Goal: Information Seeking & Learning: Learn about a topic

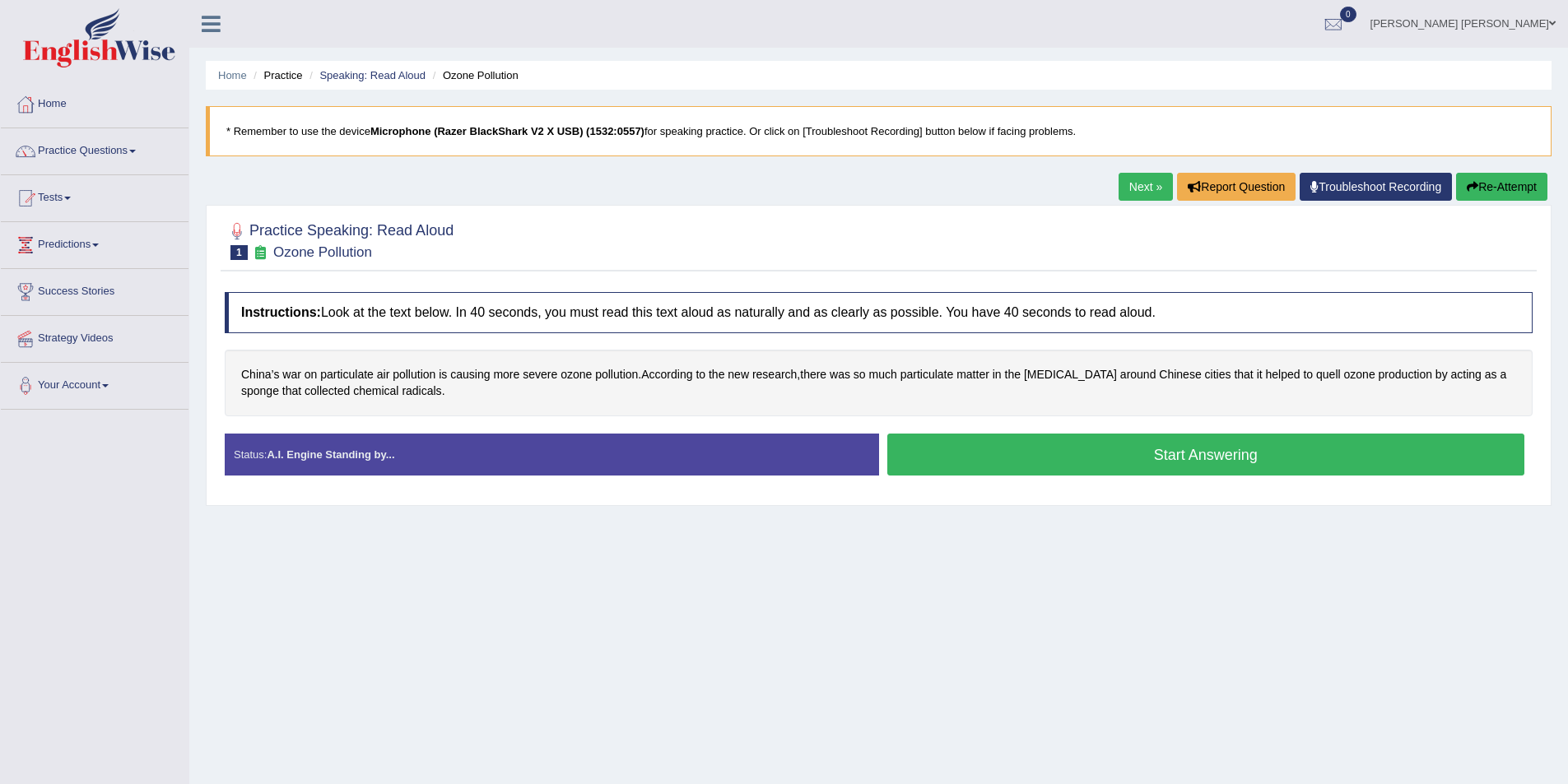
click at [1207, 446] on button "Start Answering" at bounding box center [1206, 455] width 638 height 42
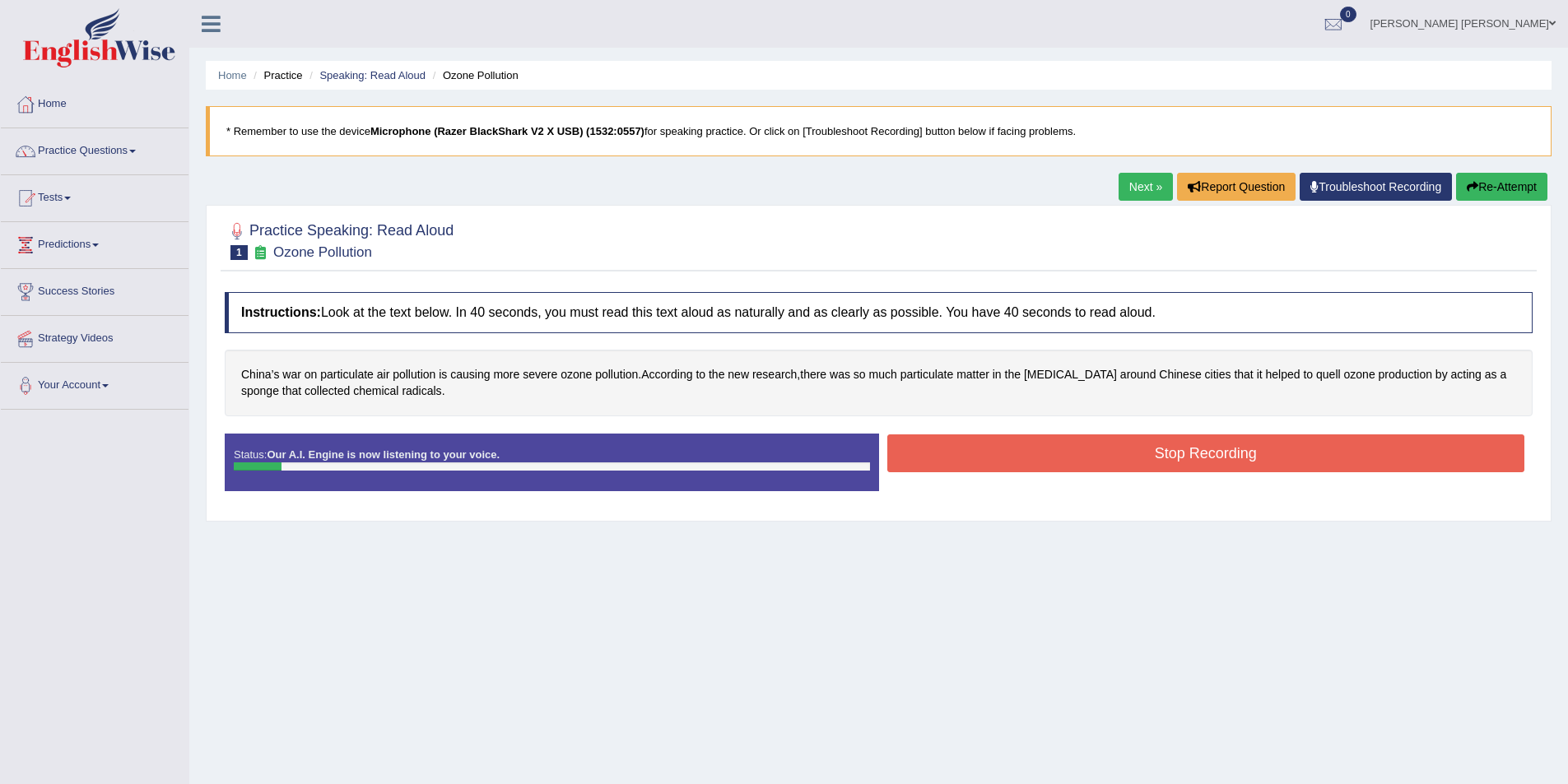
click at [1191, 446] on button "Stop Recording" at bounding box center [1206, 453] width 638 height 38
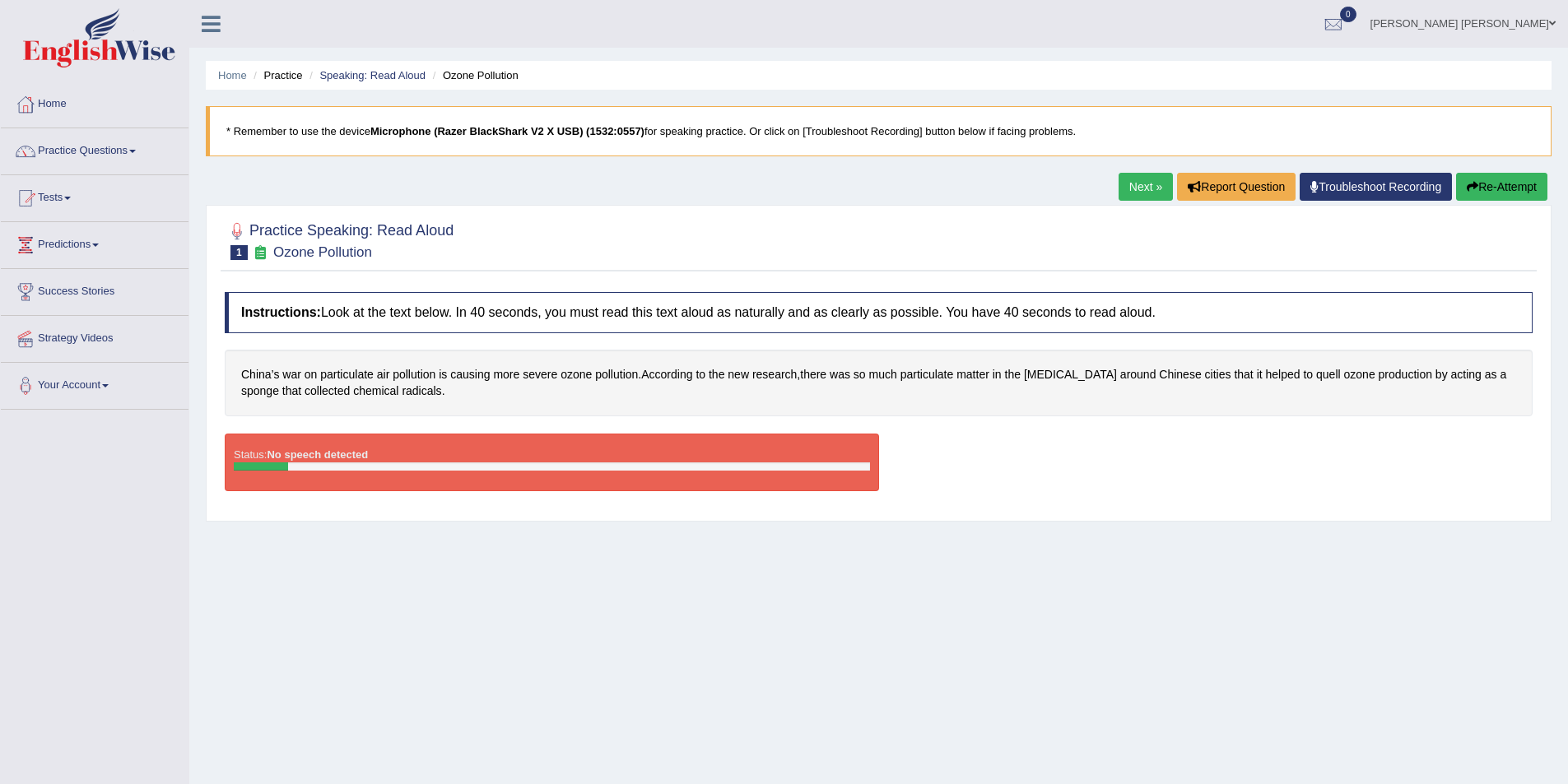
drag, startPoint x: 1019, startPoint y: 549, endPoint x: 988, endPoint y: 555, distance: 31.6
click at [1018, 548] on div "Home Practice Speaking: Read Aloud Ozone Pollution * Remember to use the device…" at bounding box center [878, 411] width 1378 height 823
click at [1481, 178] on button "Re-Attempt" at bounding box center [1501, 186] width 92 height 28
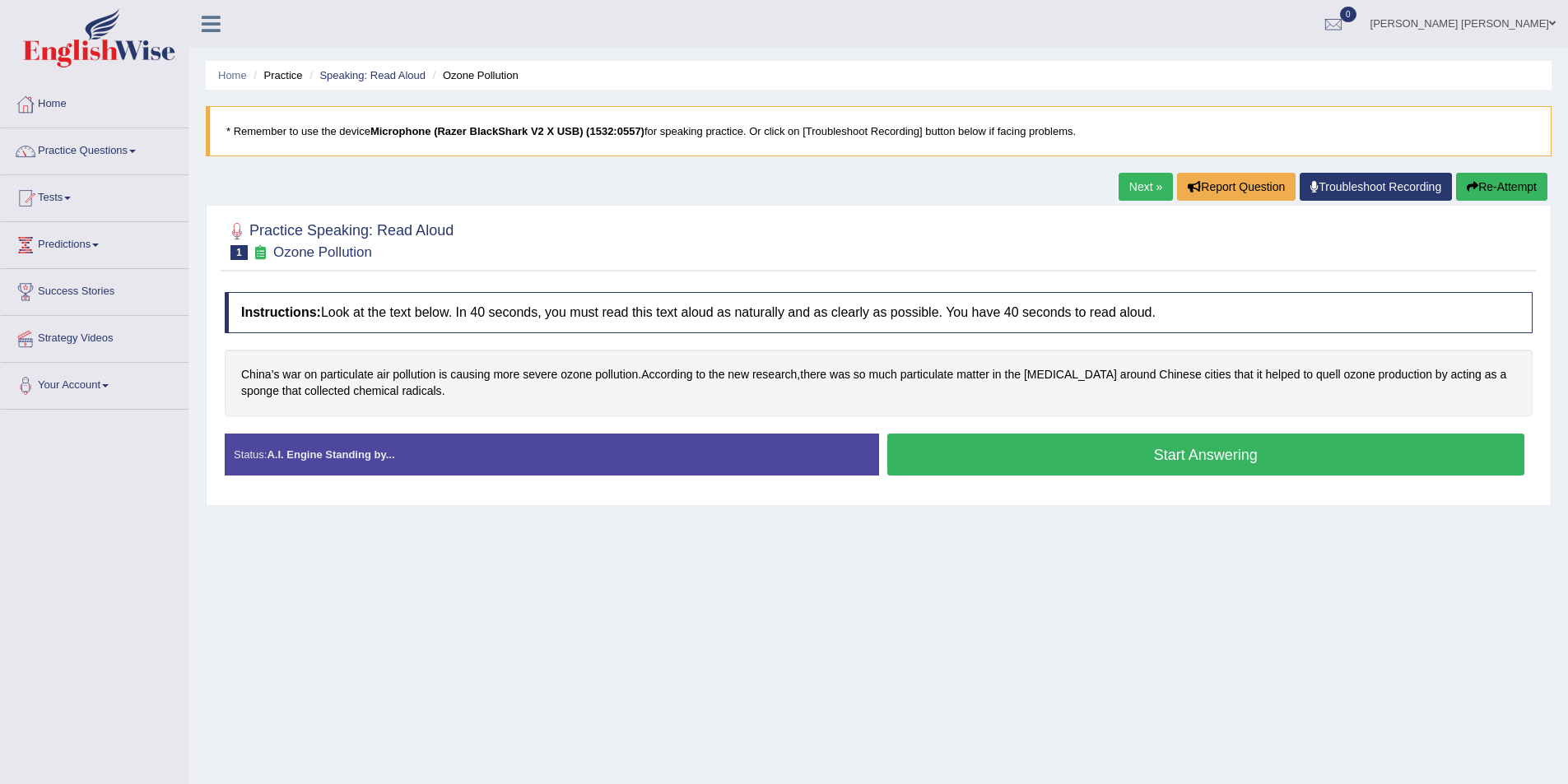
click at [1024, 441] on button "Start Answering" at bounding box center [1206, 455] width 638 height 42
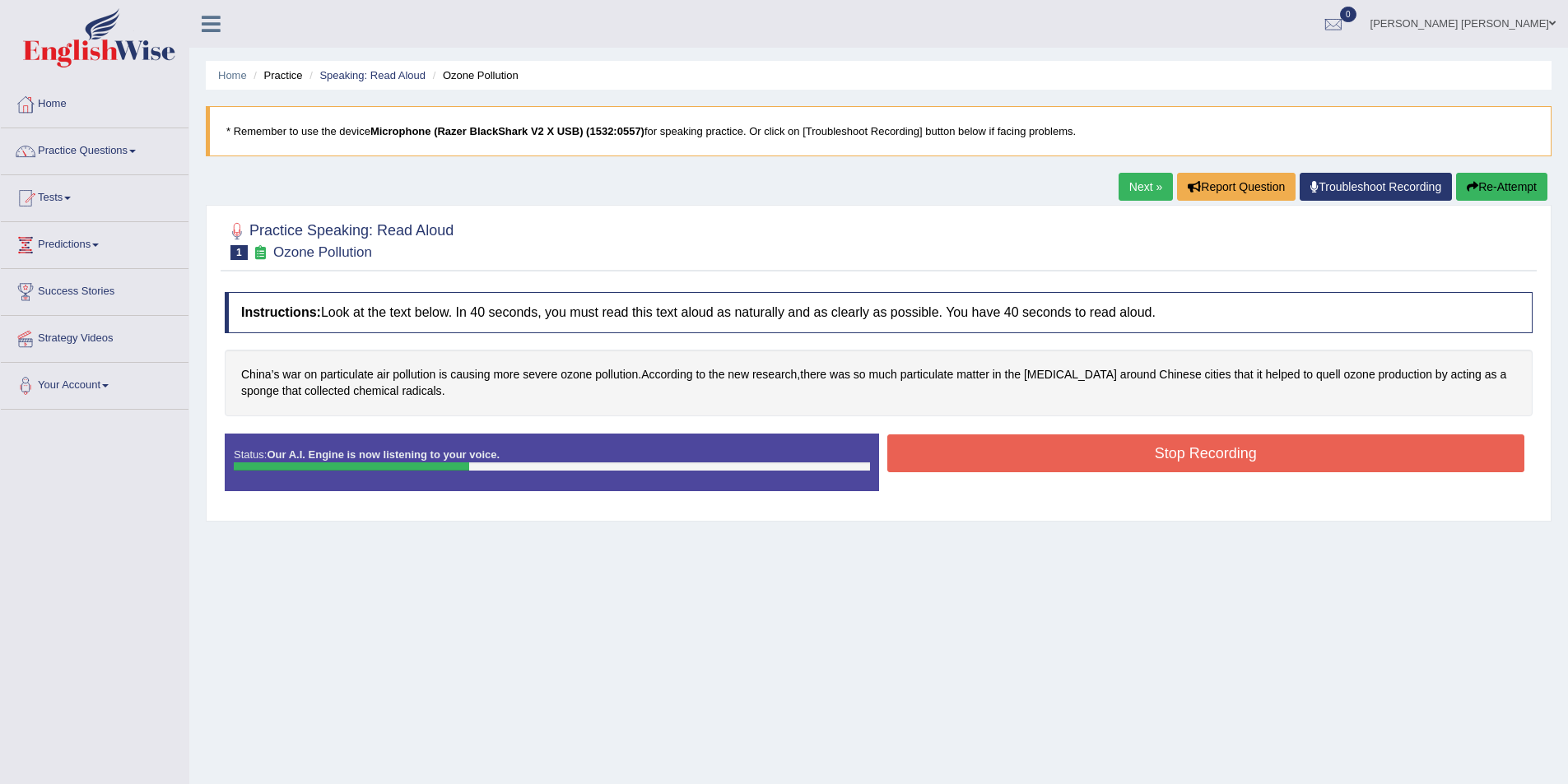
click at [1020, 457] on button "Stop Recording" at bounding box center [1206, 453] width 638 height 38
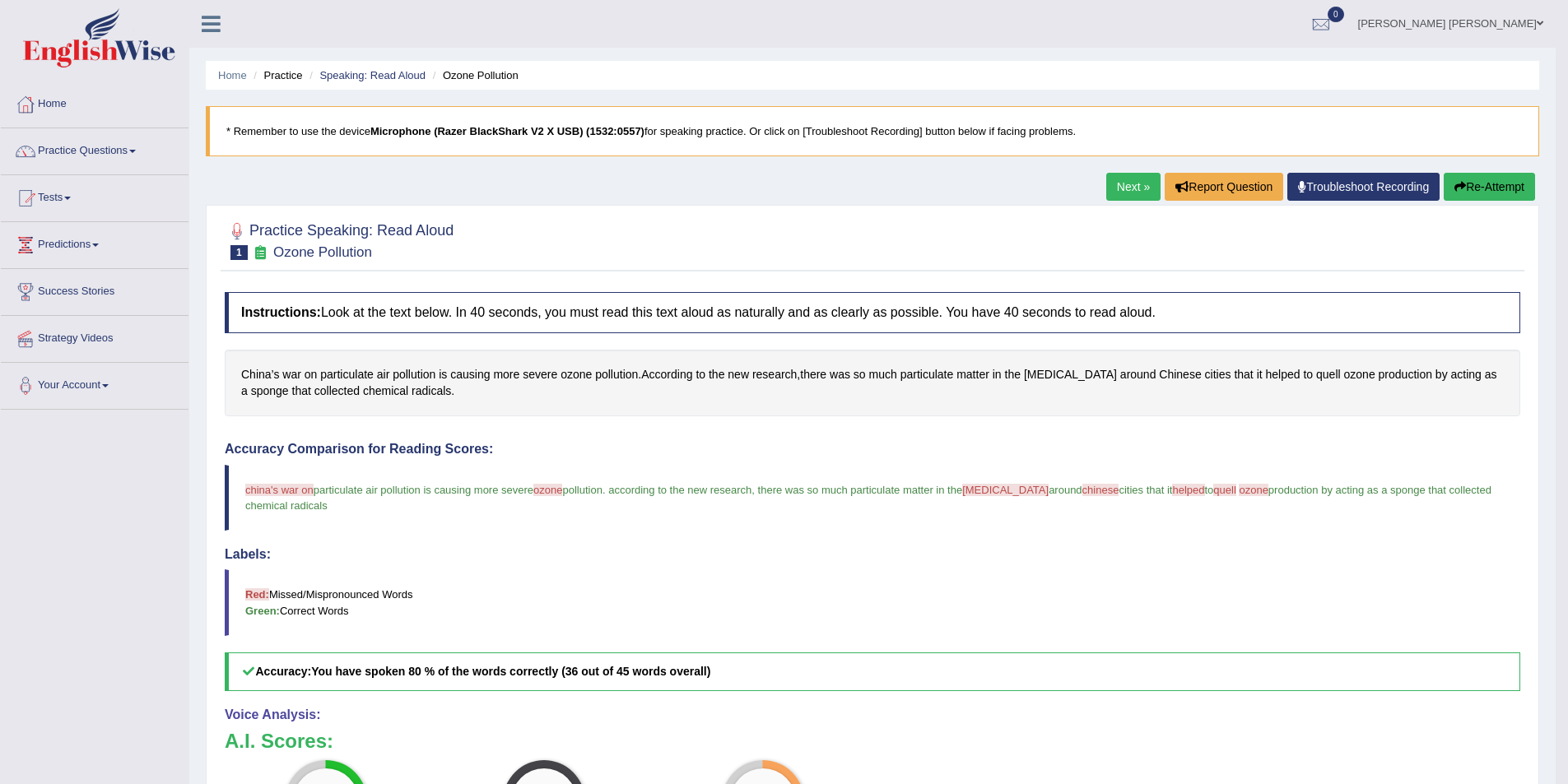
click at [1121, 180] on link "Next »" at bounding box center [1133, 186] width 54 height 28
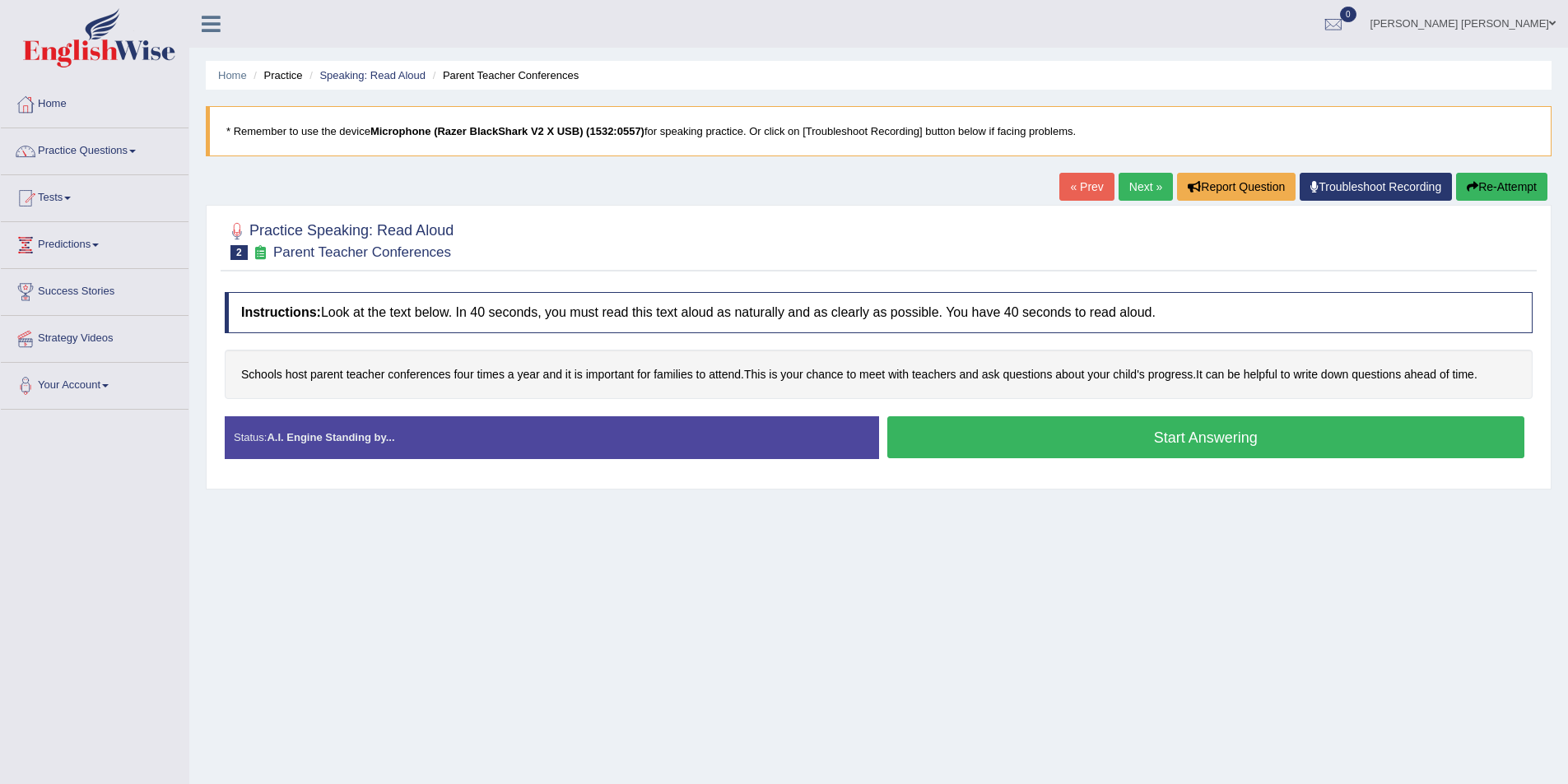
click at [1236, 431] on button "Start Answering" at bounding box center [1206, 437] width 638 height 42
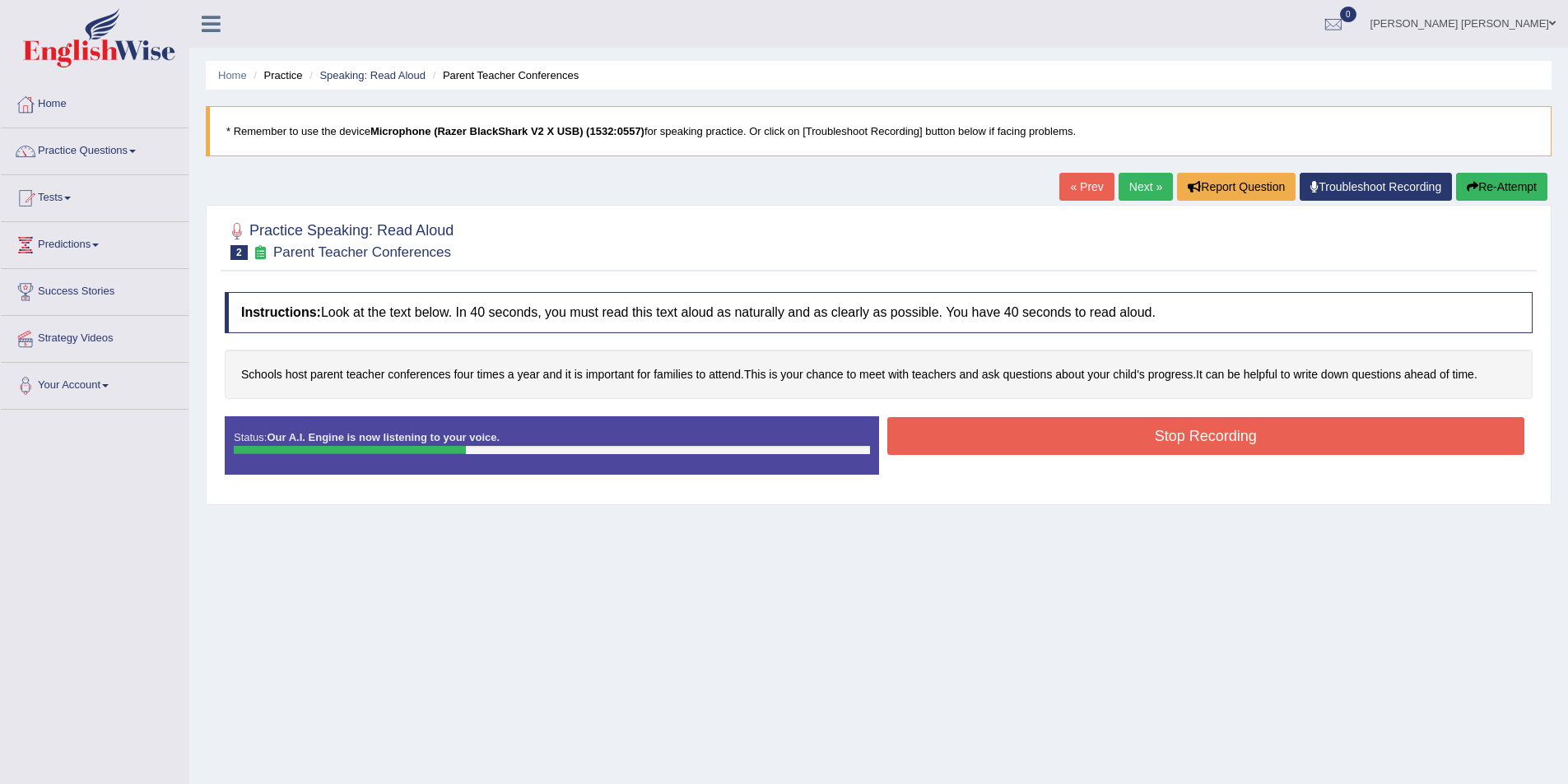
click at [1249, 433] on button "Stop Recording" at bounding box center [1206, 435] width 638 height 38
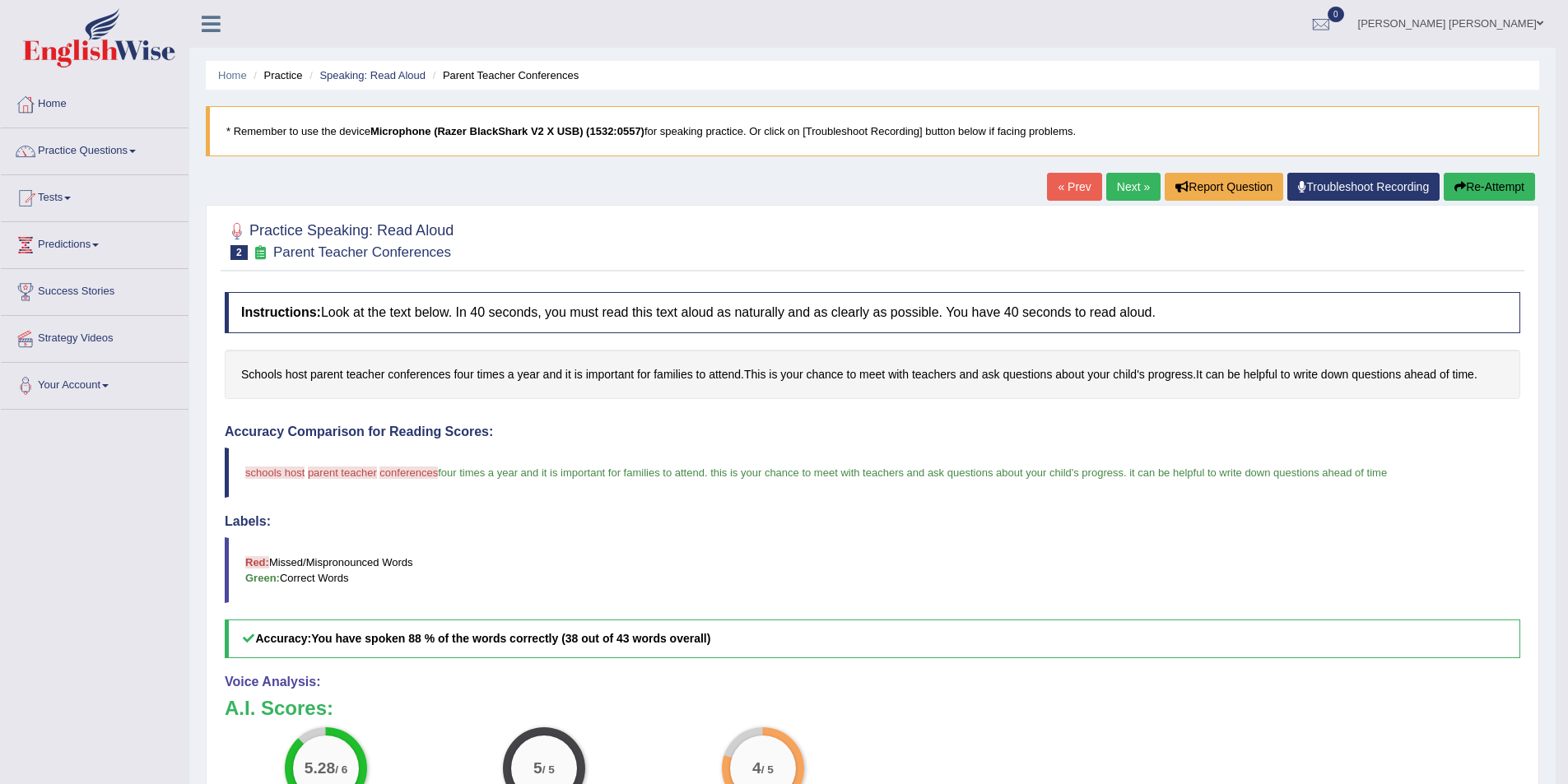
click at [1112, 183] on link "Next »" at bounding box center [1133, 186] width 54 height 28
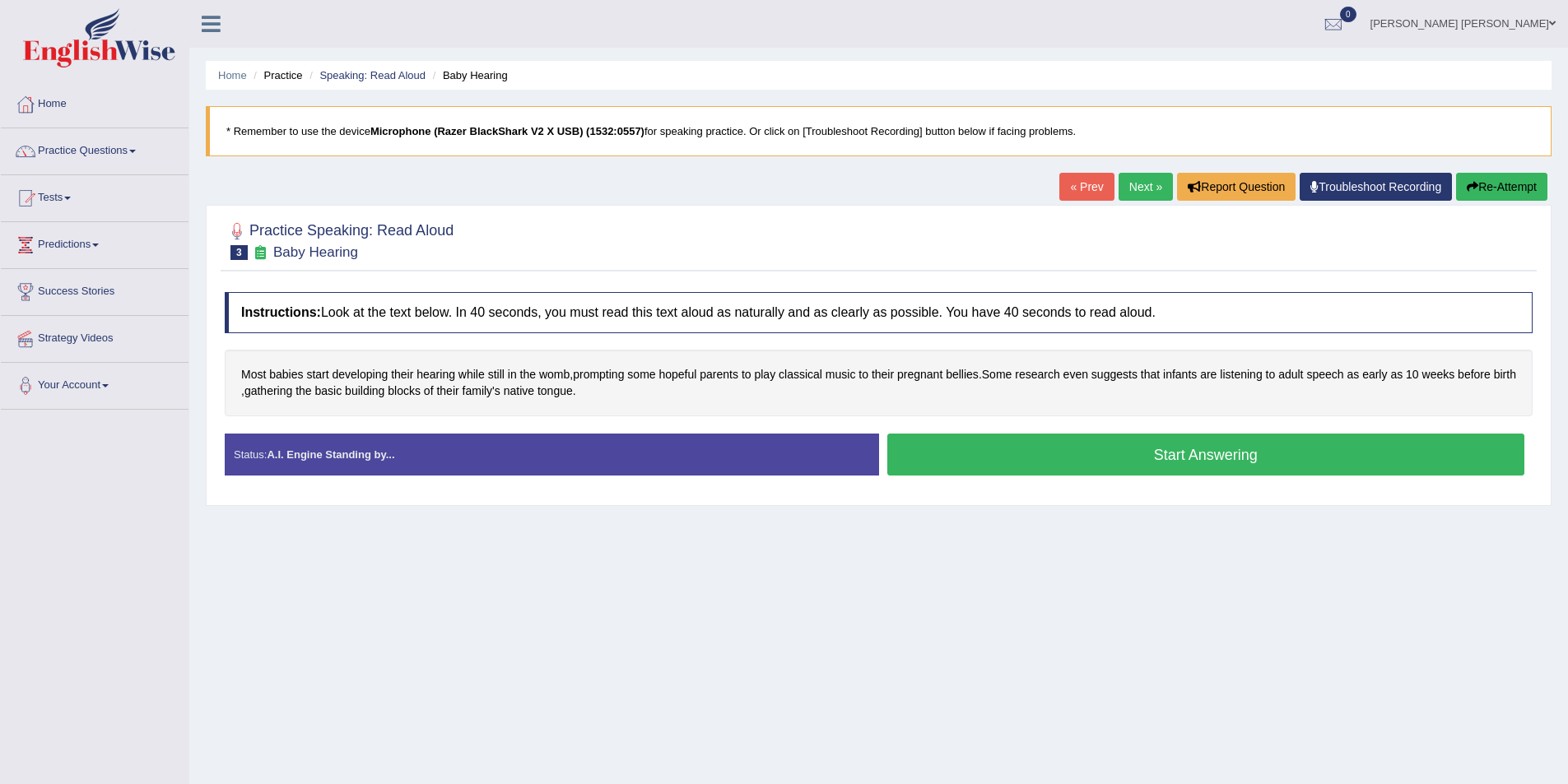
click at [995, 587] on div "Home Practice Speaking: Read Aloud Baby Hearing * Remember to use the device Mi…" at bounding box center [878, 411] width 1378 height 823
click at [1028, 452] on button "Start Answering" at bounding box center [1206, 455] width 638 height 42
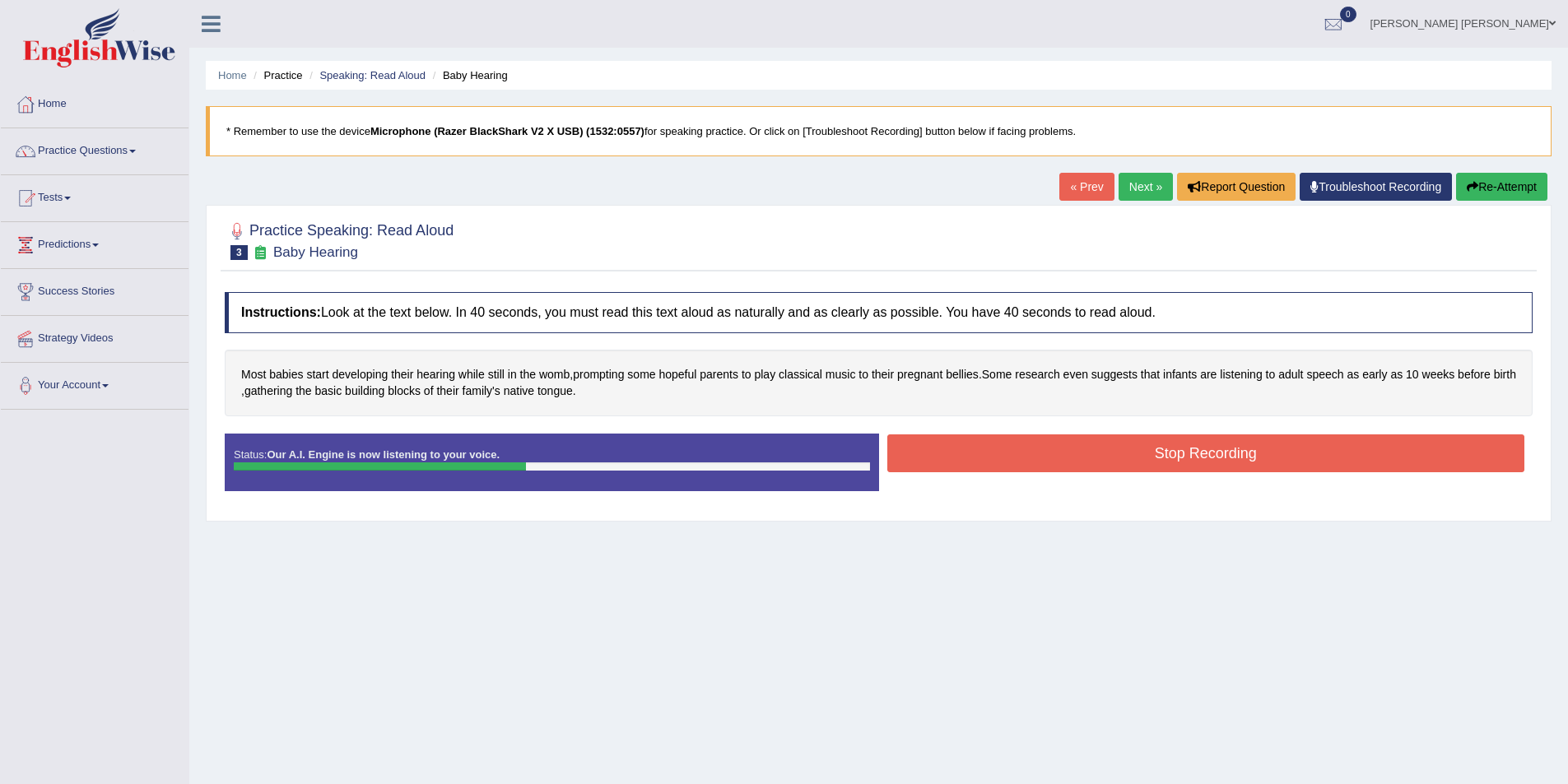
click at [1023, 469] on button "Stop Recording" at bounding box center [1206, 453] width 638 height 38
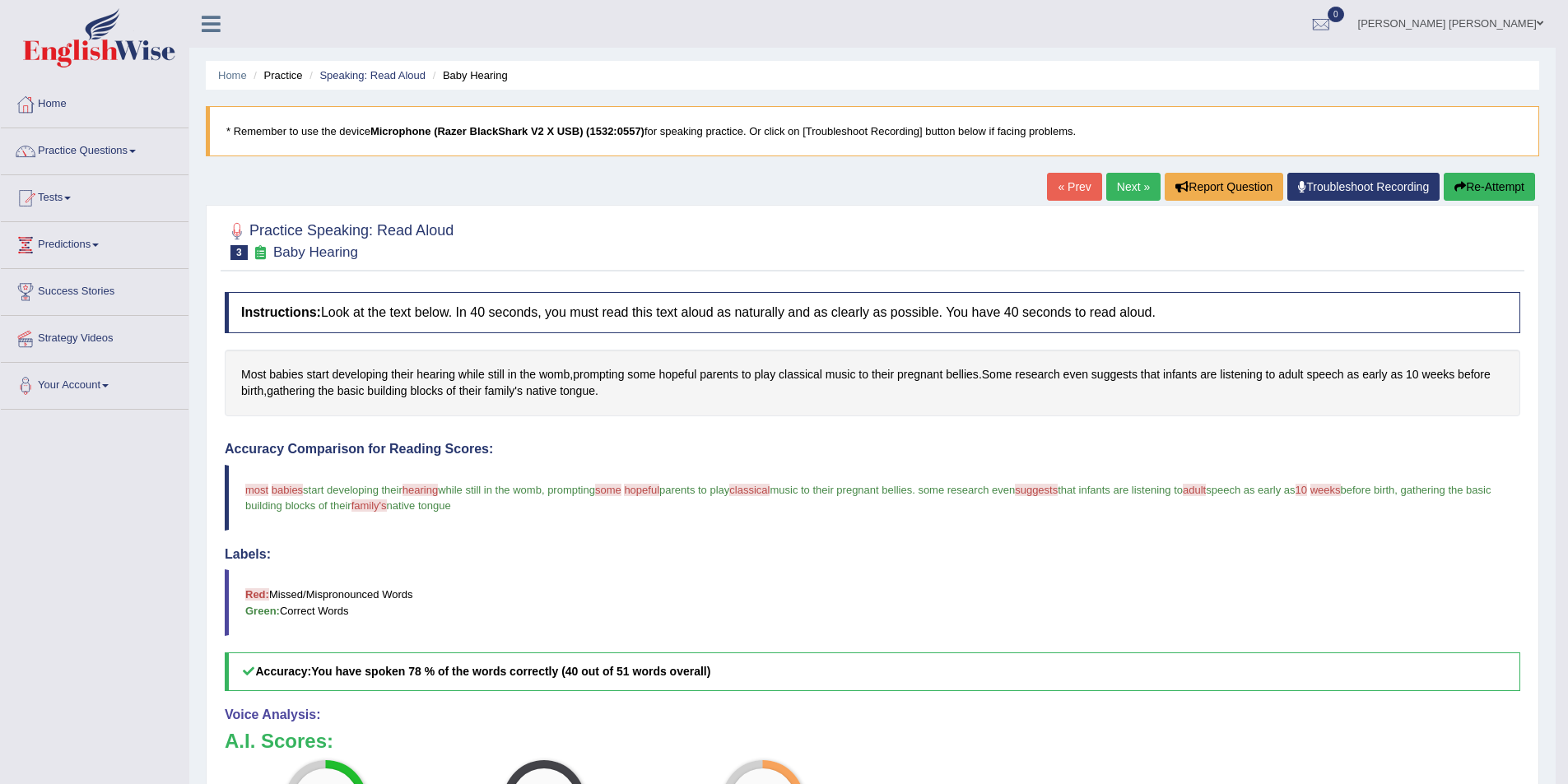
click at [1517, 192] on button "Re-Attempt" at bounding box center [1489, 186] width 92 height 28
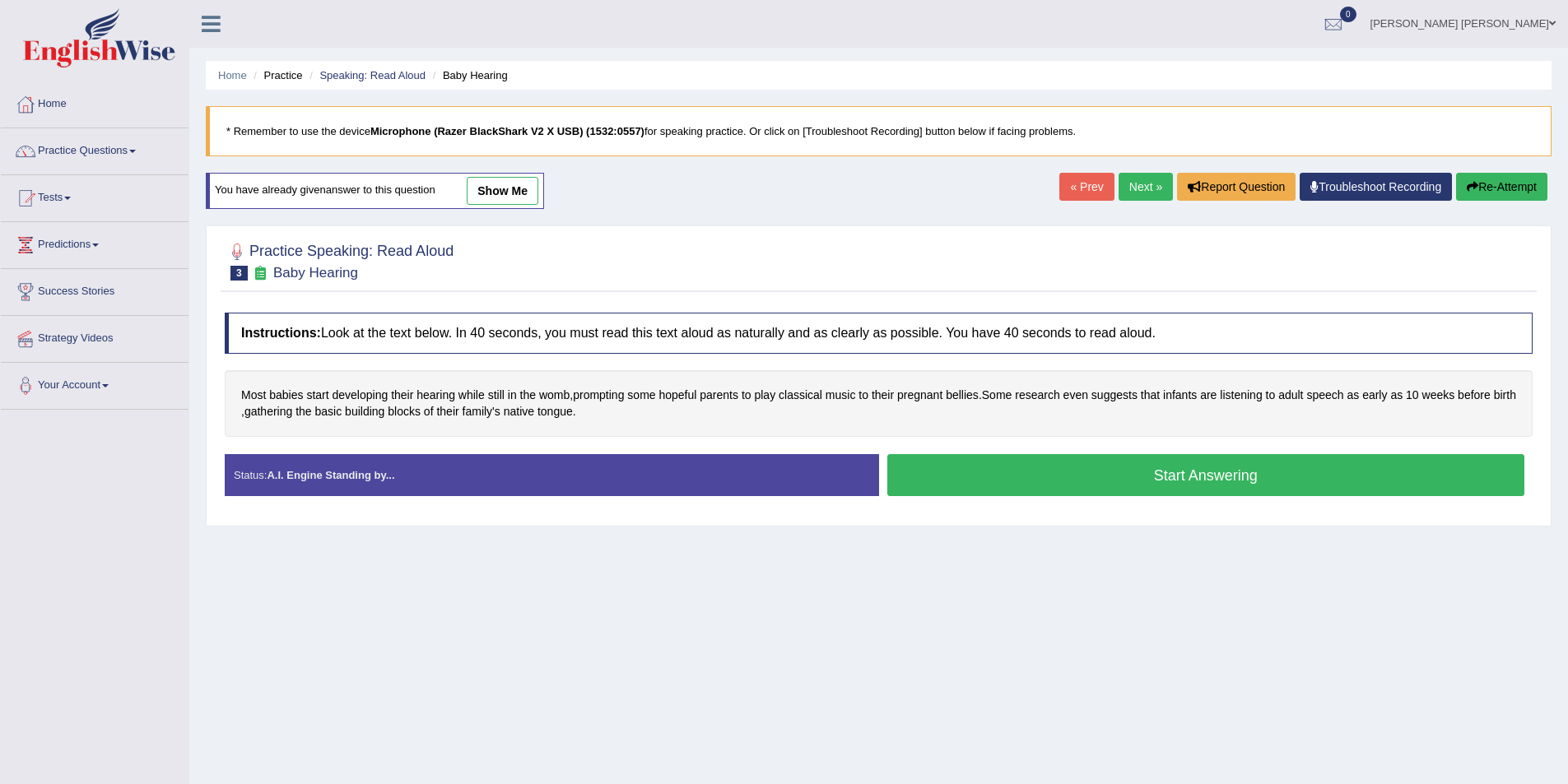
click at [1215, 483] on button "Start Answering" at bounding box center [1206, 475] width 638 height 42
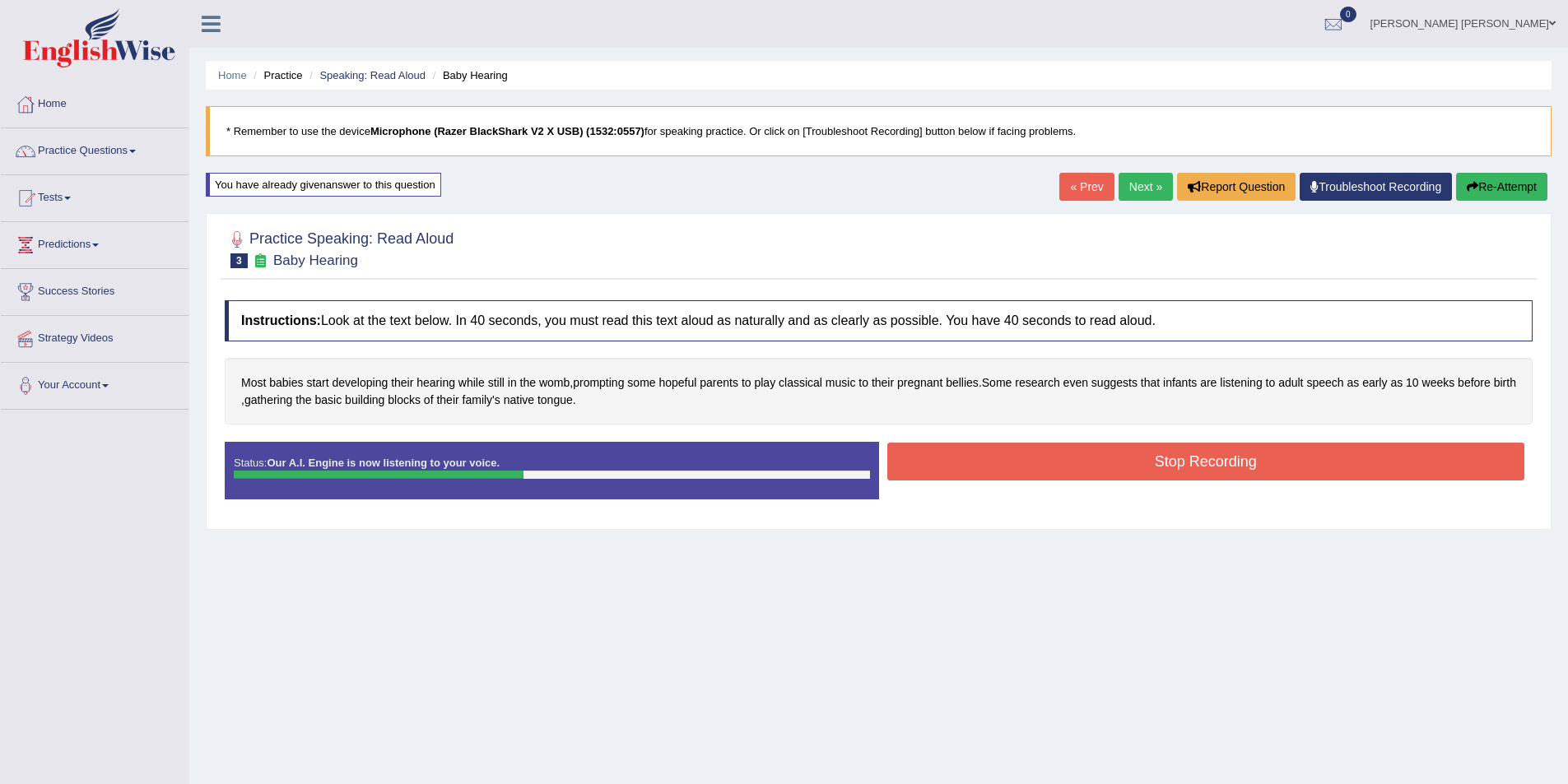
click at [1212, 468] on button "Stop Recording" at bounding box center [1206, 460] width 638 height 38
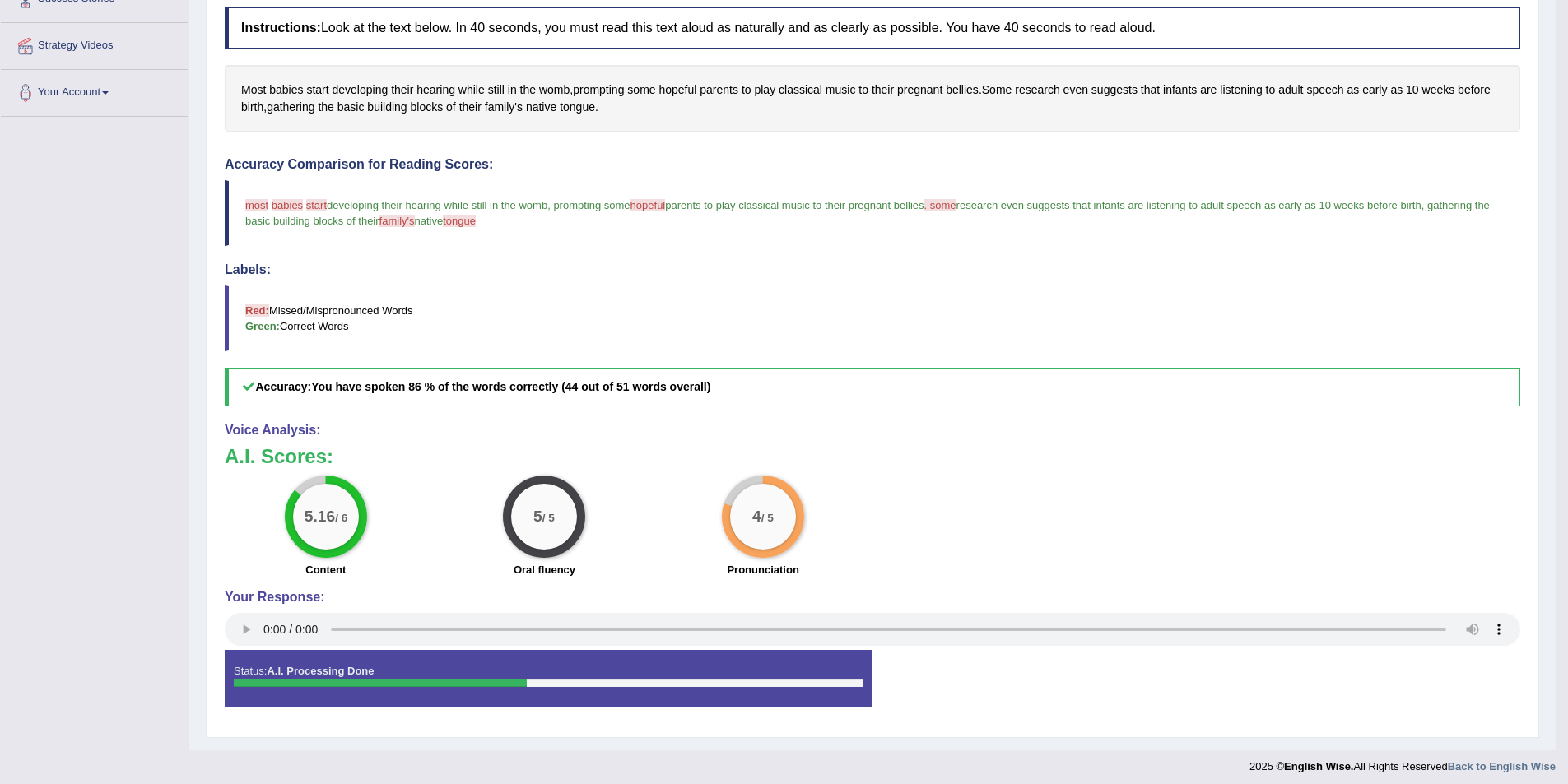
scroll to position [301, 0]
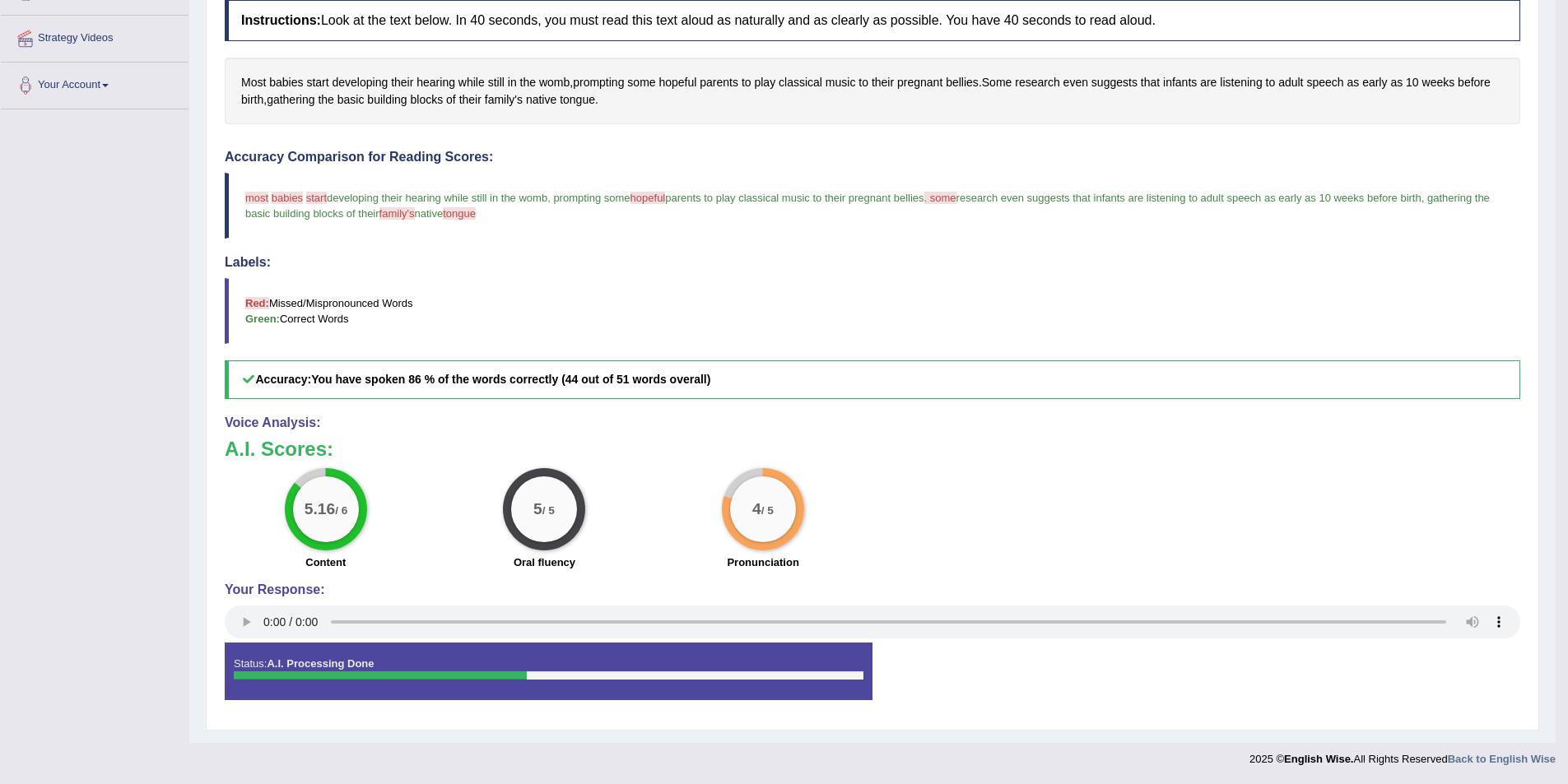
click at [997, 539] on div "5.16 / 6 Content 5 / 5 Oral fluency 4 / 5 Pronunciation" at bounding box center [872, 521] width 1312 height 106
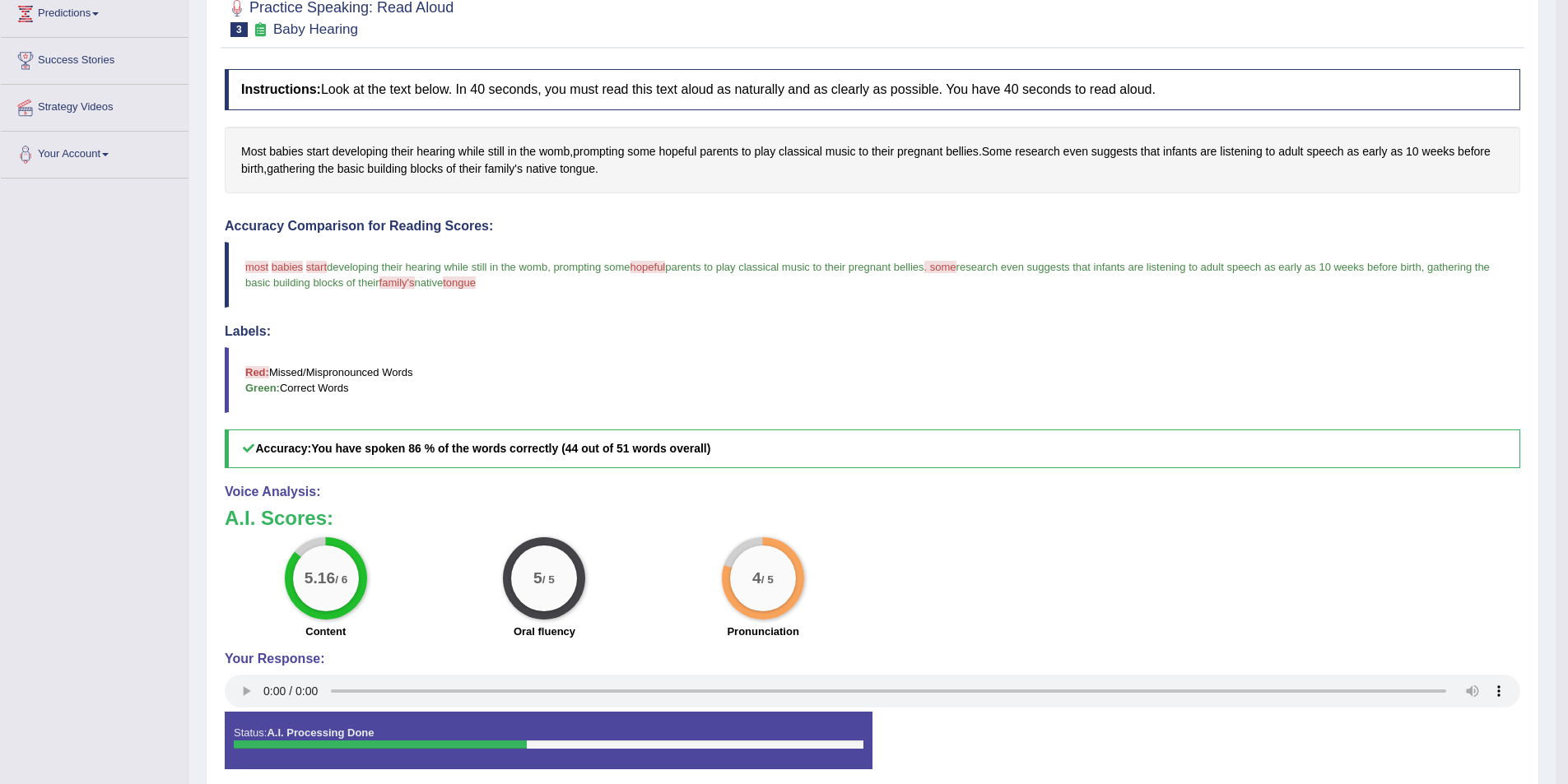
scroll to position [0, 0]
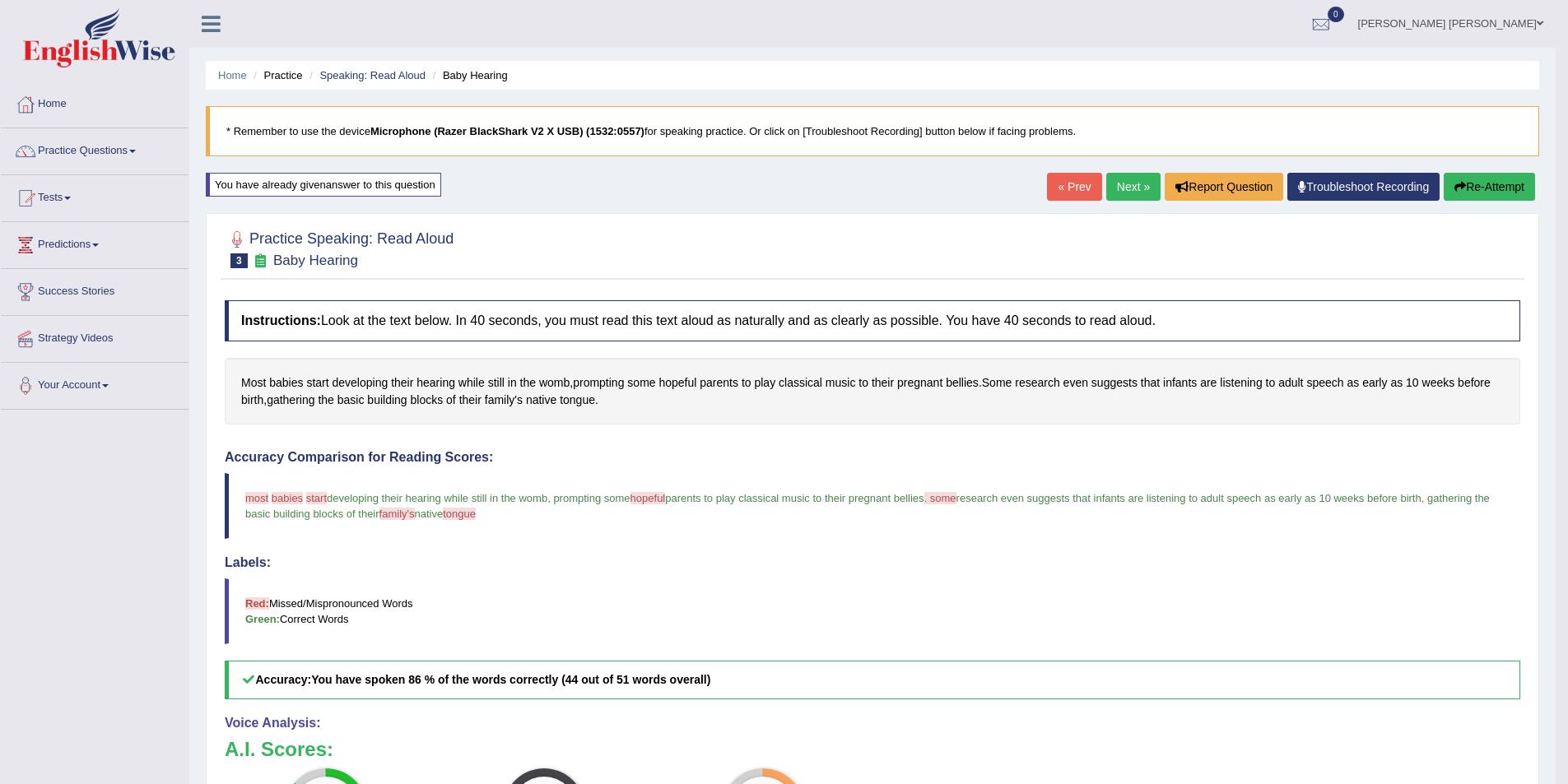
click at [1134, 190] on link "Next »" at bounding box center [1133, 186] width 54 height 28
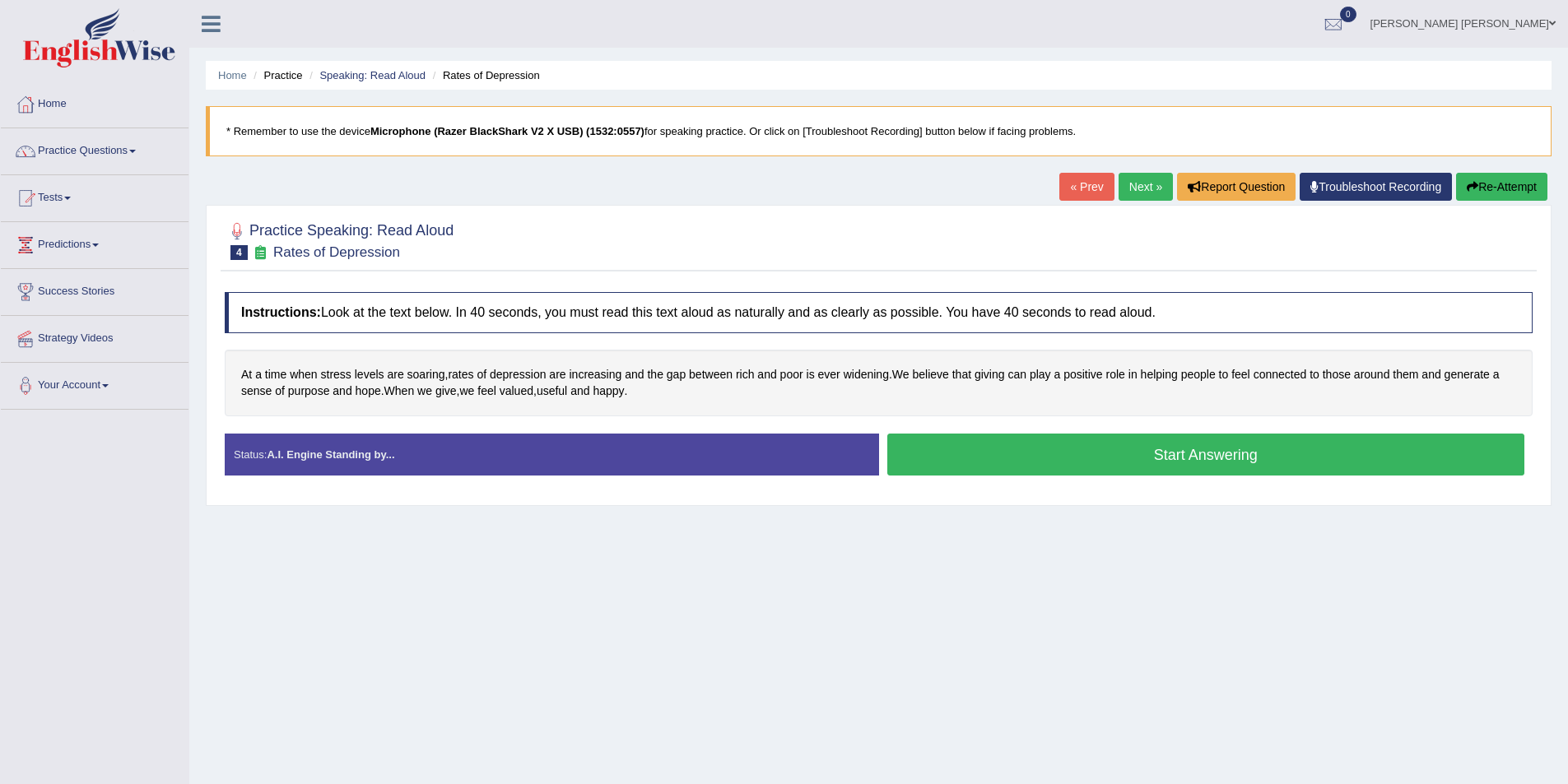
click at [1076, 447] on button "Start Answering" at bounding box center [1206, 455] width 638 height 42
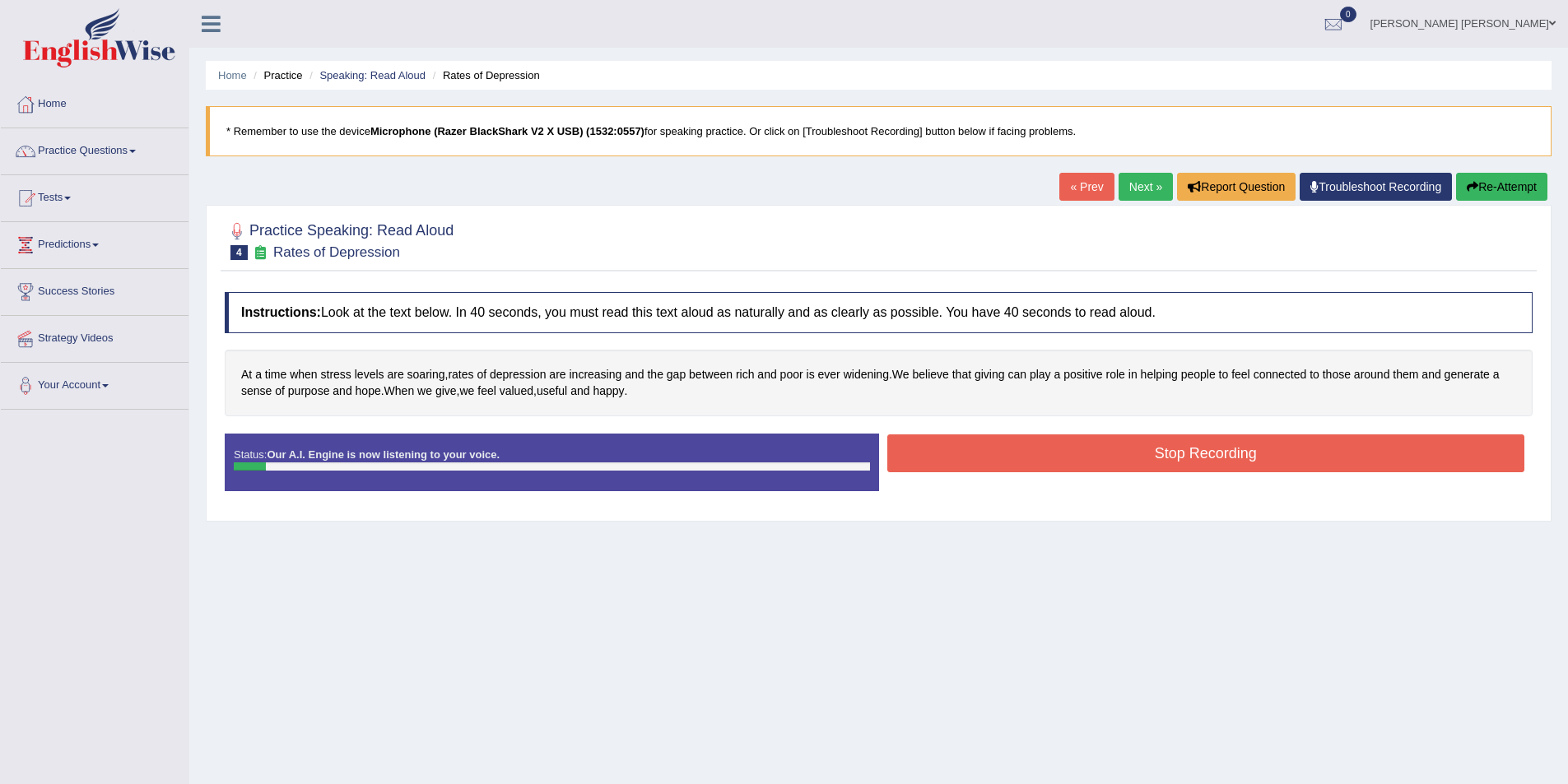
drag, startPoint x: 1103, startPoint y: 449, endPoint x: 1103, endPoint y: 440, distance: 9.0
click at [1103, 444] on button "Stop Recording" at bounding box center [1206, 453] width 638 height 38
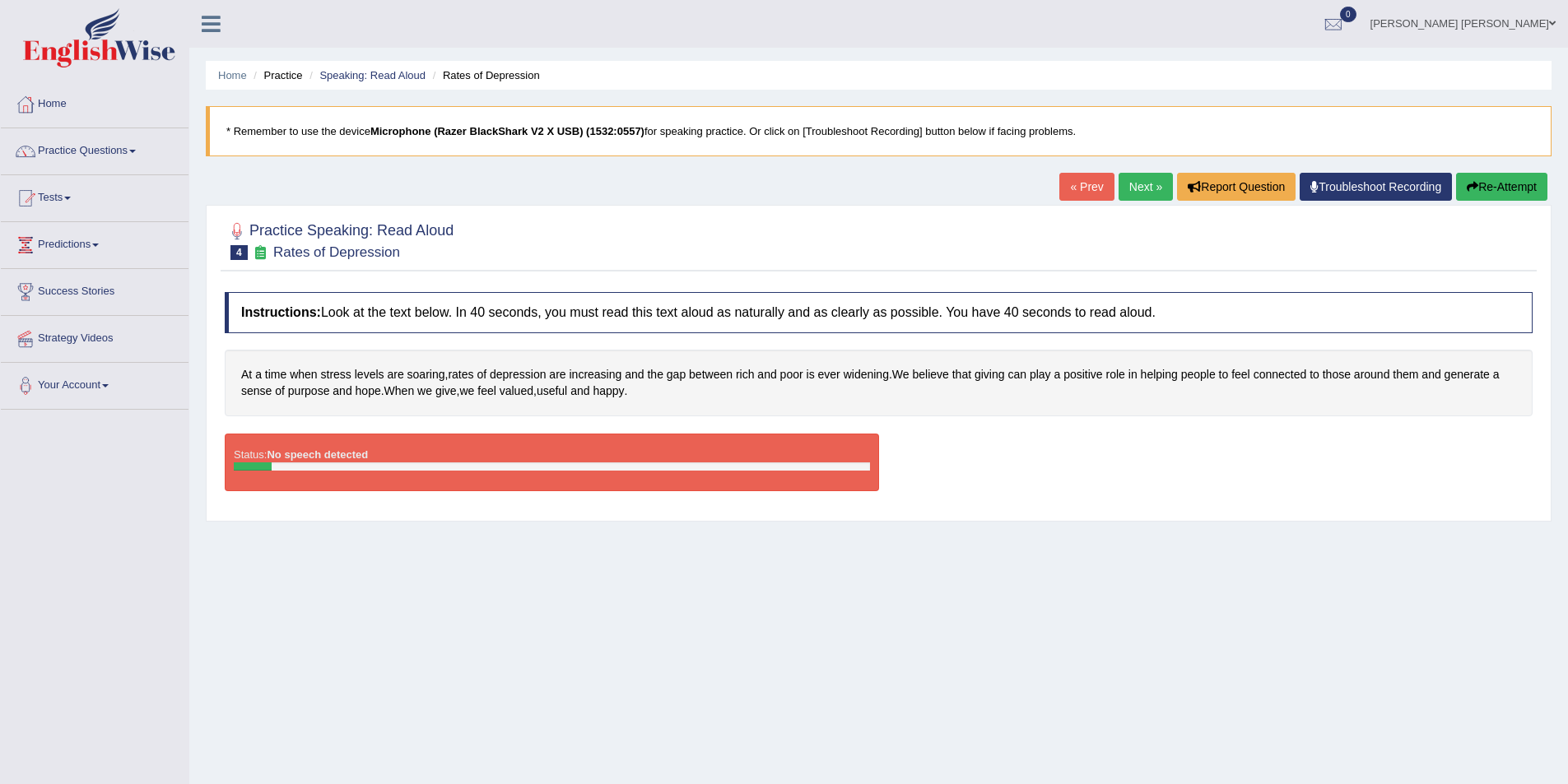
click at [1484, 197] on button "Re-Attempt" at bounding box center [1501, 186] width 92 height 28
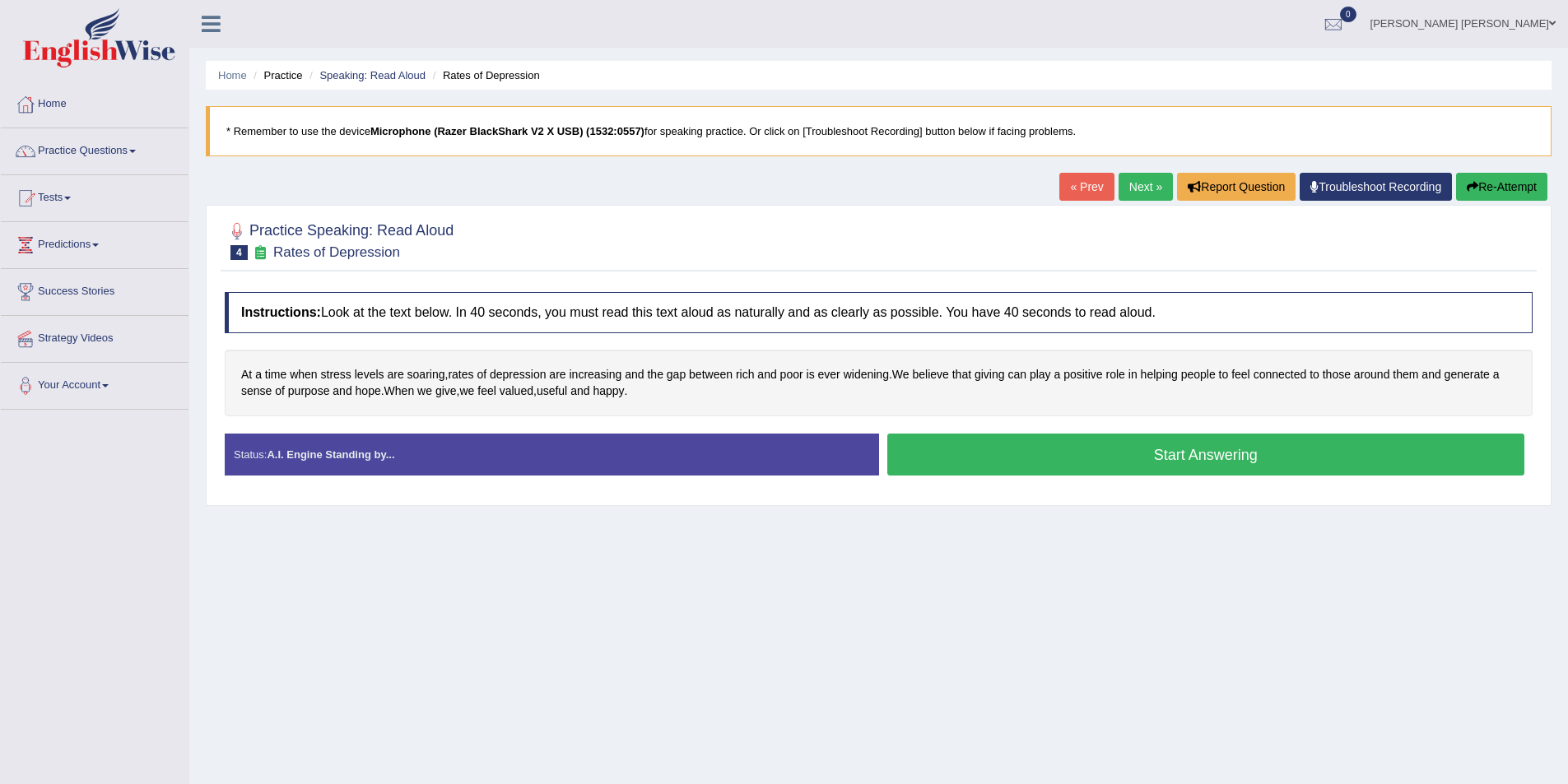
click at [1090, 449] on button "Start Answering" at bounding box center [1206, 455] width 638 height 42
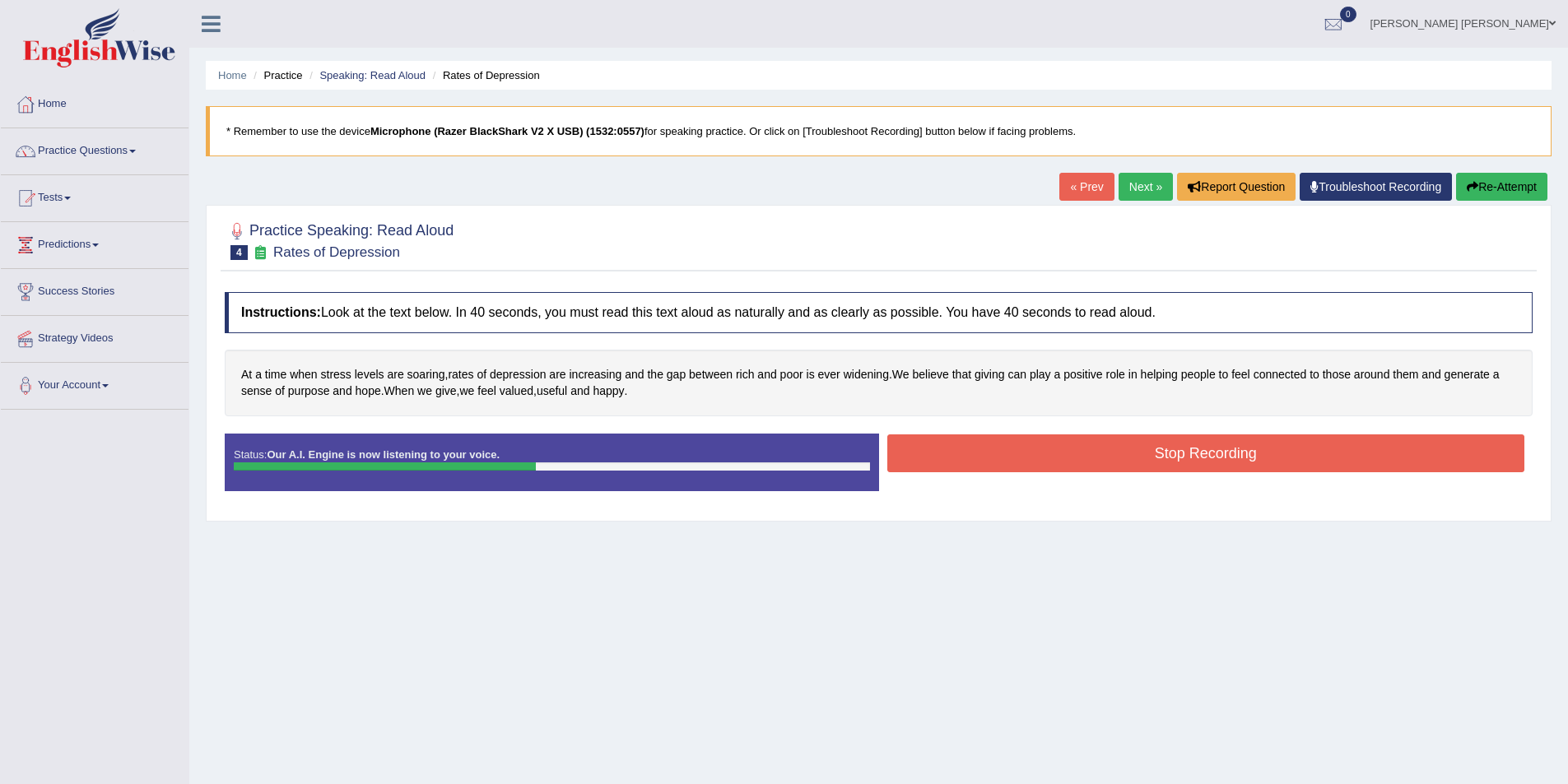
click at [1071, 452] on button "Stop Recording" at bounding box center [1206, 453] width 638 height 38
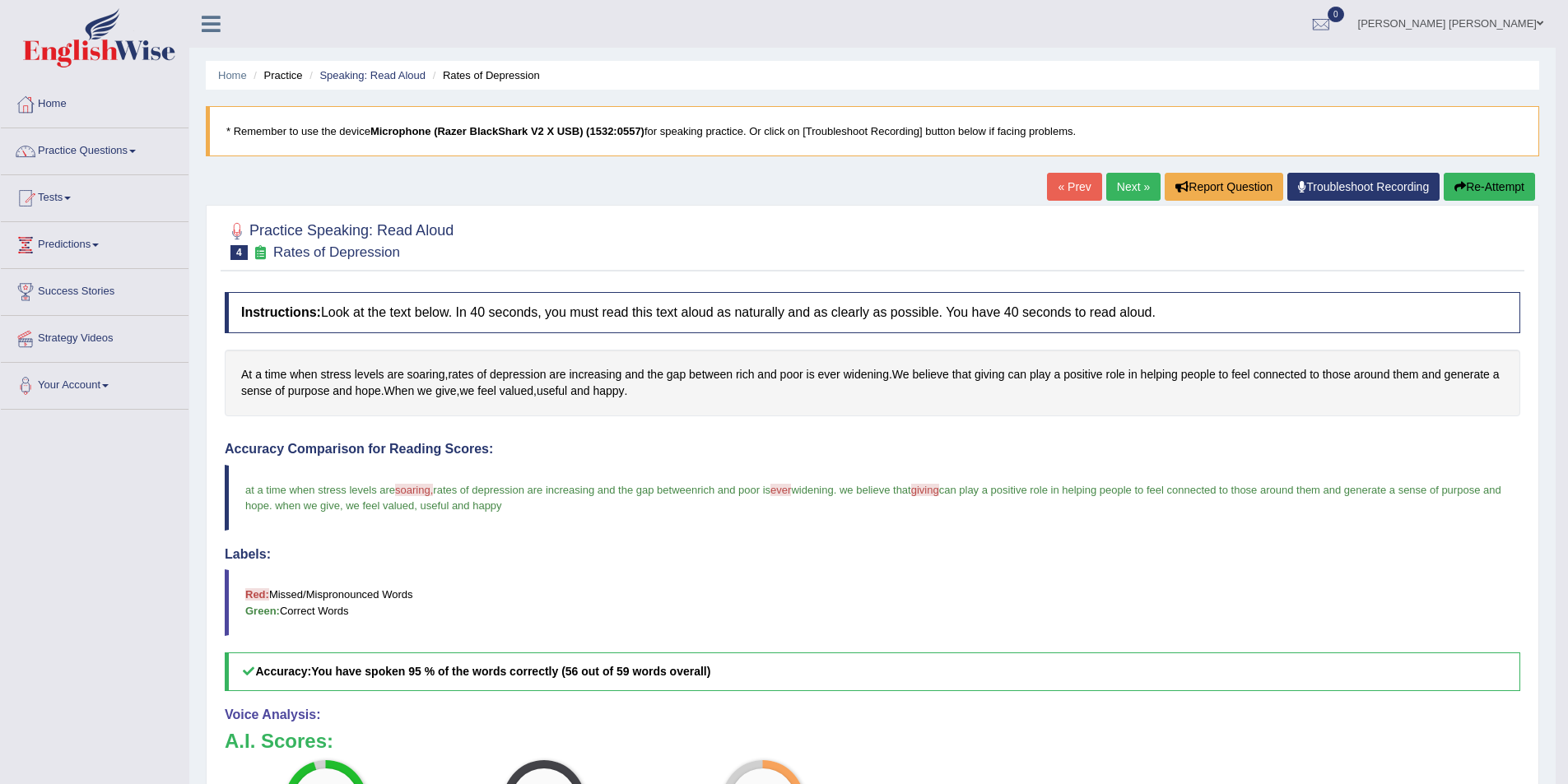
click at [1111, 193] on link "Next »" at bounding box center [1133, 186] width 54 height 28
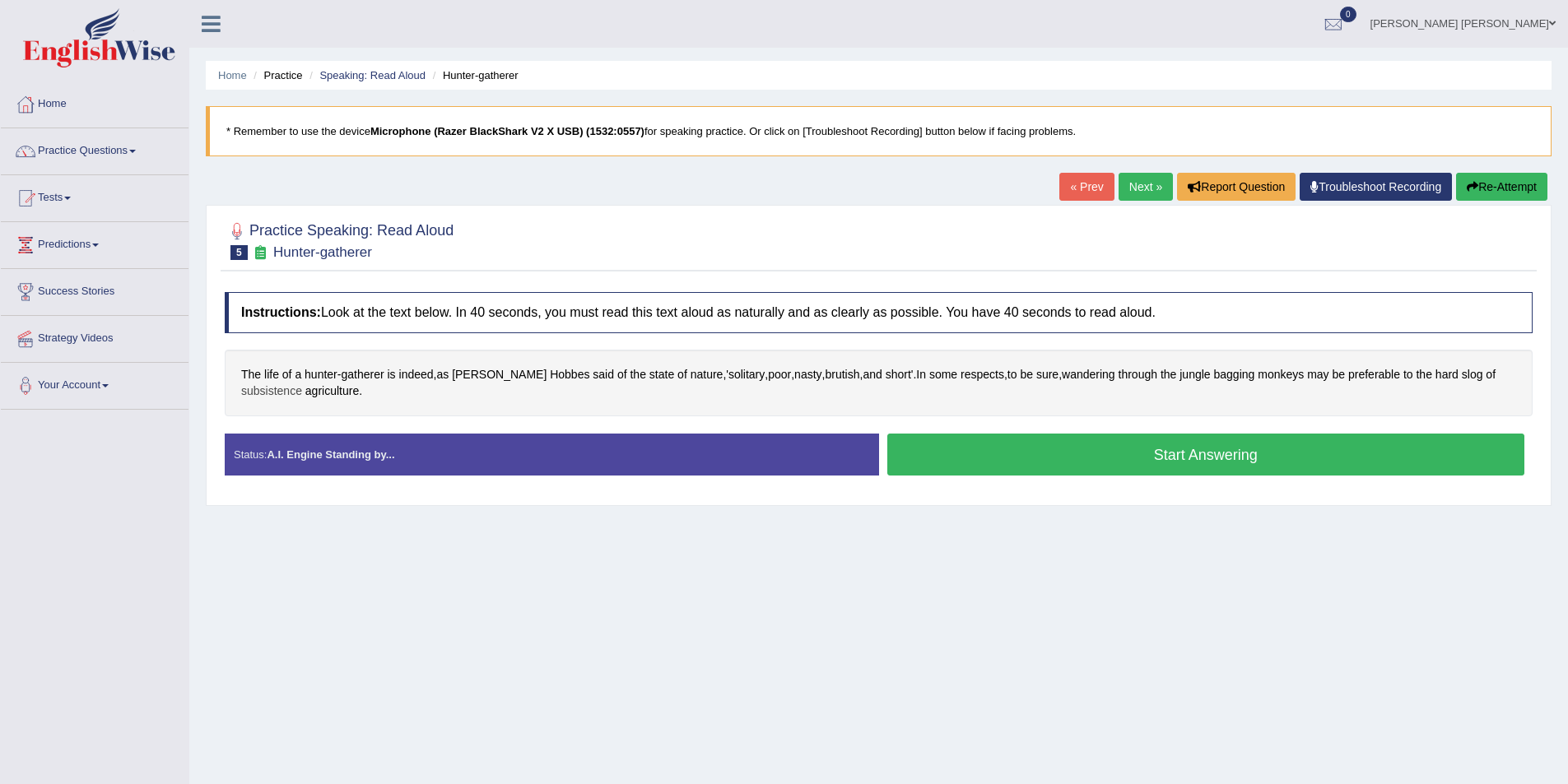
click at [272, 388] on span "subsistence" at bounding box center [271, 391] width 61 height 17
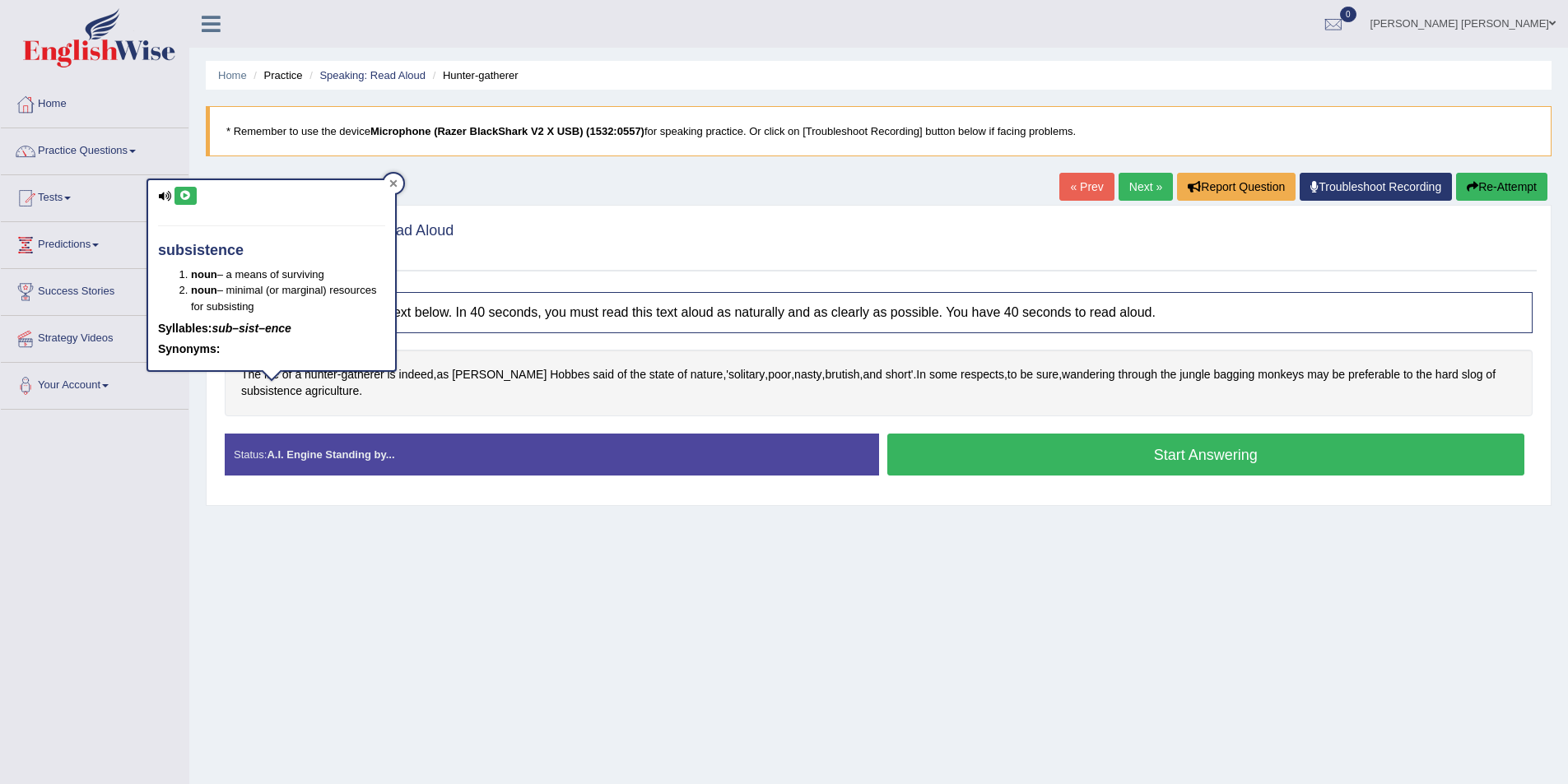
click at [392, 175] on div at bounding box center [393, 183] width 19 height 19
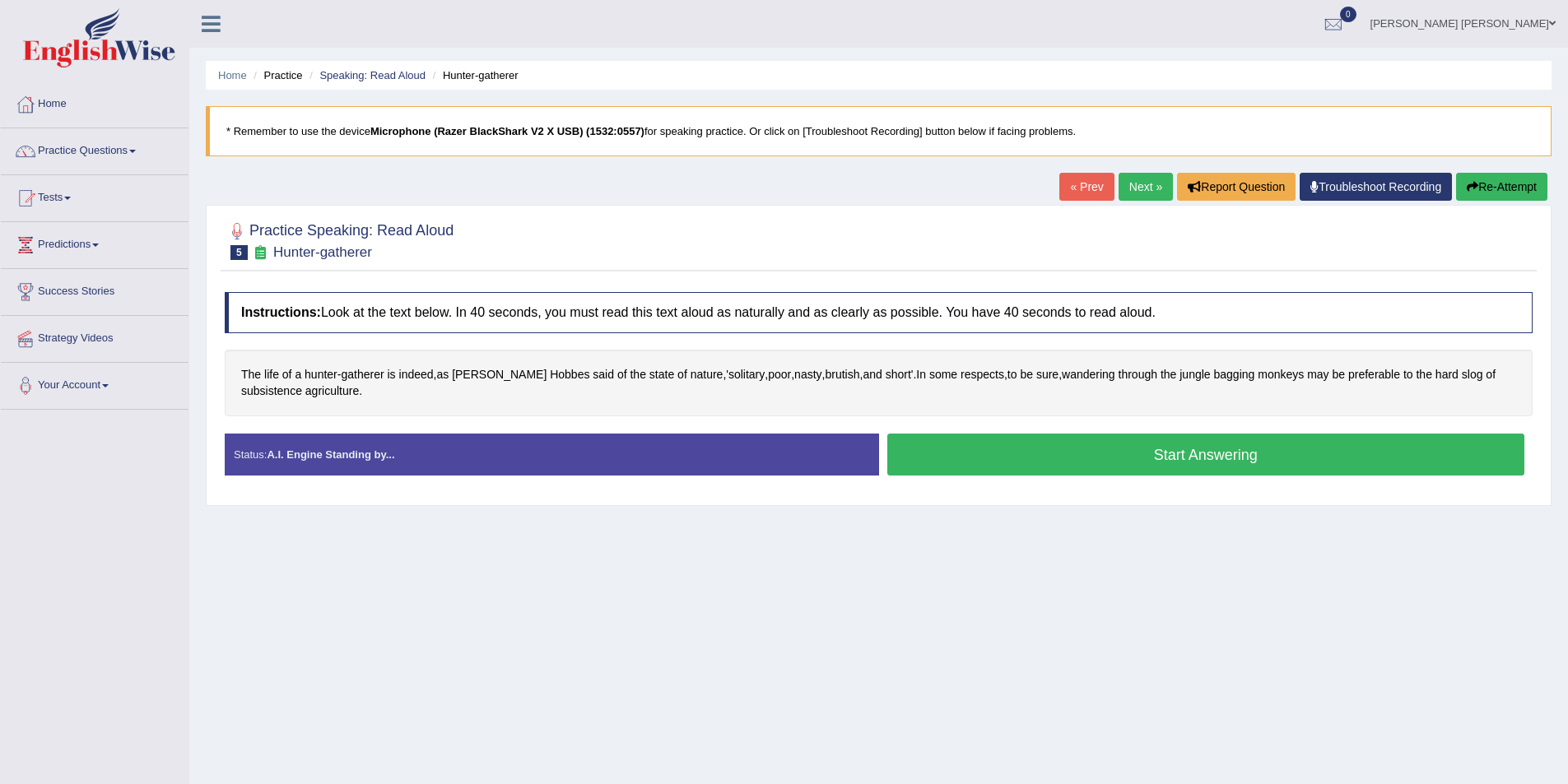
click at [1165, 449] on button "Start Answering" at bounding box center [1206, 455] width 638 height 42
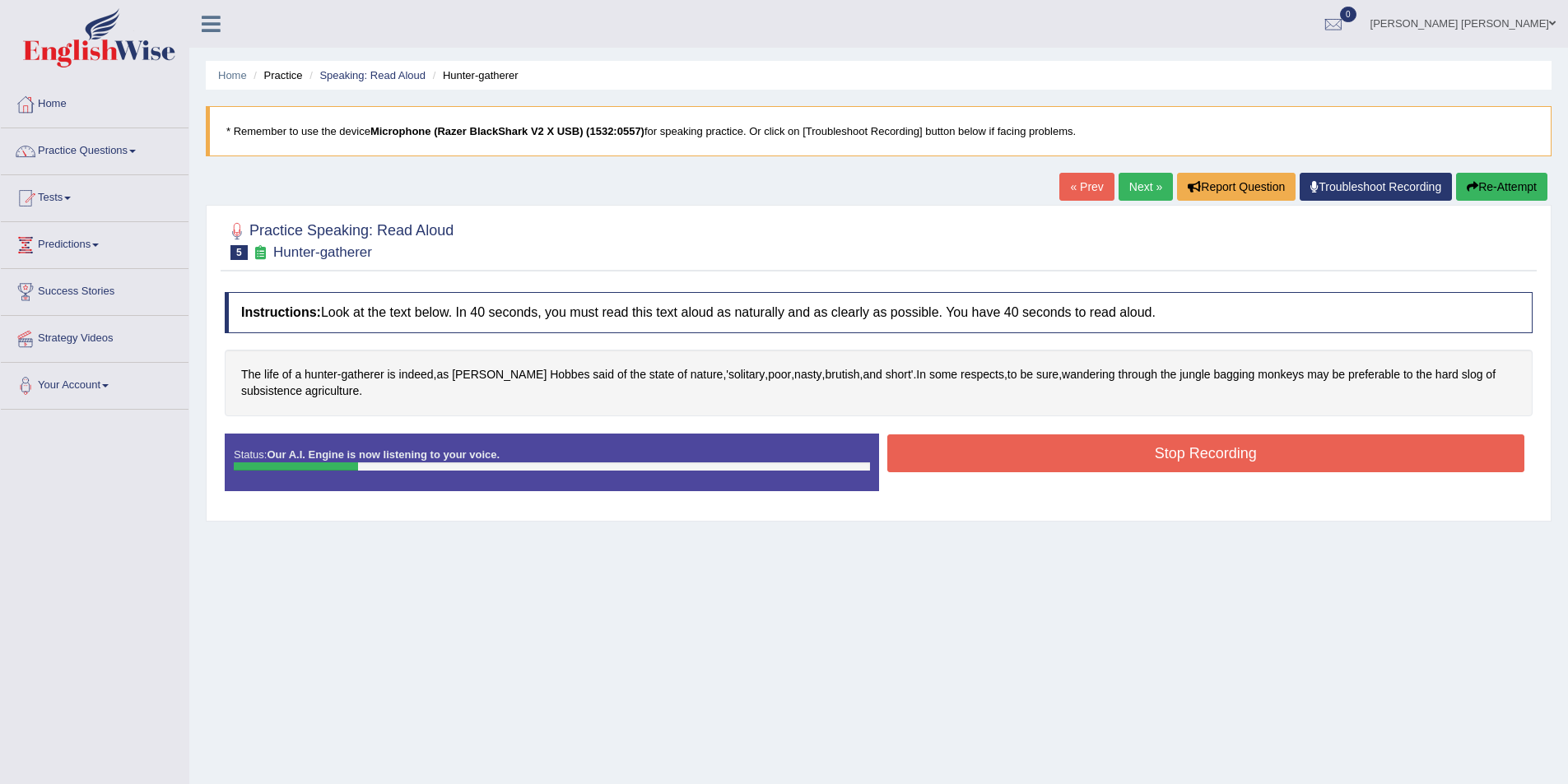
click at [1477, 192] on button "Re-Attempt" at bounding box center [1501, 186] width 92 height 28
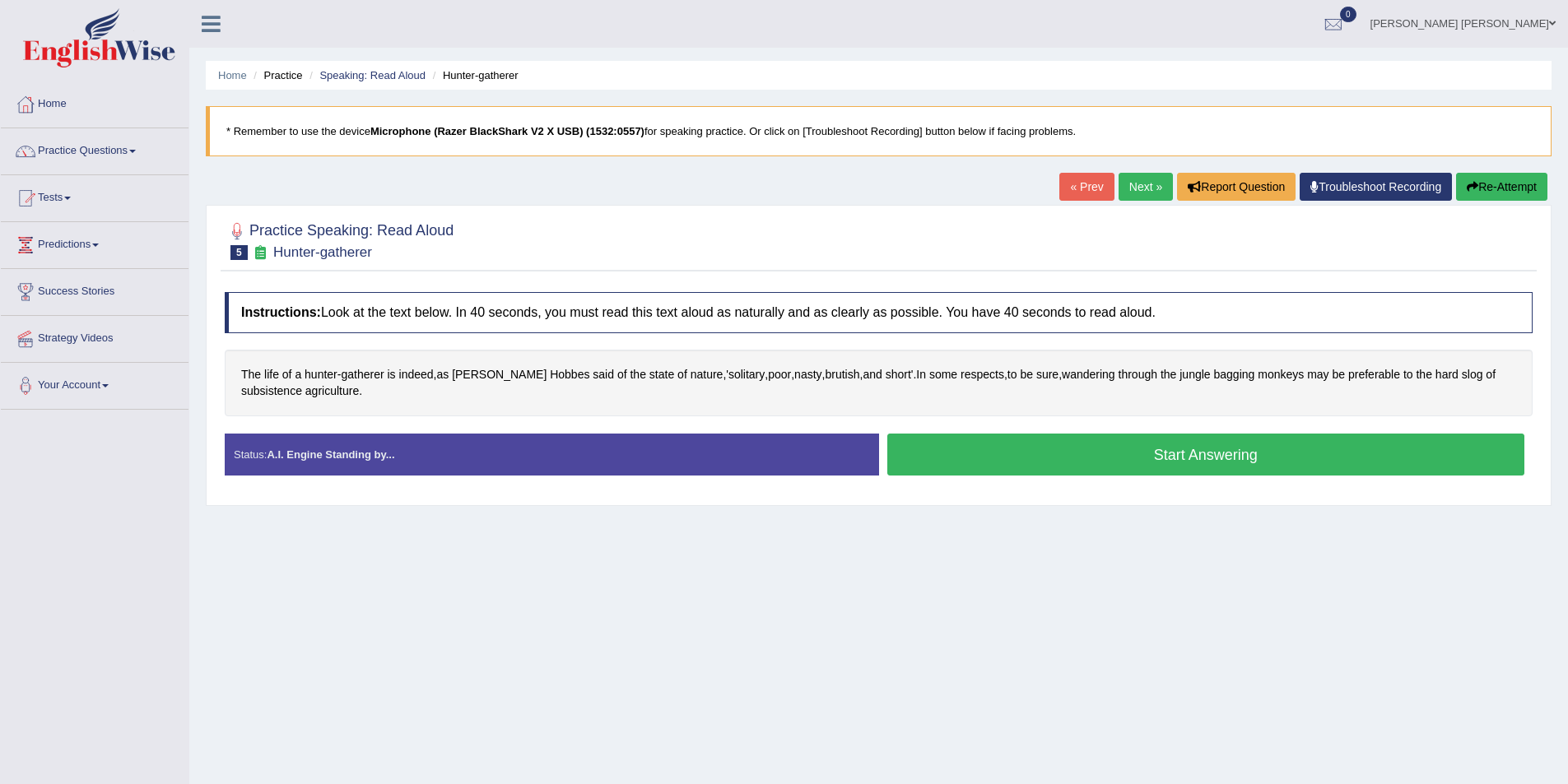
drag, startPoint x: 985, startPoint y: 464, endPoint x: 931, endPoint y: 453, distance: 55.1
click at [980, 461] on button "Start Answering" at bounding box center [1206, 455] width 638 height 42
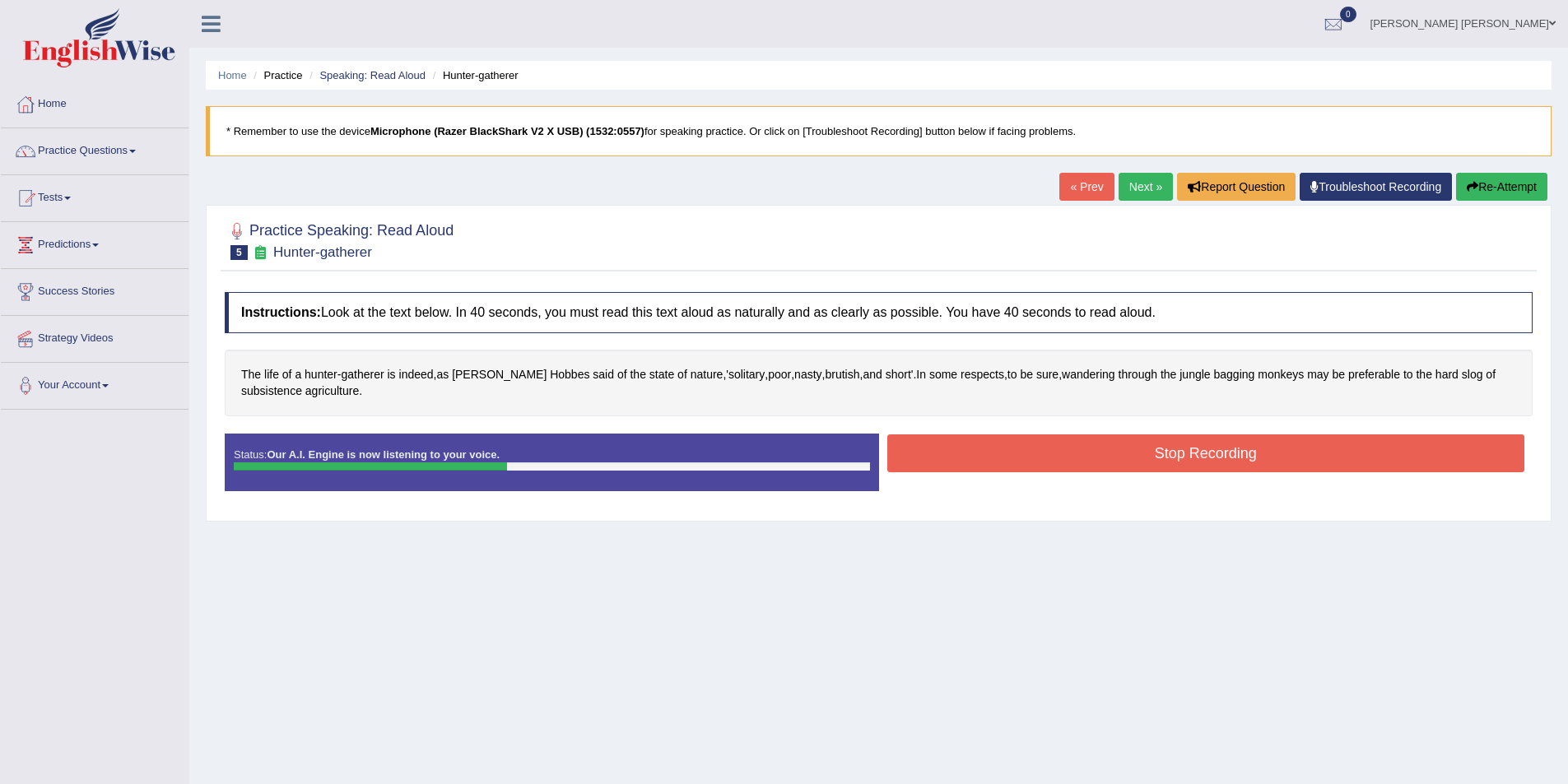
click at [1209, 445] on button "Stop Recording" at bounding box center [1206, 453] width 638 height 38
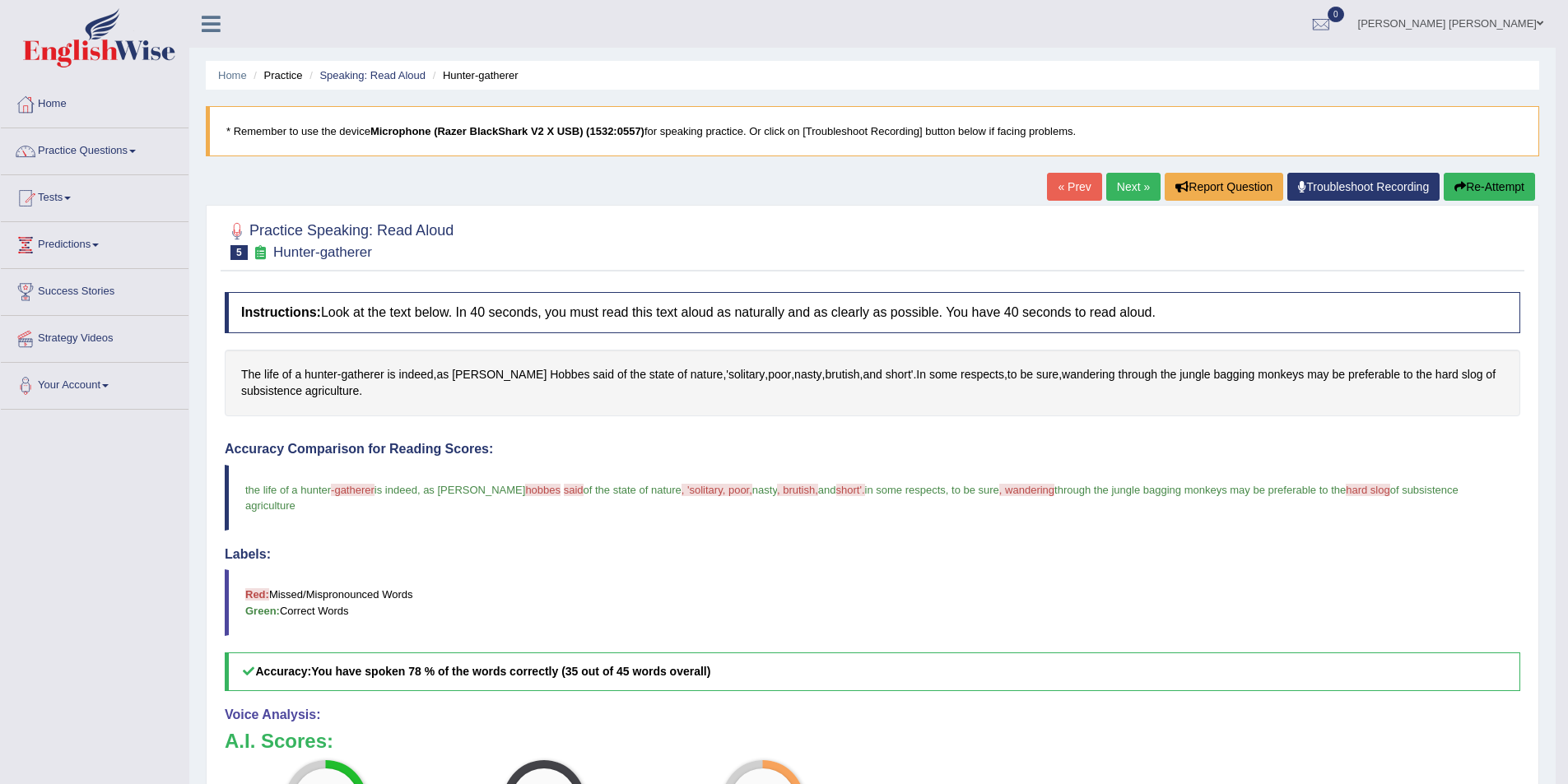
click at [1106, 177] on link "Next »" at bounding box center [1133, 186] width 54 height 28
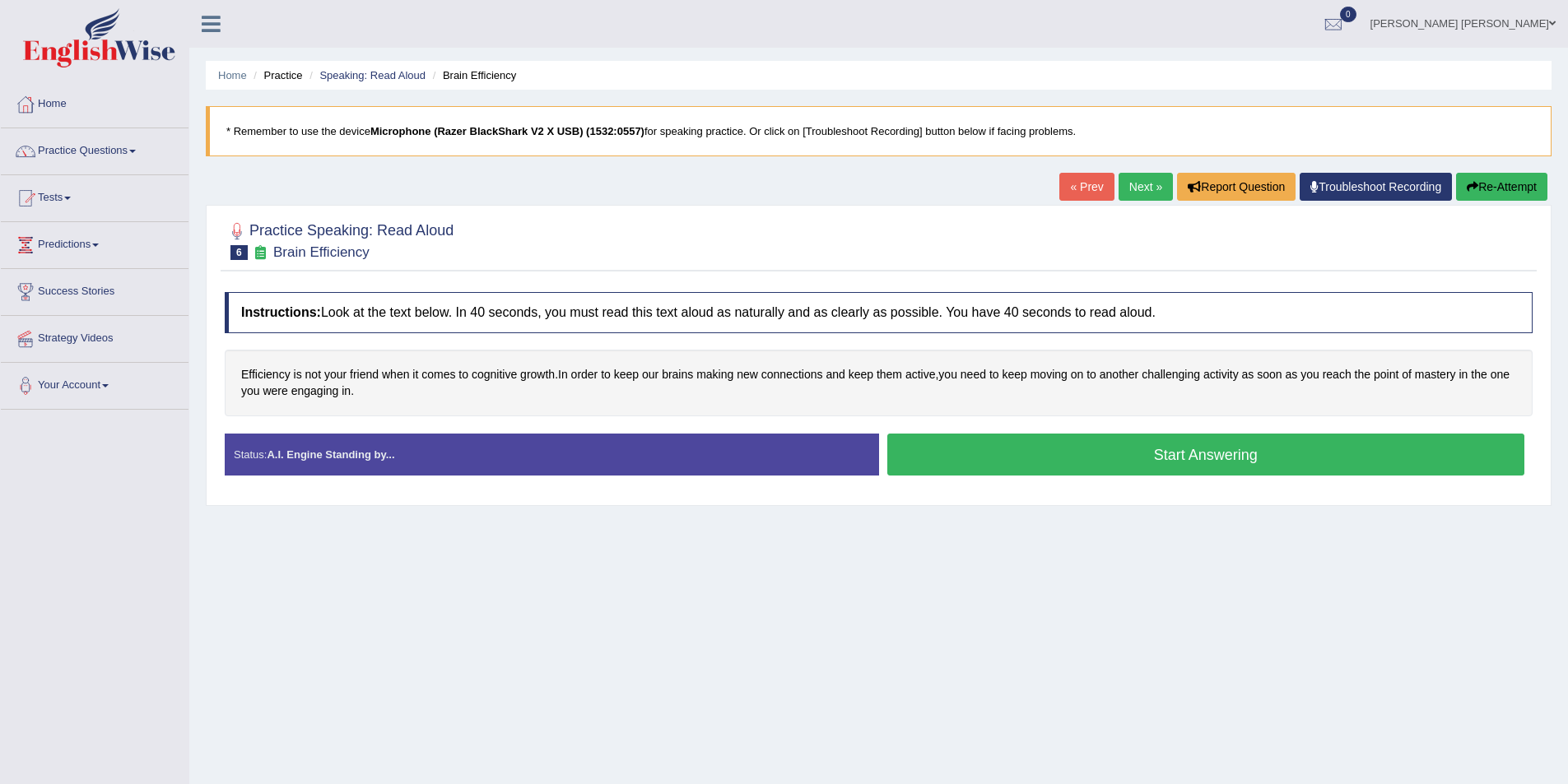
click at [1097, 447] on button "Start Answering" at bounding box center [1206, 455] width 638 height 42
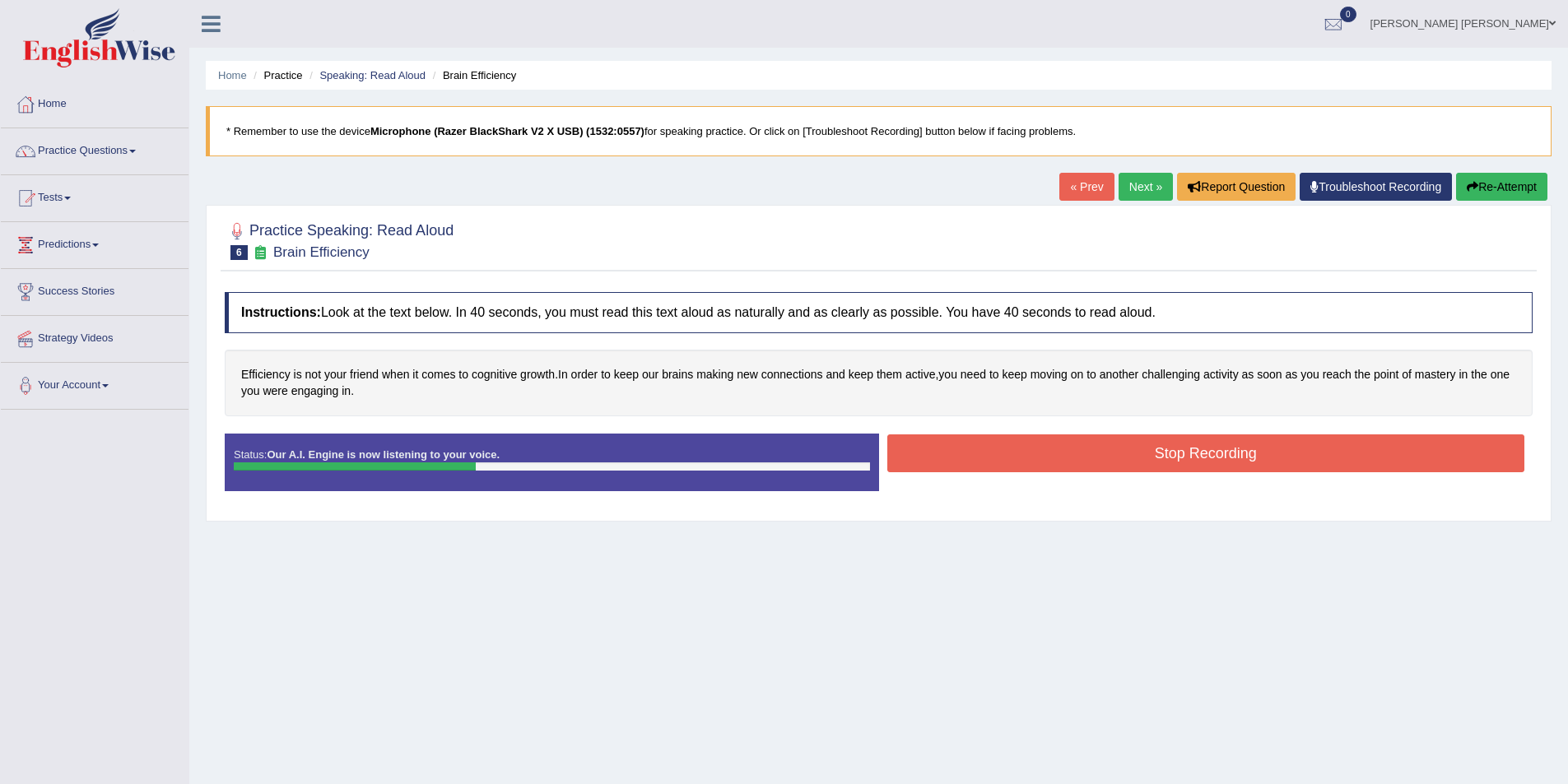
click at [1135, 457] on button "Stop Recording" at bounding box center [1206, 453] width 638 height 38
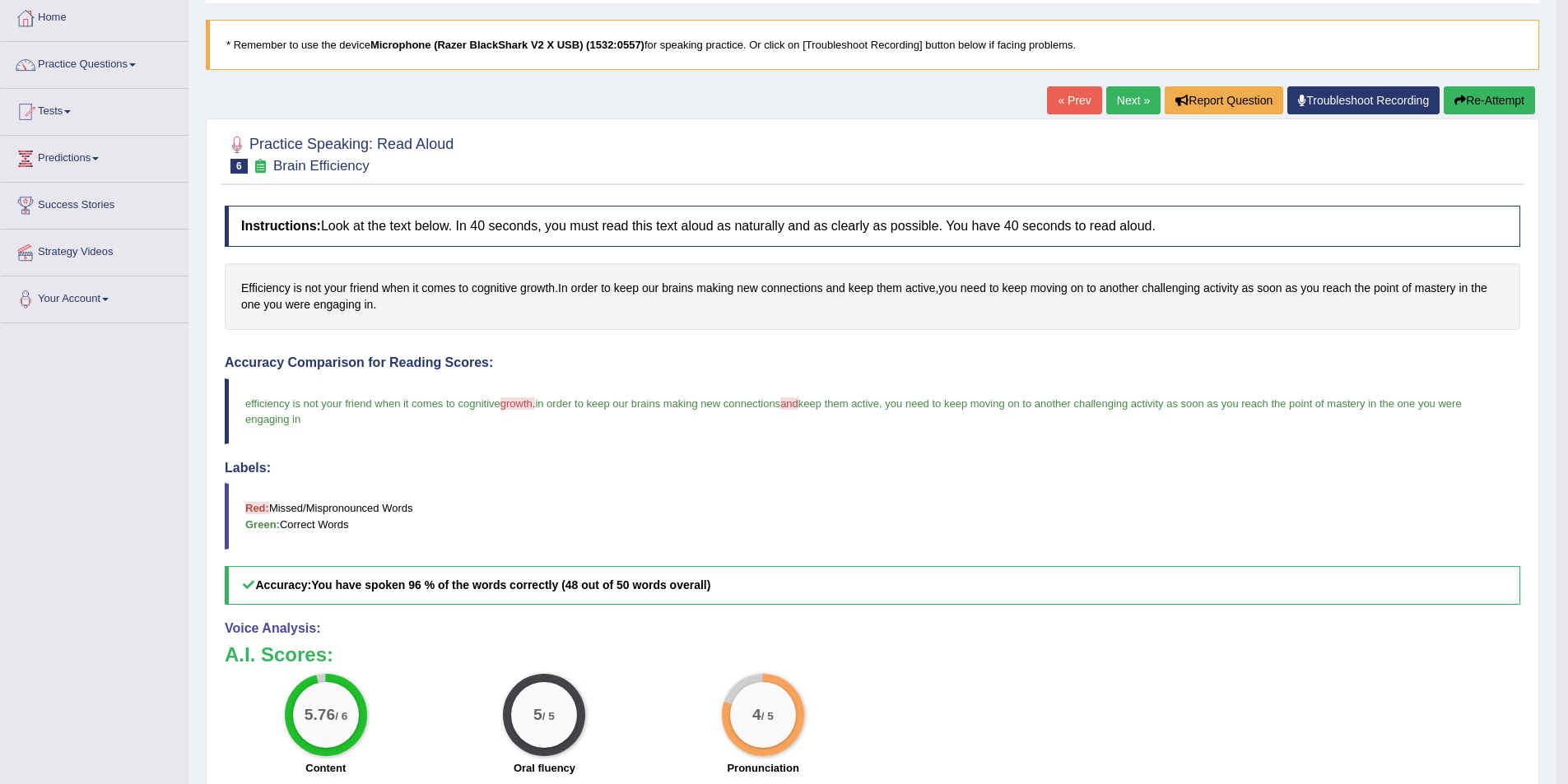
scroll to position [82, 0]
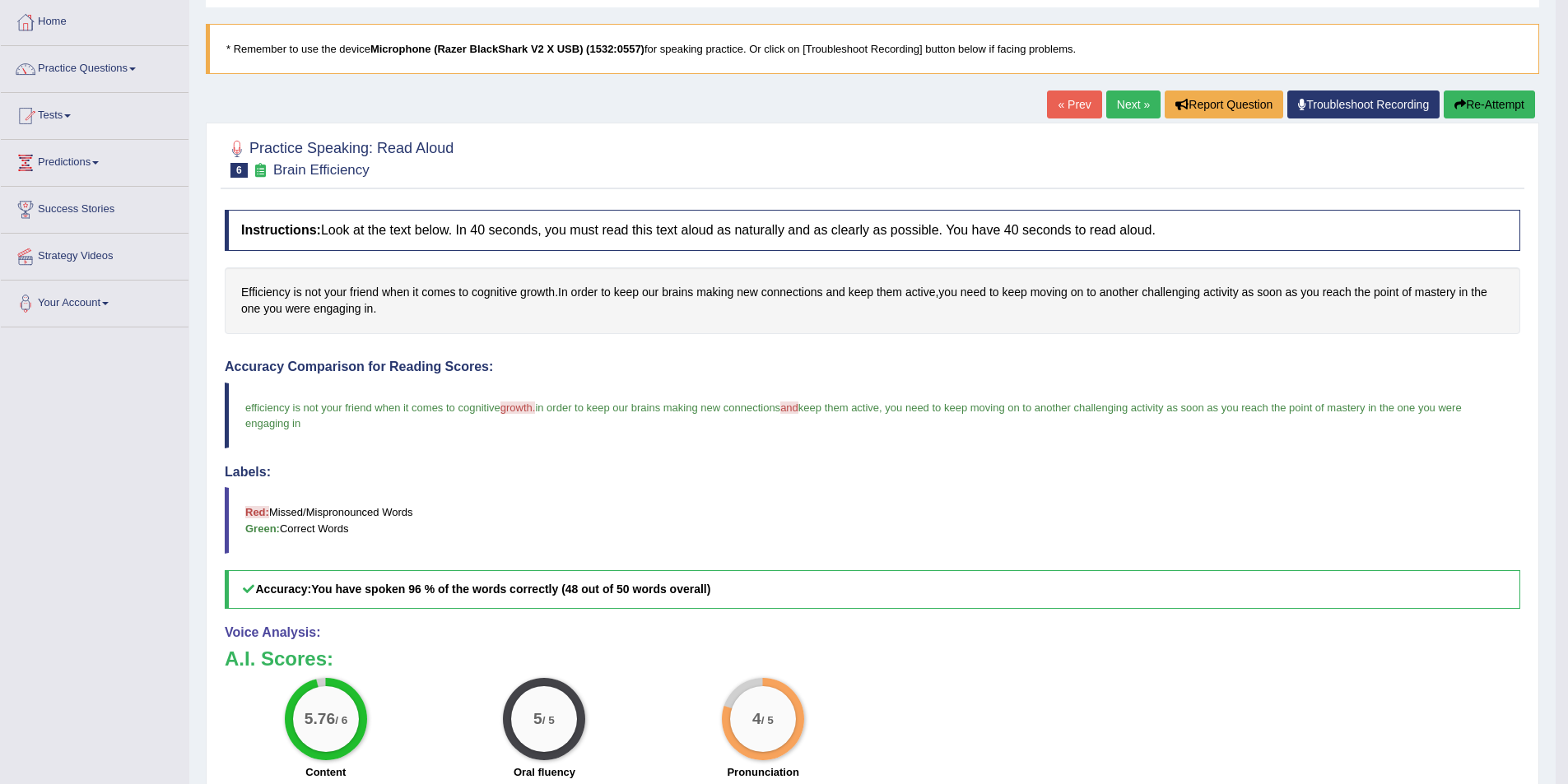
click at [1134, 95] on link "Next »" at bounding box center [1133, 104] width 54 height 28
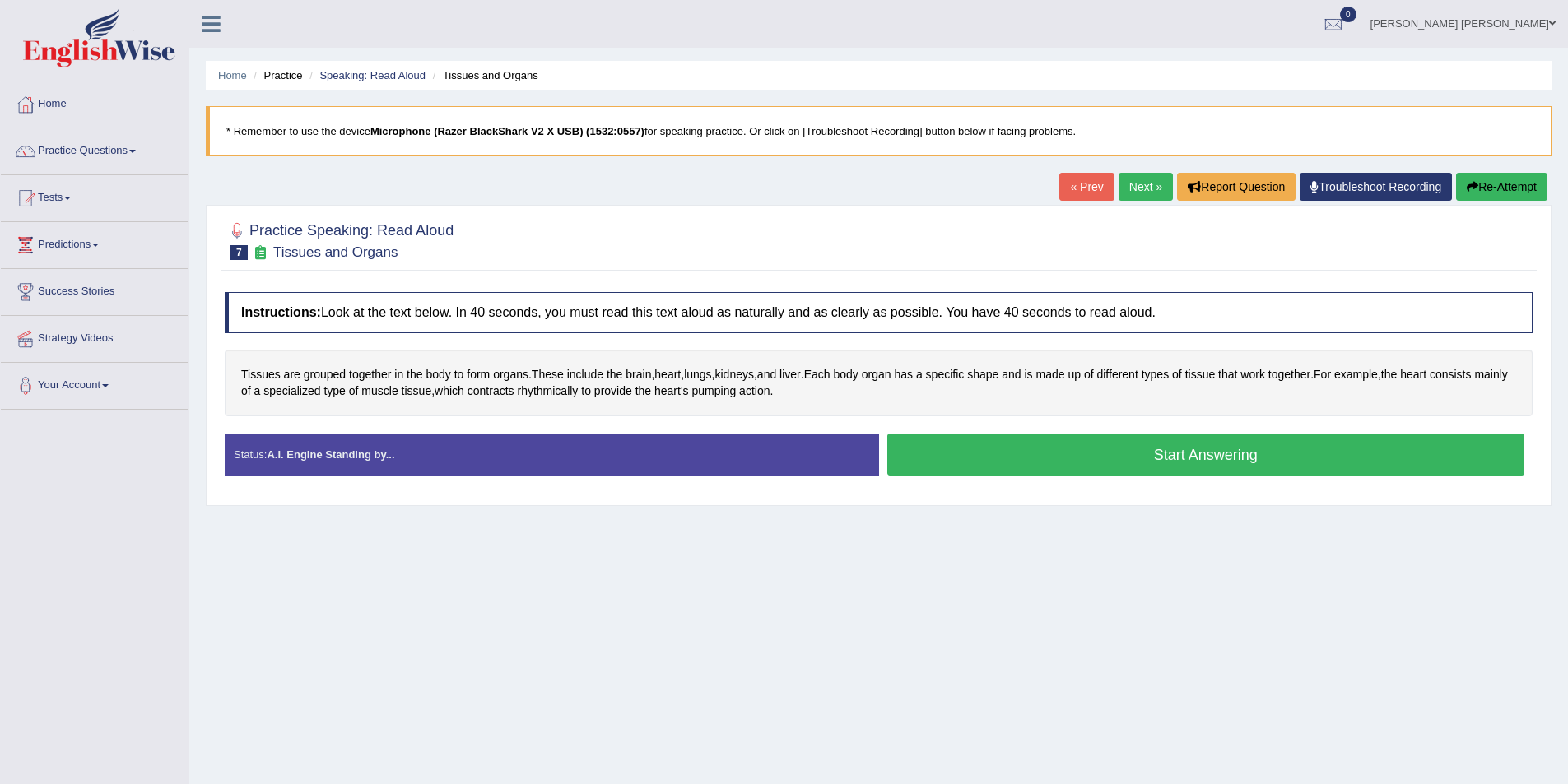
click at [1034, 451] on button "Start Answering" at bounding box center [1206, 455] width 638 height 42
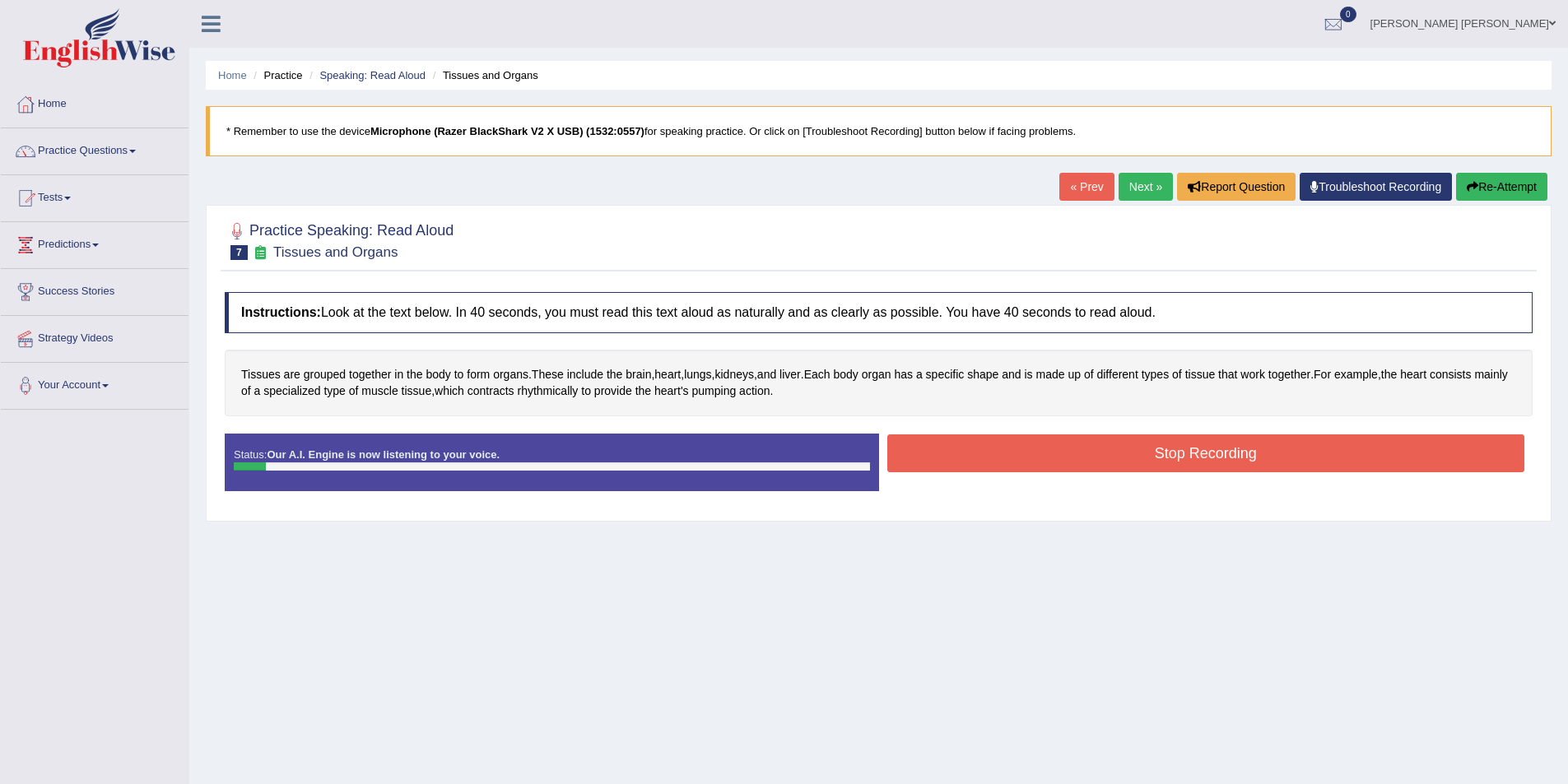
click at [1474, 178] on button "Re-Attempt" at bounding box center [1501, 186] width 92 height 28
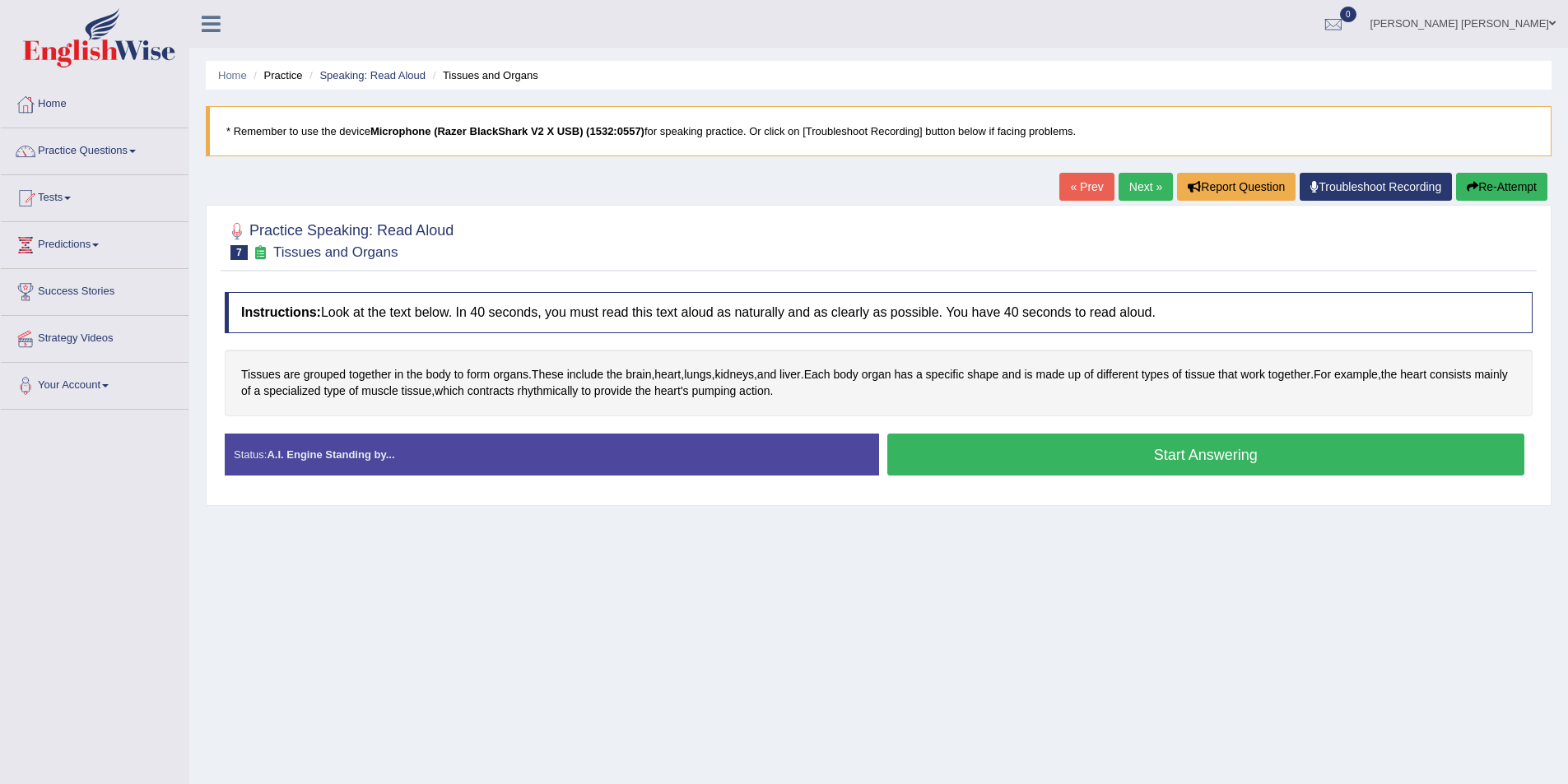
click at [993, 453] on button "Start Answering" at bounding box center [1206, 455] width 638 height 42
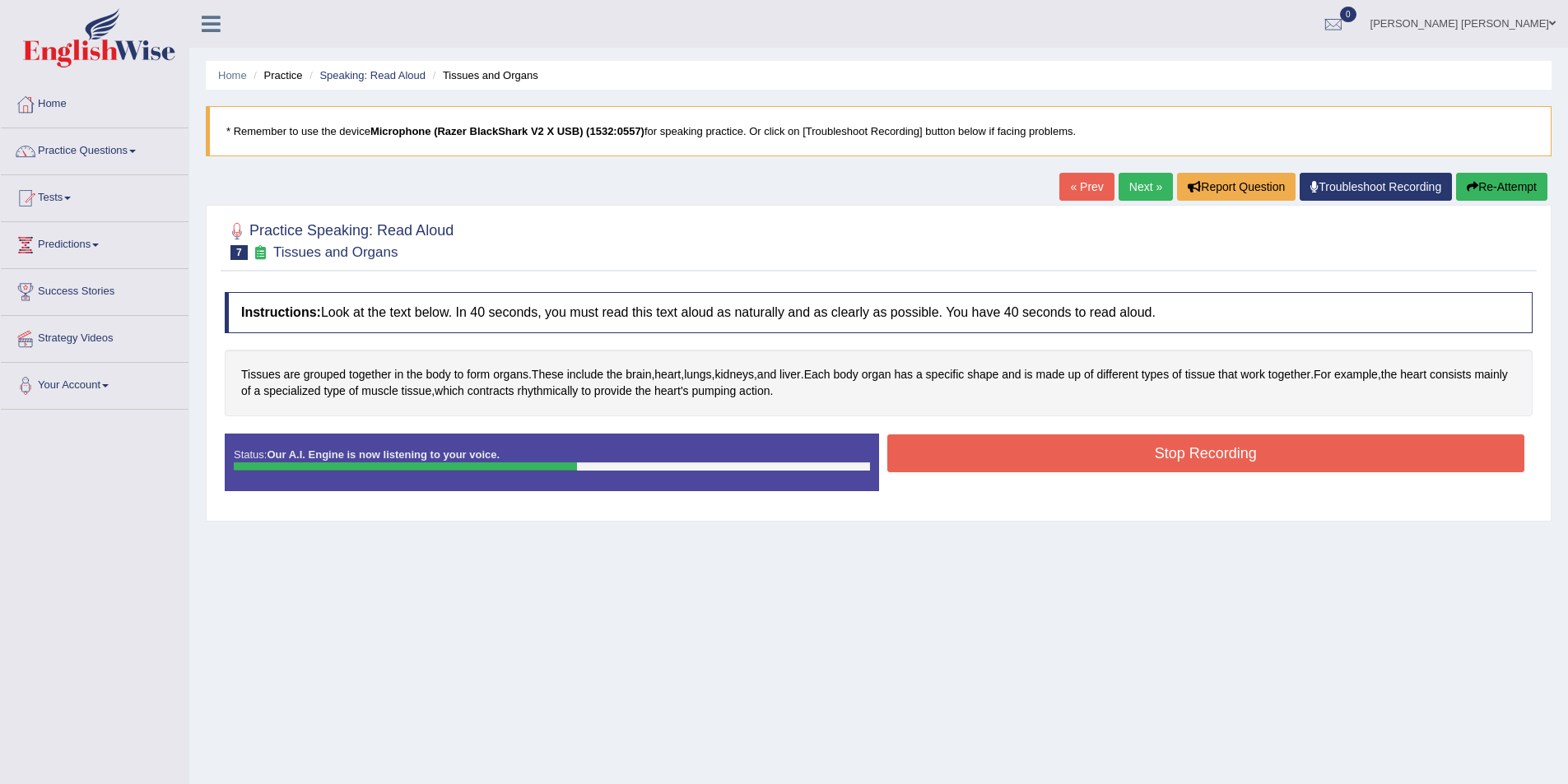
click at [1127, 447] on button "Stop Recording" at bounding box center [1206, 453] width 638 height 38
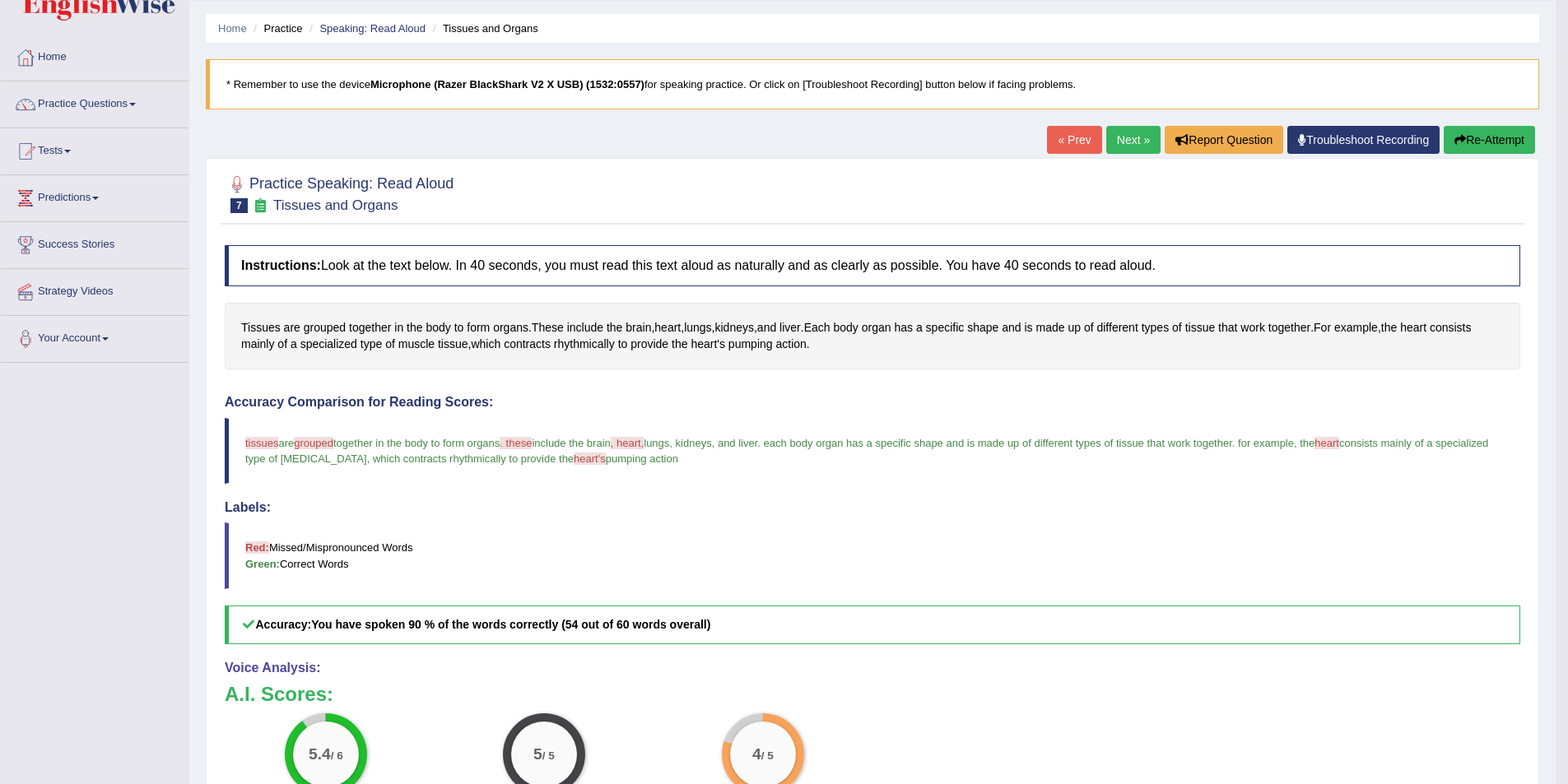
scroll to position [45, 0]
click at [1125, 132] on link "Next »" at bounding box center [1133, 141] width 54 height 28
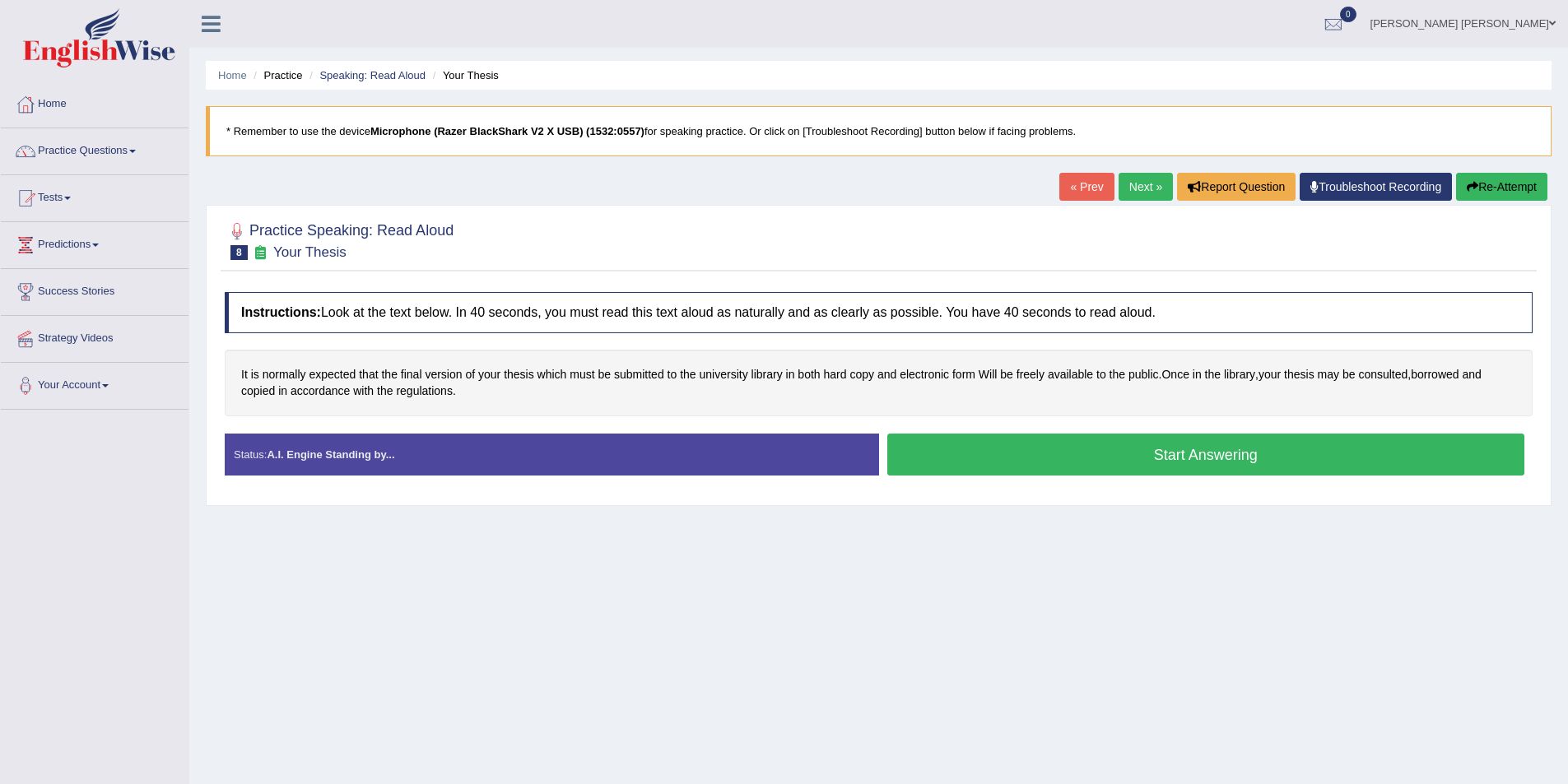
drag, startPoint x: 955, startPoint y: 442, endPoint x: 644, endPoint y: 385, distance: 316.2
click at [954, 442] on button "Start Answering" at bounding box center [1206, 455] width 638 height 42
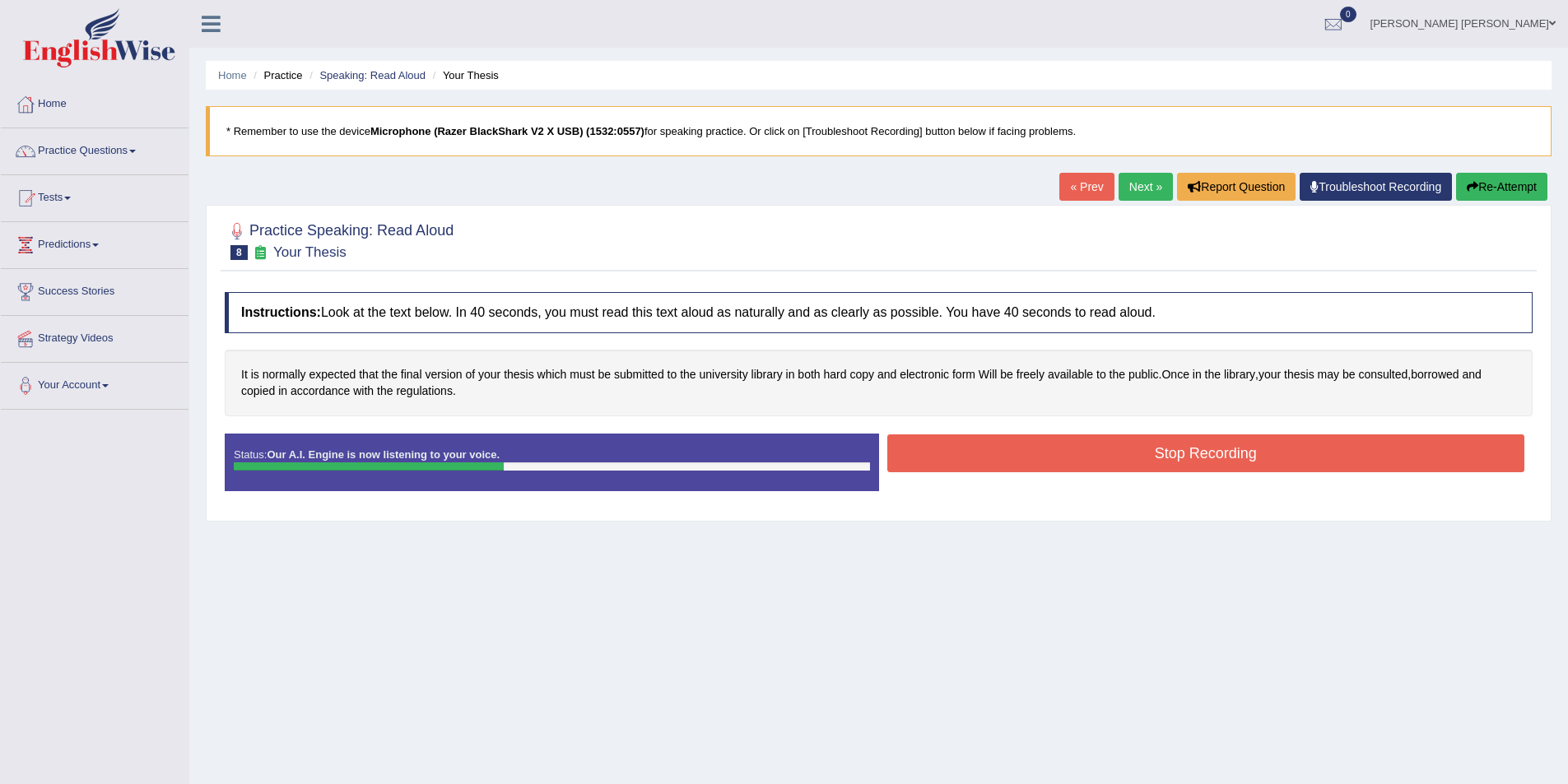
click at [1140, 453] on button "Stop Recording" at bounding box center [1206, 453] width 638 height 38
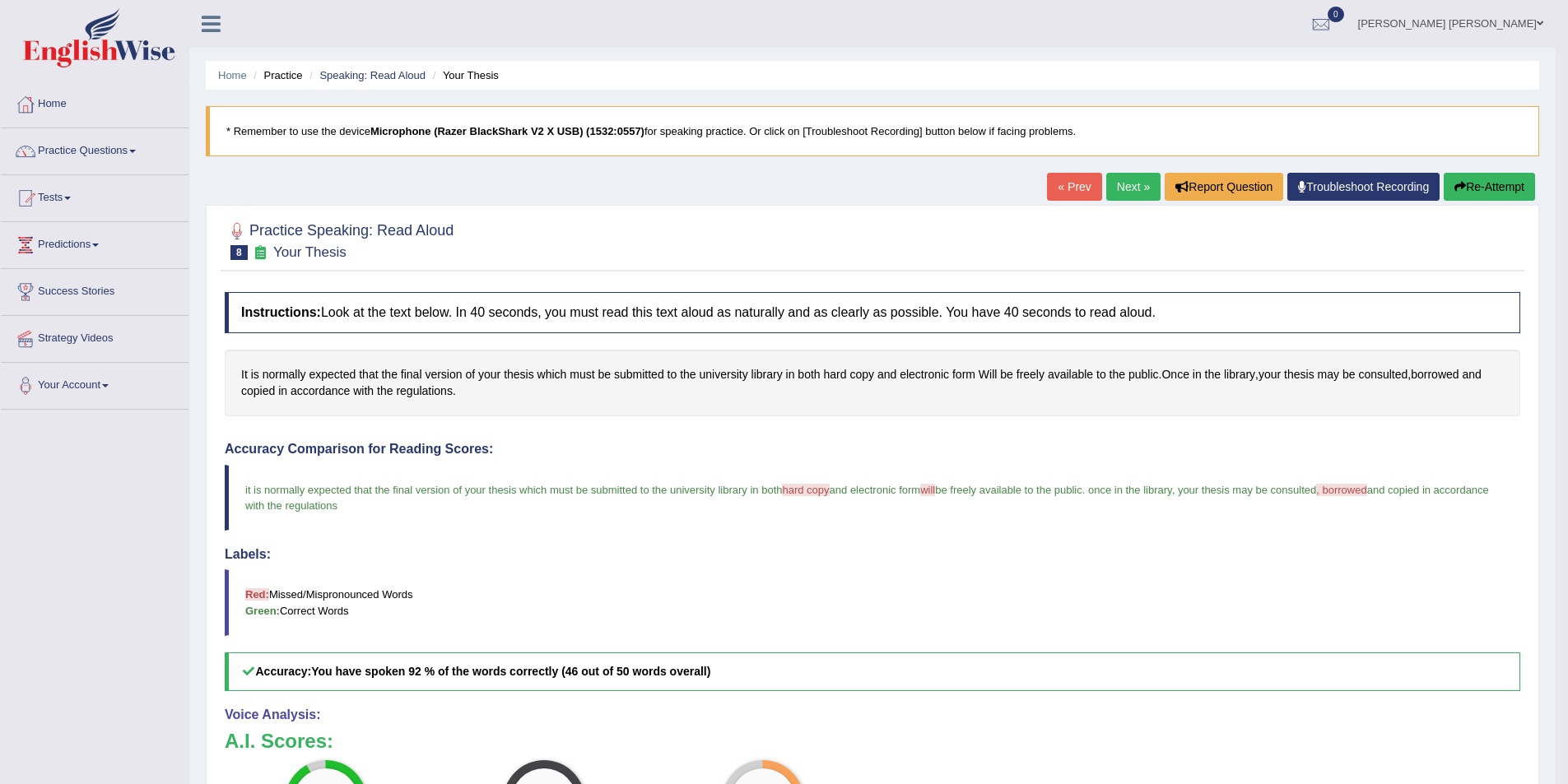
click at [1131, 177] on link "Next »" at bounding box center [1133, 186] width 54 height 28
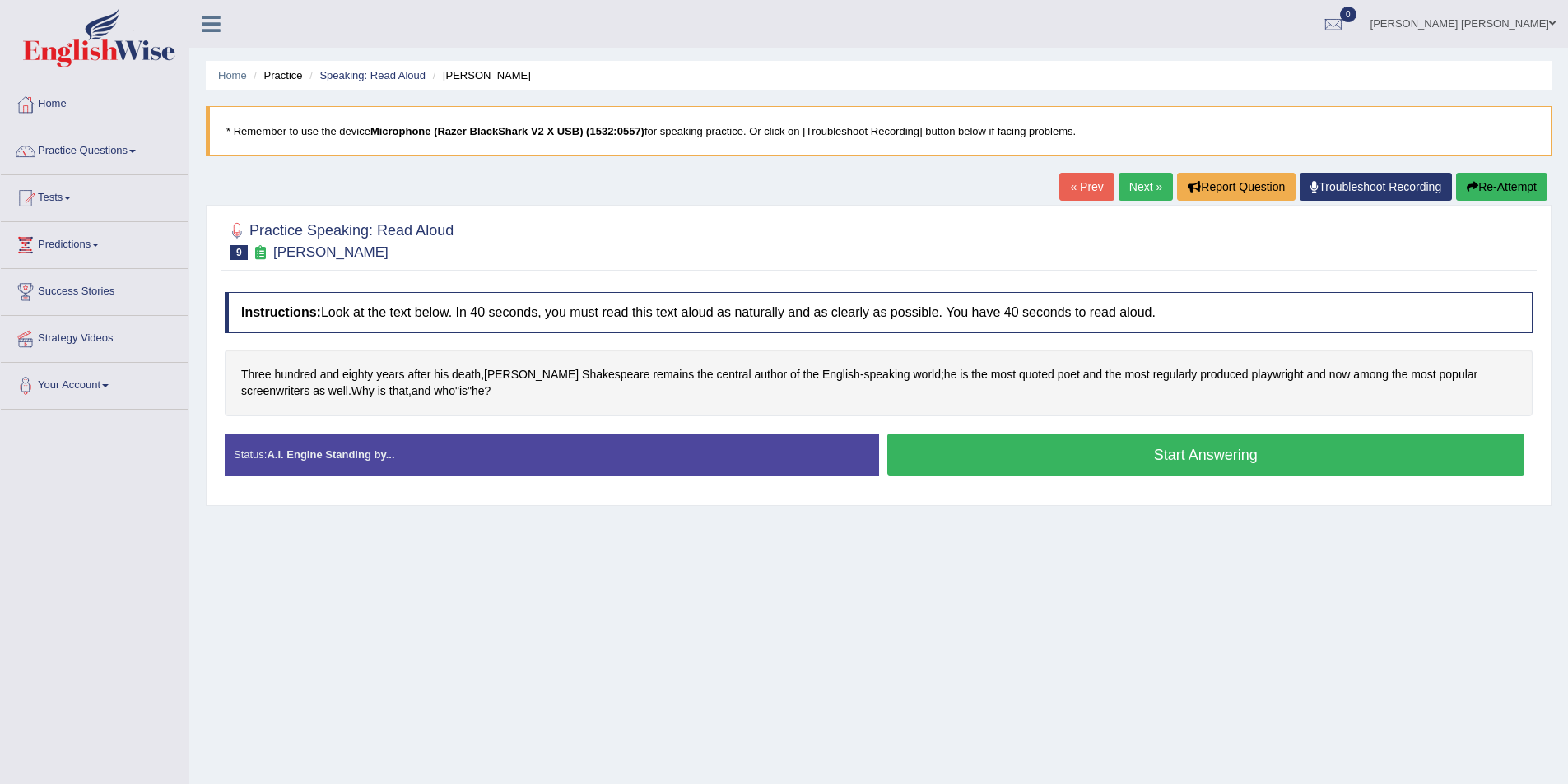
drag, startPoint x: 963, startPoint y: 455, endPoint x: 908, endPoint y: 449, distance: 55.3
click at [943, 456] on button "Start Answering" at bounding box center [1206, 455] width 638 height 42
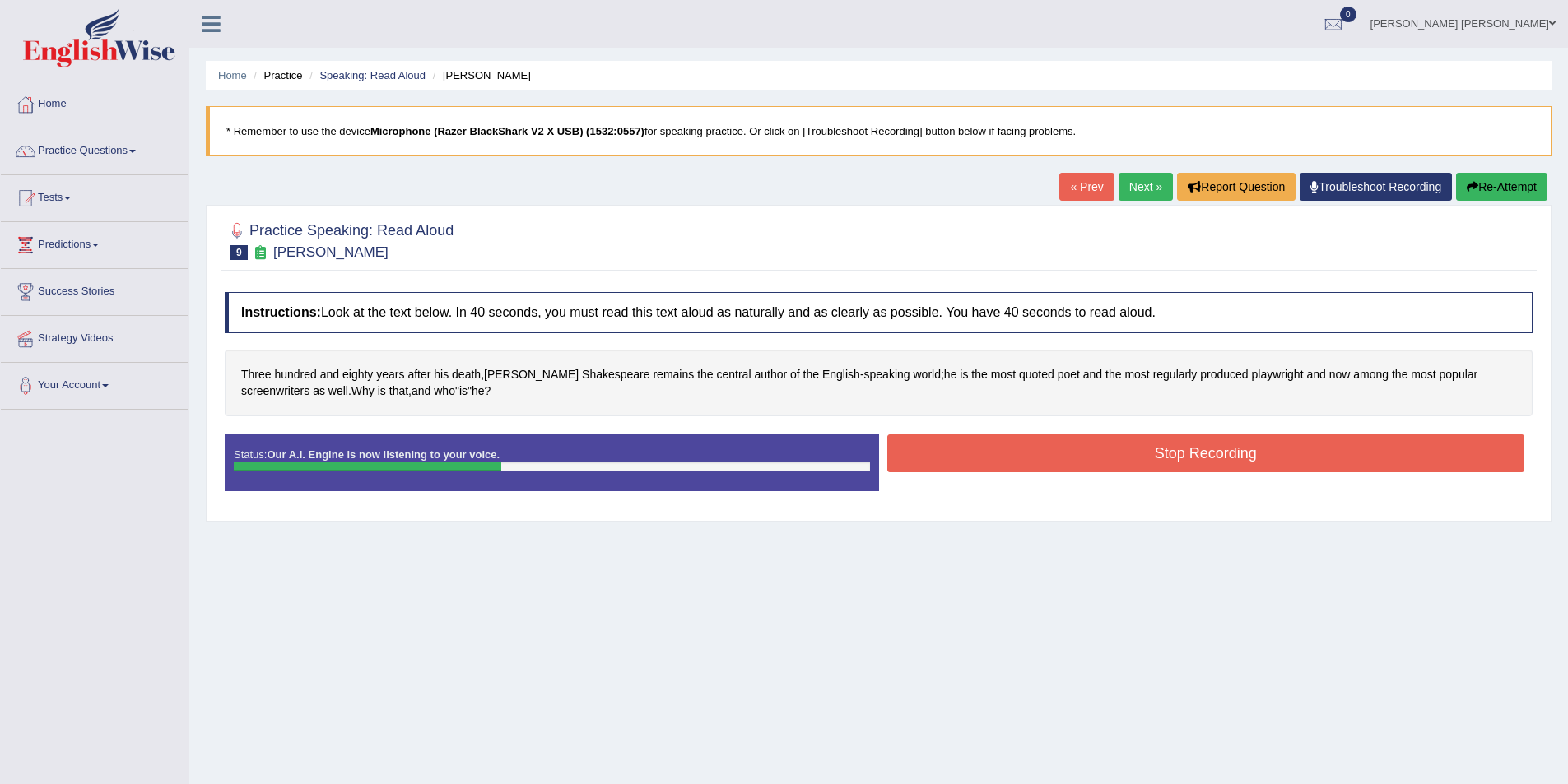
click at [1158, 447] on button "Stop Recording" at bounding box center [1206, 453] width 638 height 38
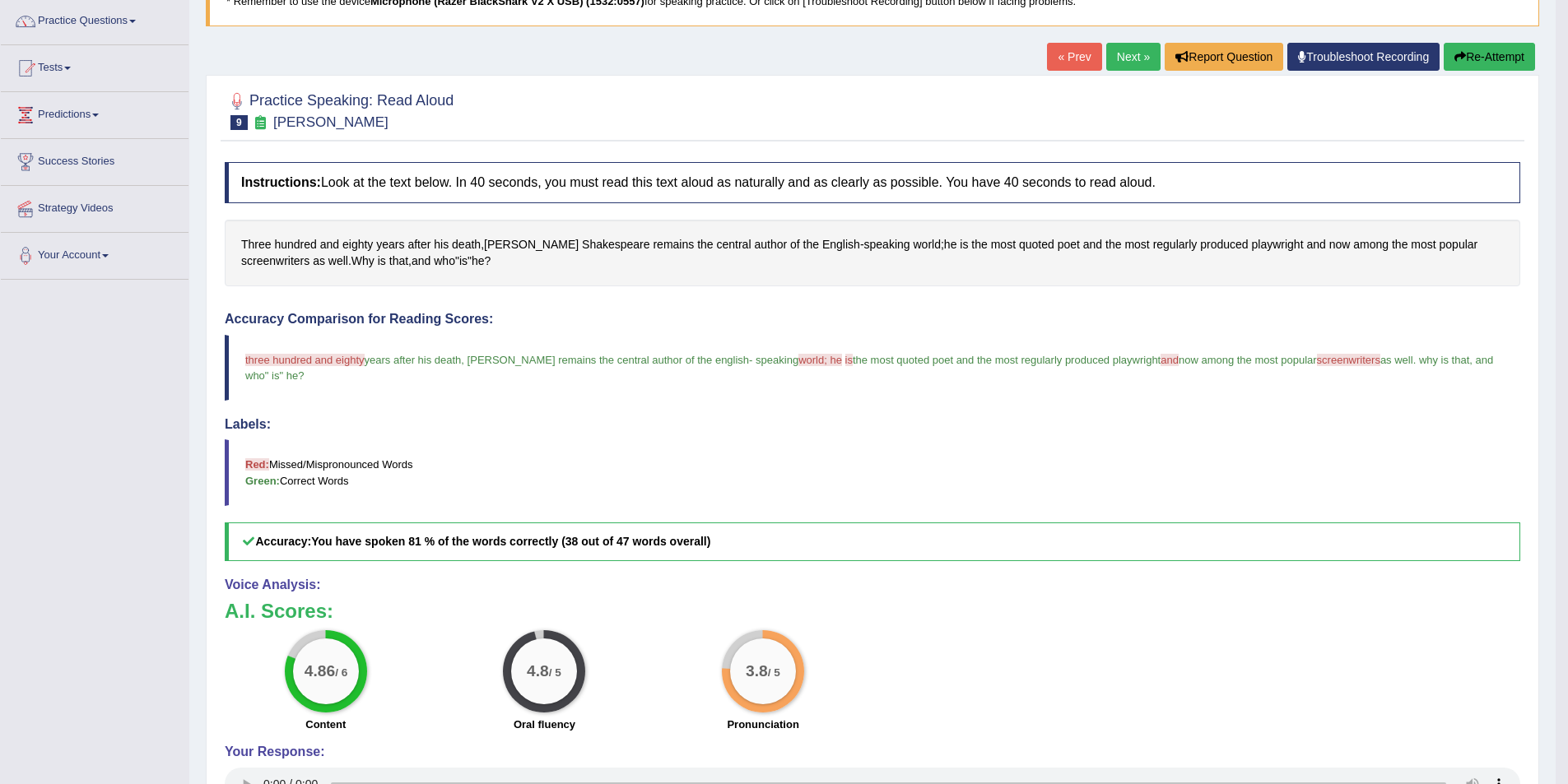
scroll to position [82, 0]
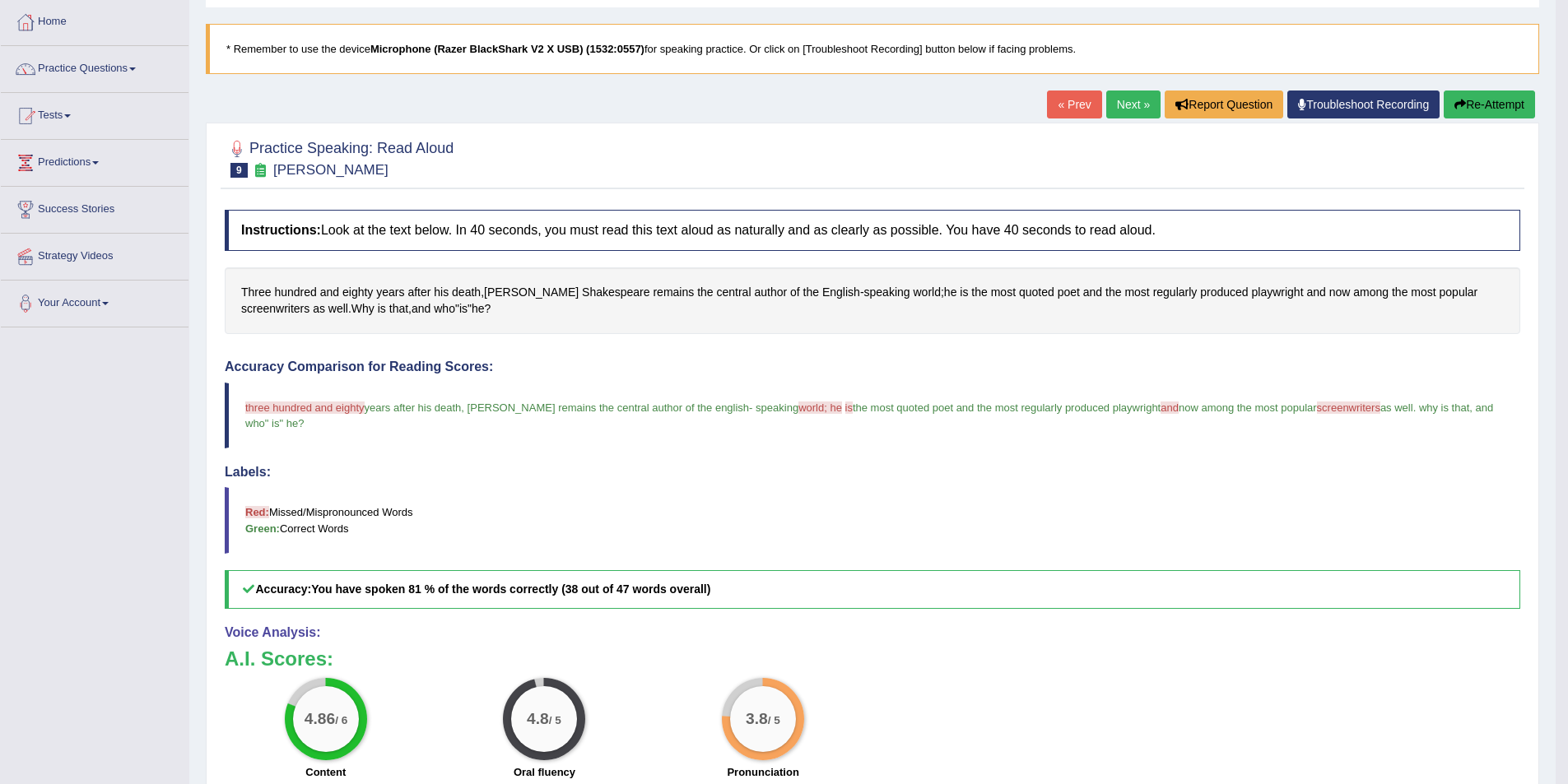
click at [1114, 104] on link "Next »" at bounding box center [1133, 104] width 54 height 28
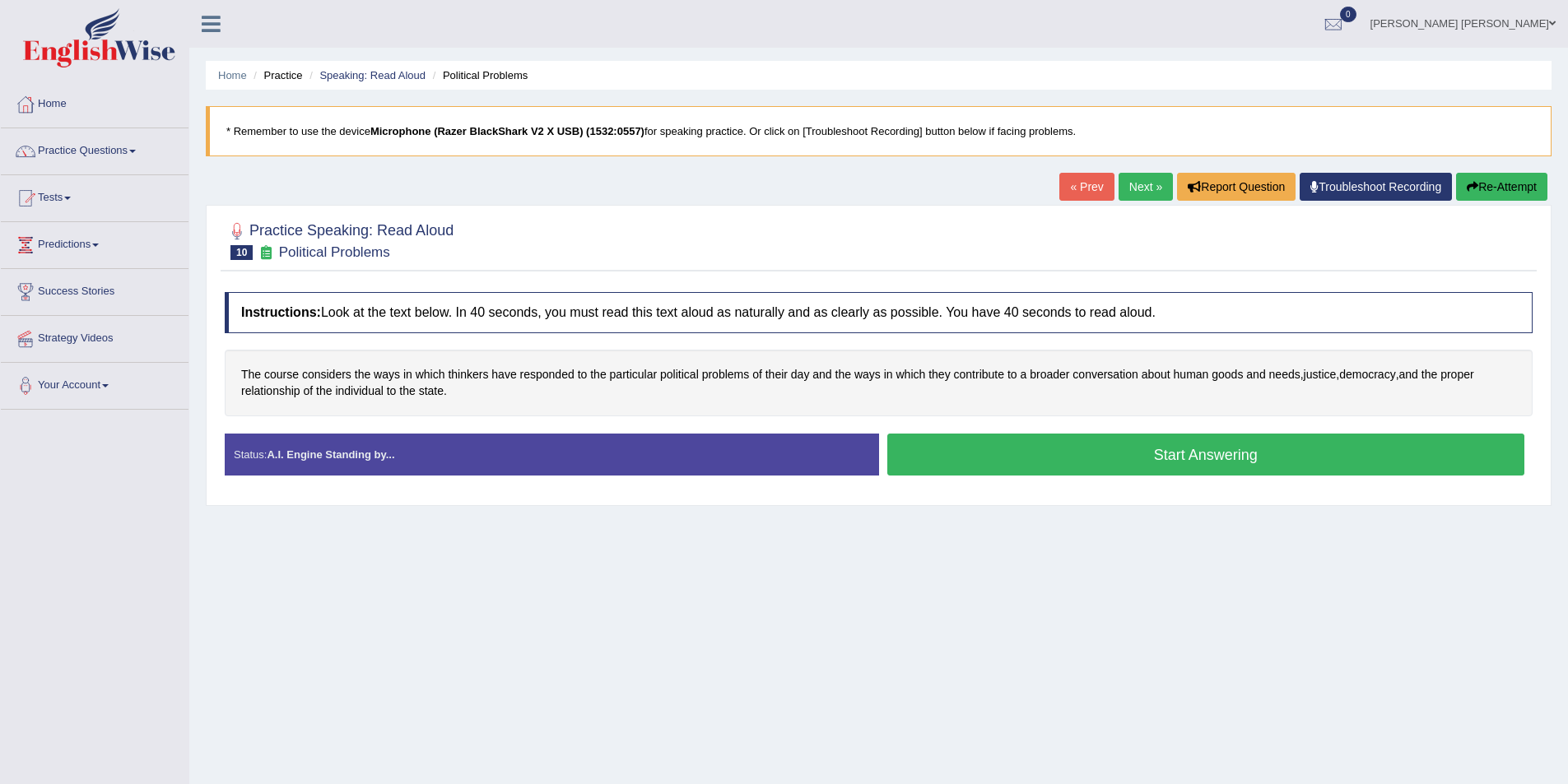
drag, startPoint x: 1105, startPoint y: 458, endPoint x: 722, endPoint y: 442, distance: 383.3
click at [1094, 457] on button "Start Answering" at bounding box center [1206, 455] width 638 height 42
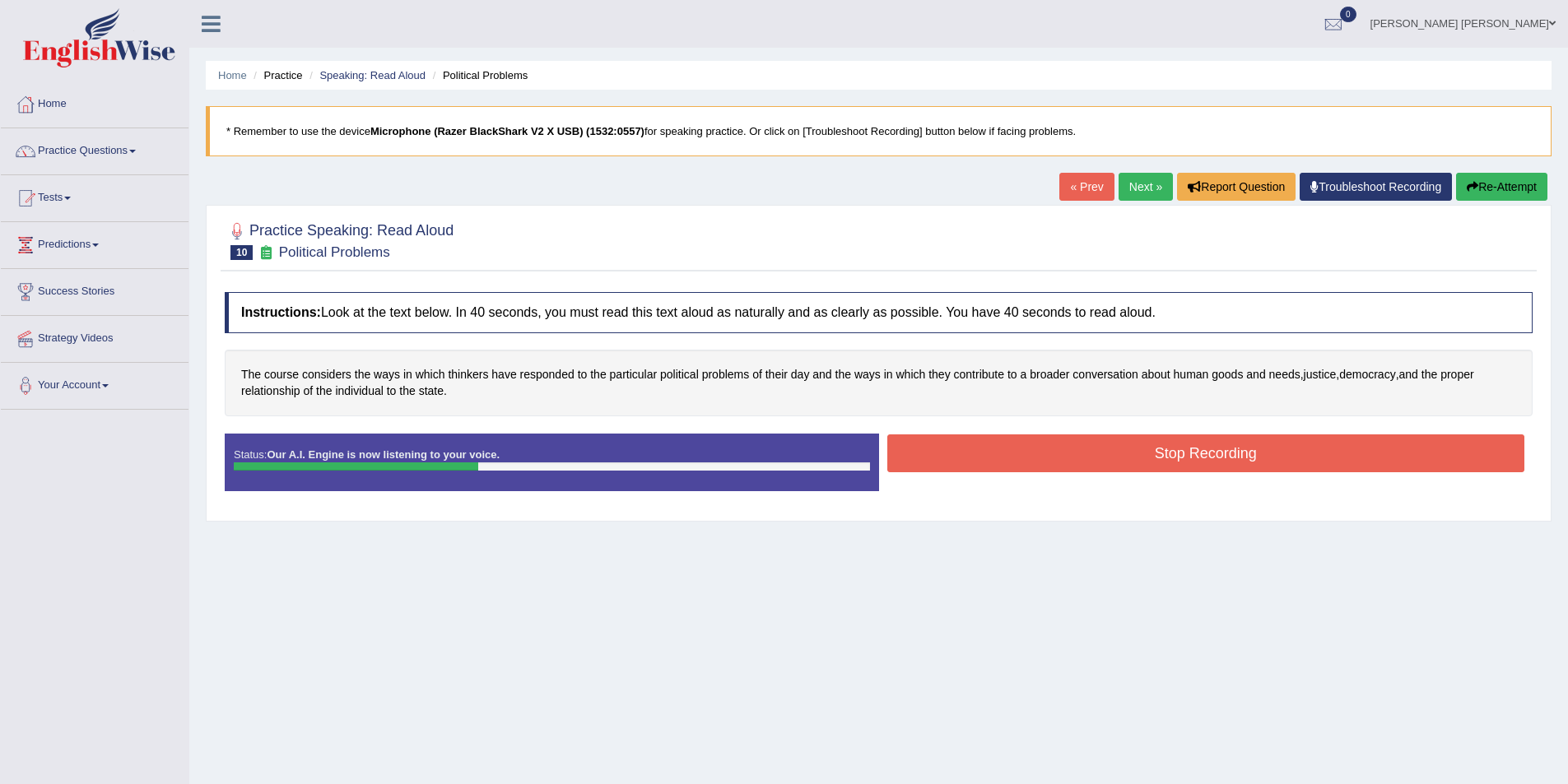
click at [1250, 438] on button "Stop Recording" at bounding box center [1206, 453] width 638 height 38
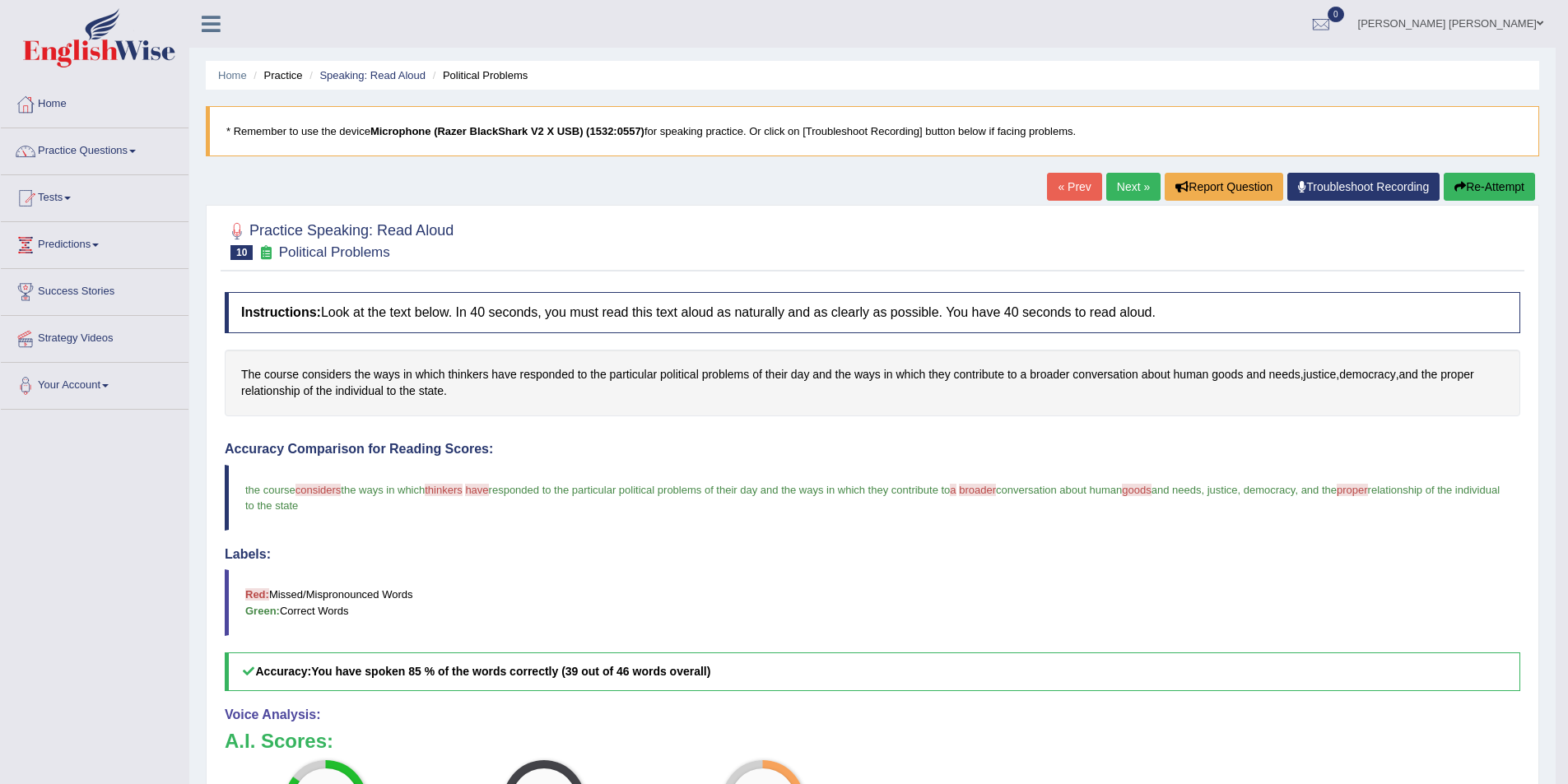
click at [1129, 179] on link "Next »" at bounding box center [1133, 186] width 54 height 28
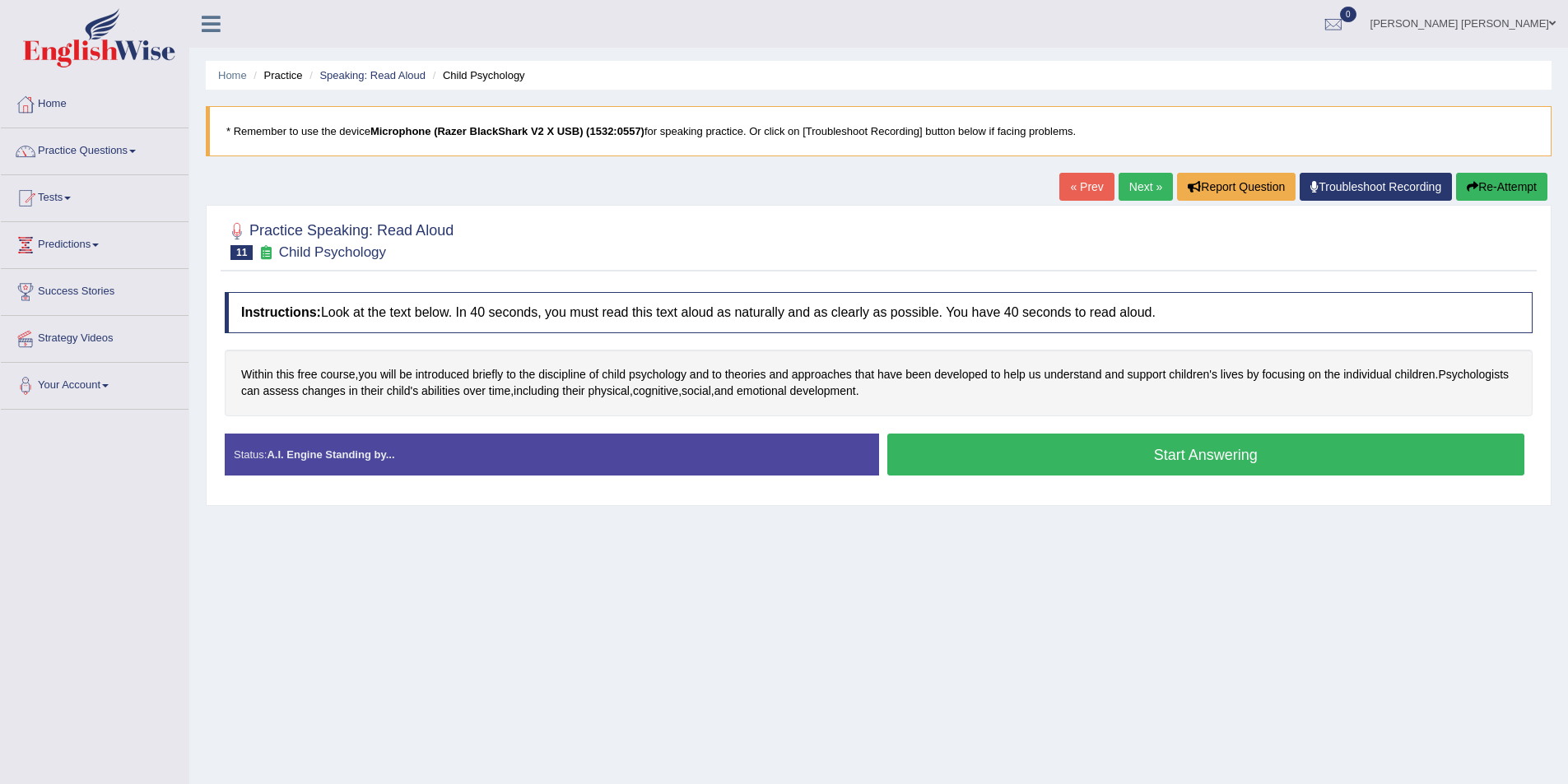
drag, startPoint x: 985, startPoint y: 451, endPoint x: 673, endPoint y: 402, distance: 315.8
click at [976, 450] on button "Start Answering" at bounding box center [1206, 455] width 638 height 42
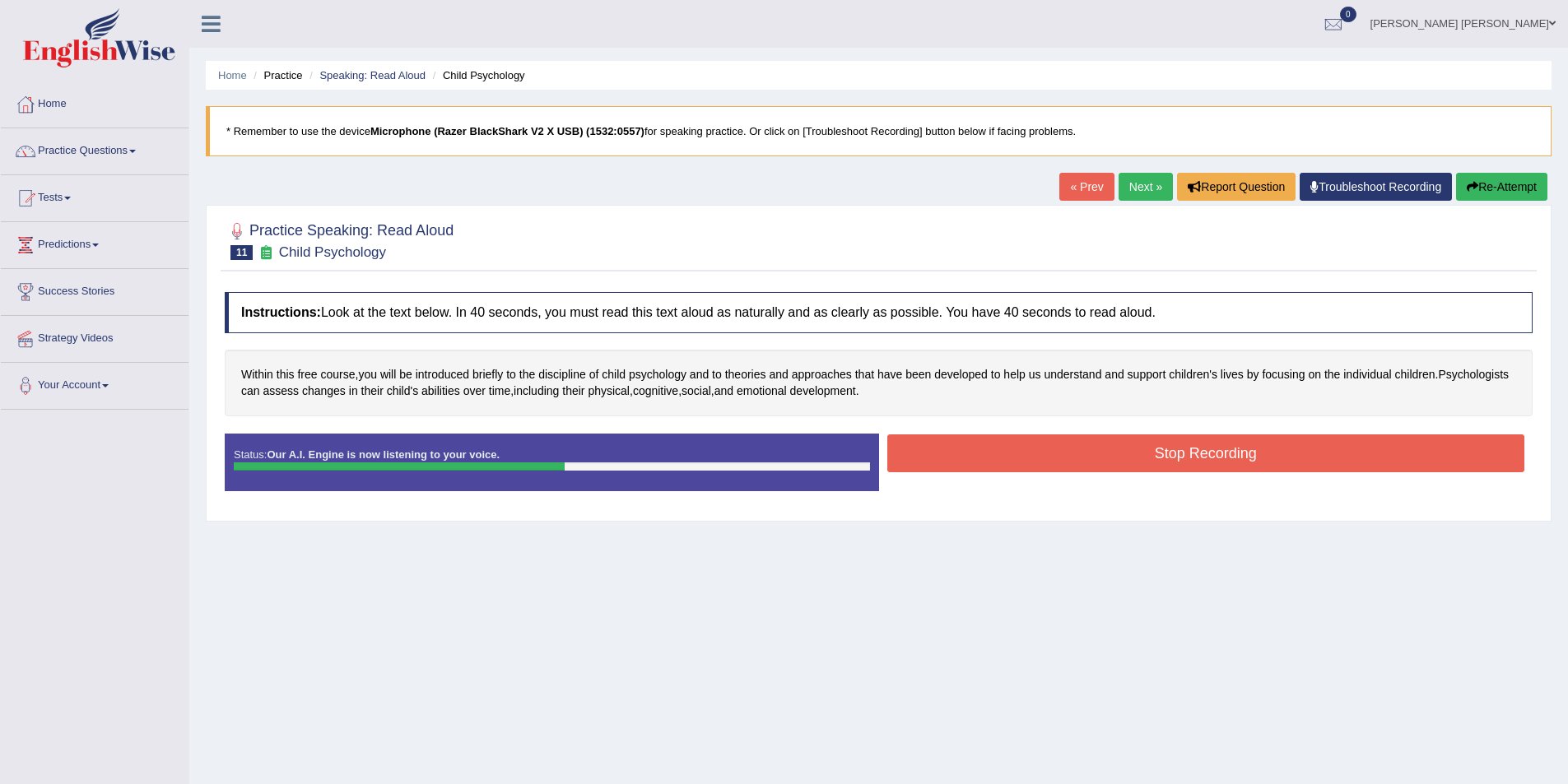
click at [1203, 464] on button "Stop Recording" at bounding box center [1206, 453] width 638 height 38
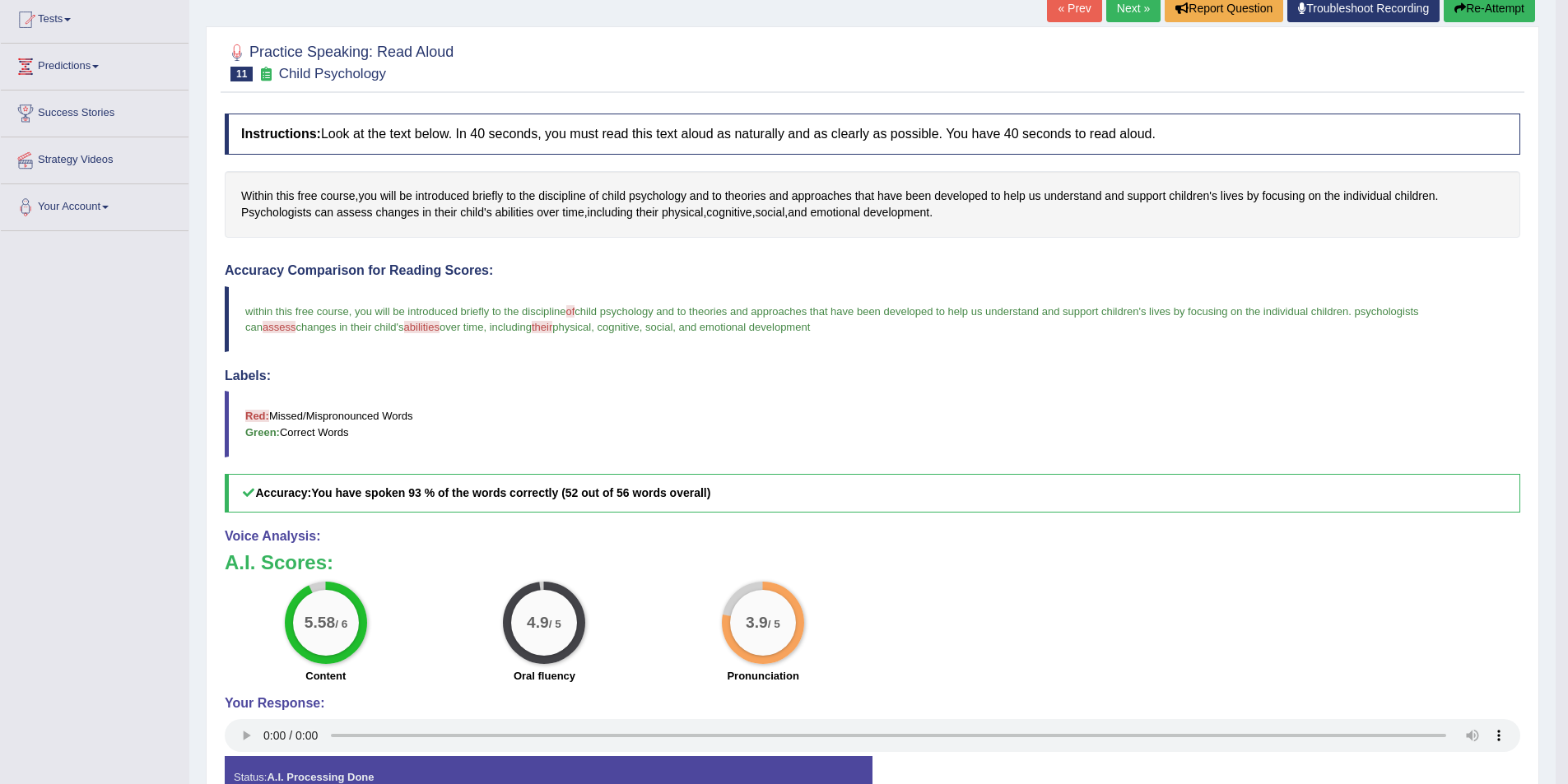
scroll to position [127, 0]
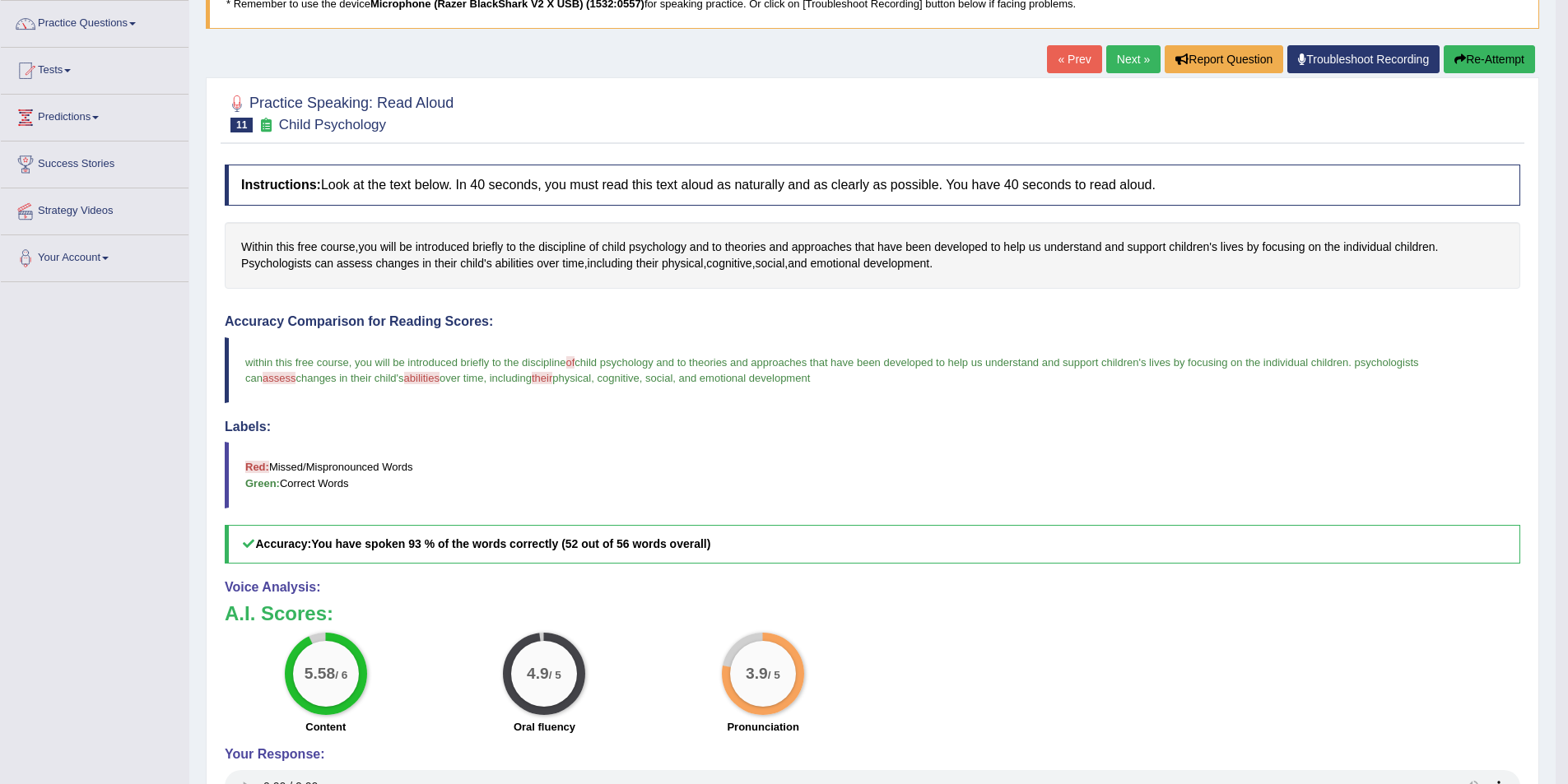
click at [1133, 52] on link "Next »" at bounding box center [1133, 59] width 54 height 28
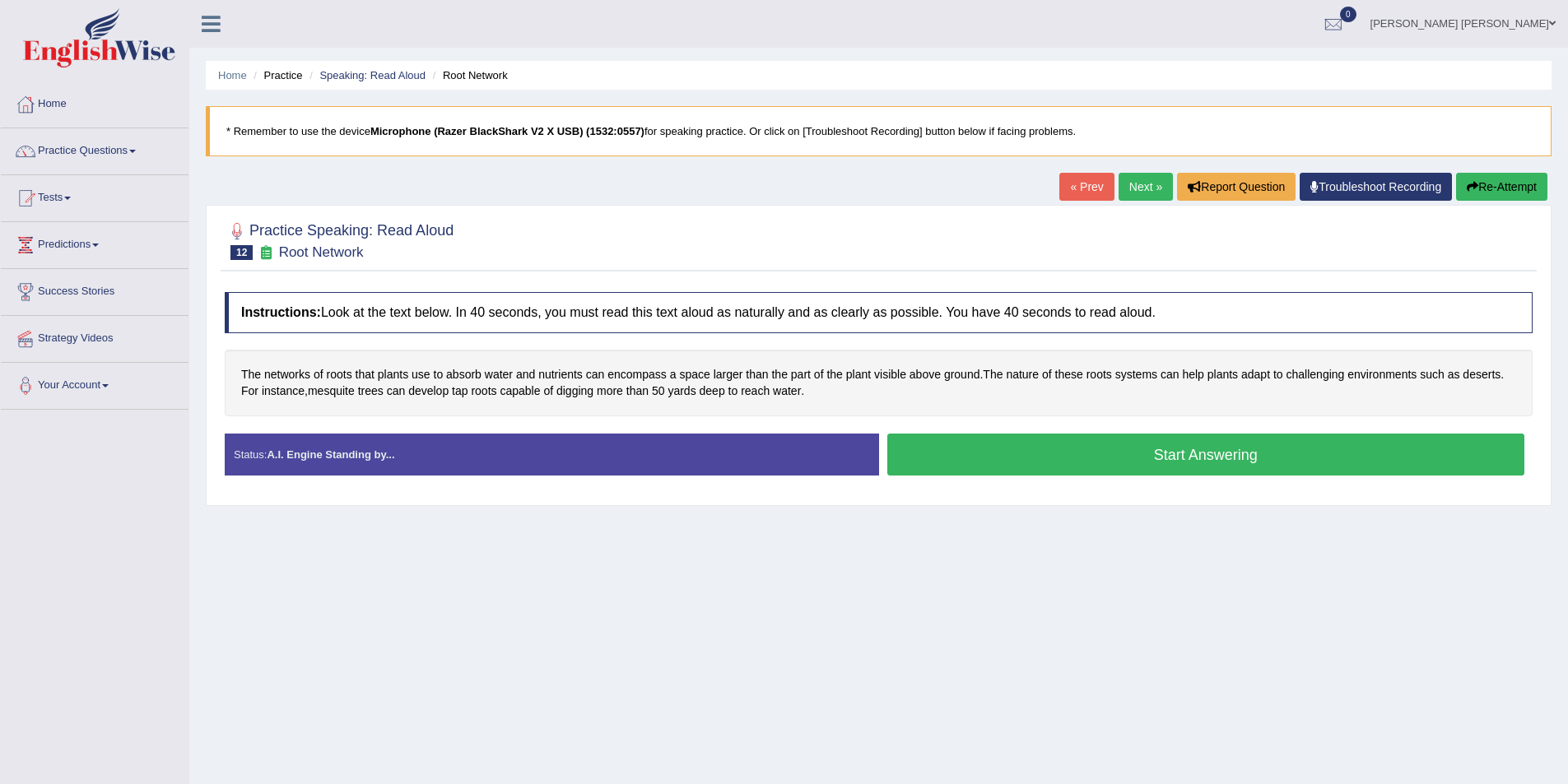
click at [962, 448] on button "Start Answering" at bounding box center [1206, 455] width 638 height 42
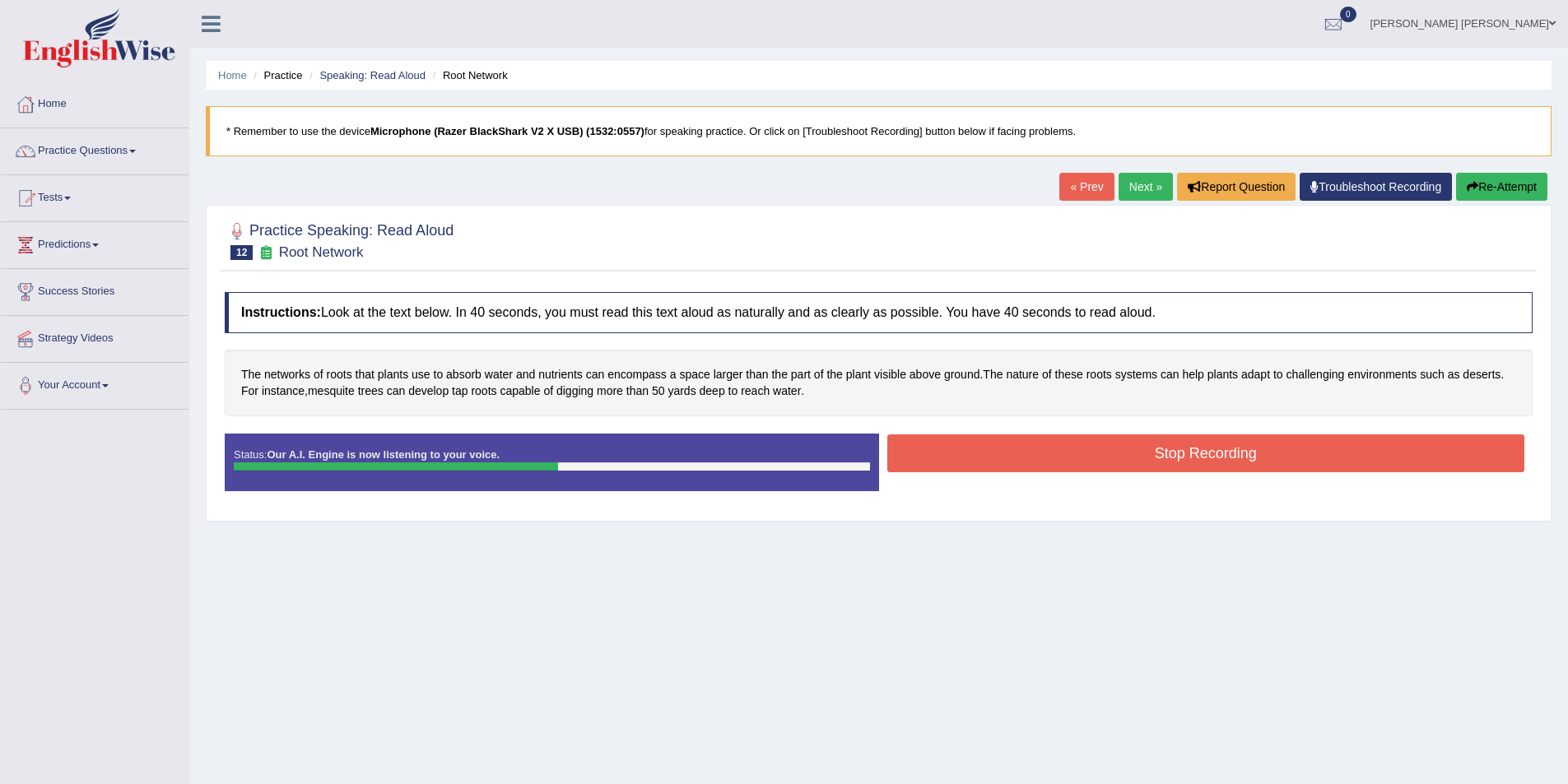
click at [1078, 445] on button "Stop Recording" at bounding box center [1206, 453] width 638 height 38
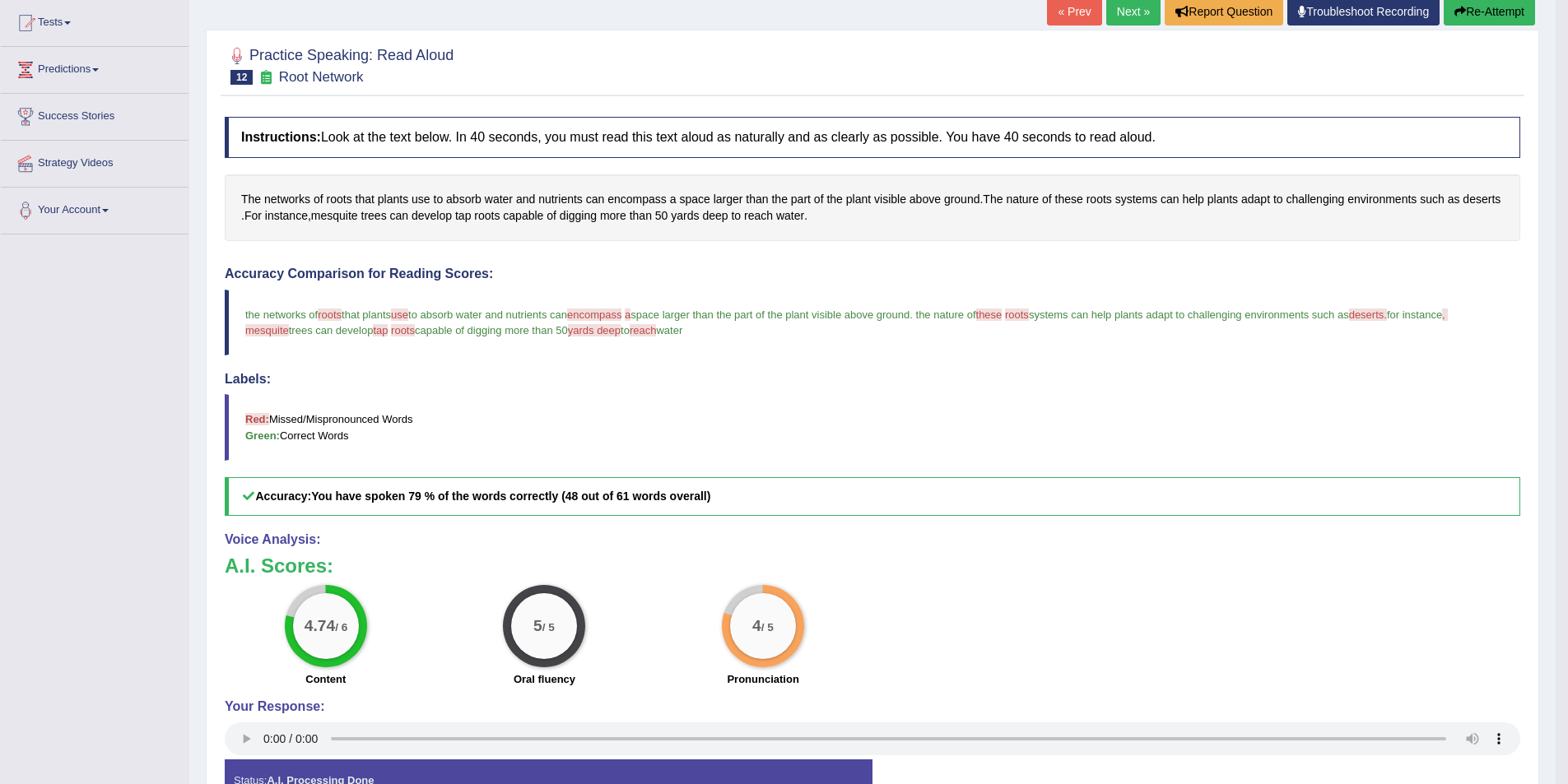
scroll to position [127, 0]
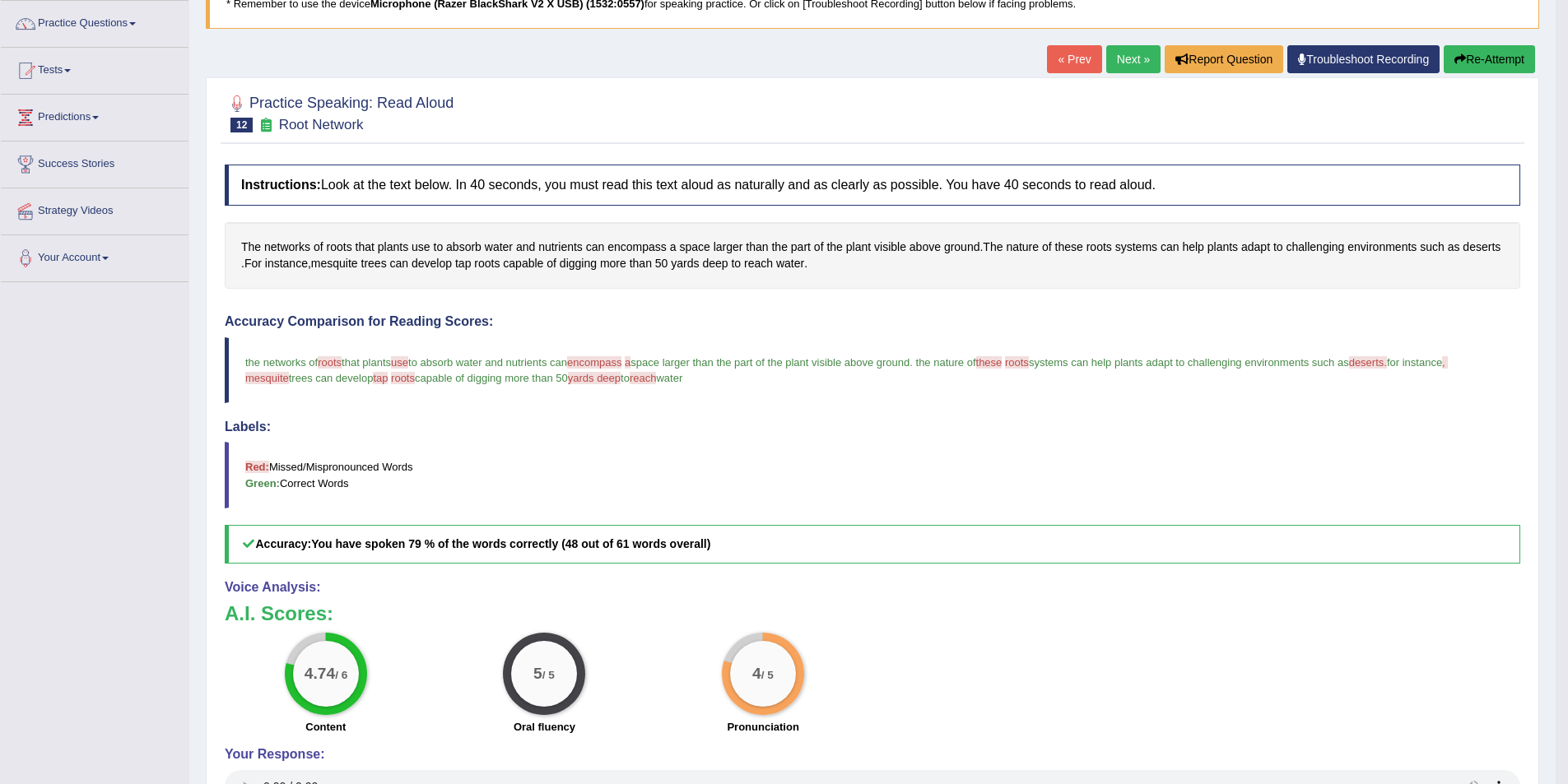
click at [1130, 55] on link "Next »" at bounding box center [1133, 59] width 54 height 28
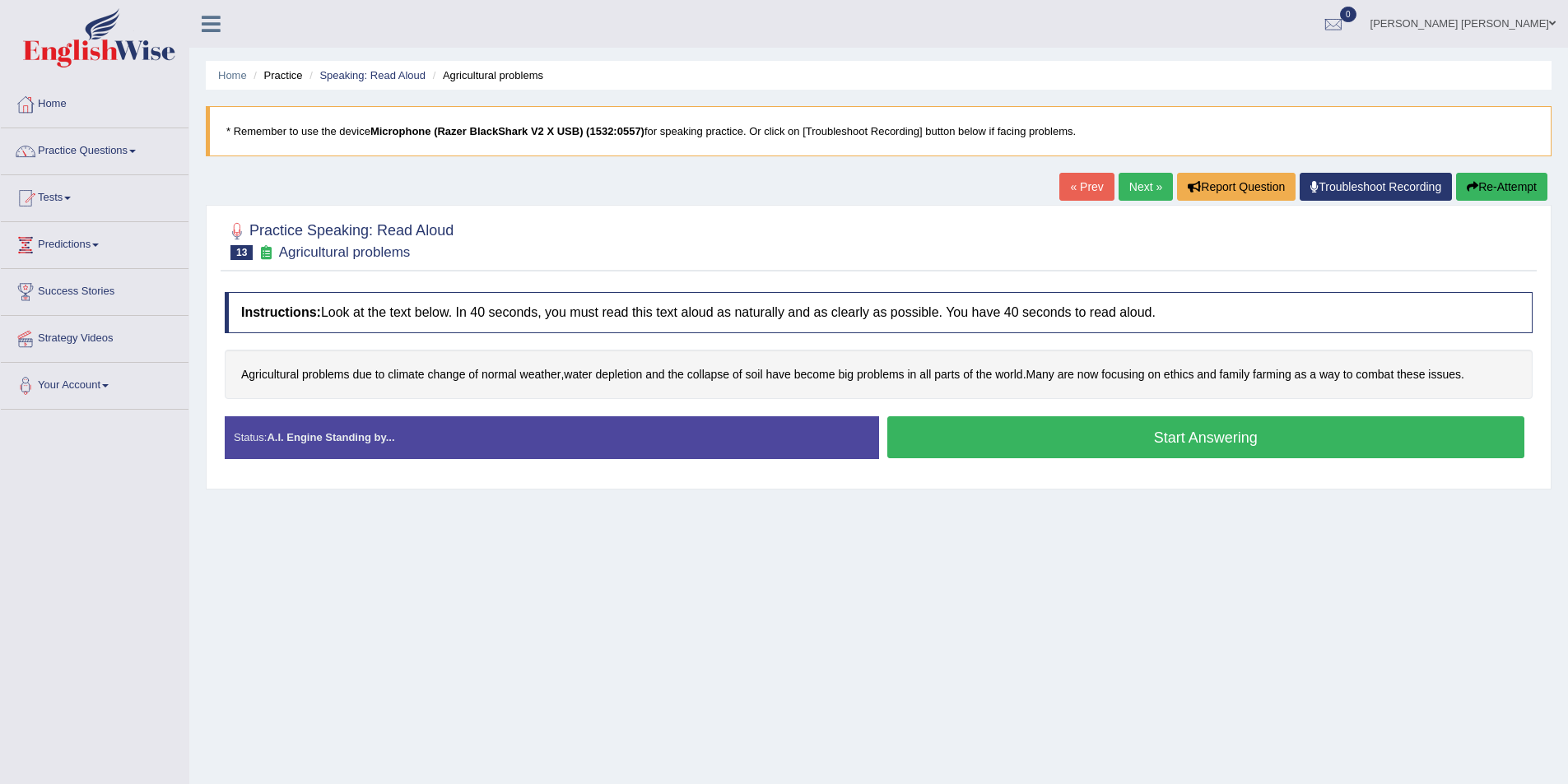
drag, startPoint x: 1147, startPoint y: 431, endPoint x: 1140, endPoint y: 408, distance: 24.0
click at [1146, 431] on button "Start Answering" at bounding box center [1206, 437] width 638 height 42
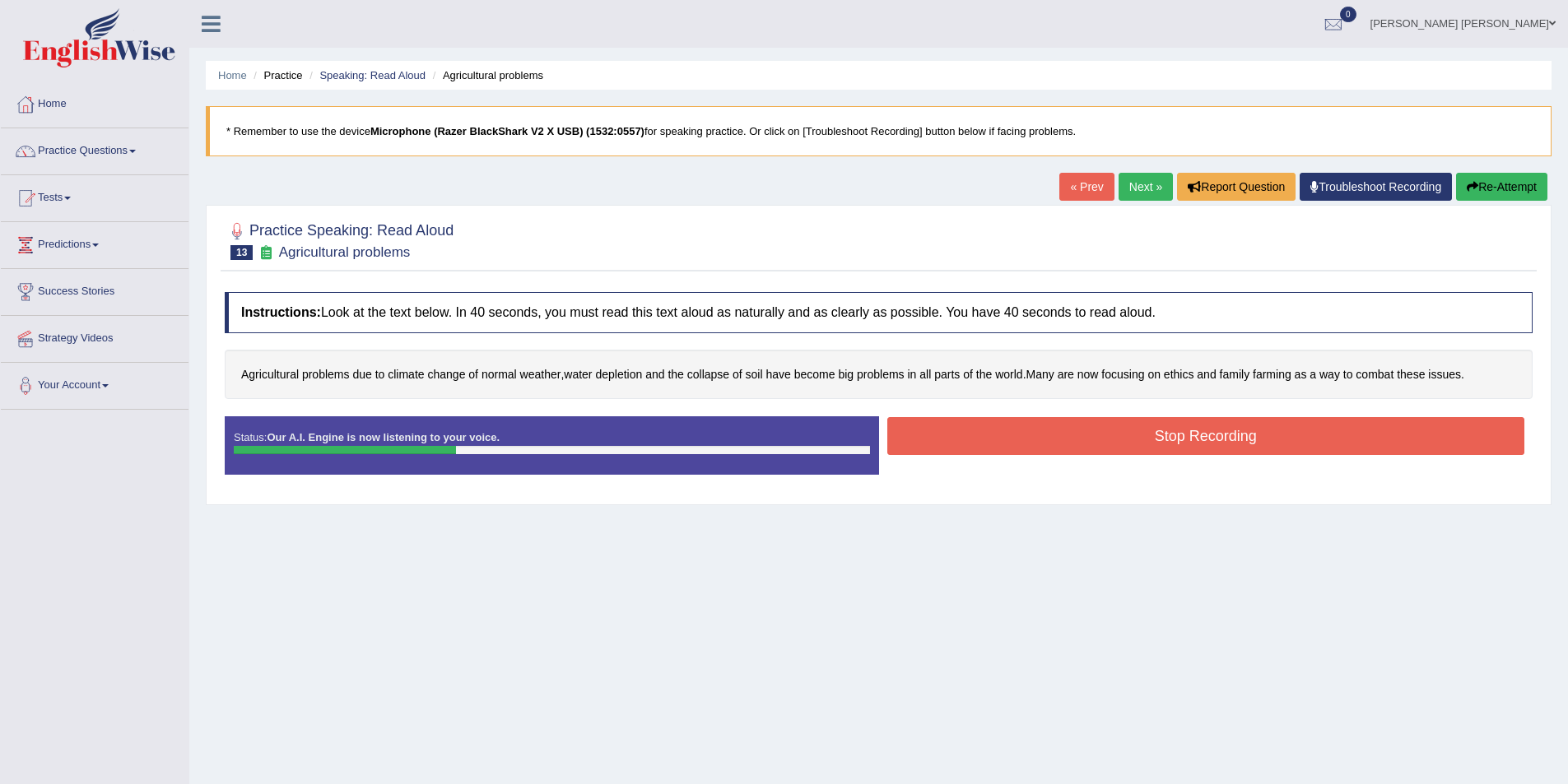
click at [1263, 433] on button "Stop Recording" at bounding box center [1206, 435] width 638 height 38
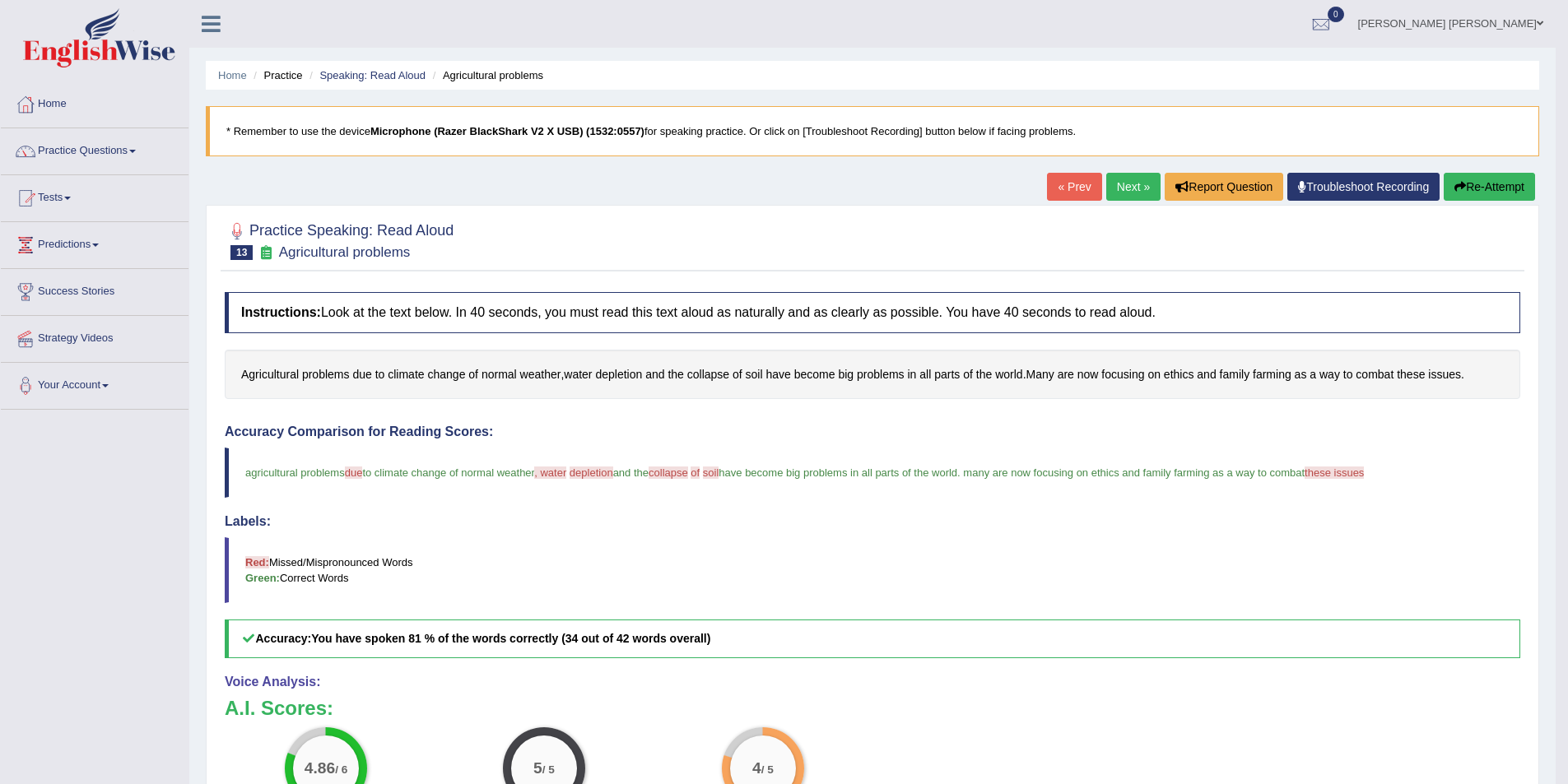
click at [1467, 189] on button "Re-Attempt" at bounding box center [1489, 186] width 92 height 28
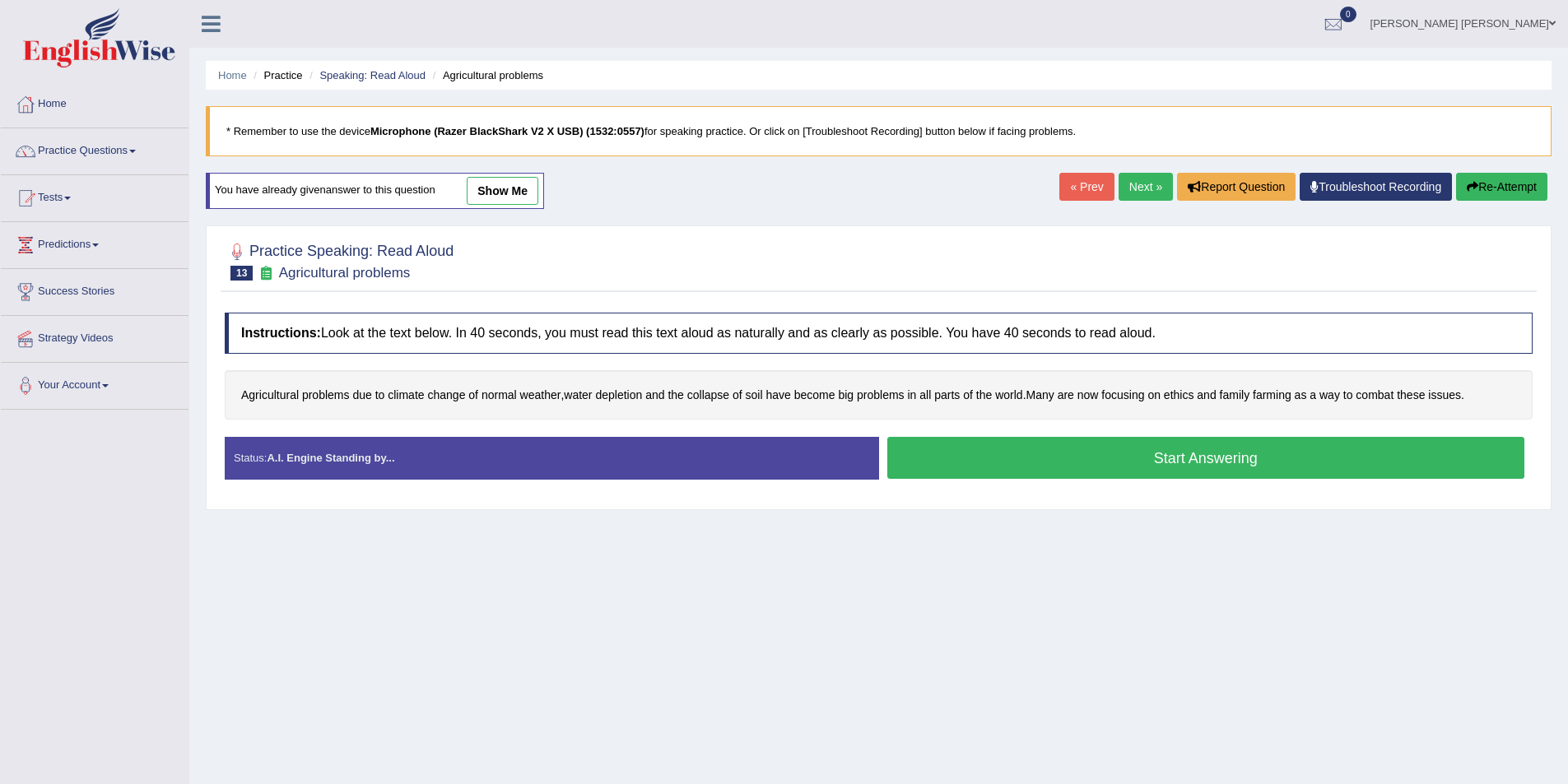
drag, startPoint x: 1154, startPoint y: 458, endPoint x: 1076, endPoint y: 469, distance: 78.8
click at [1153, 458] on button "Start Answering" at bounding box center [1206, 457] width 638 height 42
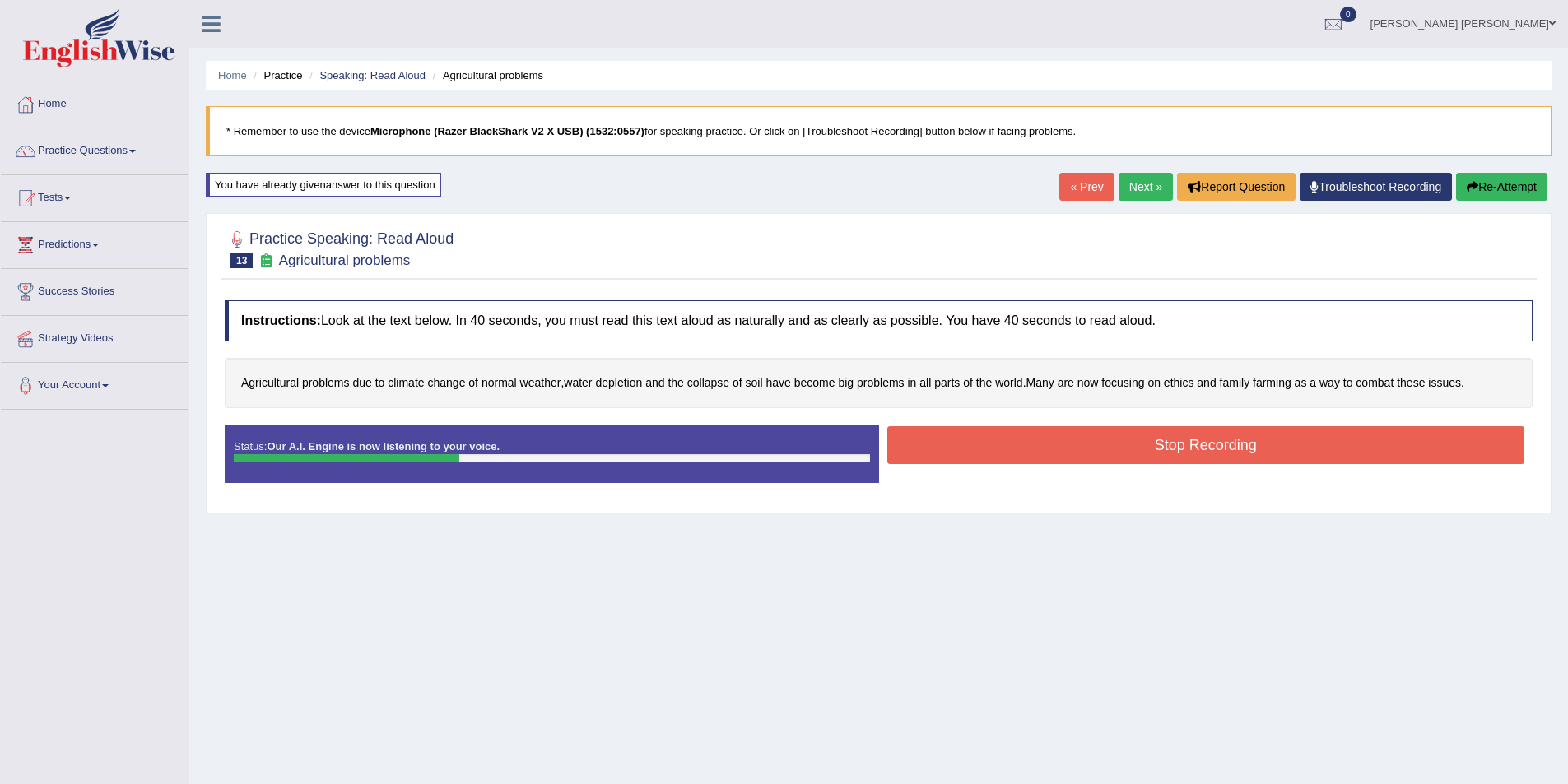
click at [1236, 440] on button "Stop Recording" at bounding box center [1206, 444] width 638 height 38
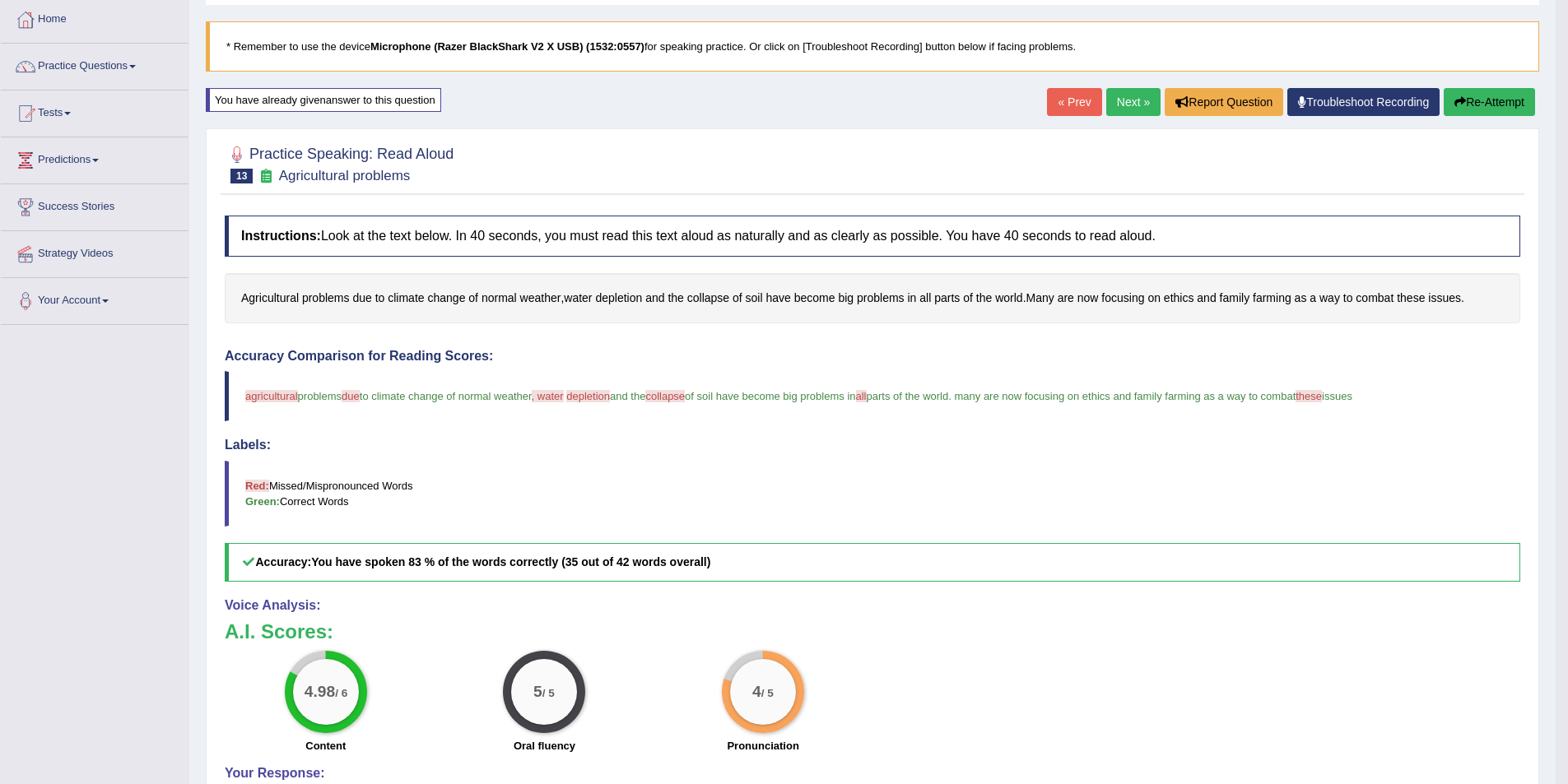
scroll to position [82, 0]
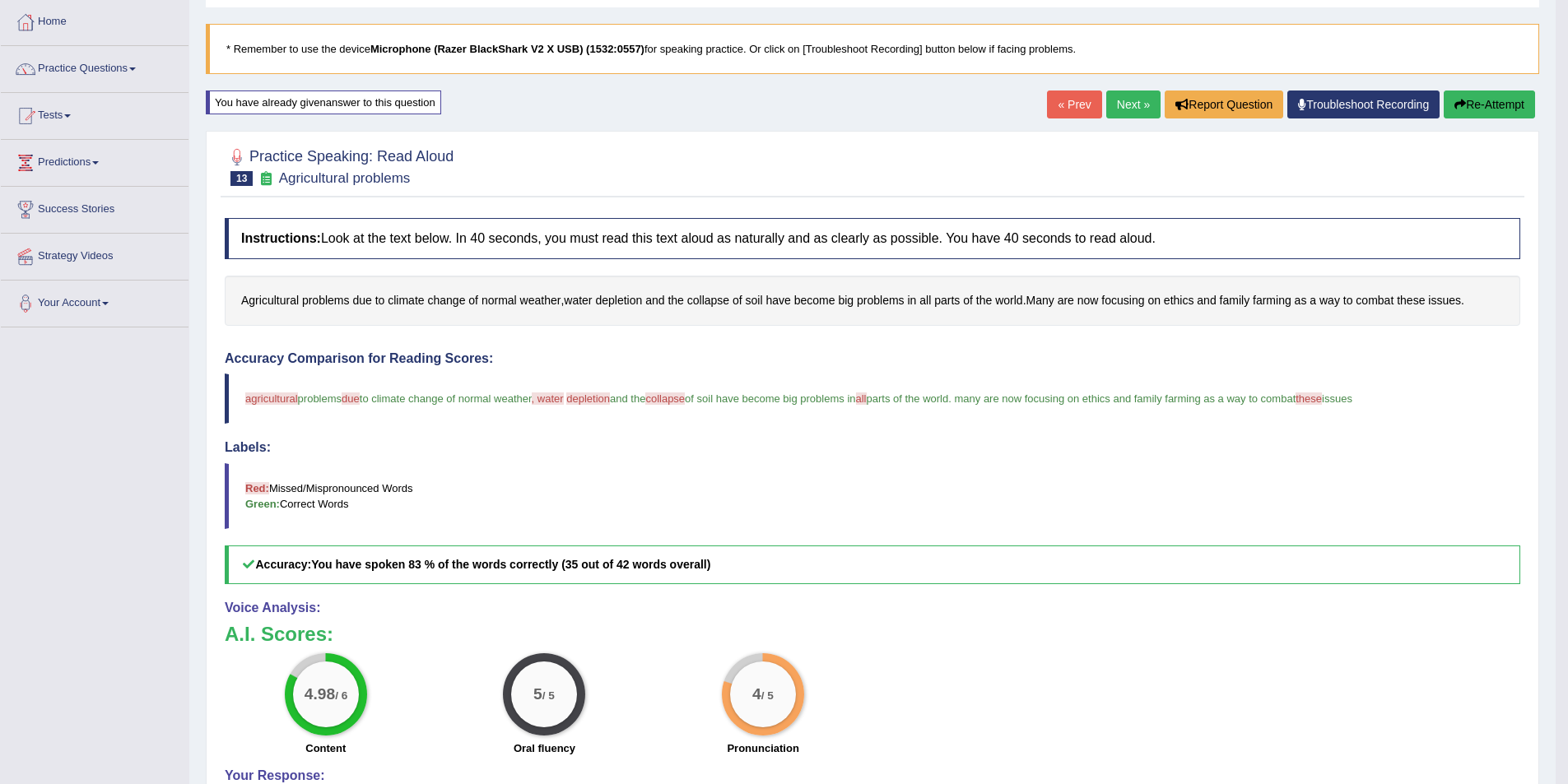
click at [1507, 111] on button "Re-Attempt" at bounding box center [1489, 104] width 92 height 28
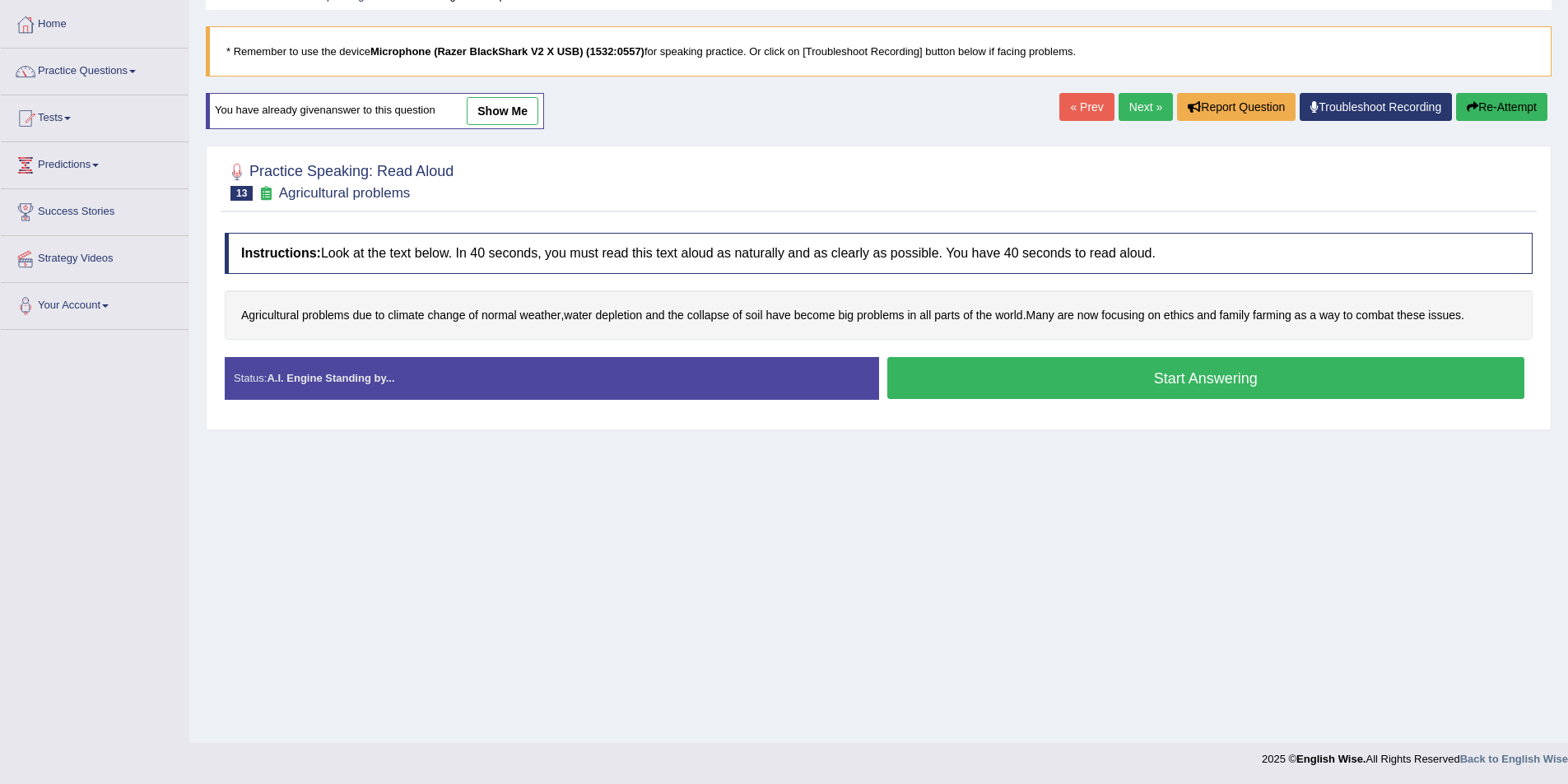
click at [970, 379] on button "Start Answering" at bounding box center [1206, 379] width 638 height 42
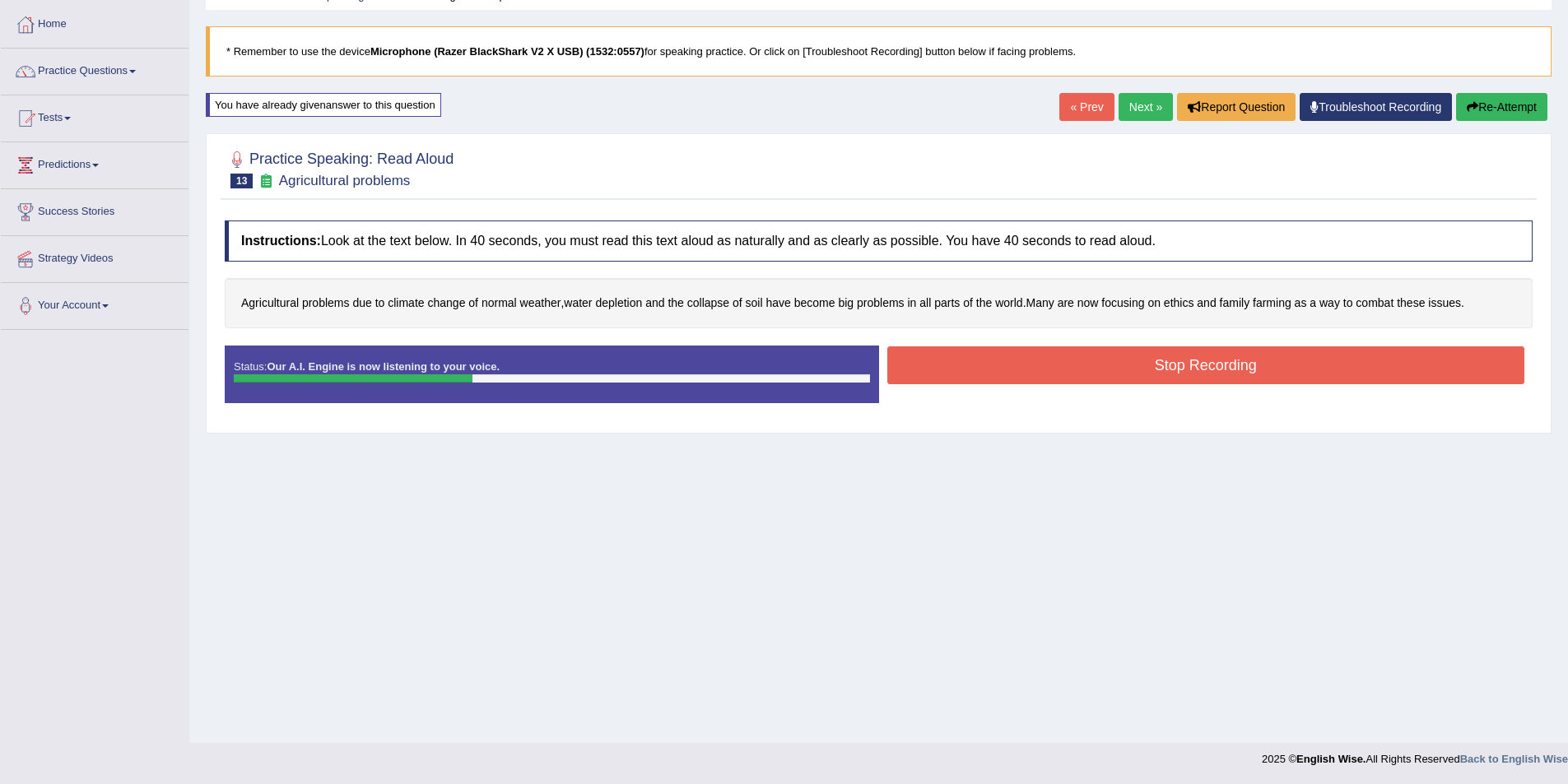
click at [1224, 368] on button "Stop Recording" at bounding box center [1206, 364] width 638 height 38
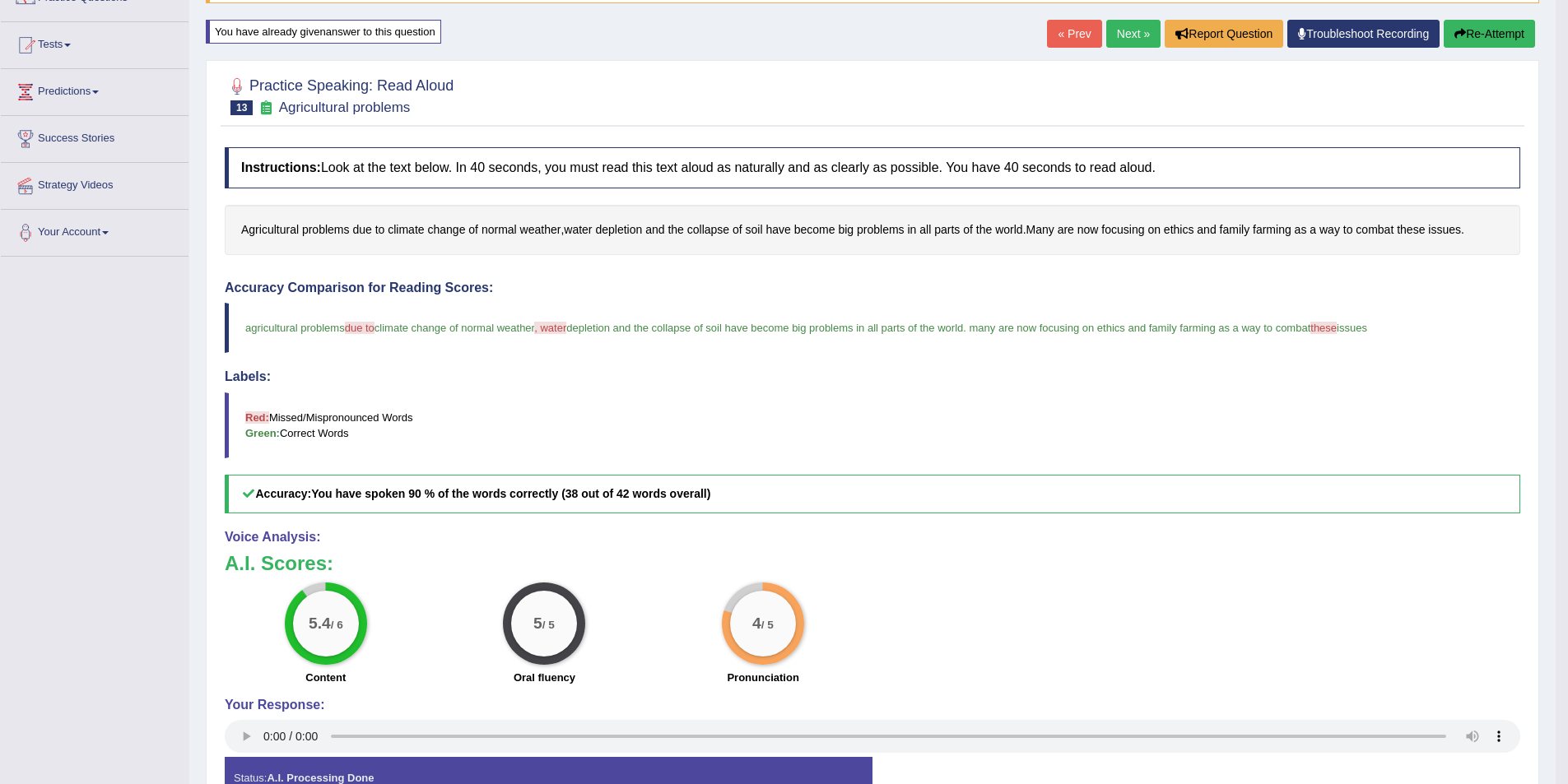
scroll to position [162, 0]
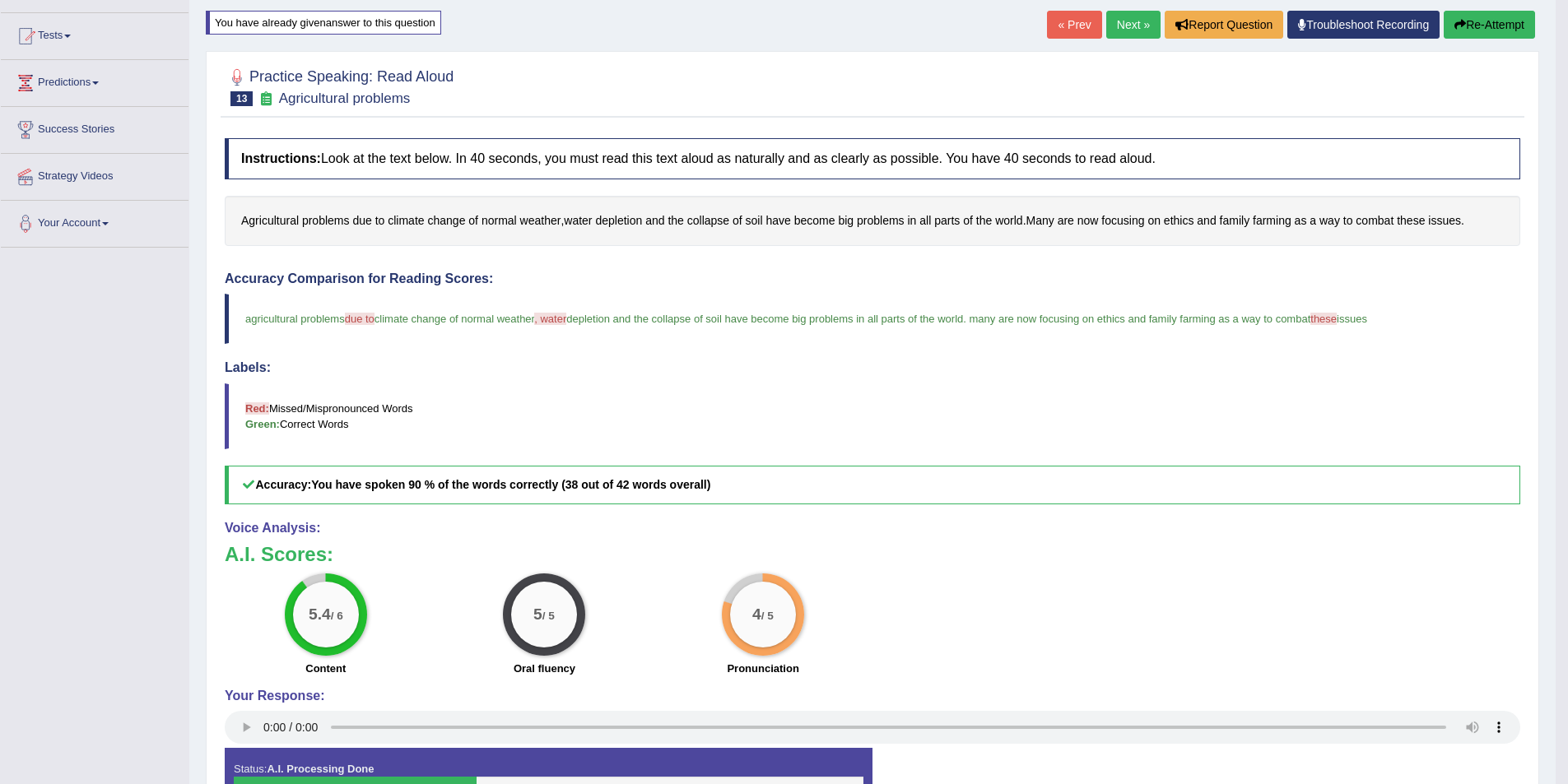
click at [1501, 22] on button "Re-Attempt" at bounding box center [1489, 24] width 92 height 28
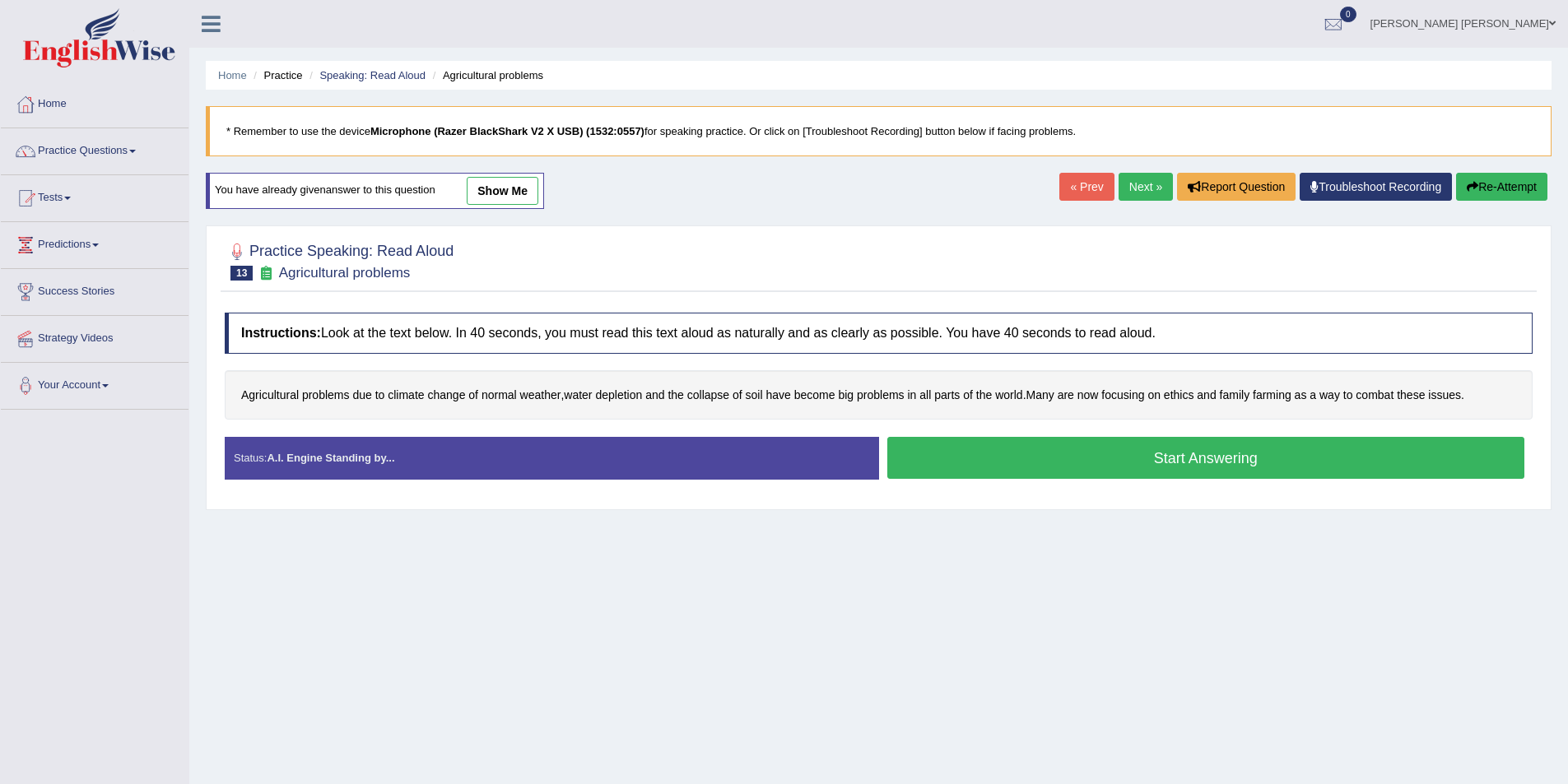
scroll to position [80, 0]
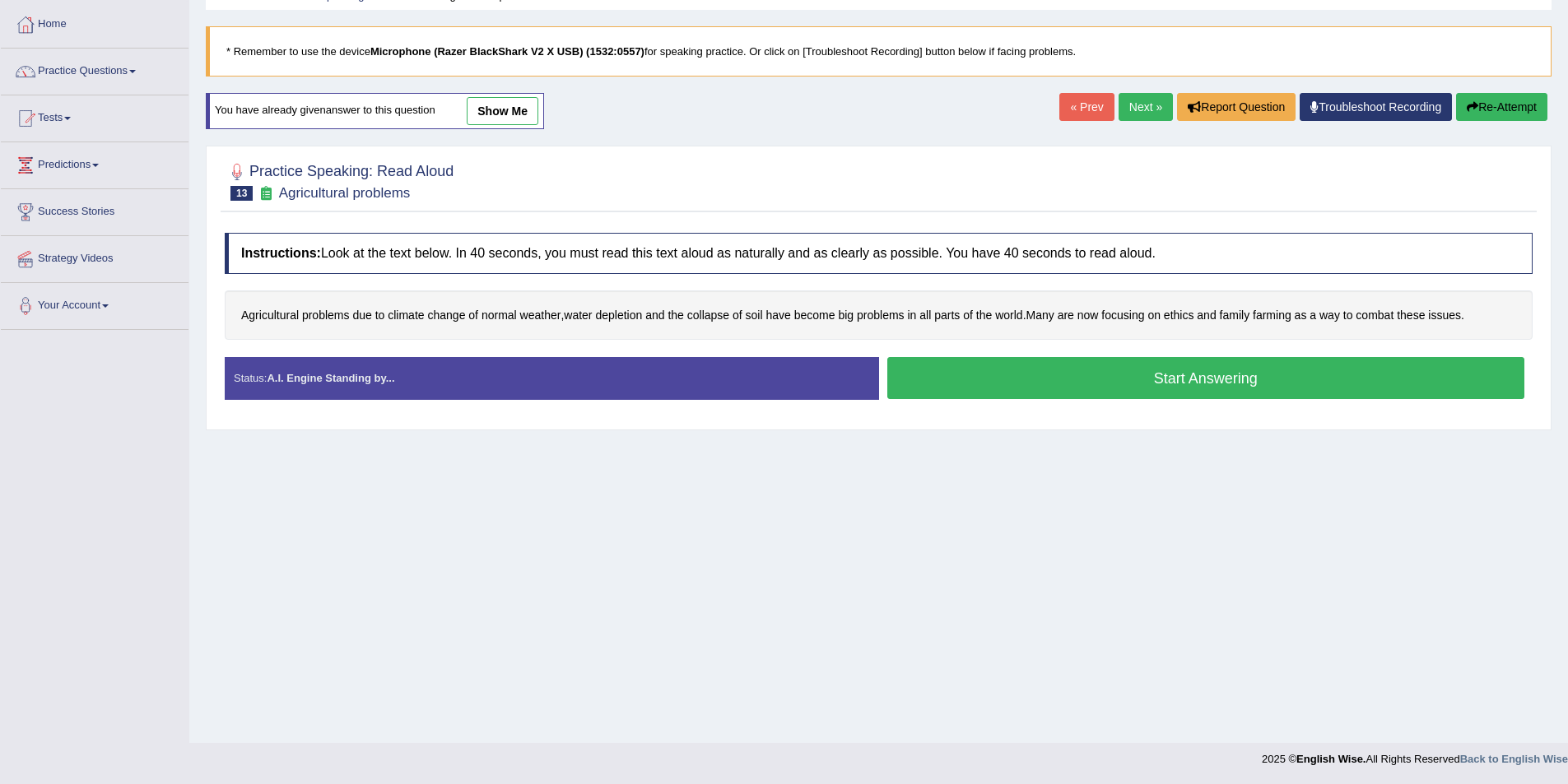
click at [1033, 378] on button "Start Answering" at bounding box center [1206, 379] width 638 height 42
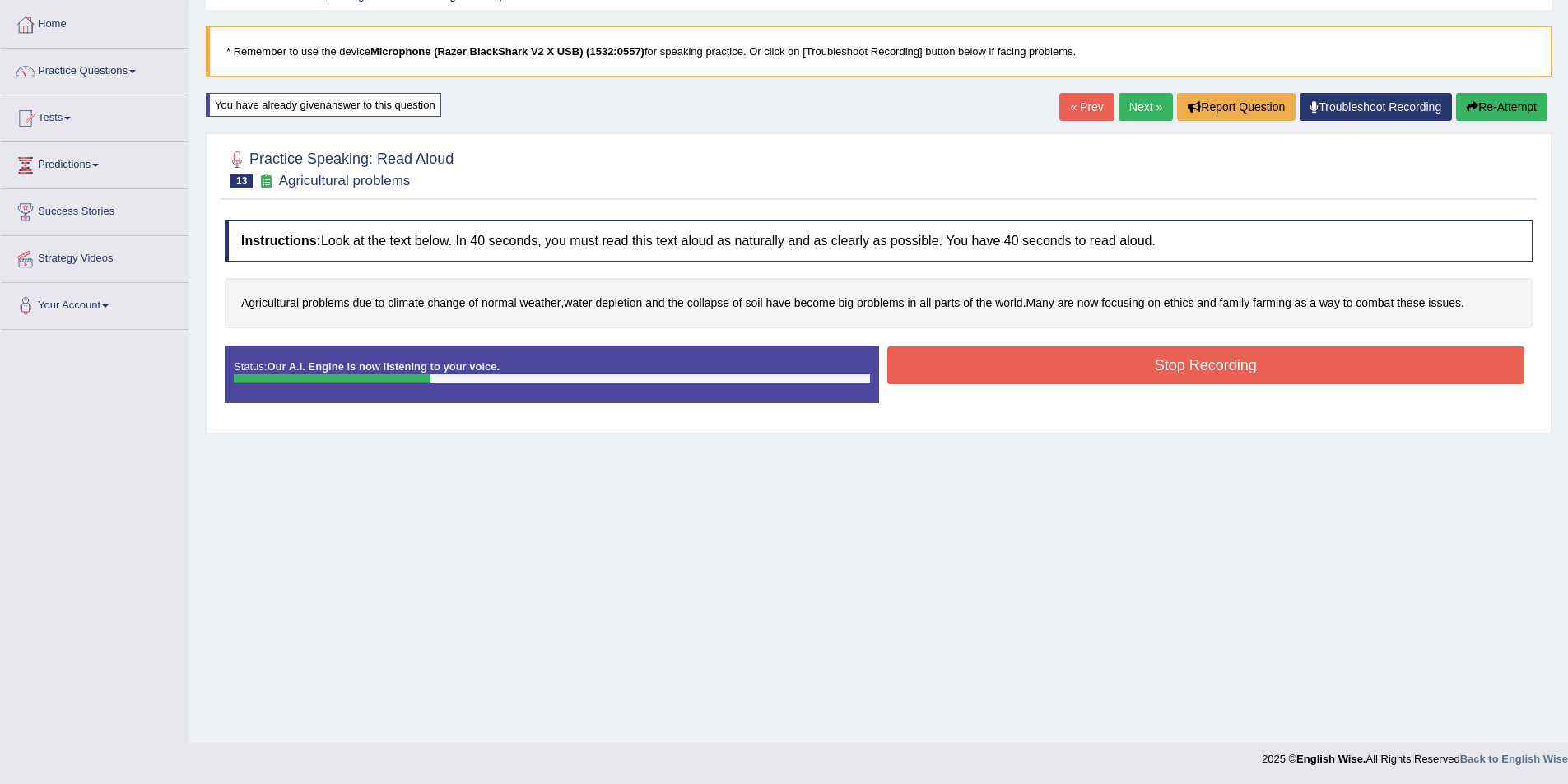
click at [1156, 367] on button "Stop Recording" at bounding box center [1206, 364] width 638 height 38
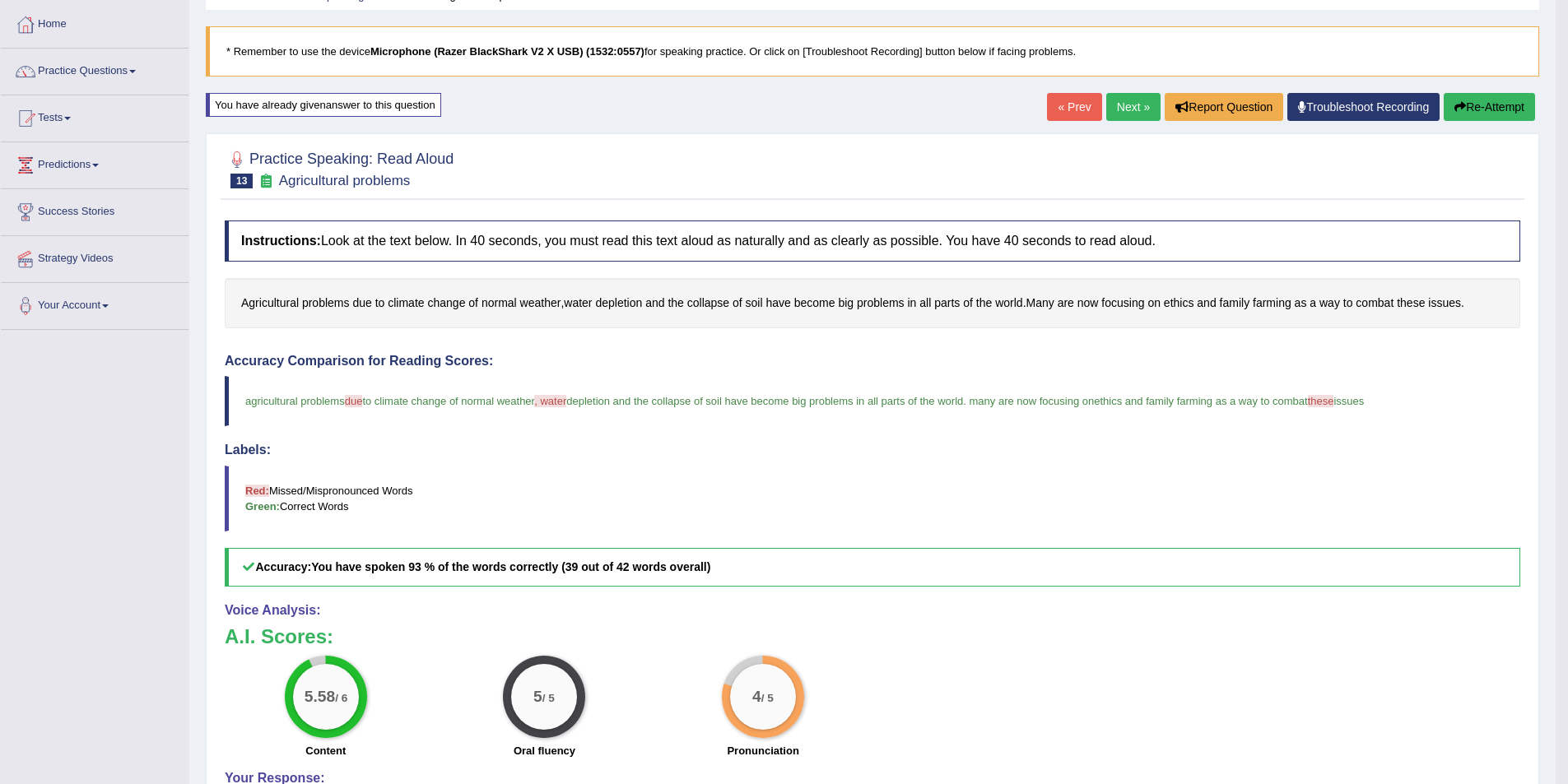
click at [1130, 93] on link "Next »" at bounding box center [1133, 106] width 54 height 28
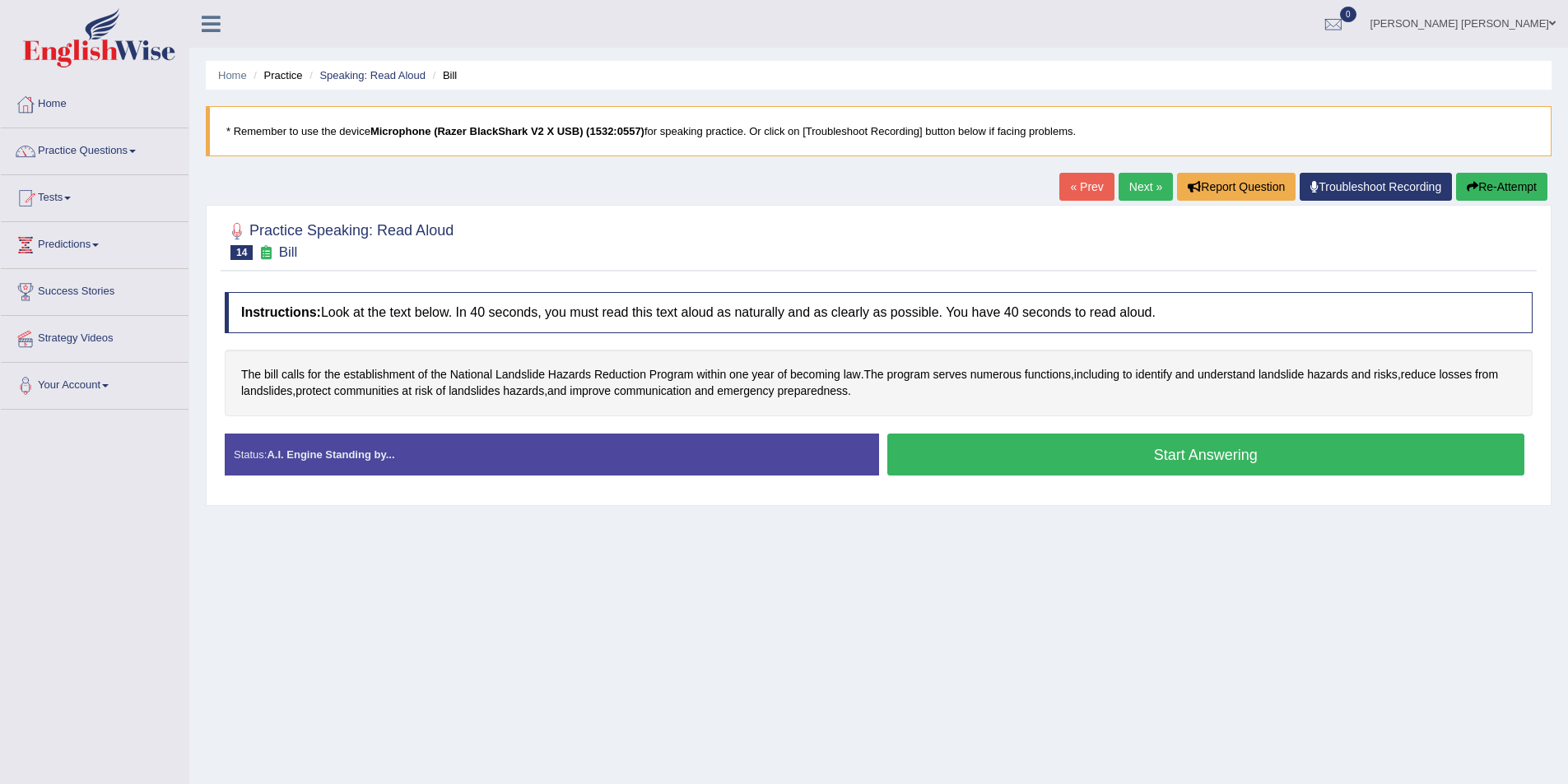
drag, startPoint x: 967, startPoint y: 453, endPoint x: 694, endPoint y: 403, distance: 277.5
click at [966, 452] on button "Start Answering" at bounding box center [1206, 455] width 638 height 42
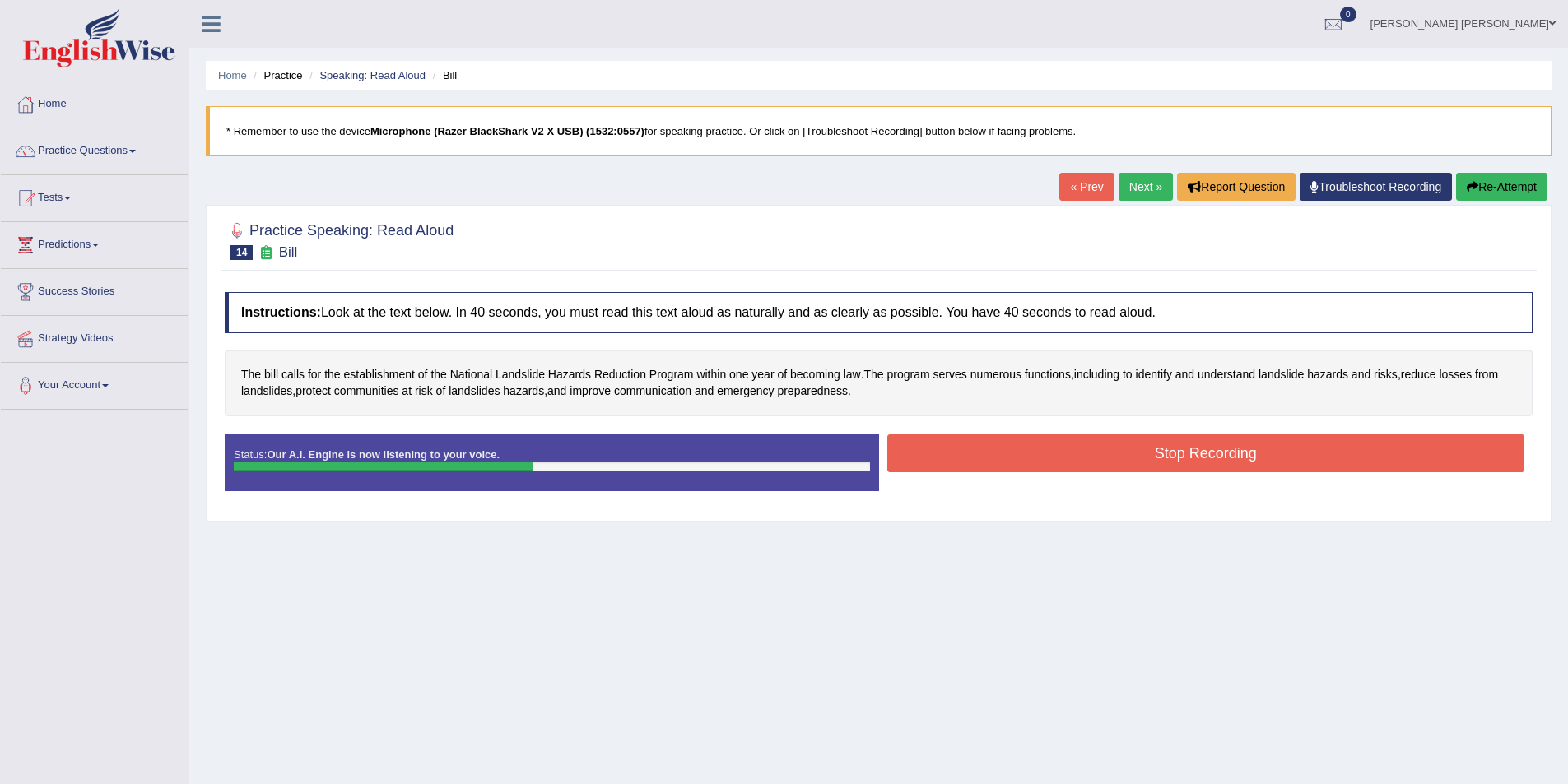
click at [1076, 449] on button "Stop Recording" at bounding box center [1206, 453] width 638 height 38
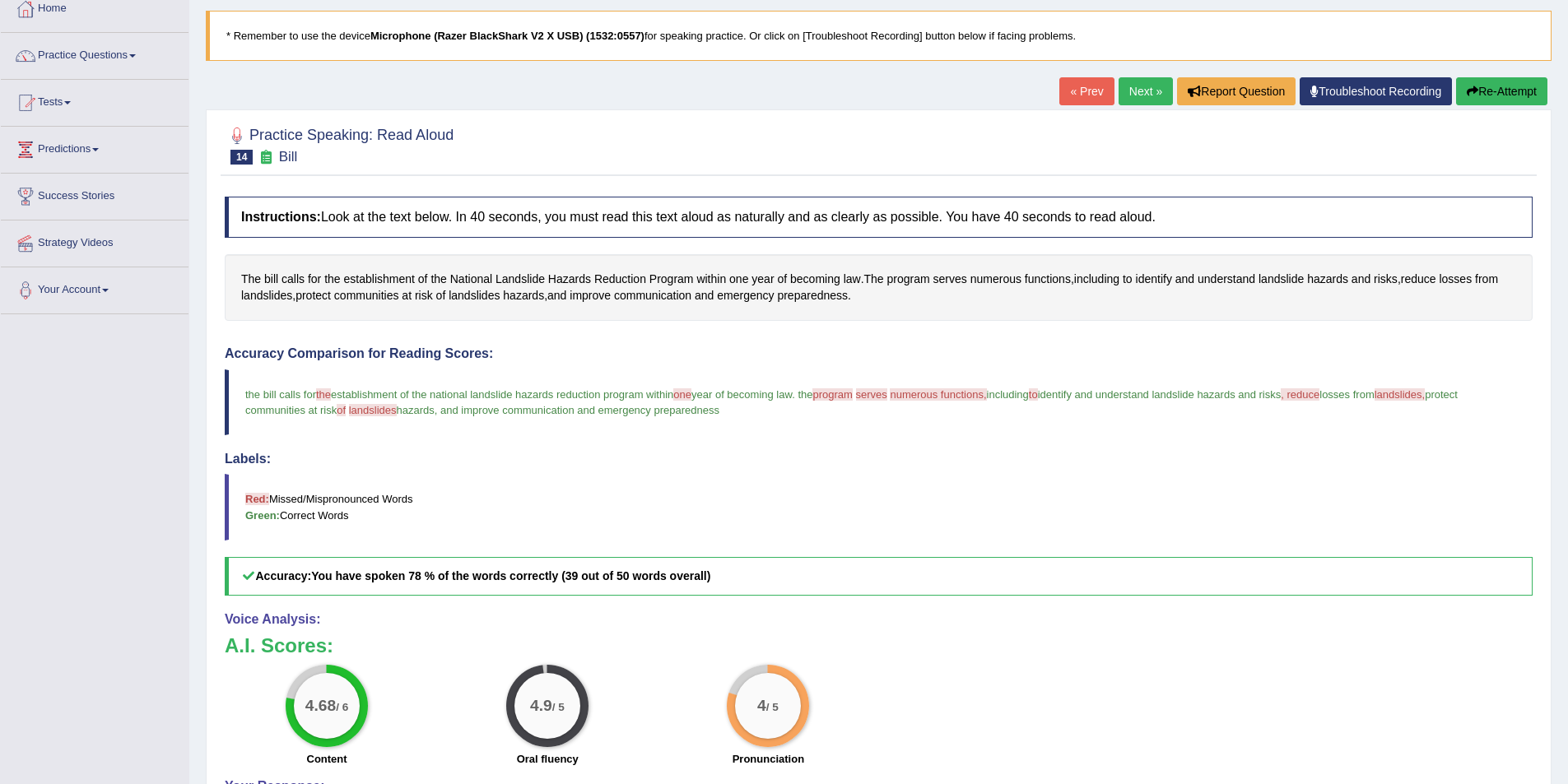
scroll to position [165, 0]
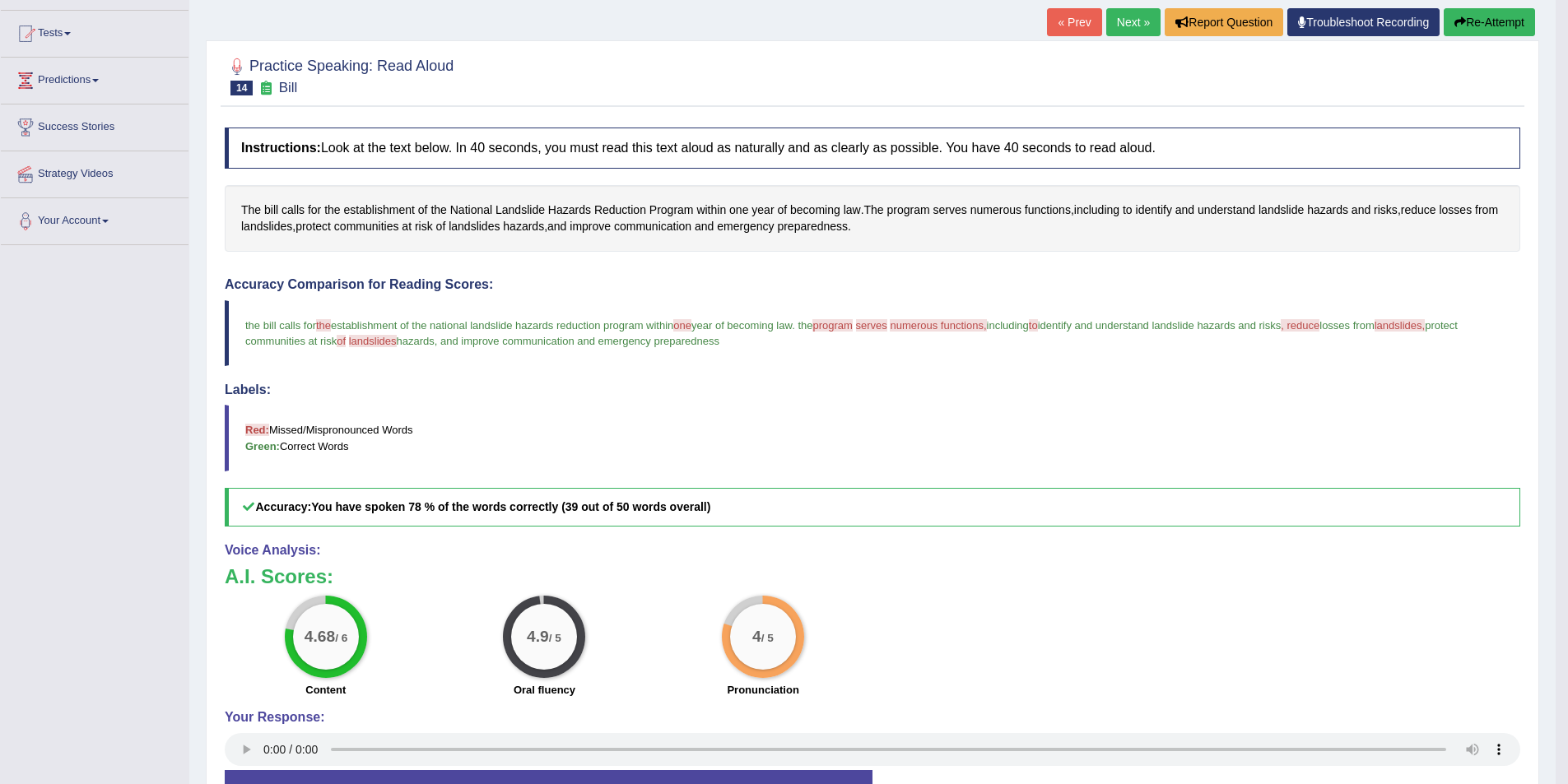
click at [887, 320] on span "serves" at bounding box center [871, 325] width 31 height 13
click at [887, 324] on span "serves" at bounding box center [871, 325] width 31 height 13
click at [883, 326] on span "serves" at bounding box center [871, 325] width 31 height 13
click at [1491, 17] on button "Re-Attempt" at bounding box center [1489, 22] width 92 height 28
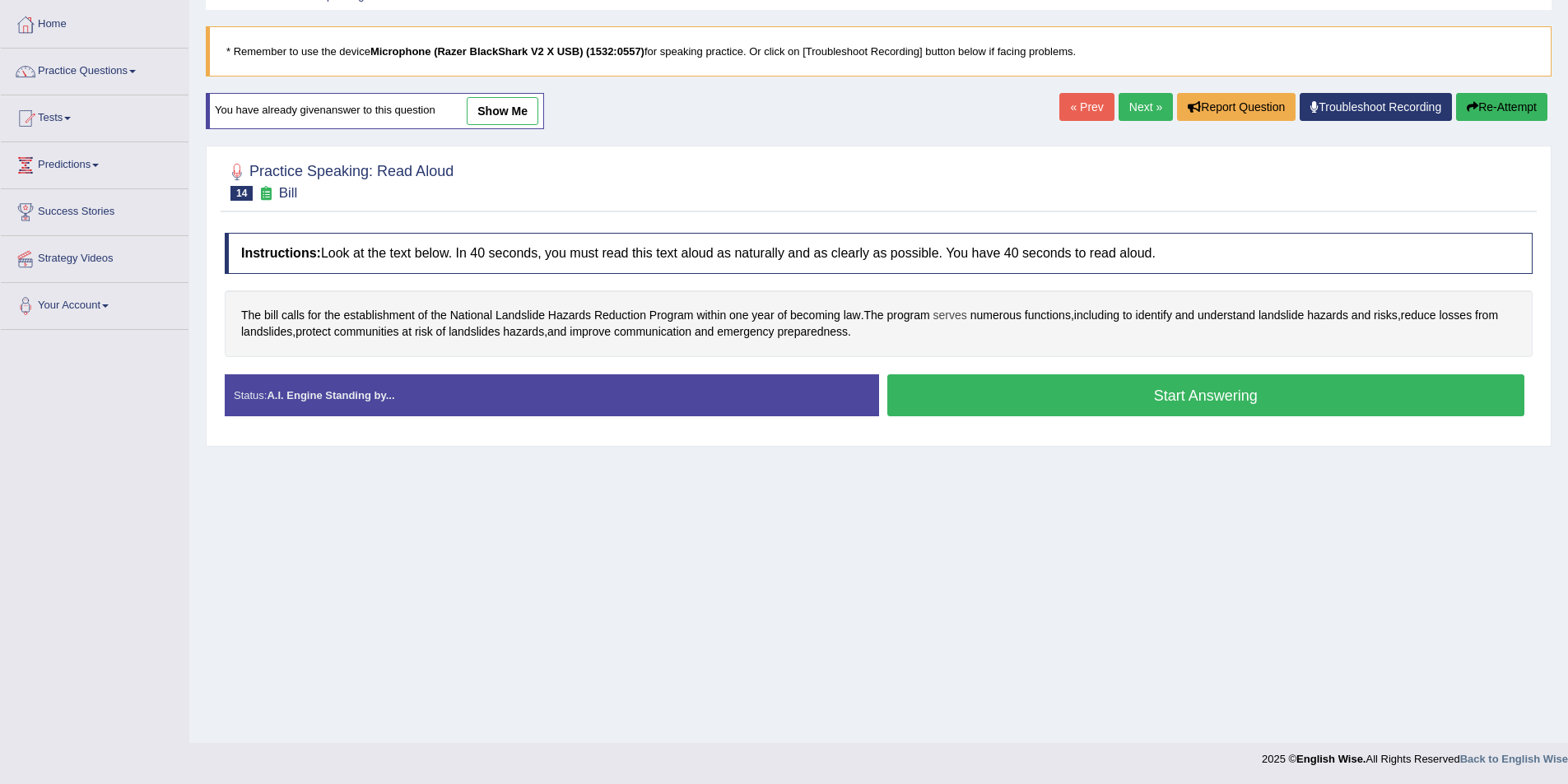
click at [950, 316] on span "serves" at bounding box center [949, 315] width 34 height 17
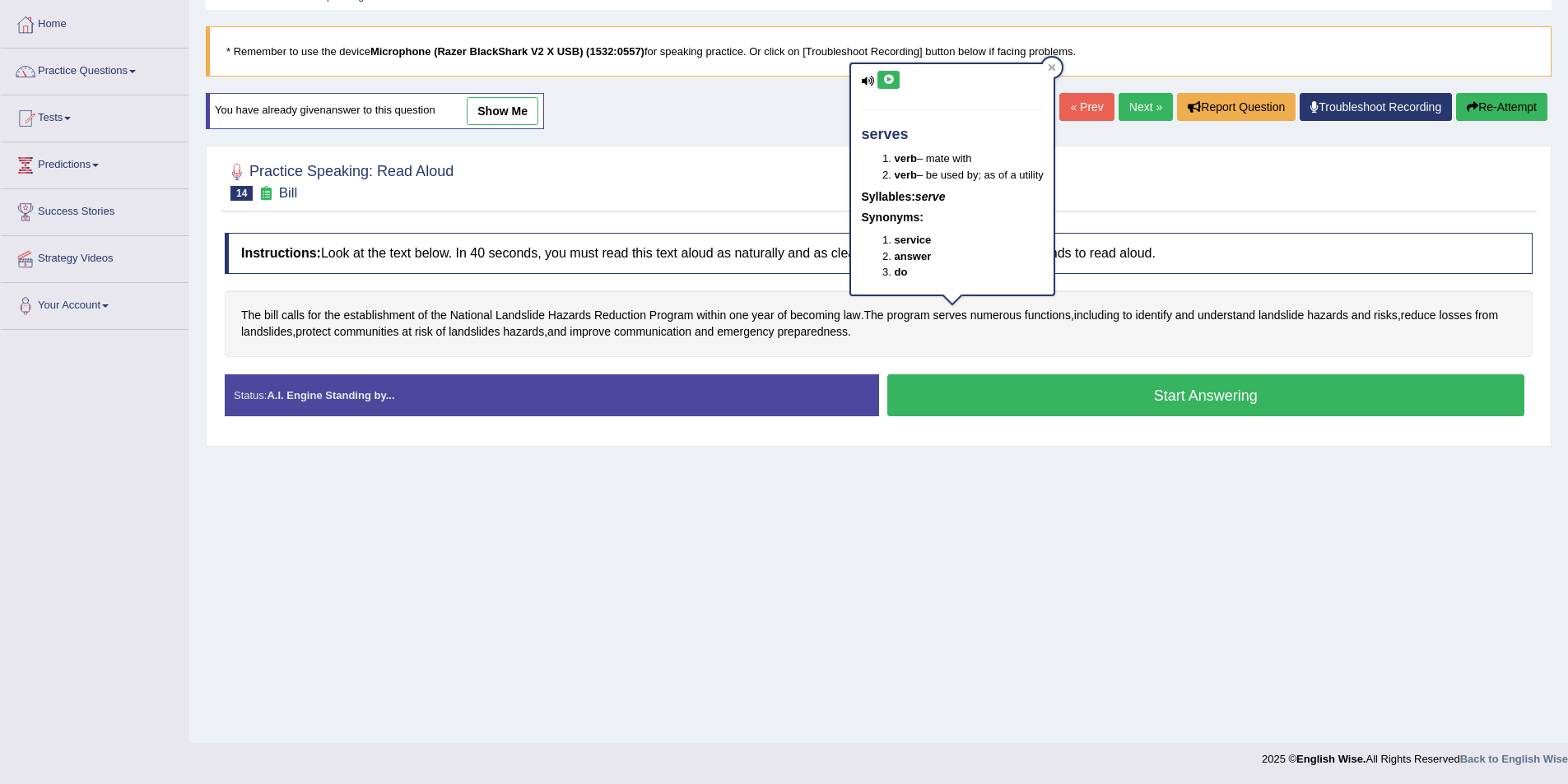
click at [879, 80] on button at bounding box center [888, 79] width 22 height 18
click at [884, 78] on icon at bounding box center [888, 80] width 13 height 10
click at [1052, 62] on div at bounding box center [1051, 67] width 19 height 19
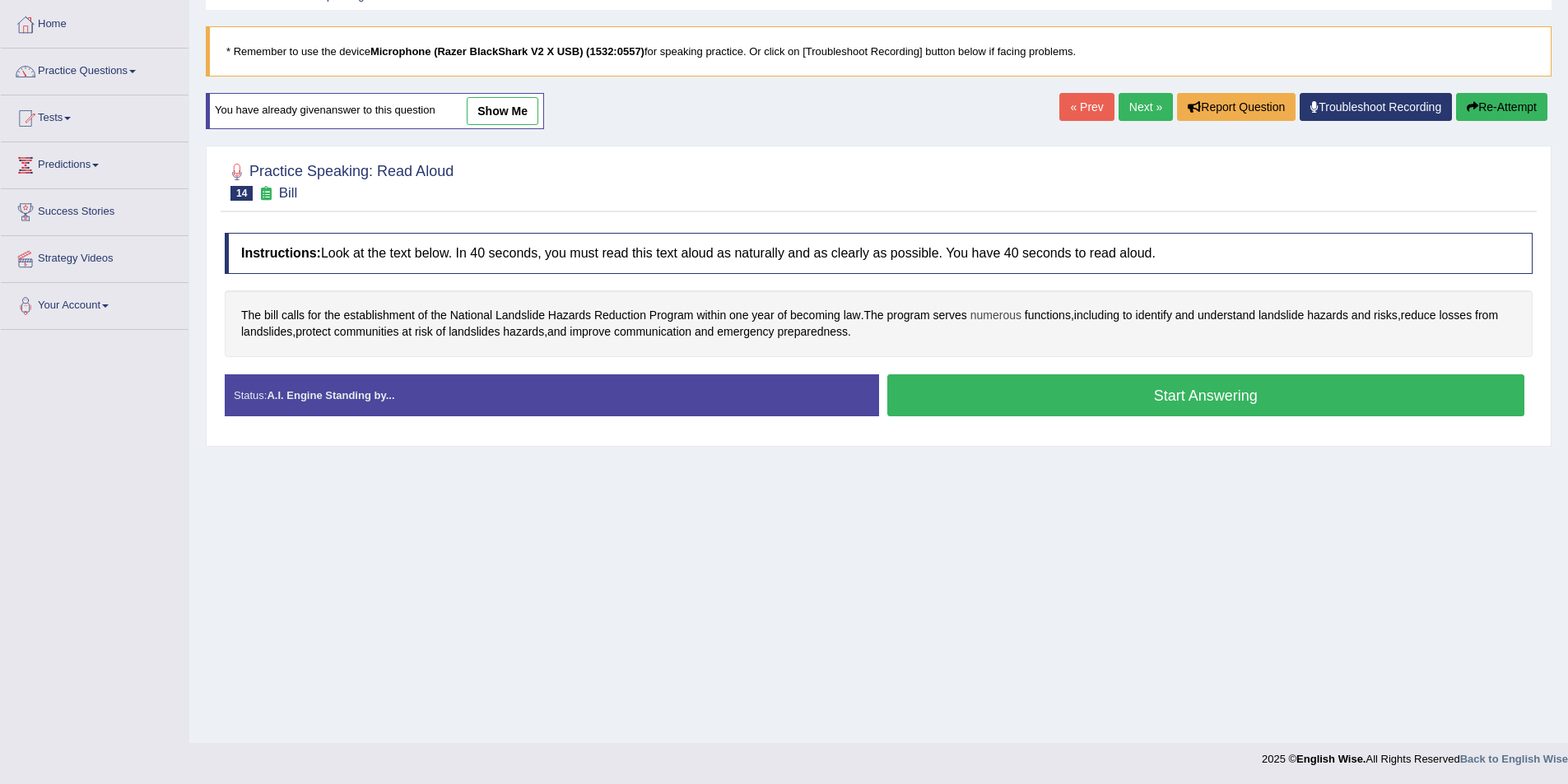
click at [1012, 312] on span "numerous" at bounding box center [996, 315] width 51 height 17
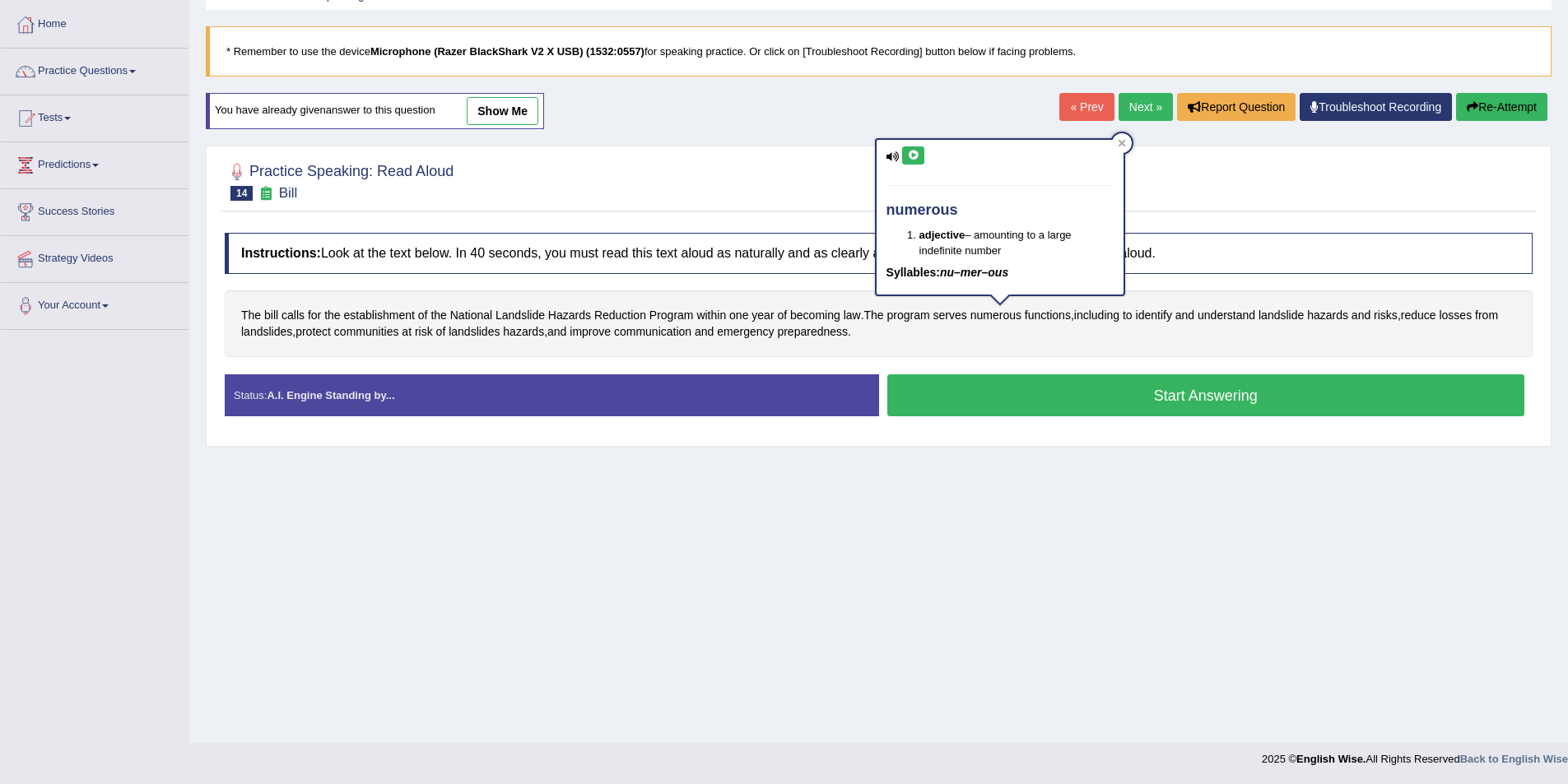
click at [917, 155] on icon at bounding box center [913, 155] width 13 height 10
click at [1120, 135] on div at bounding box center [1122, 143] width 19 height 19
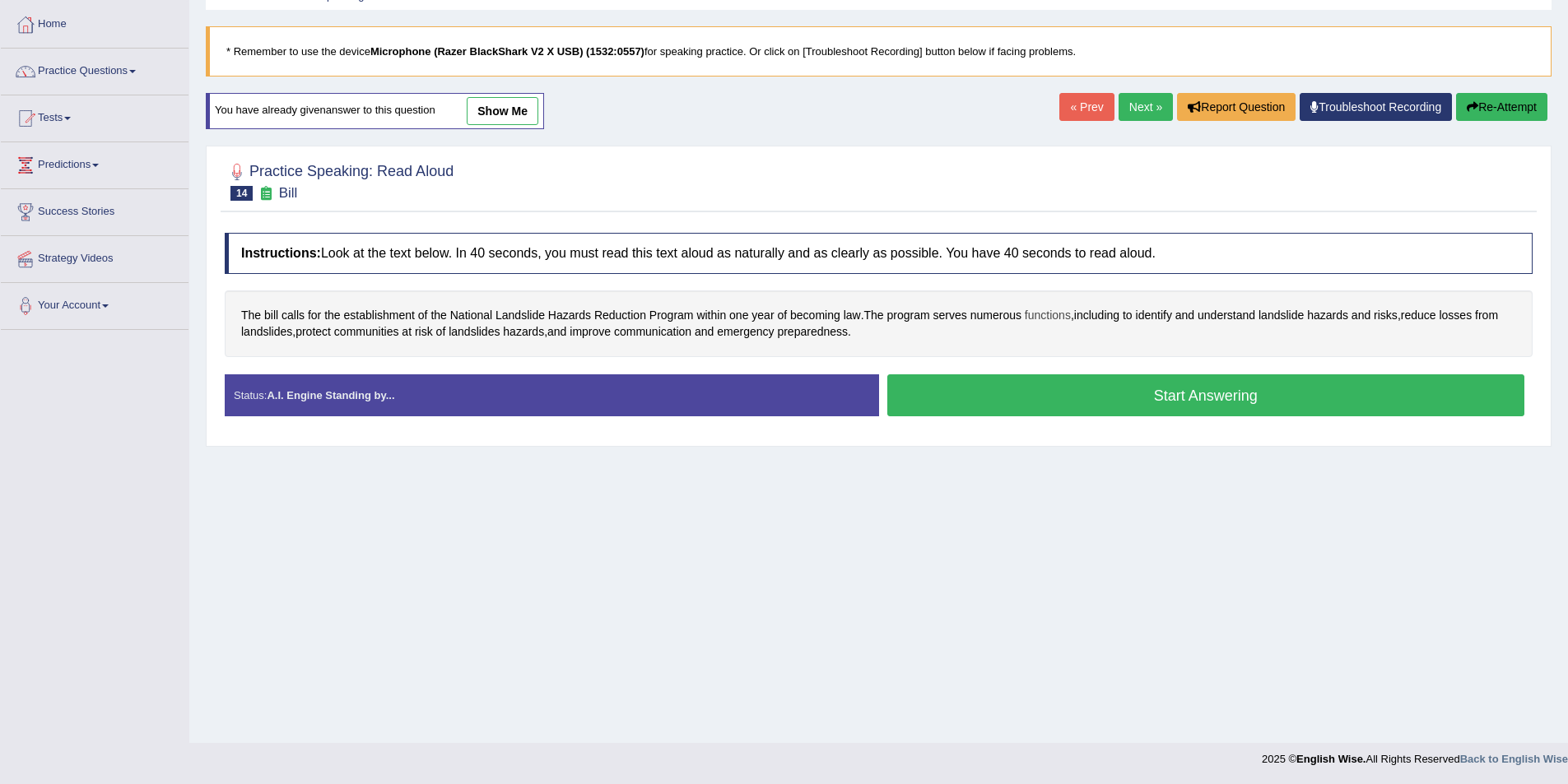
click at [1027, 314] on span "functions" at bounding box center [1048, 315] width 46 height 17
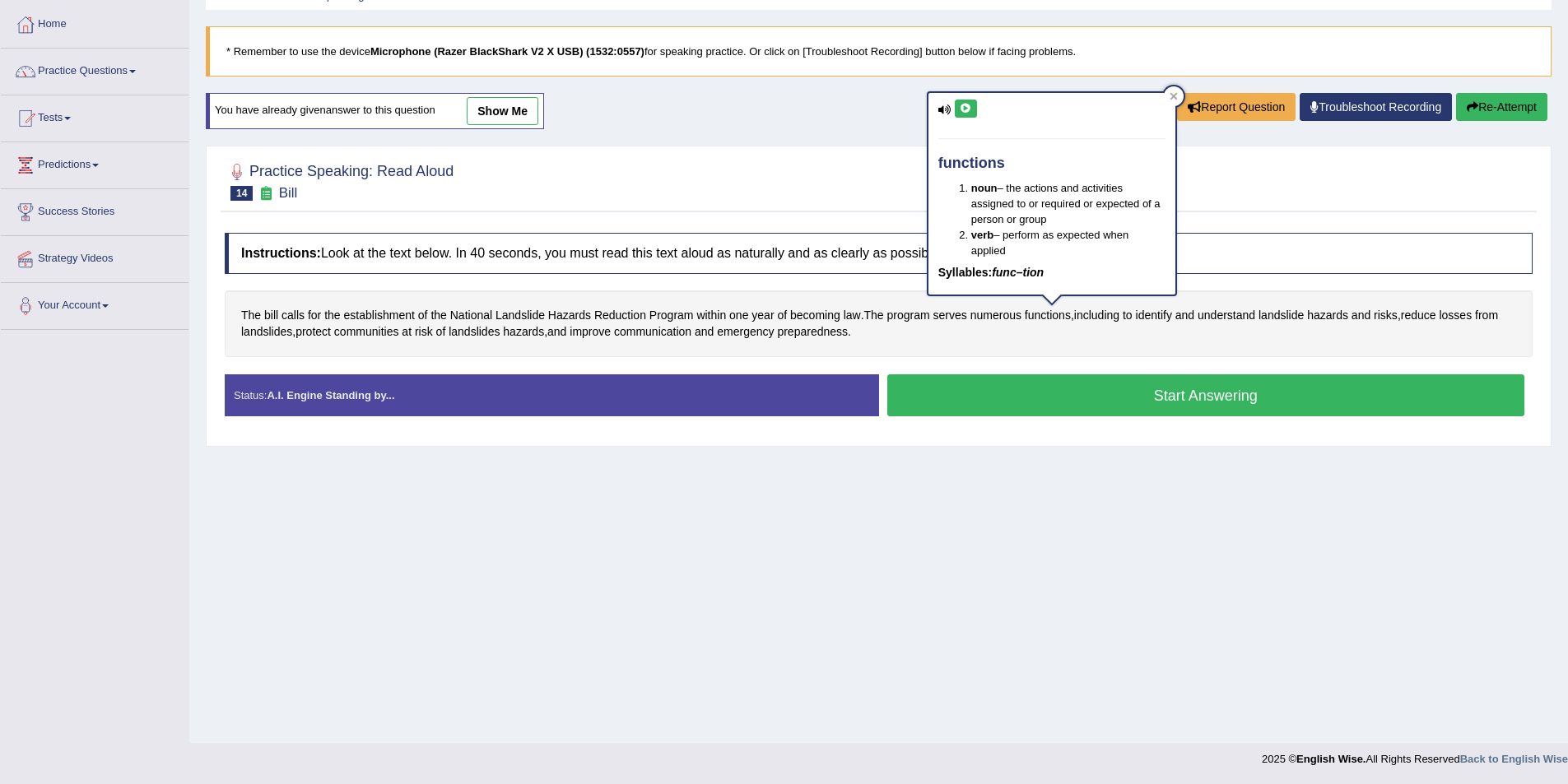
click at [966, 111] on icon at bounding box center [966, 109] width 13 height 10
click at [1178, 98] on div at bounding box center [1173, 96] width 19 height 19
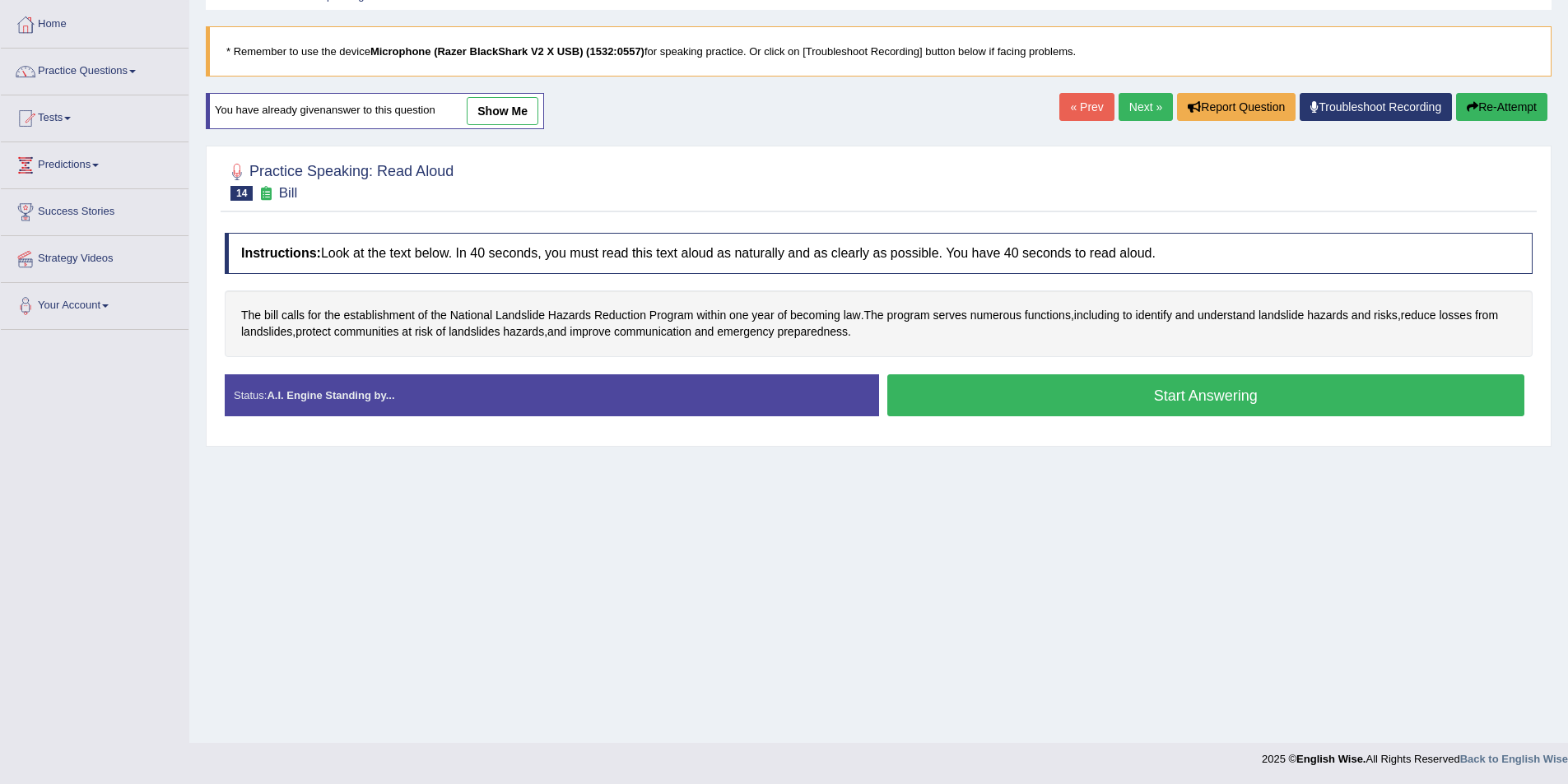
drag, startPoint x: 1055, startPoint y: 395, endPoint x: 1067, endPoint y: 399, distance: 12.6
click at [1054, 395] on button "Start Answering" at bounding box center [1206, 395] width 638 height 42
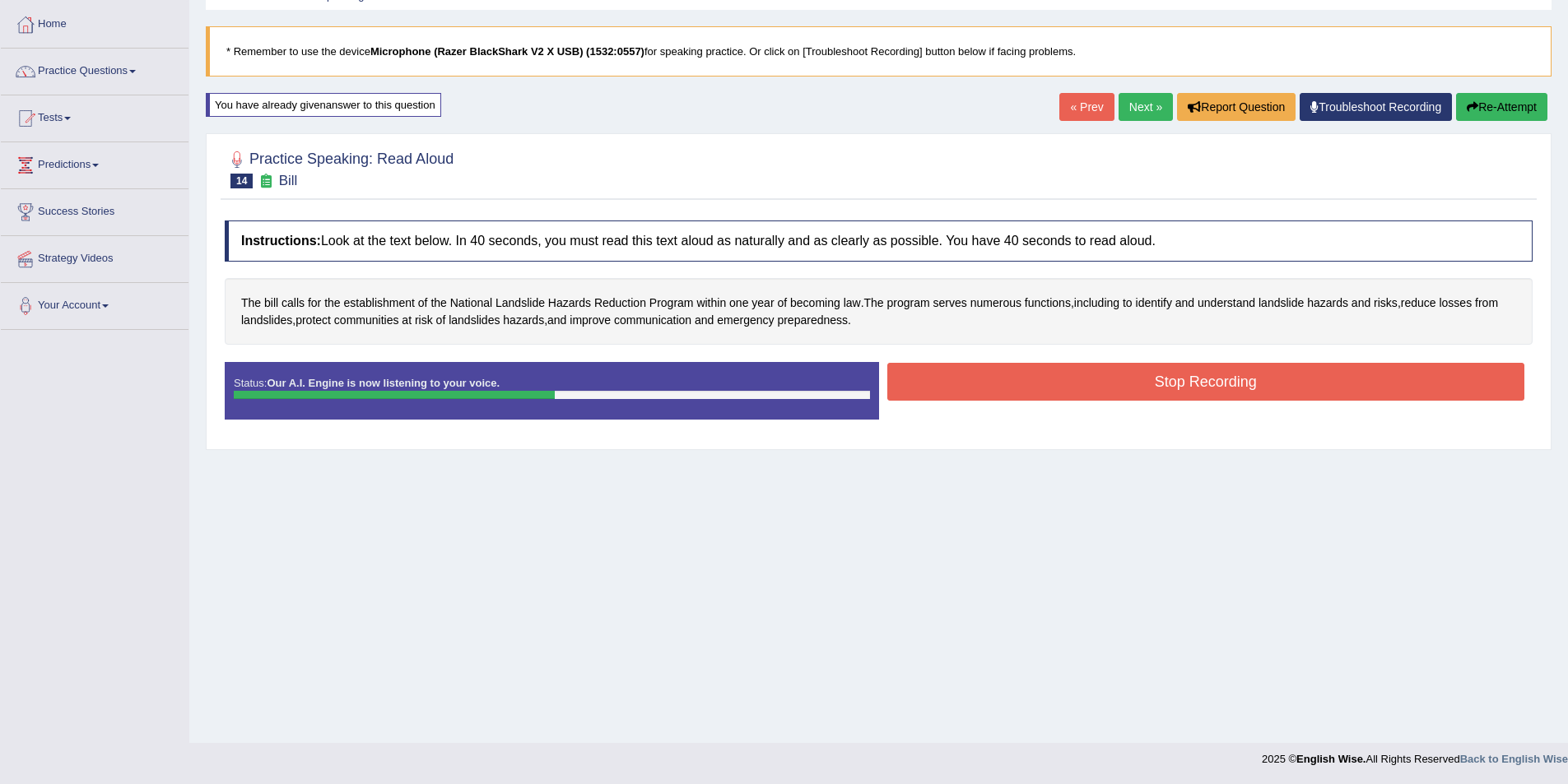
click at [1152, 390] on button "Stop Recording" at bounding box center [1206, 381] width 638 height 38
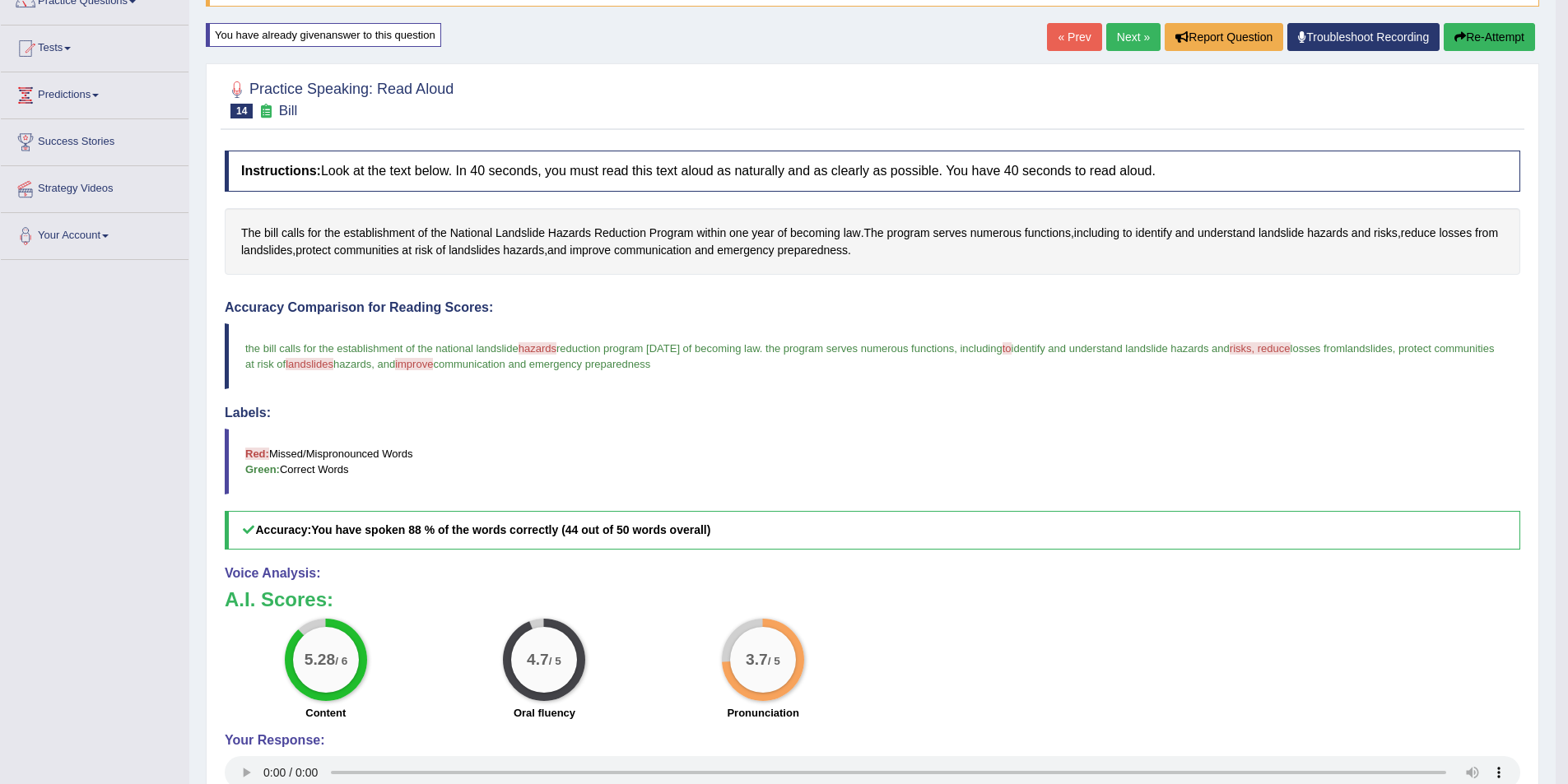
scroll to position [162, 0]
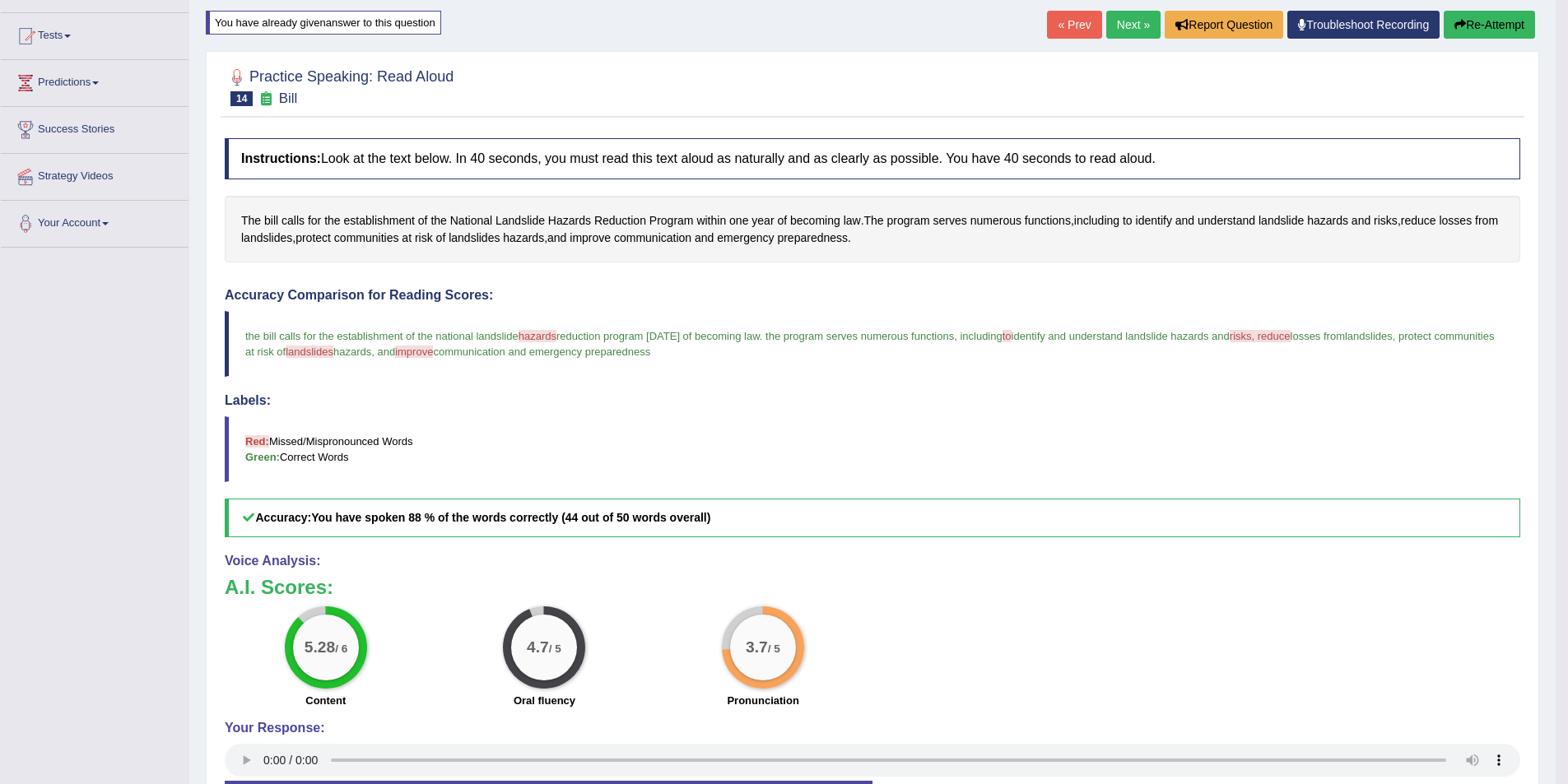
click at [1119, 25] on link "Next »" at bounding box center [1133, 24] width 54 height 28
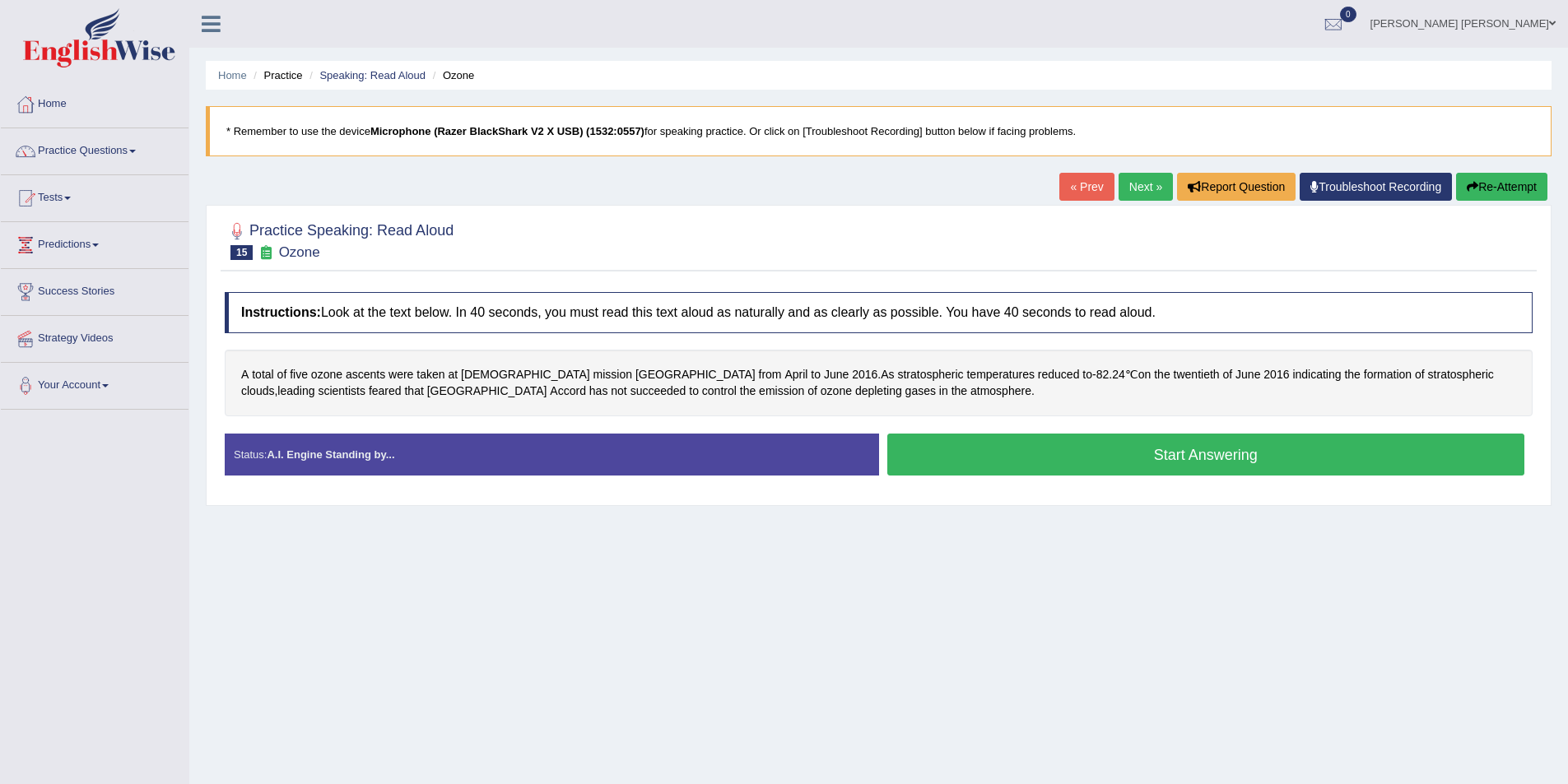
click at [1045, 439] on button "Start Answering" at bounding box center [1206, 455] width 638 height 42
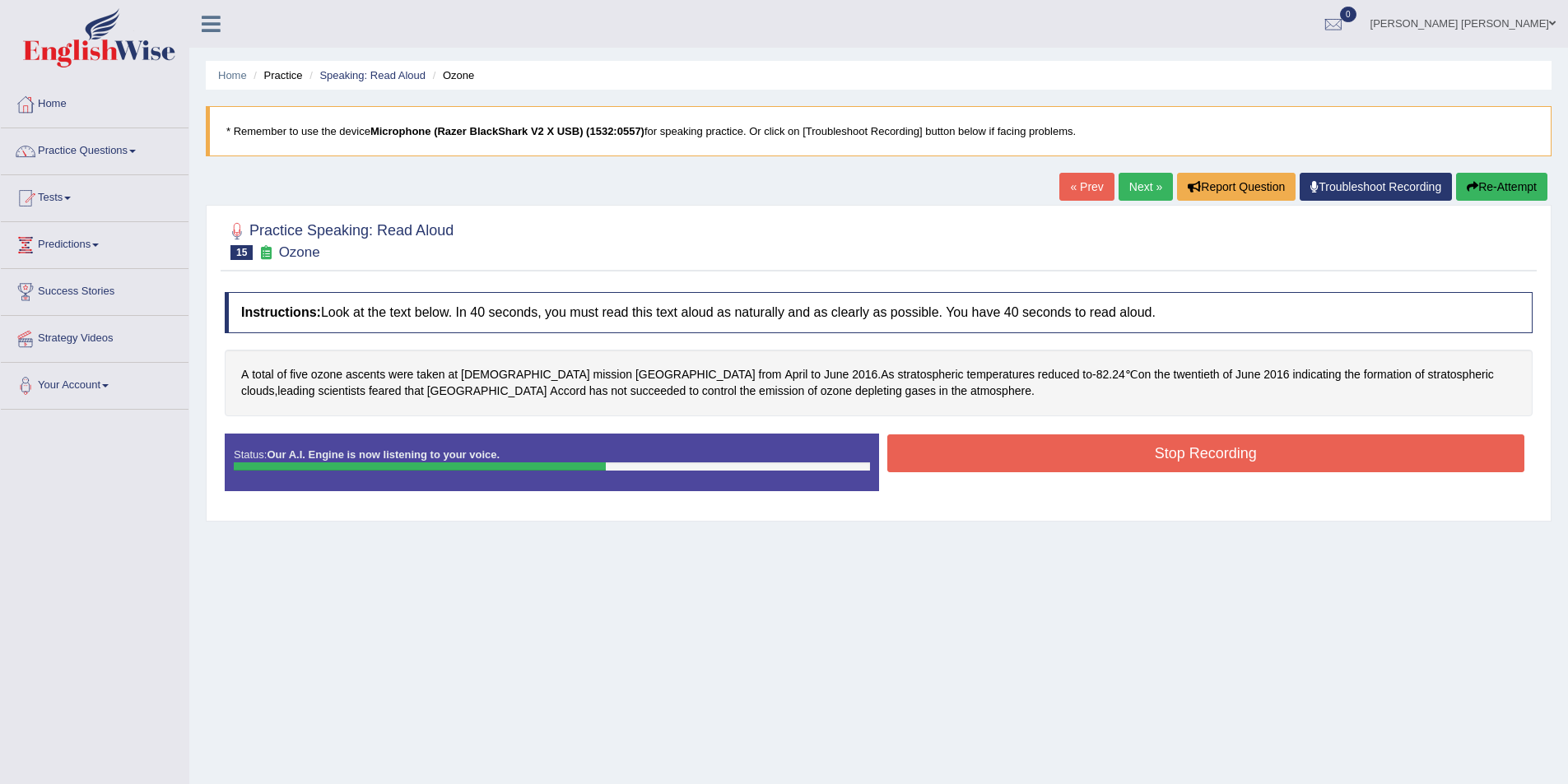
click at [1199, 457] on button "Stop Recording" at bounding box center [1206, 453] width 638 height 38
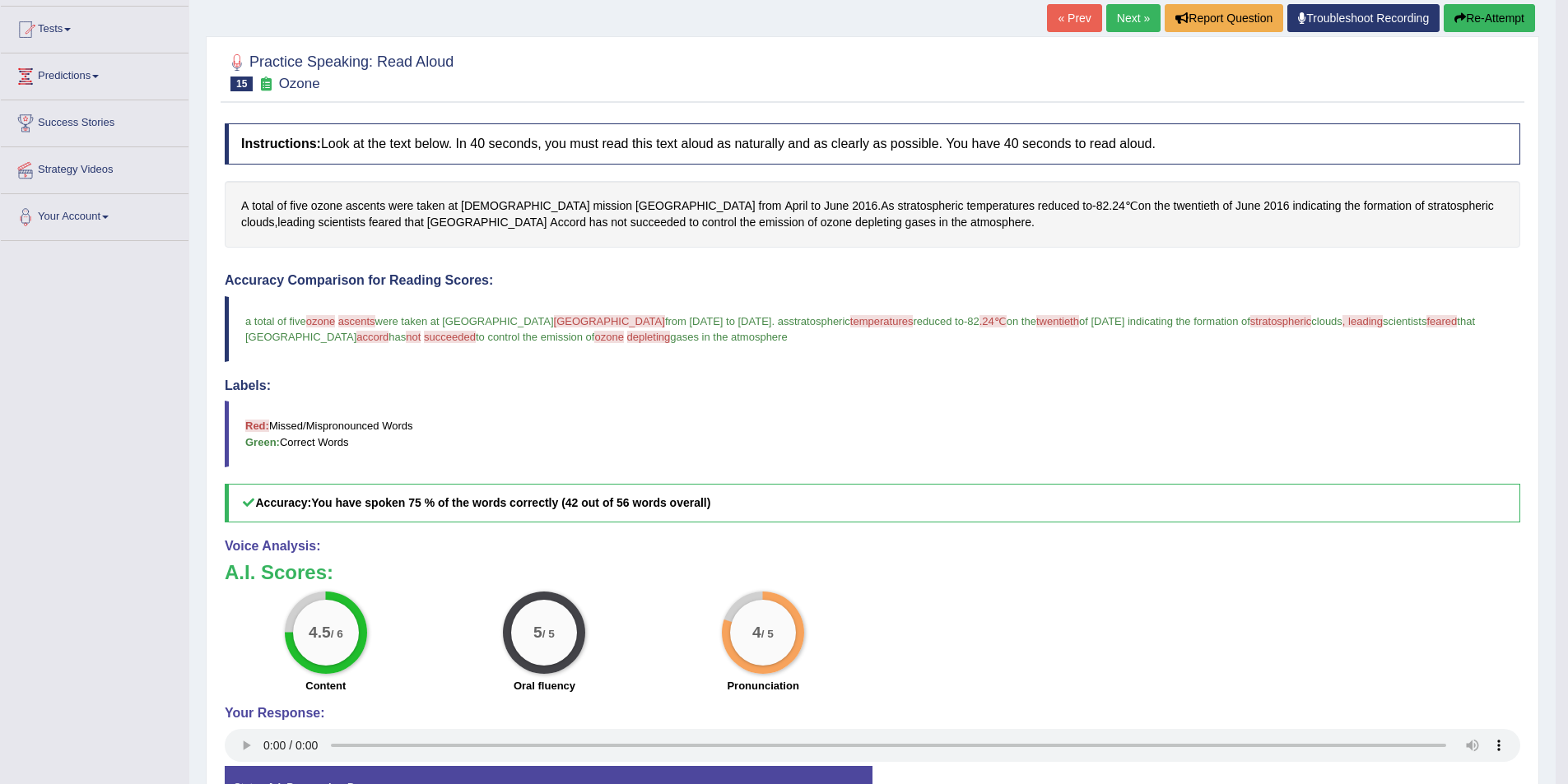
scroll to position [127, 0]
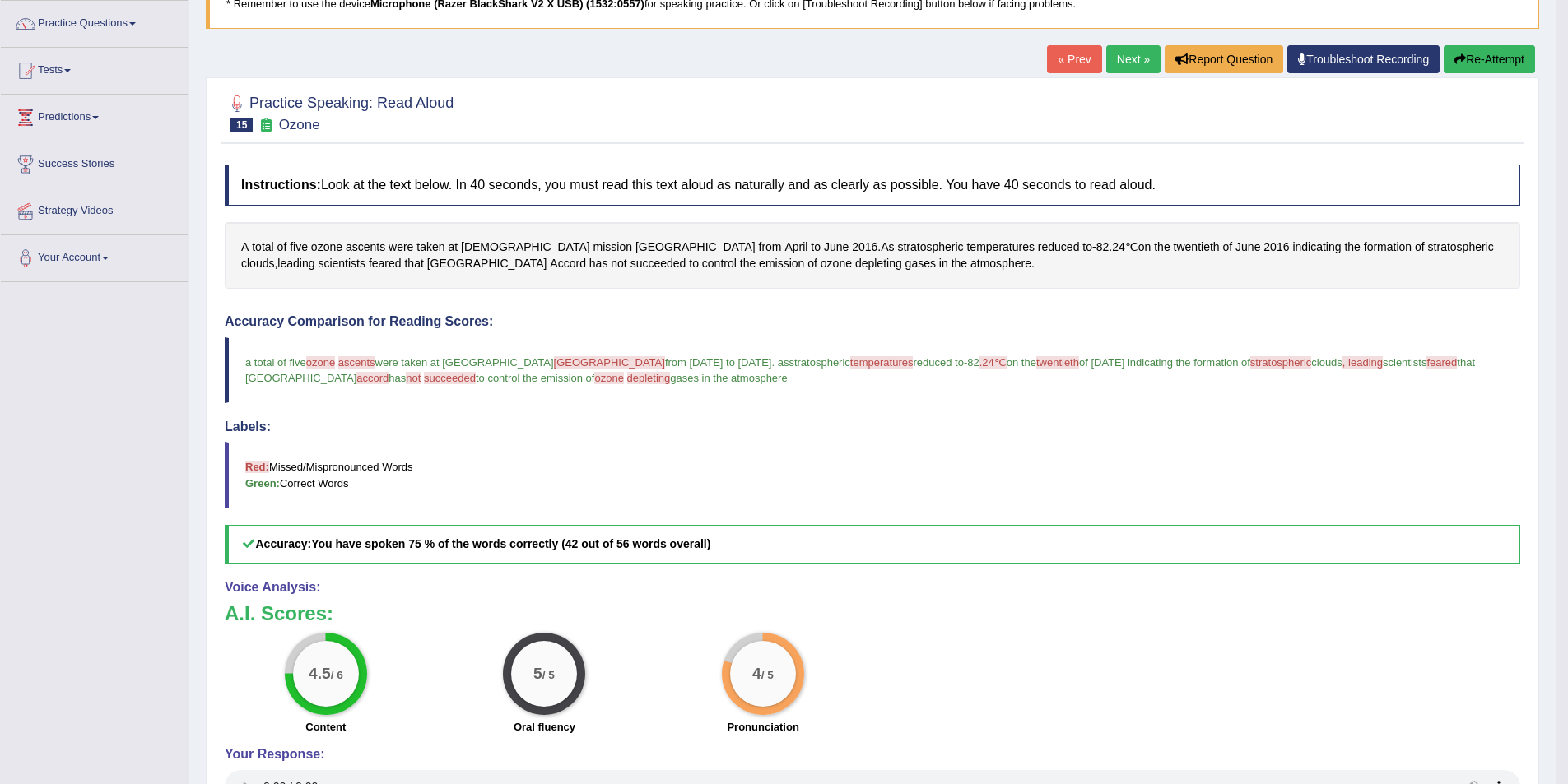
click at [850, 360] on span "temperatures" at bounding box center [882, 362] width 64 height 13
click at [855, 263] on span "depleting" at bounding box center [878, 264] width 47 height 17
click at [602, 96] on icon at bounding box center [606, 99] width 13 height 10
click at [714, 83] on div at bounding box center [704, 87] width 19 height 19
click at [966, 244] on span "temperatures" at bounding box center [999, 248] width 67 height 17
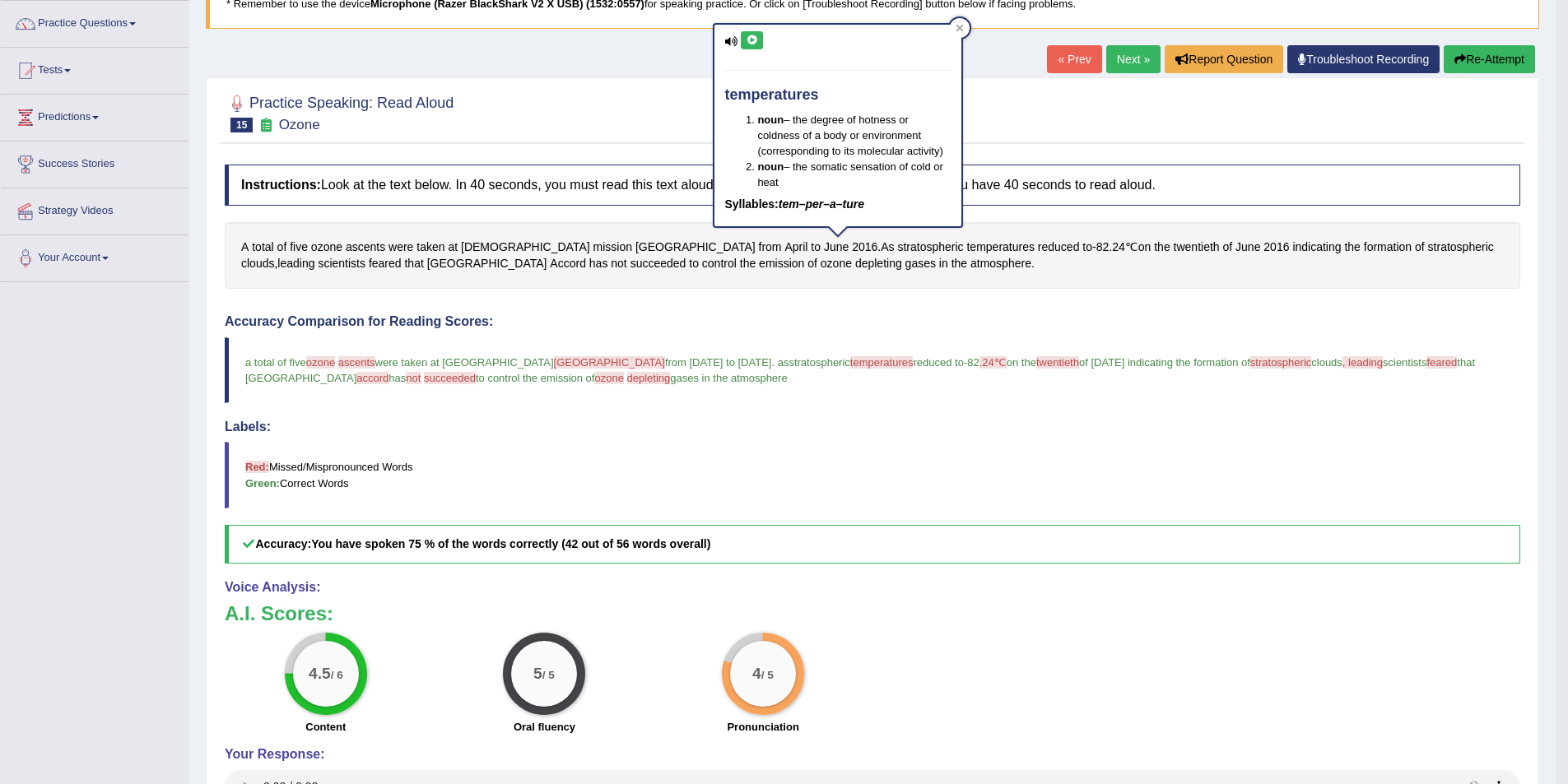
click at [747, 36] on icon at bounding box center [752, 40] width 13 height 10
click at [962, 28] on icon at bounding box center [959, 28] width 9 height 9
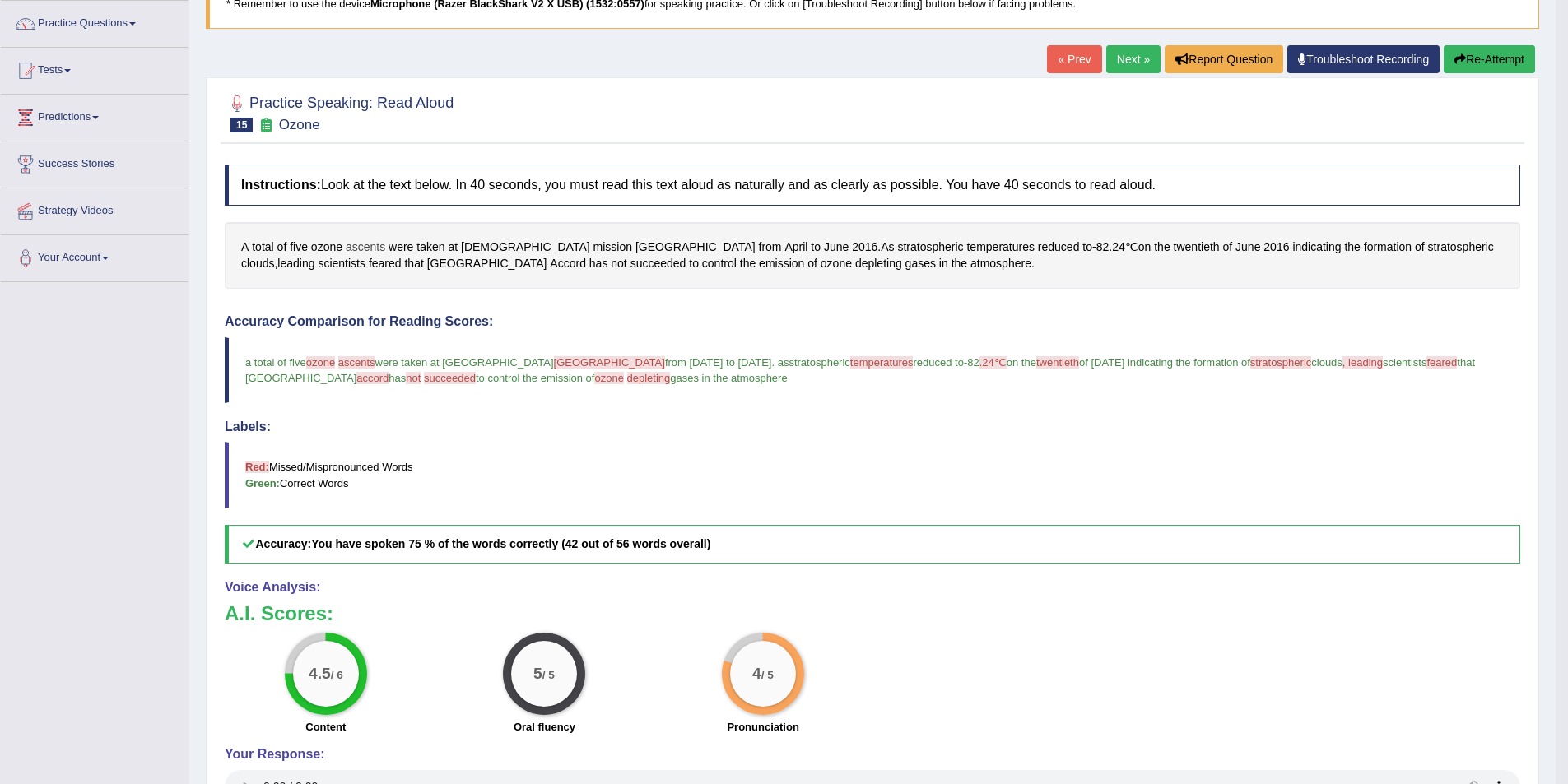
click at [375, 241] on span "ascents" at bounding box center [365, 248] width 40 height 17
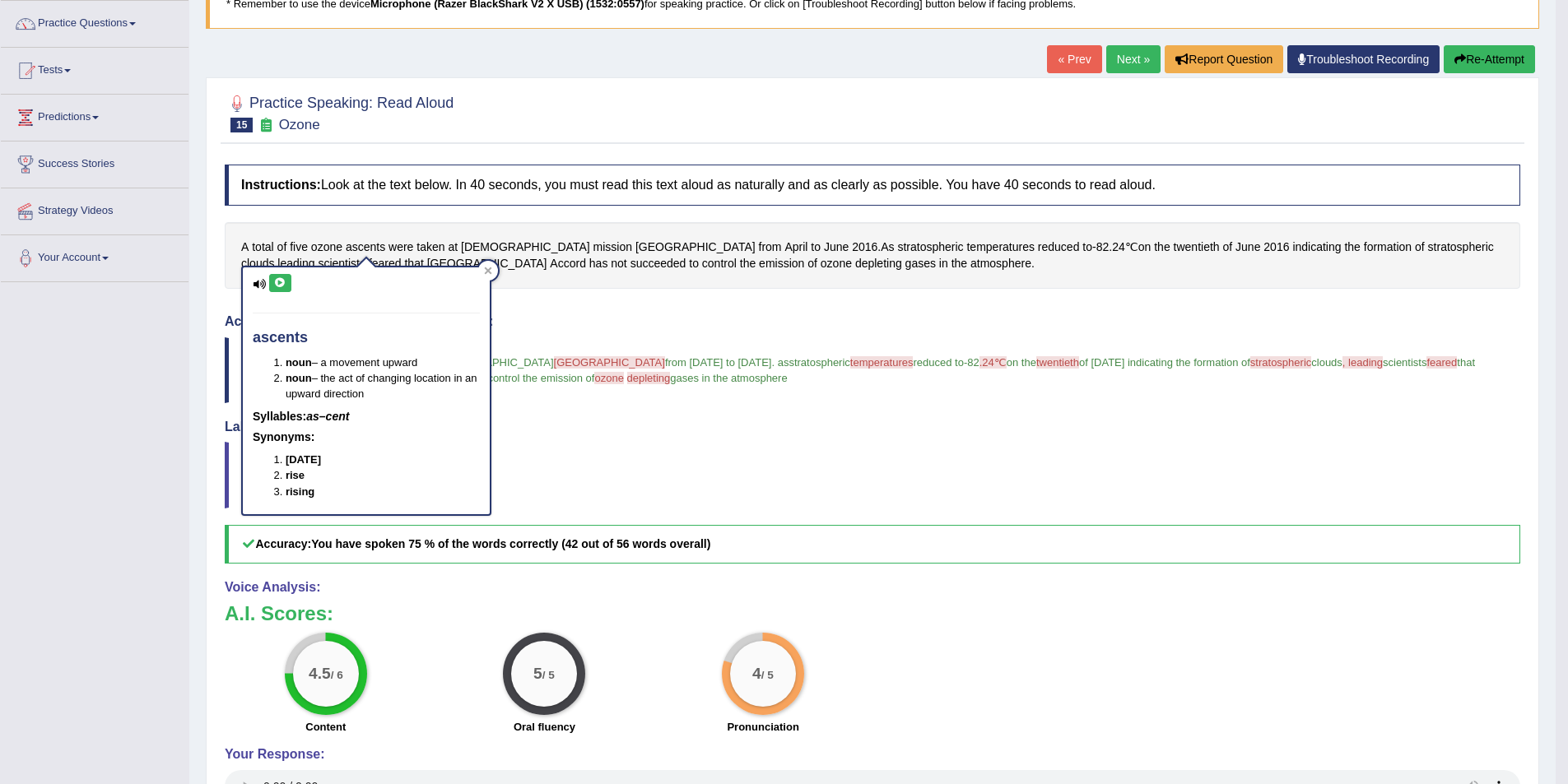
click at [272, 280] on button at bounding box center [279, 282] width 22 height 18
click at [277, 281] on icon at bounding box center [279, 283] width 13 height 10
click at [493, 273] on div at bounding box center [488, 271] width 19 height 19
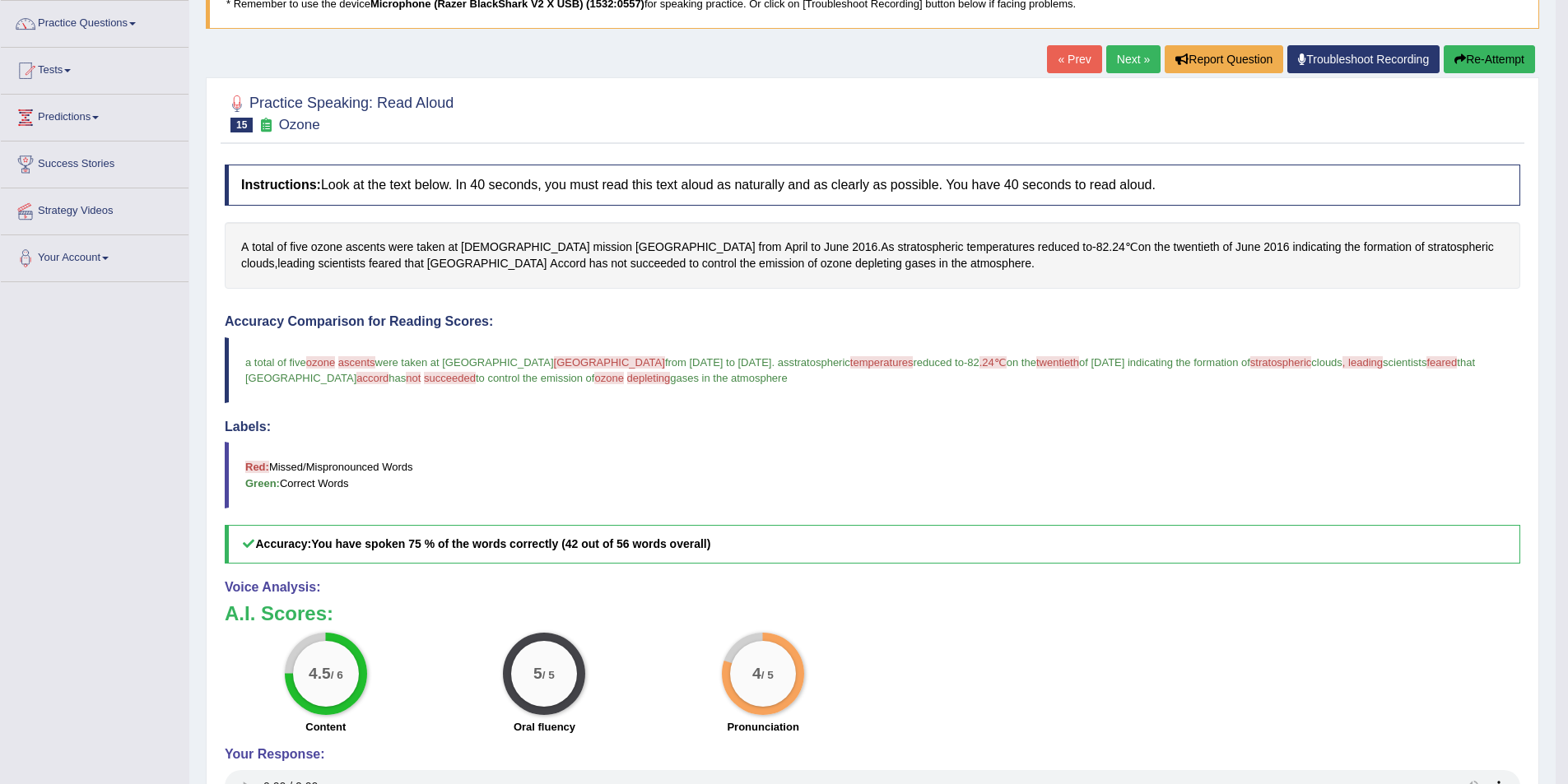
click at [1469, 59] on button "Re-Attempt" at bounding box center [1489, 59] width 92 height 28
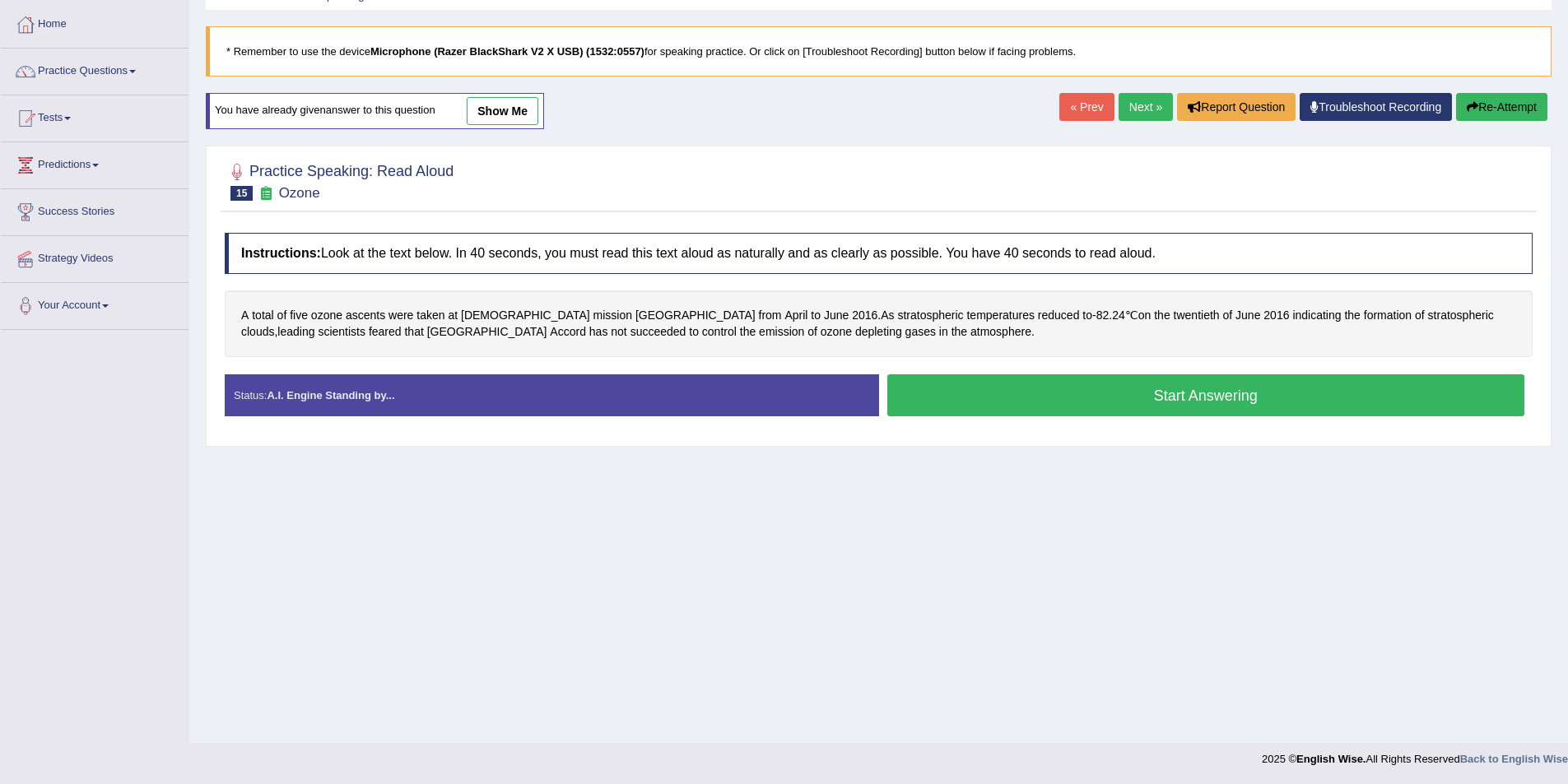
click at [1047, 466] on div "Home Practice Speaking: Read Aloud Ozone * Remember to use the device Microphon…" at bounding box center [878, 331] width 1378 height 823
drag, startPoint x: 1054, startPoint y: 394, endPoint x: 1007, endPoint y: 403, distance: 47.9
click at [1052, 394] on button "Start Answering" at bounding box center [1206, 395] width 638 height 42
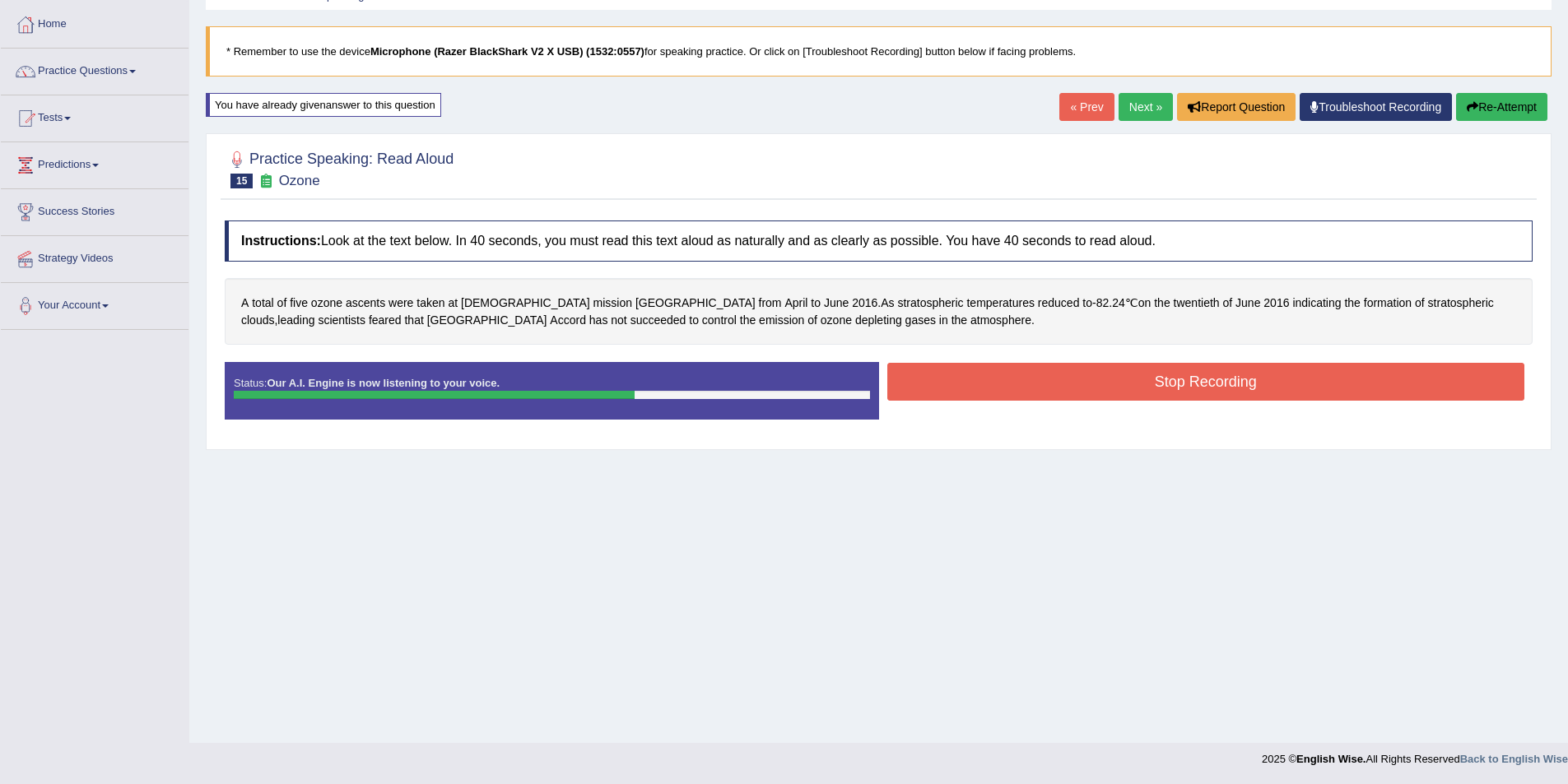
click at [1147, 385] on button "Stop Recording" at bounding box center [1206, 381] width 638 height 38
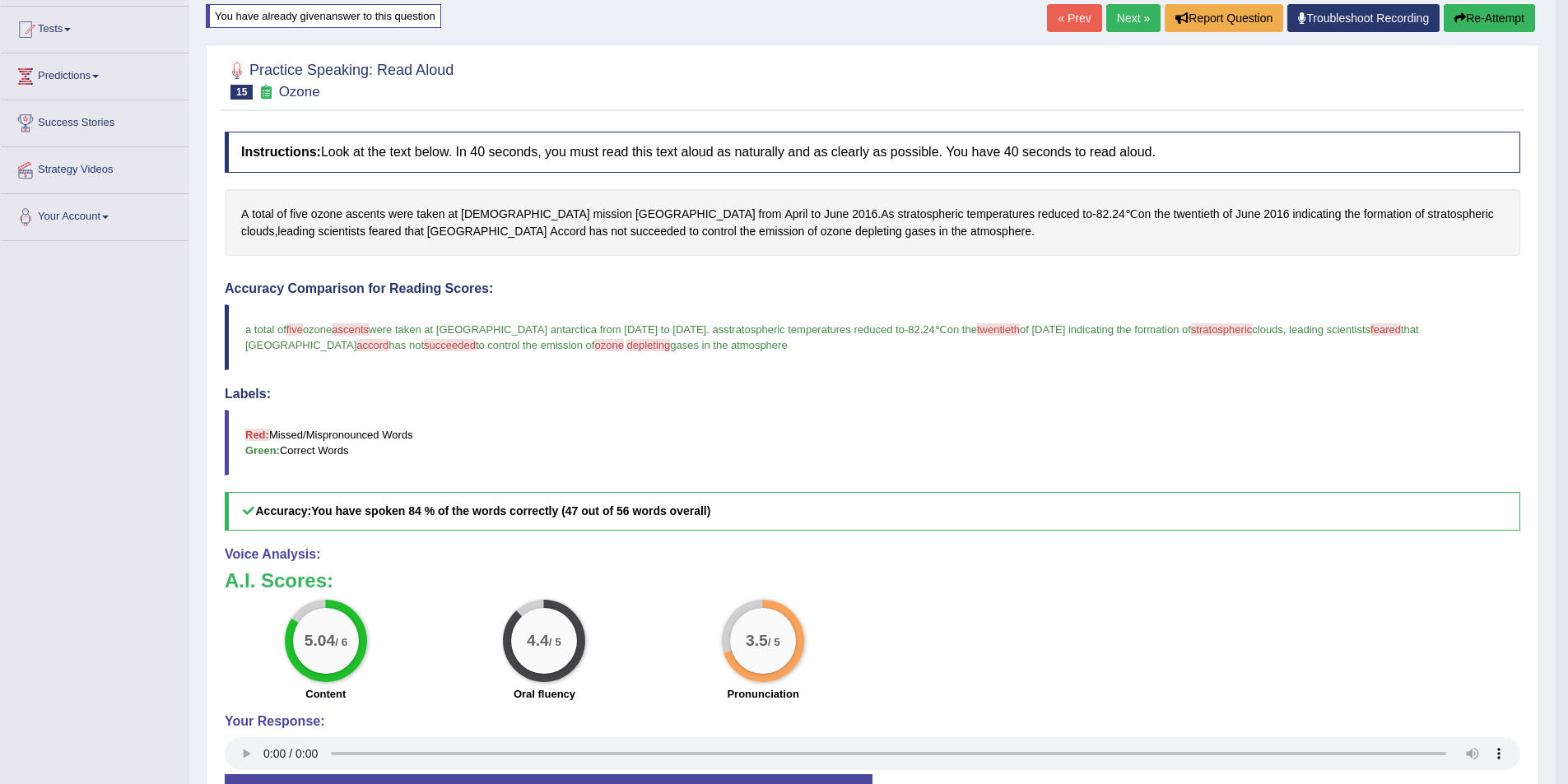
scroll to position [162, 0]
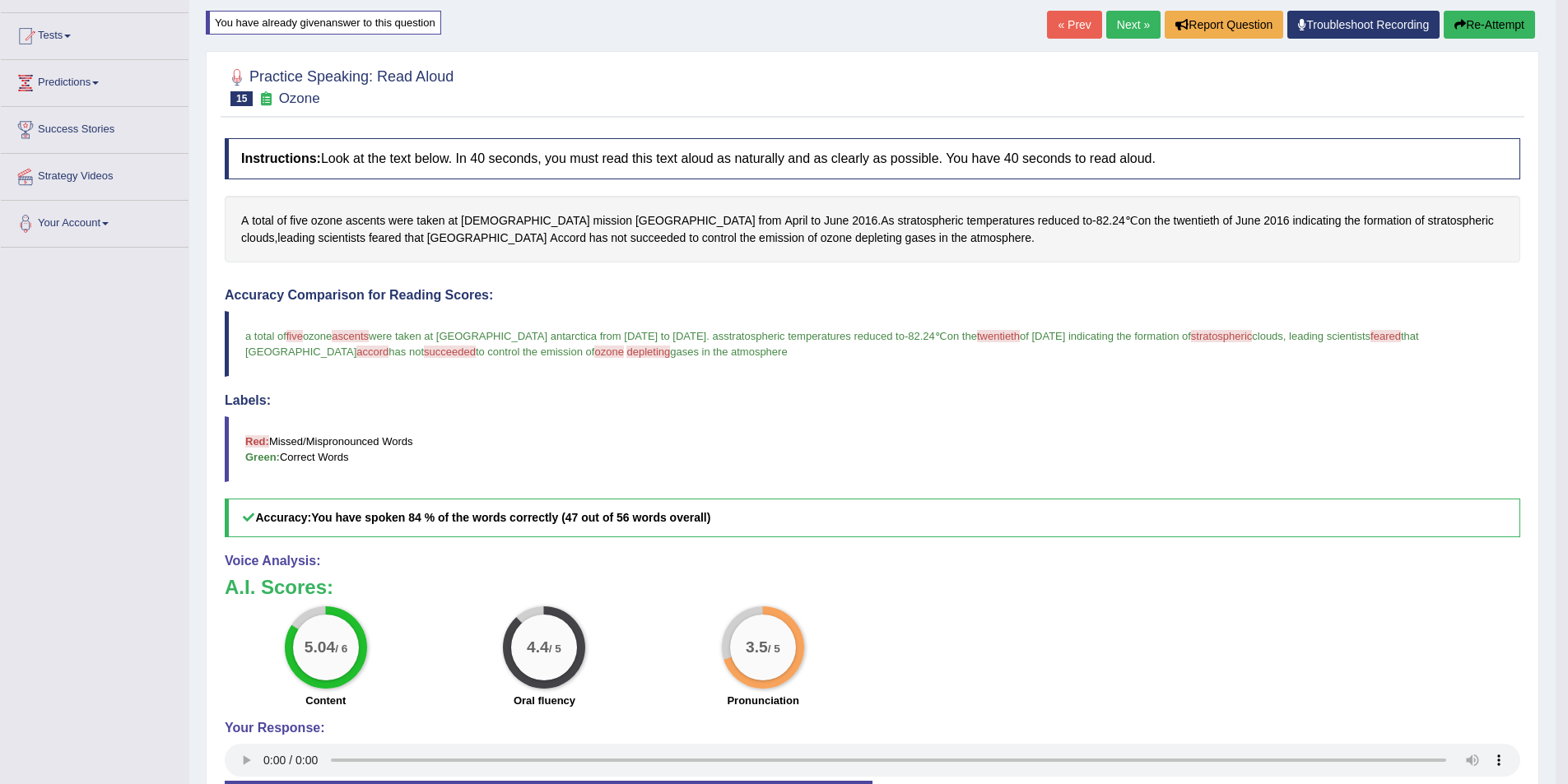
click at [1123, 17] on link "Next »" at bounding box center [1133, 24] width 54 height 28
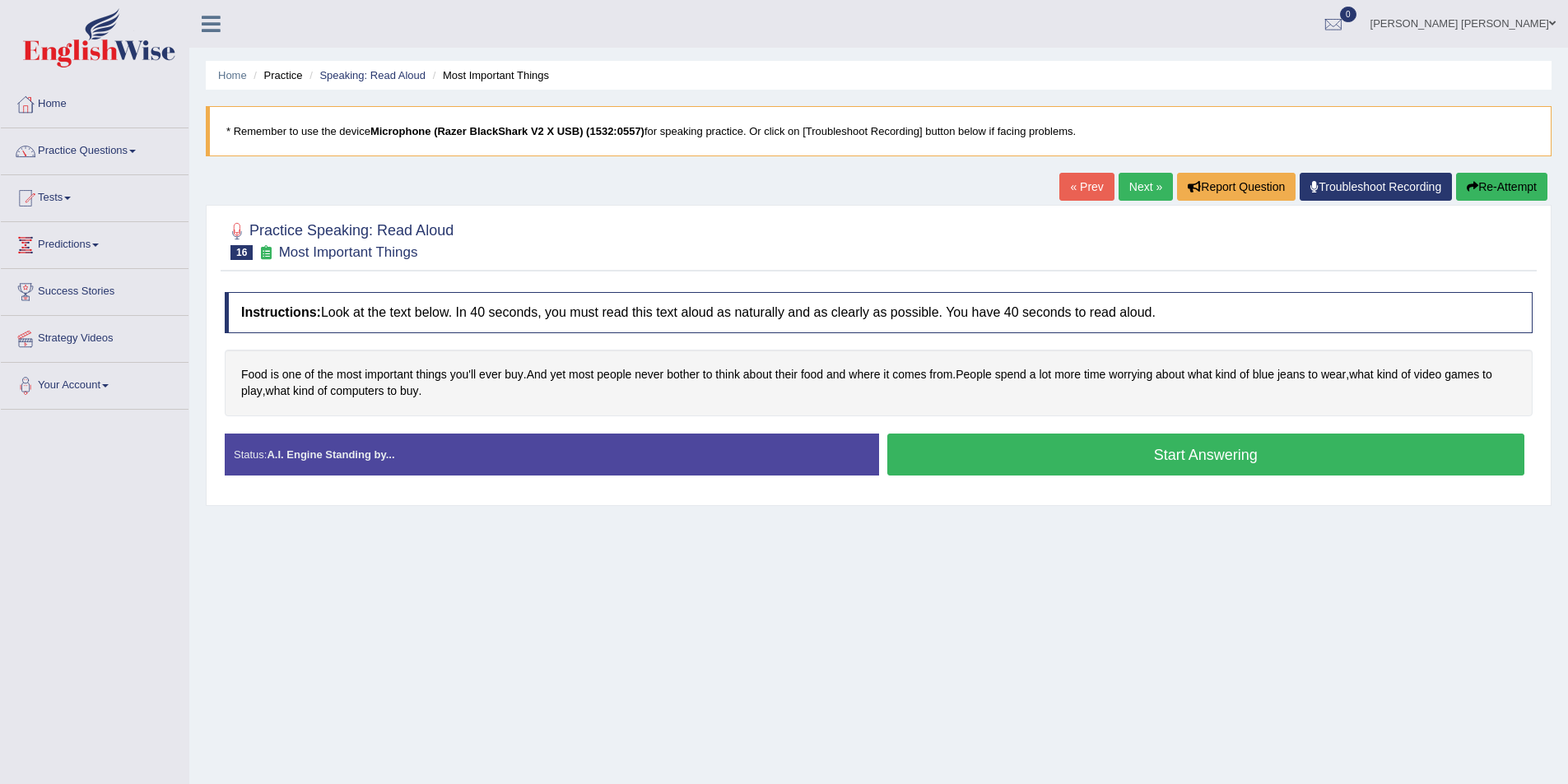
click at [966, 441] on button "Start Answering" at bounding box center [1206, 455] width 638 height 42
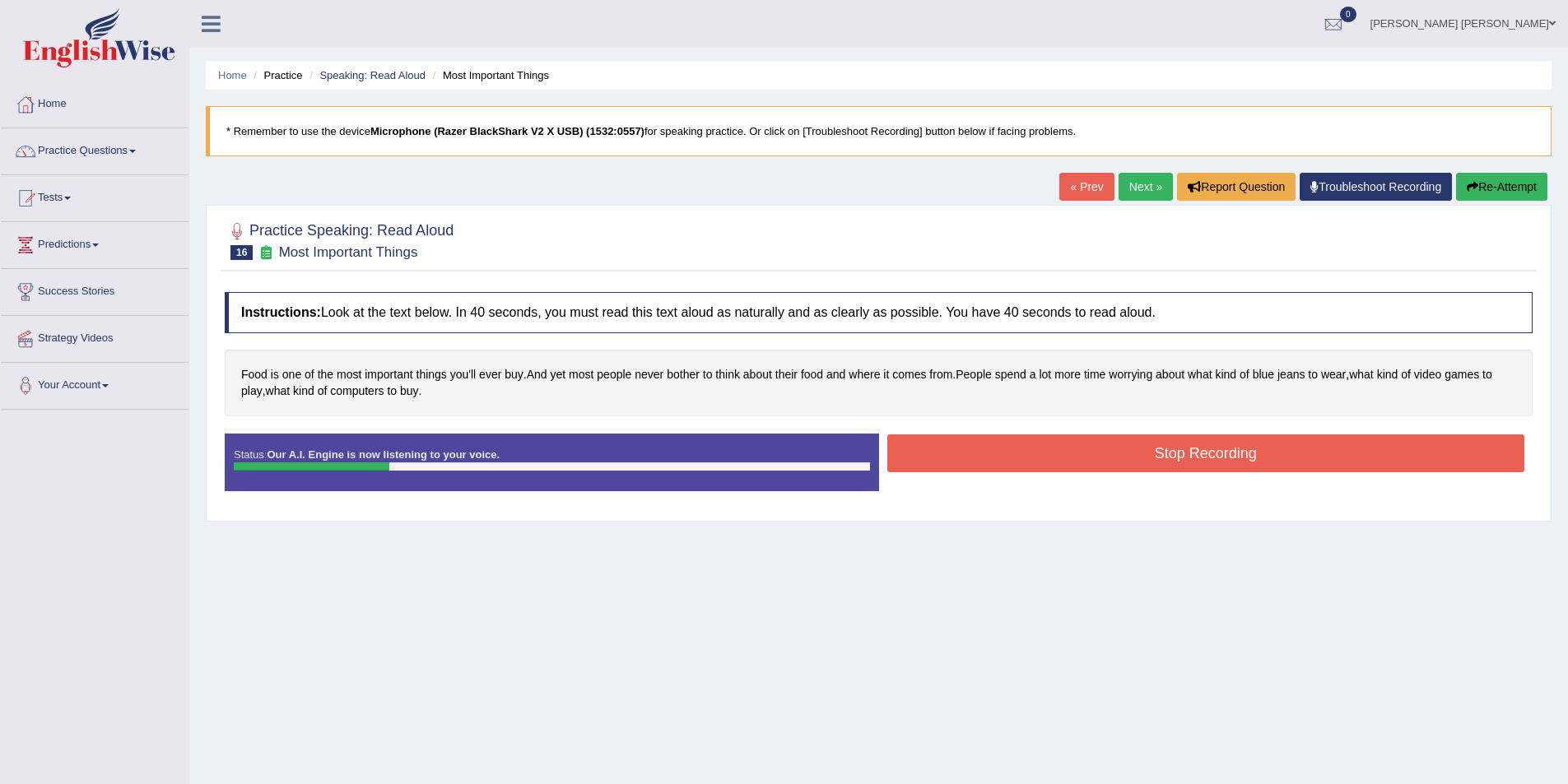
click at [1509, 183] on button "Re-Attempt" at bounding box center [1501, 186] width 92 height 28
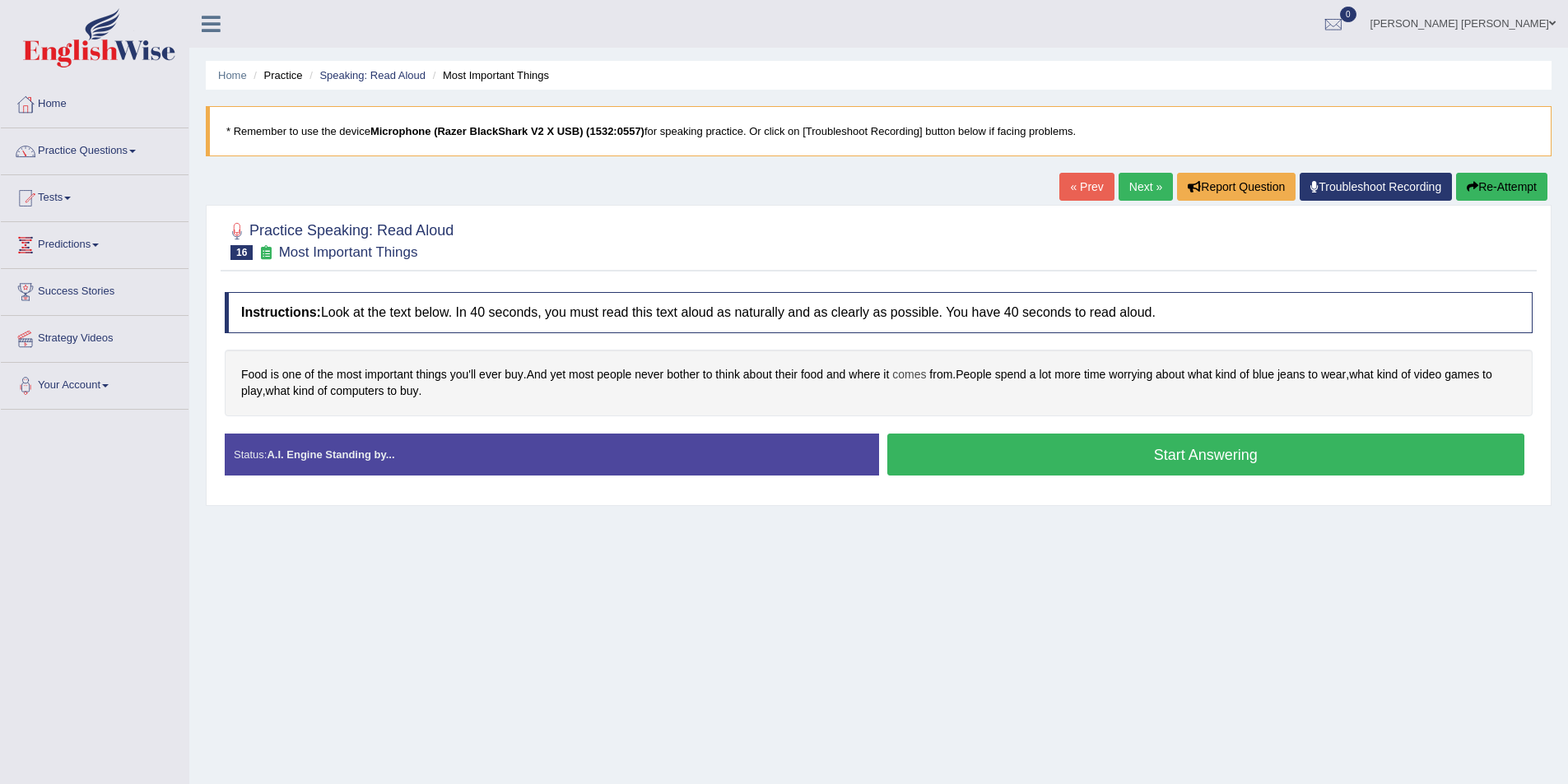
click at [901, 374] on span "comes" at bounding box center [909, 375] width 34 height 17
click at [901, 232] on button at bounding box center [909, 231] width 22 height 18
click at [949, 217] on icon at bounding box center [952, 219] width 8 height 8
click at [943, 373] on span "from" at bounding box center [941, 375] width 23 height 17
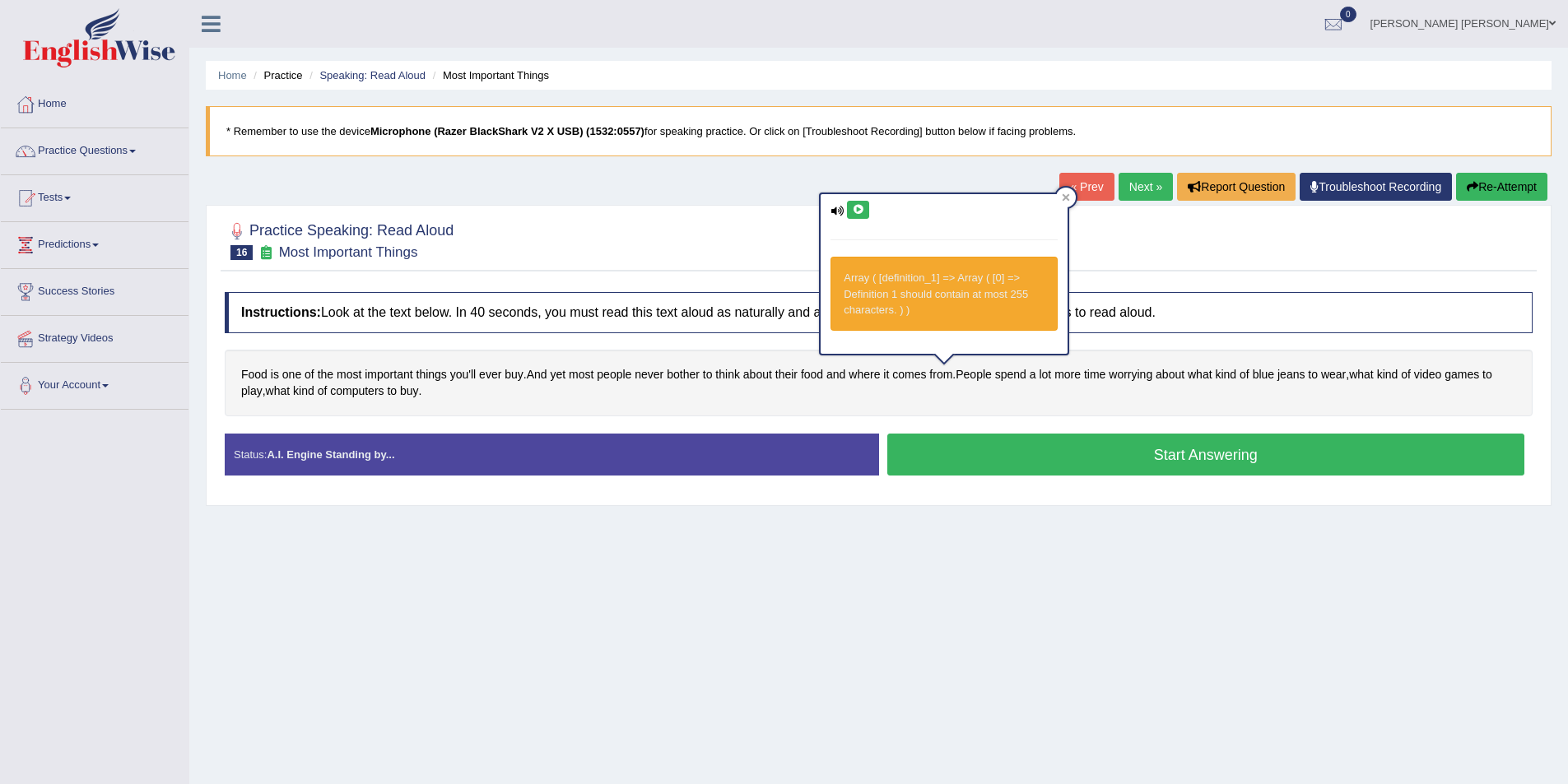
click at [862, 210] on icon at bounding box center [858, 210] width 13 height 10
click at [1064, 198] on icon at bounding box center [1065, 197] width 9 height 9
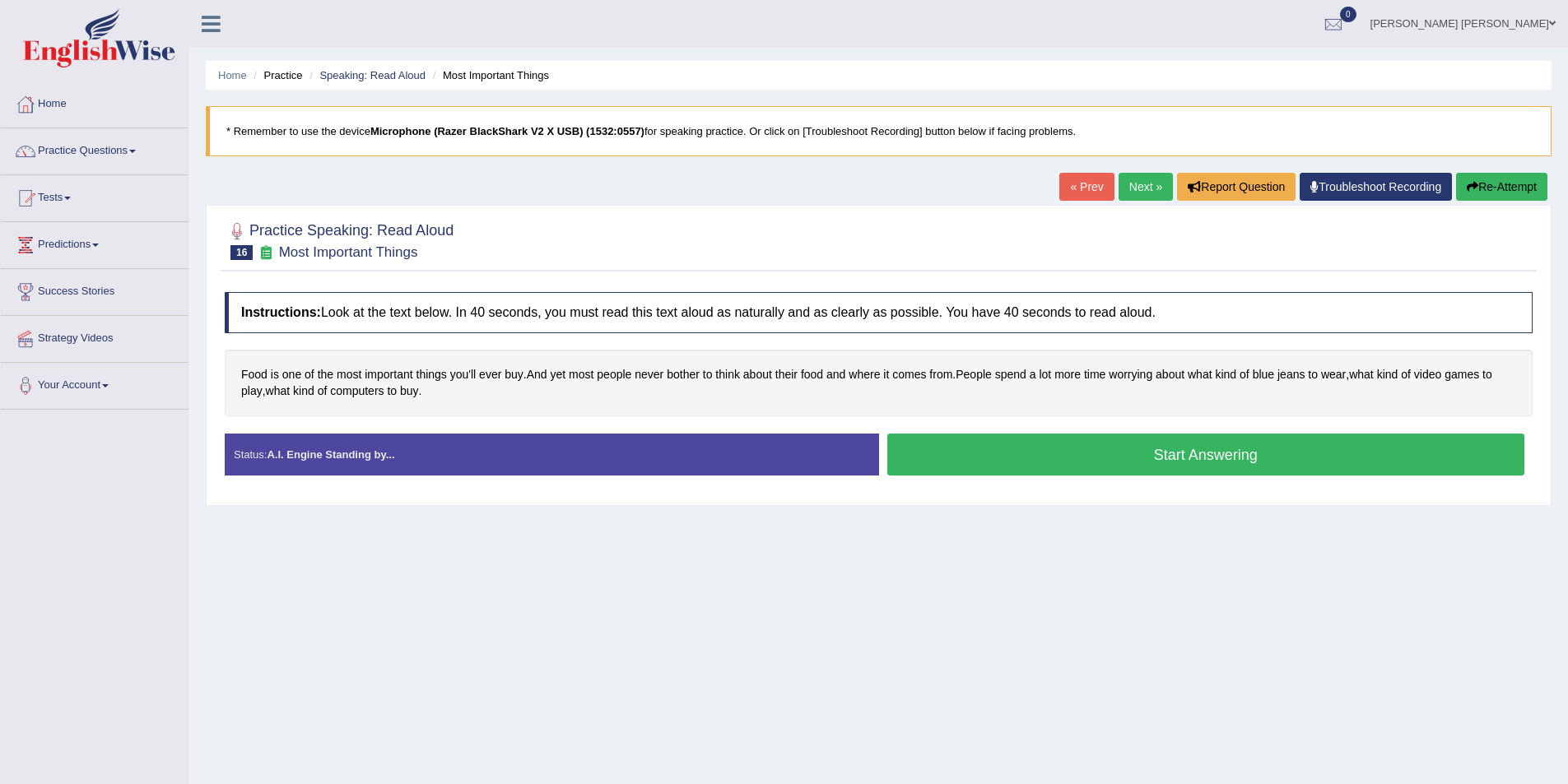
click at [1076, 457] on button "Start Answering" at bounding box center [1206, 455] width 638 height 42
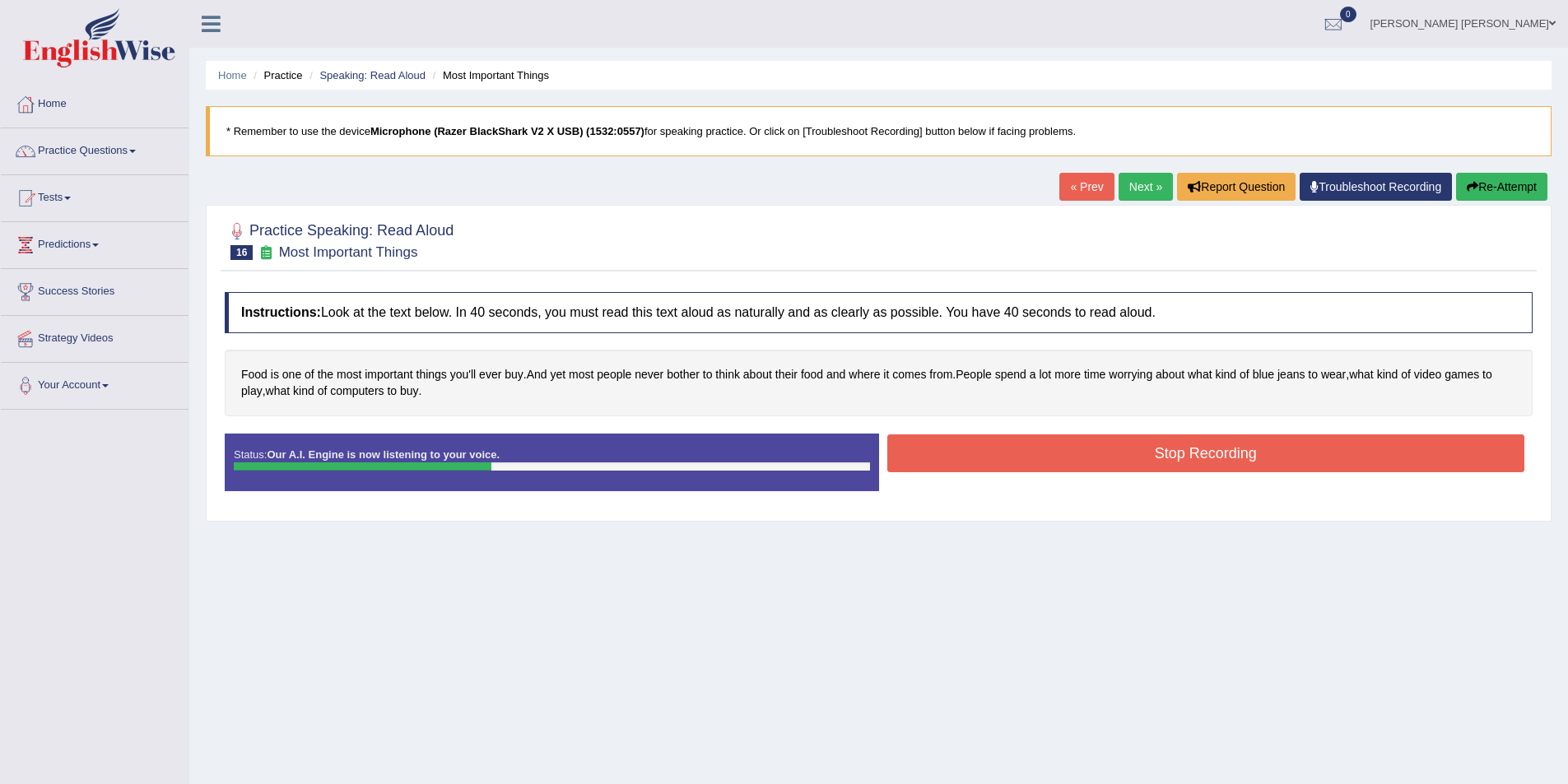
click at [1076, 449] on button "Stop Recording" at bounding box center [1206, 453] width 638 height 38
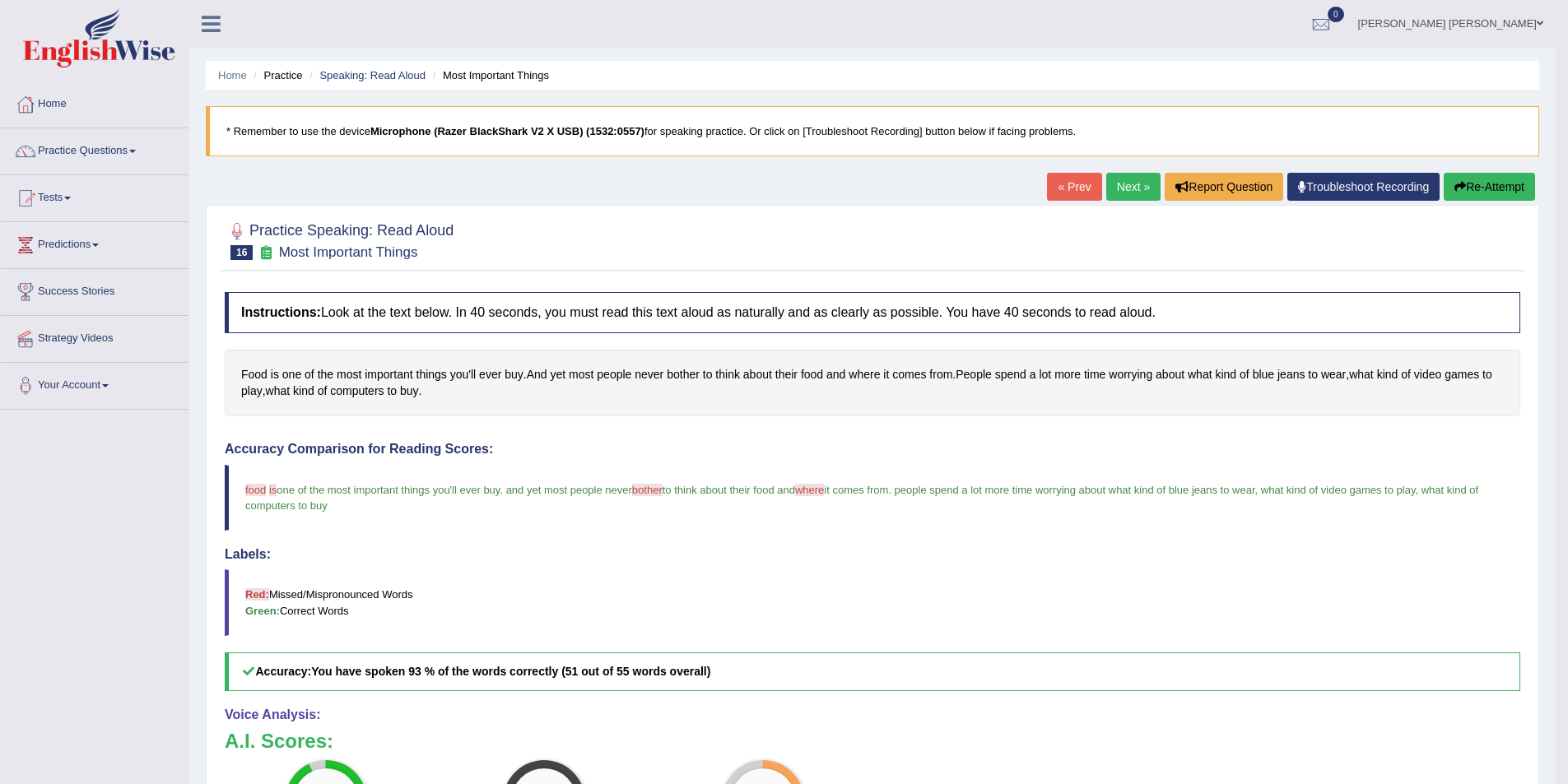
click at [305, 72] on ul "Home Practice Speaking: Read Aloud Most Important Things" at bounding box center [871, 75] width 1333 height 29
click at [293, 74] on li "Practice" at bounding box center [276, 75] width 53 height 15
click at [358, 71] on link "Speaking: Read Aloud" at bounding box center [372, 75] width 106 height 13
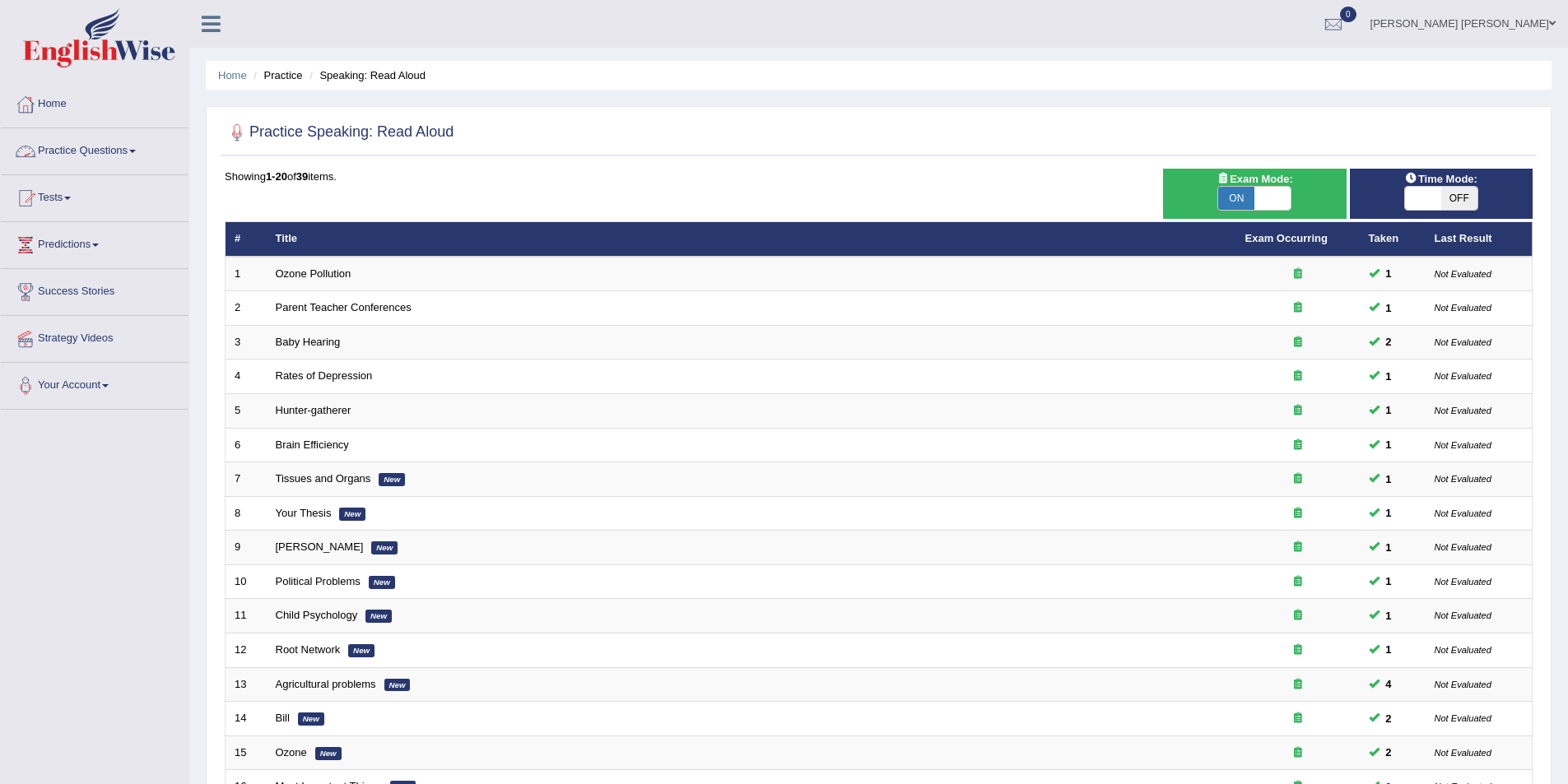
click at [278, 72] on li "Practice" at bounding box center [276, 75] width 53 height 15
click at [106, 158] on link "Practice Questions" at bounding box center [94, 148] width 188 height 41
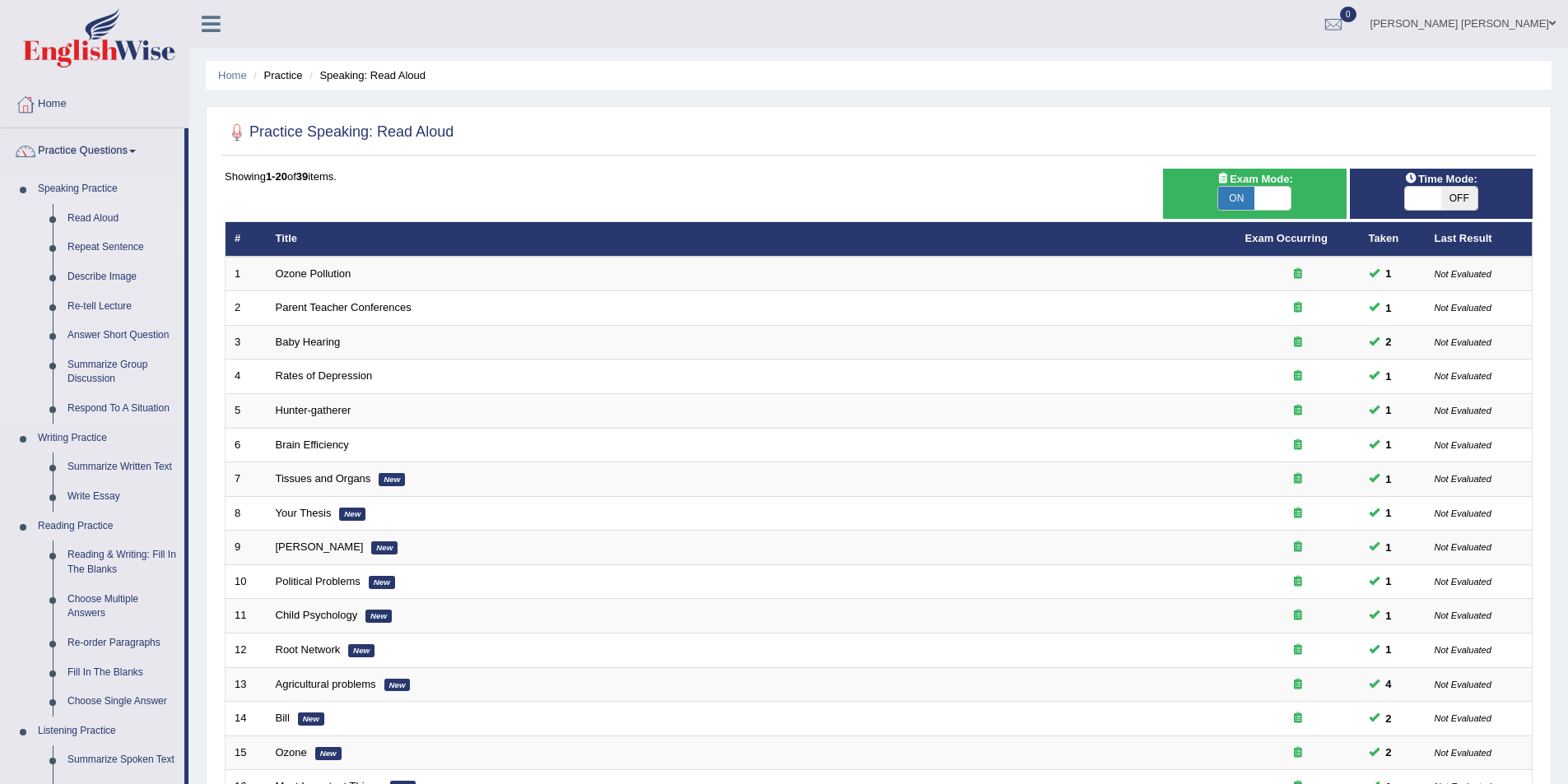
click at [101, 245] on link "Repeat Sentence" at bounding box center [121, 248] width 124 height 30
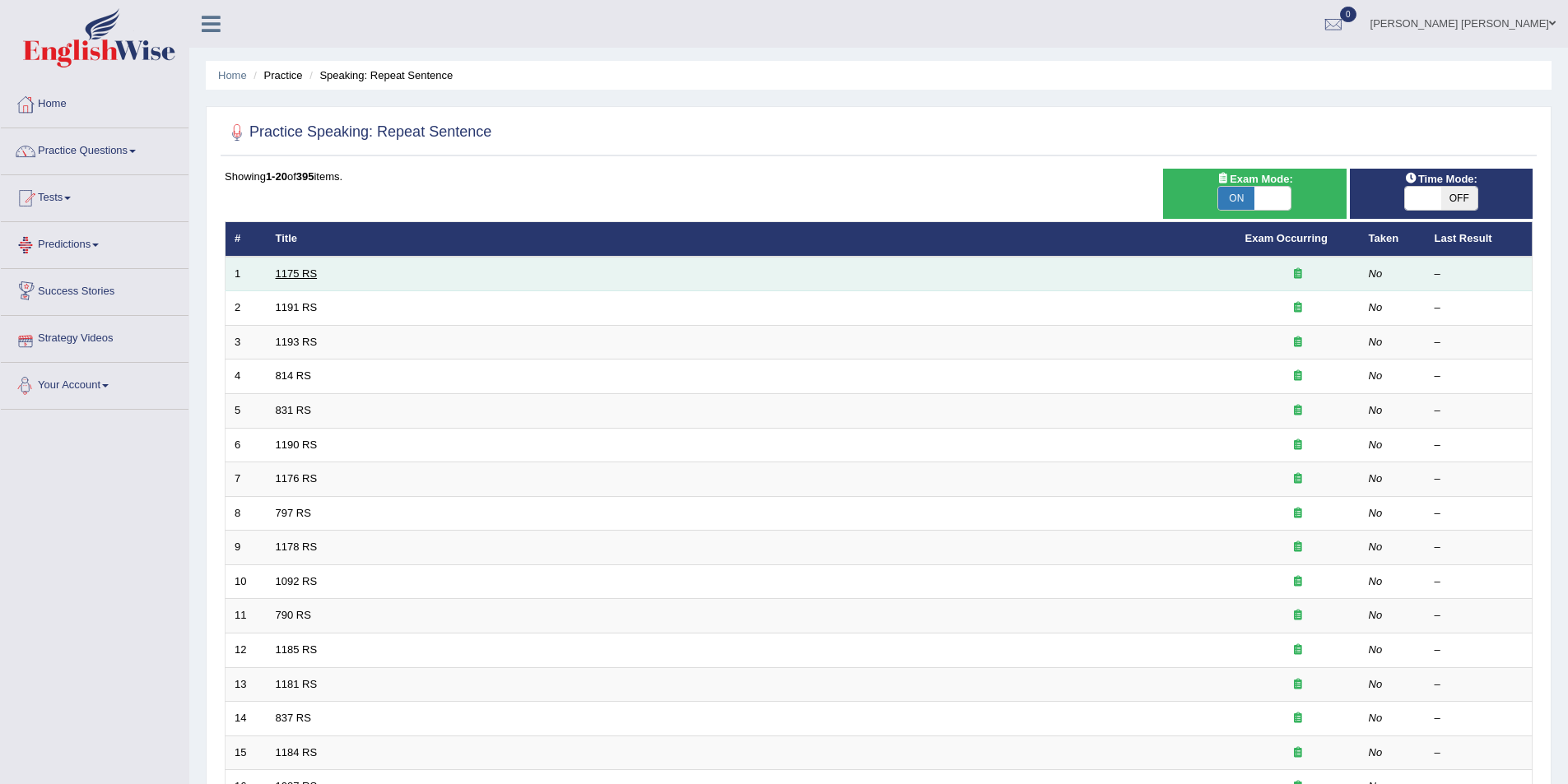
click at [296, 271] on link "1175 RS" at bounding box center [297, 273] width 42 height 13
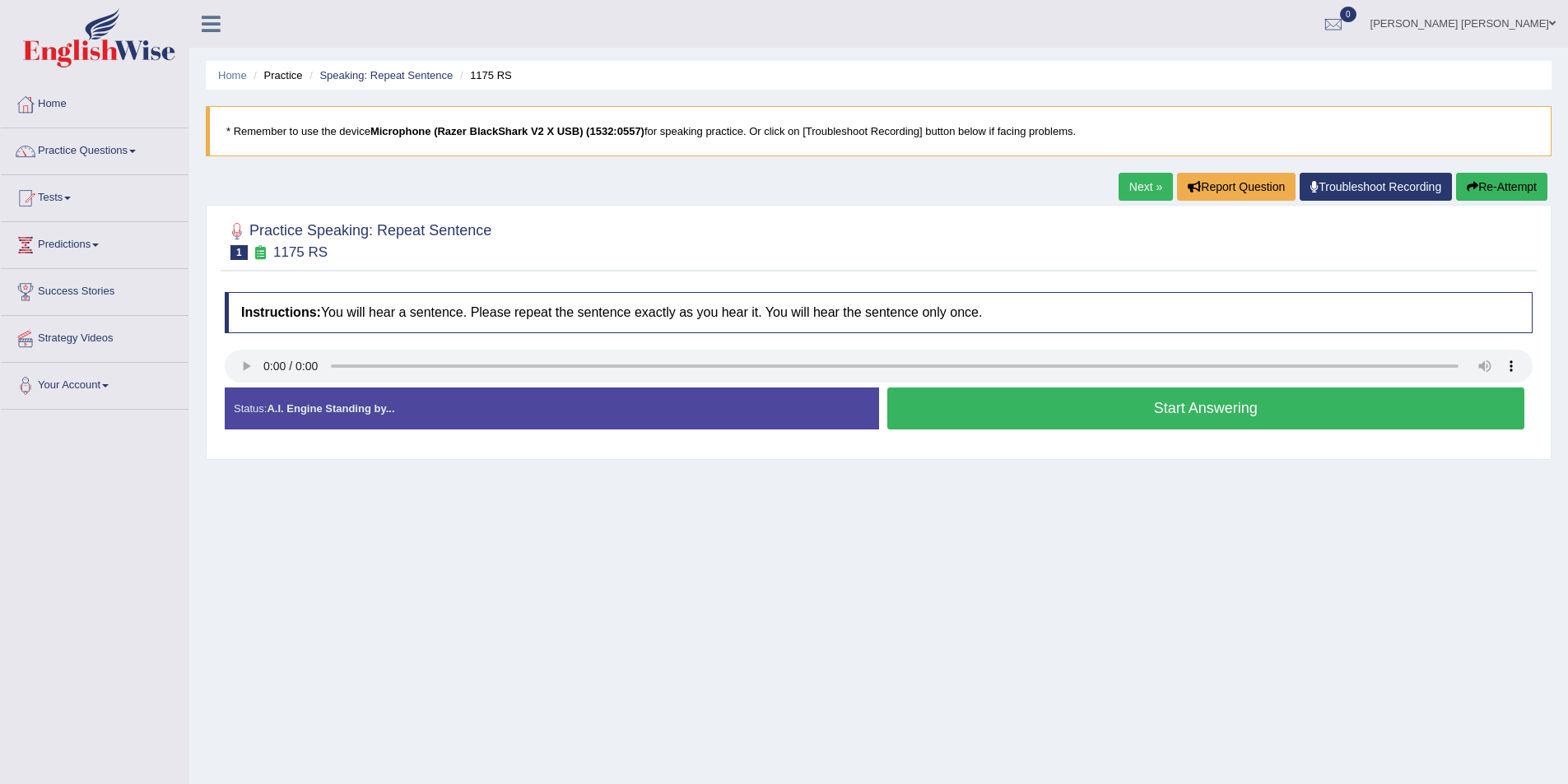
click at [1007, 403] on button "Start Answering" at bounding box center [1206, 408] width 638 height 42
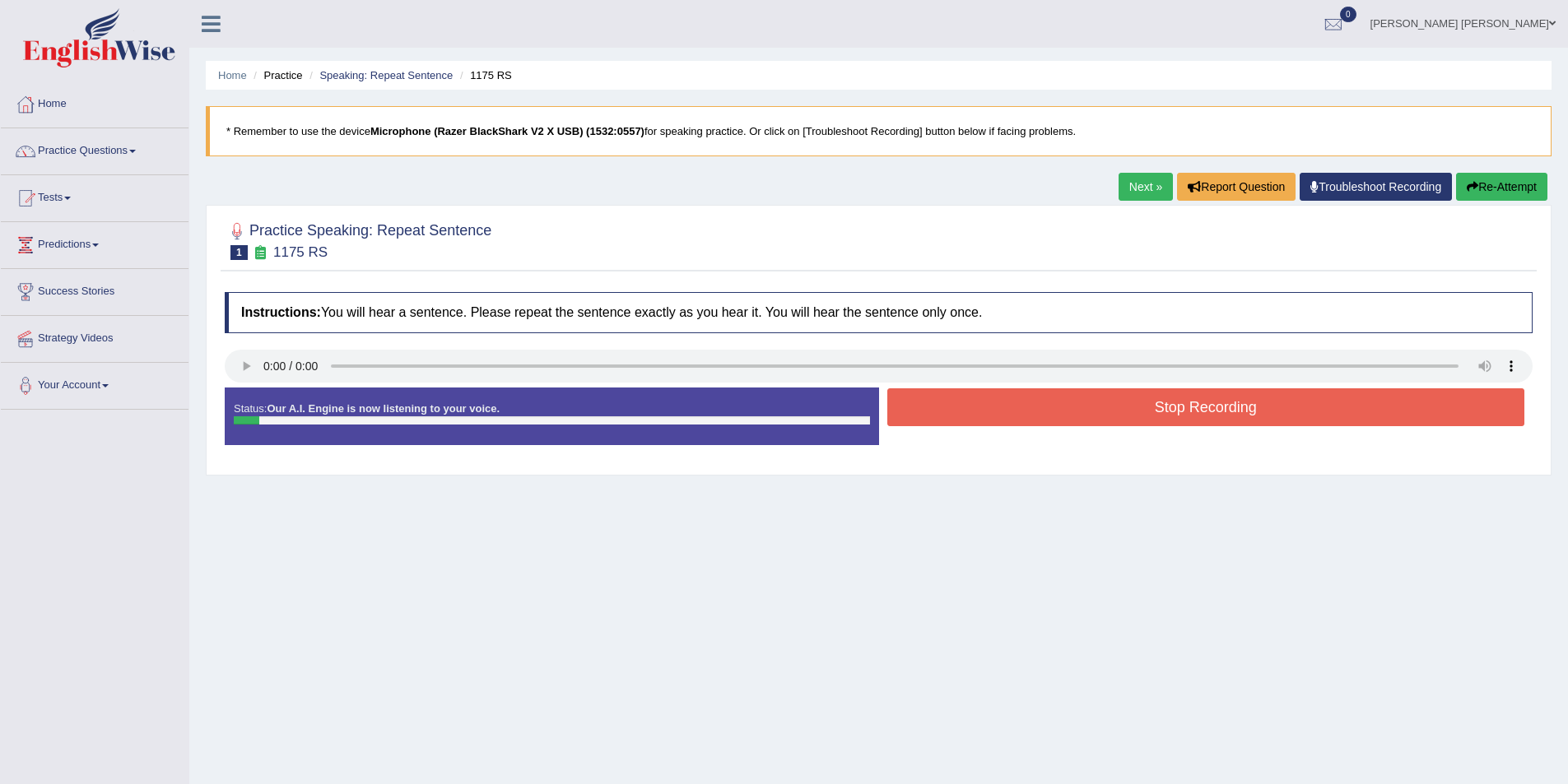
click at [1007, 403] on button "Stop Recording" at bounding box center [1206, 406] width 638 height 38
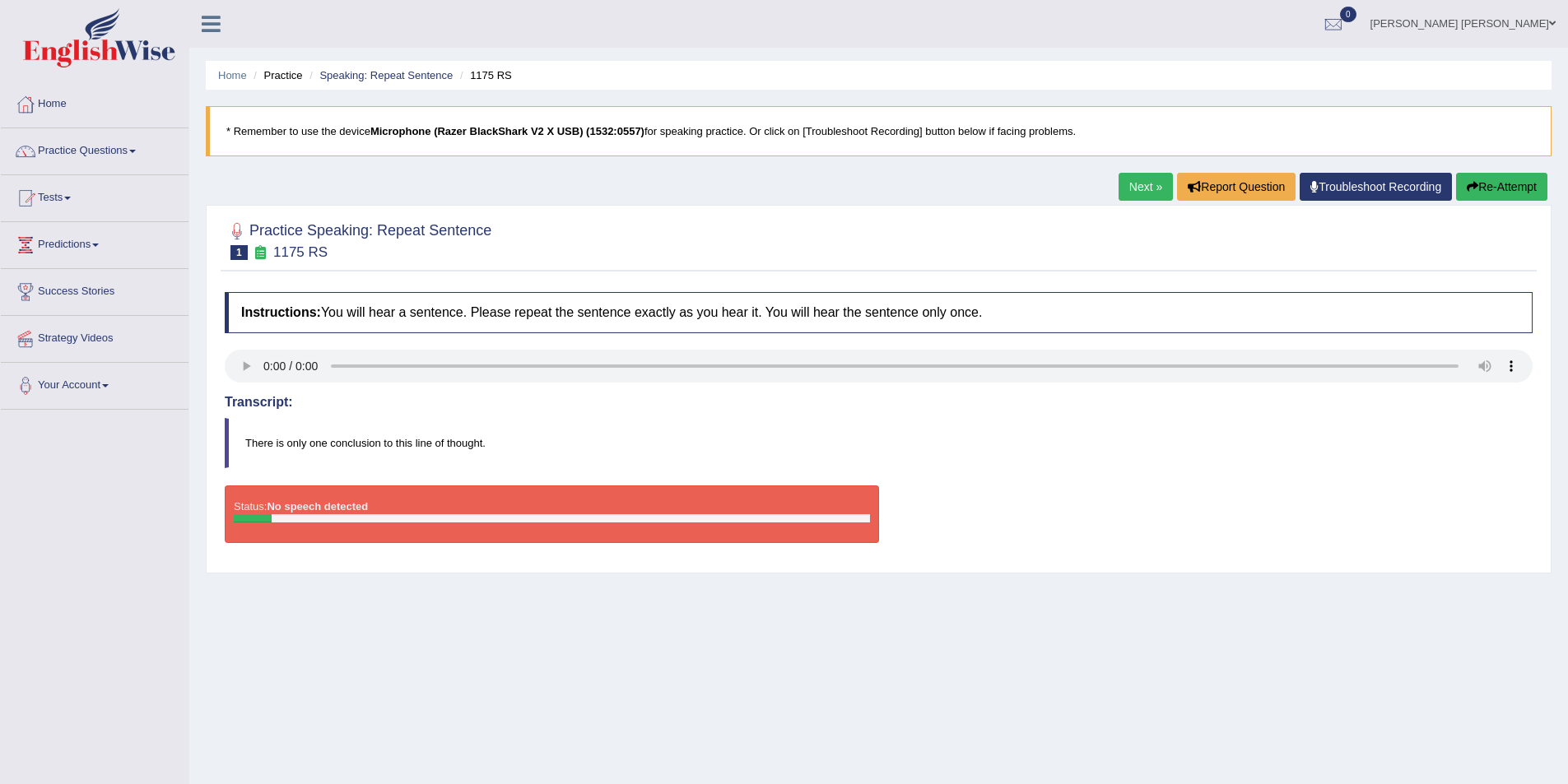
click at [1146, 188] on link "Next »" at bounding box center [1145, 186] width 54 height 28
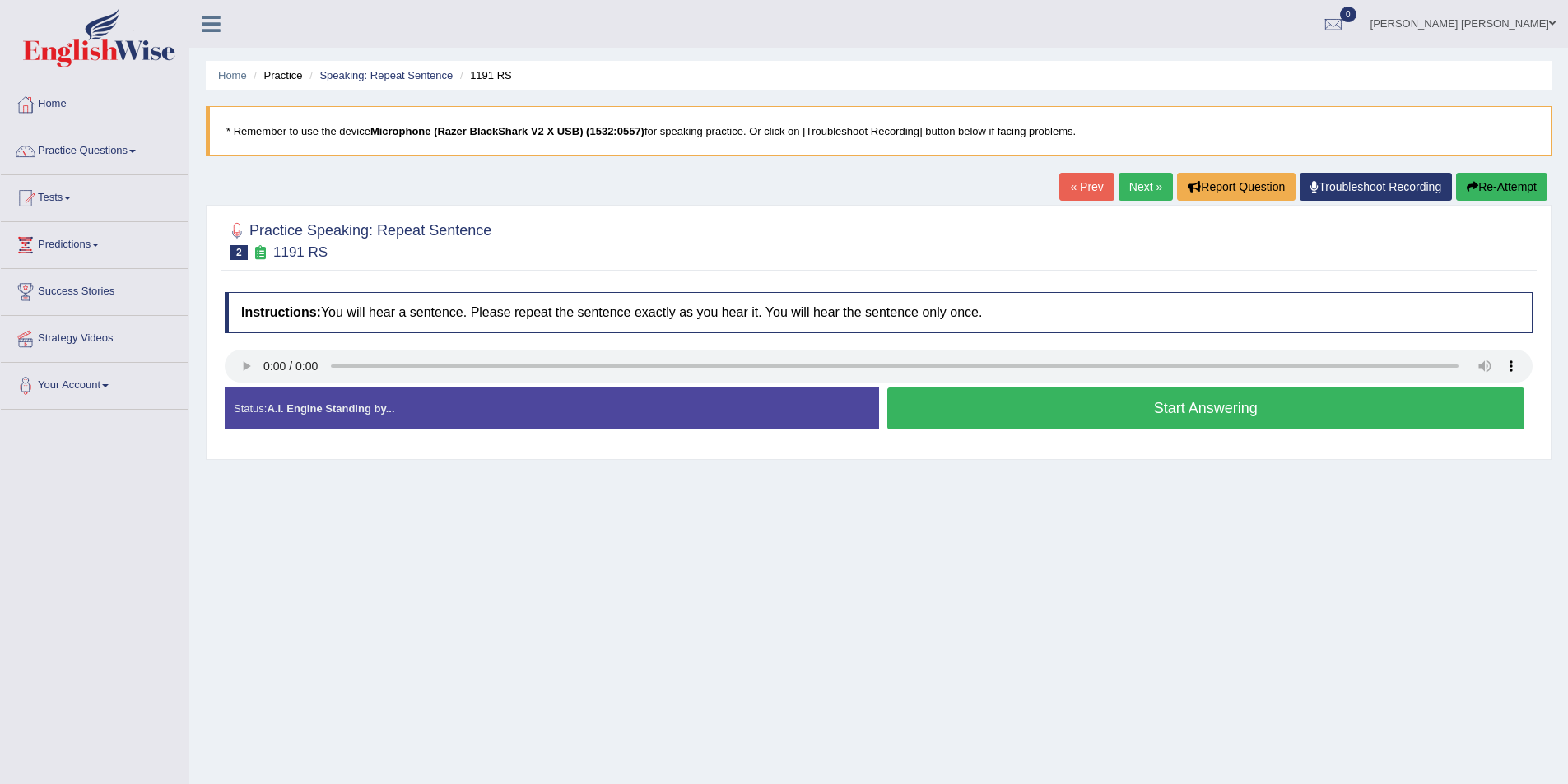
click at [1025, 408] on button "Start Answering" at bounding box center [1206, 408] width 638 height 42
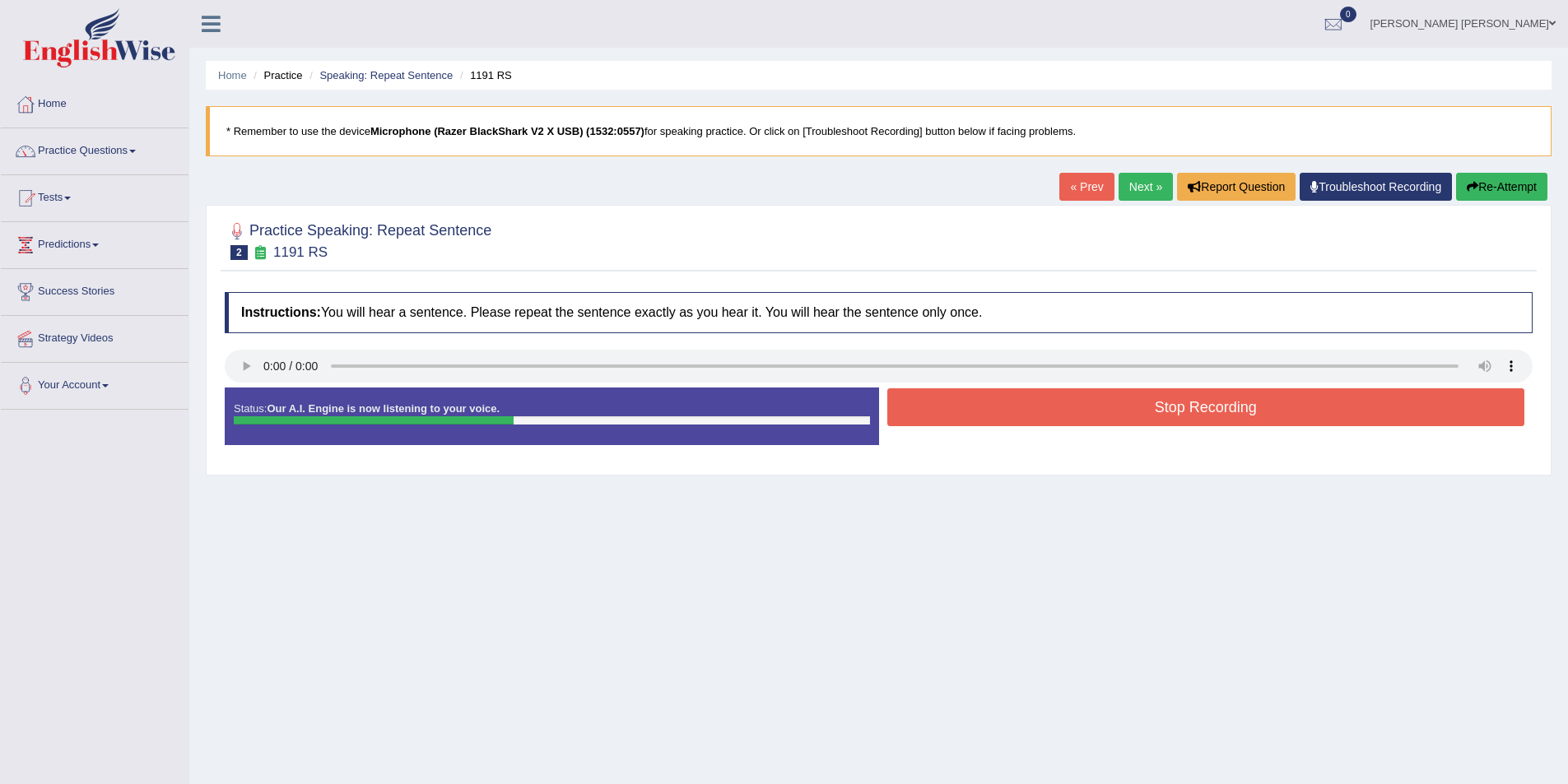
click at [1007, 410] on button "Stop Recording" at bounding box center [1206, 406] width 638 height 38
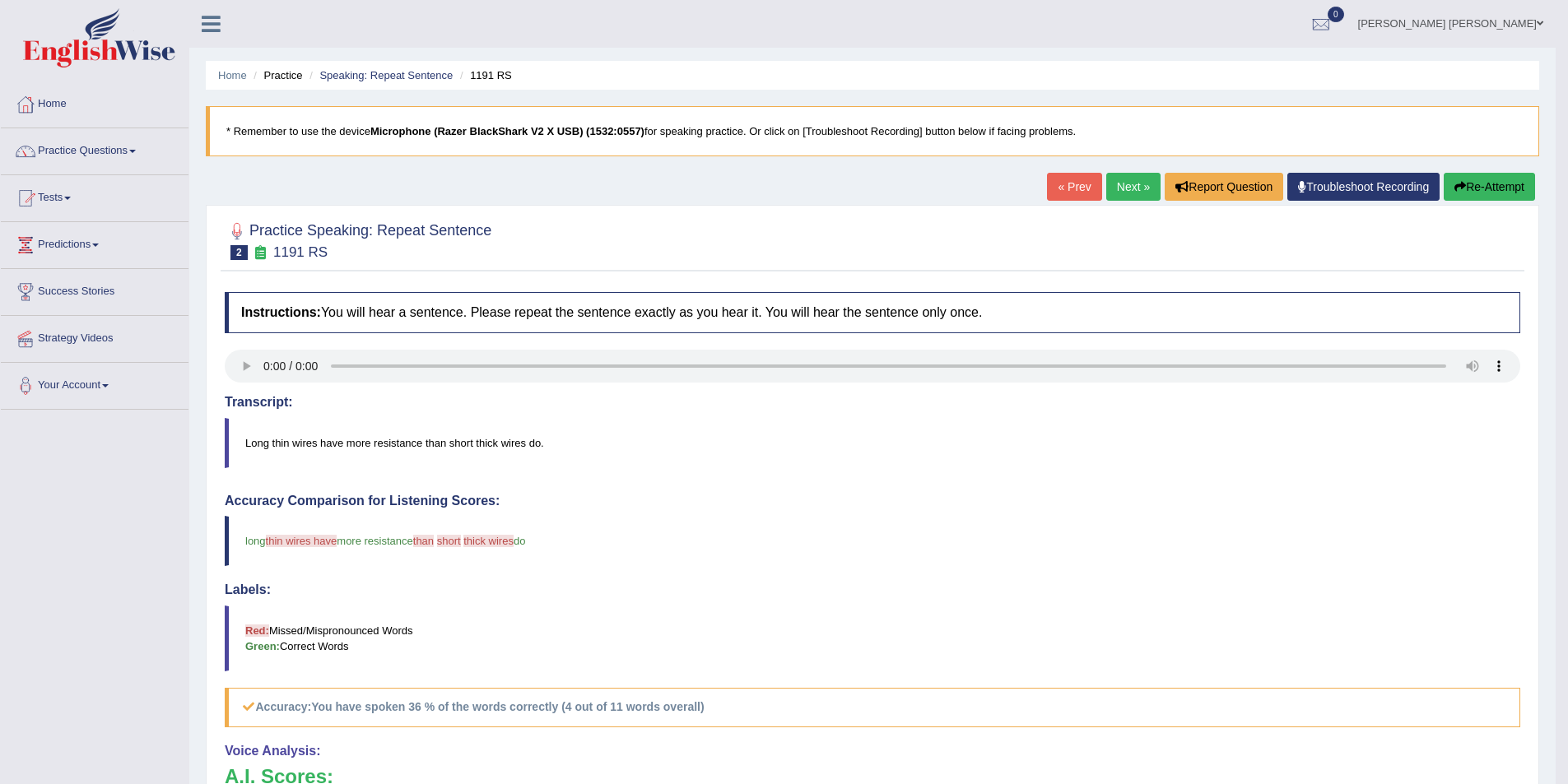
click at [1140, 200] on link "Next »" at bounding box center [1133, 186] width 54 height 28
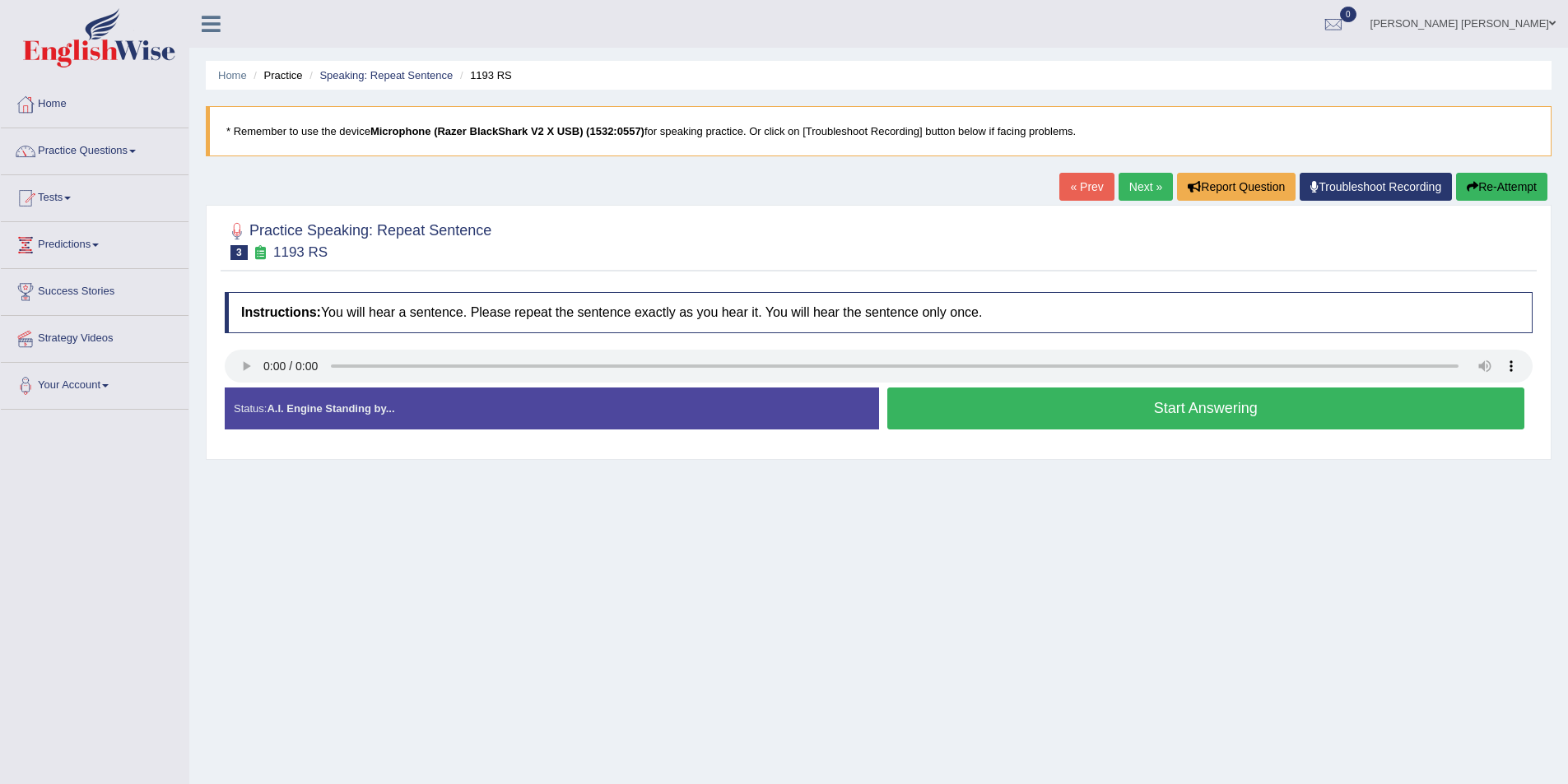
click at [988, 409] on button "Start Answering" at bounding box center [1206, 408] width 638 height 42
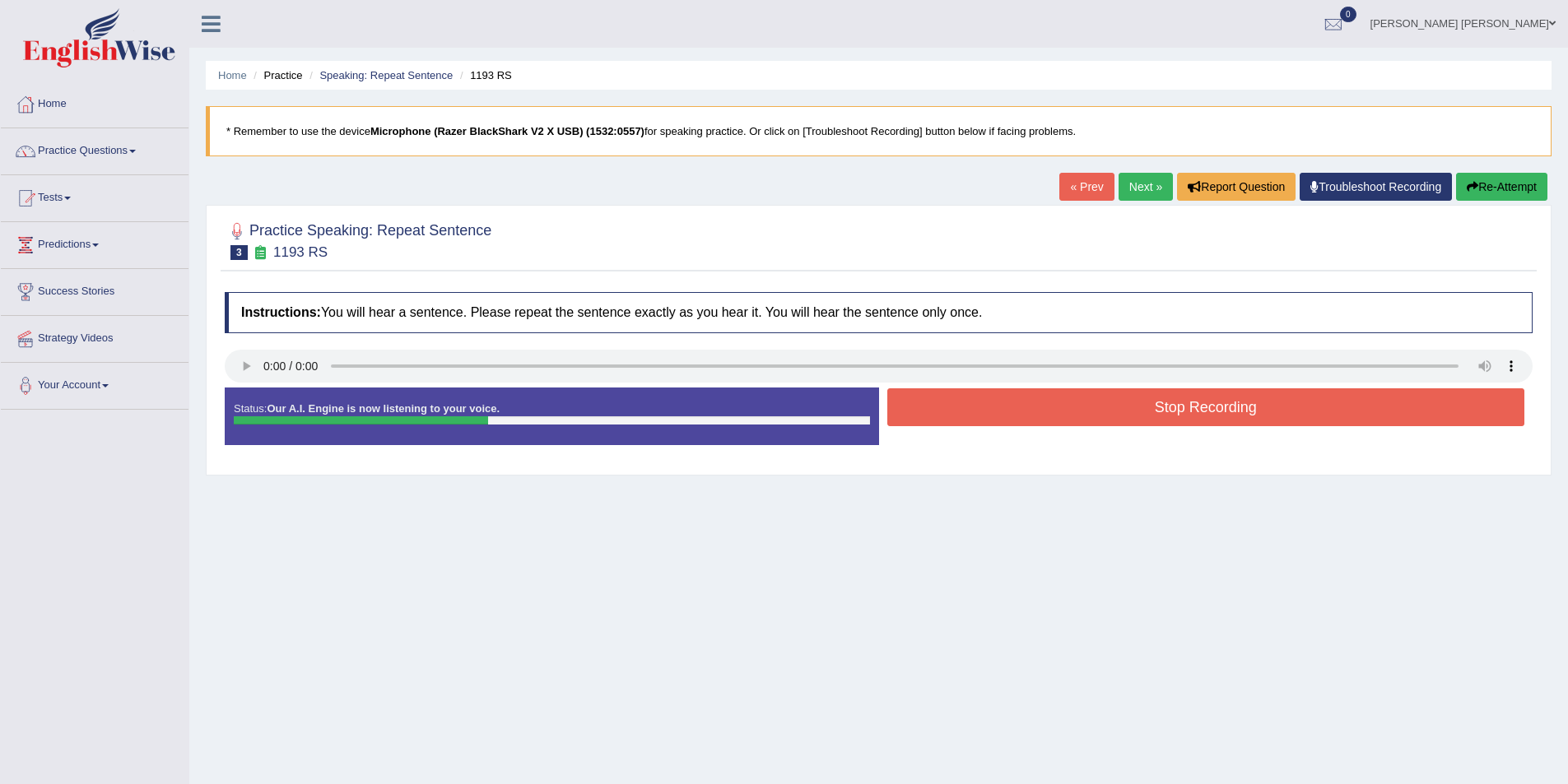
click at [959, 407] on button "Stop Recording" at bounding box center [1206, 406] width 638 height 38
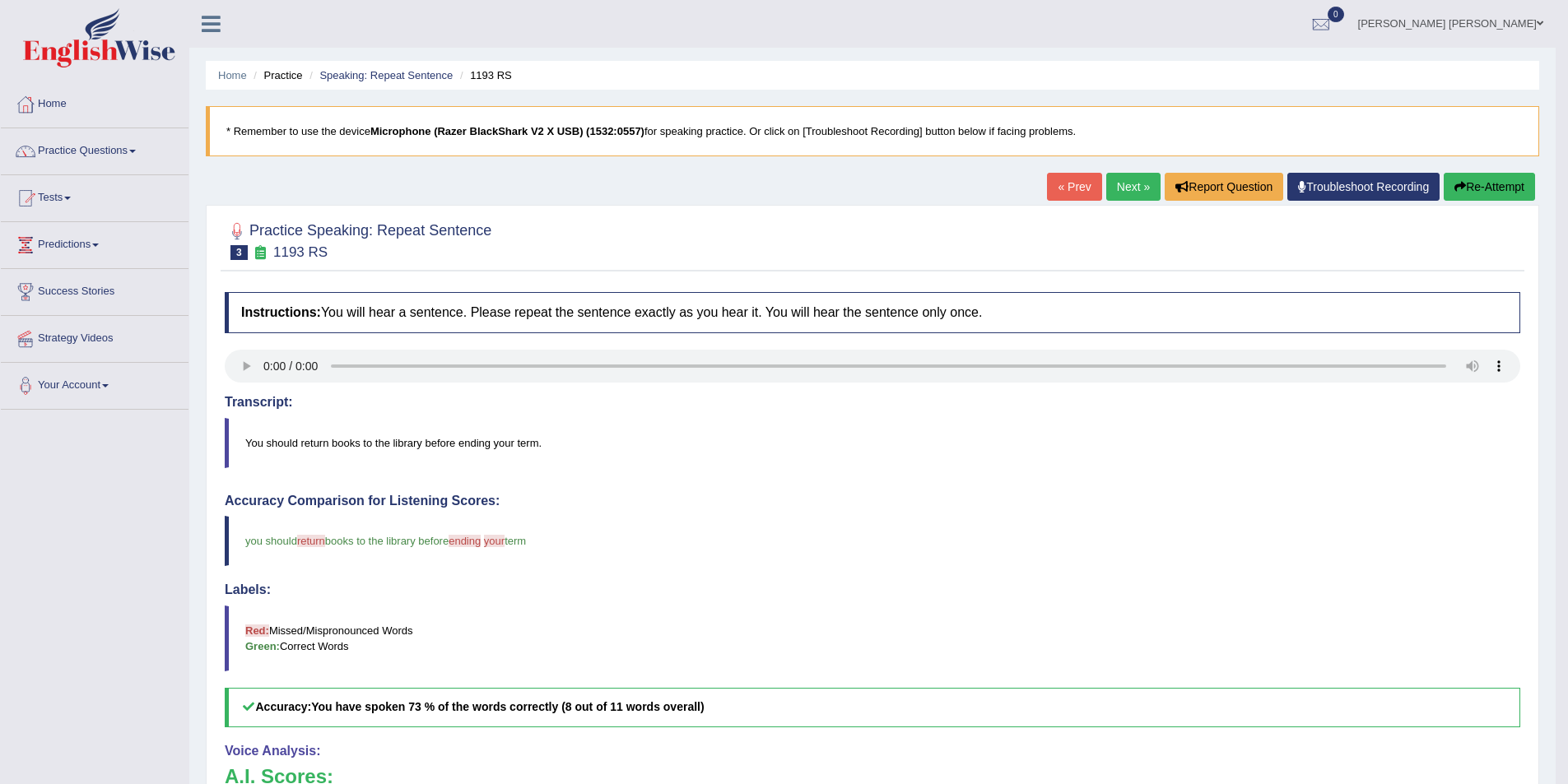
click at [1129, 194] on link "Next »" at bounding box center [1133, 186] width 54 height 28
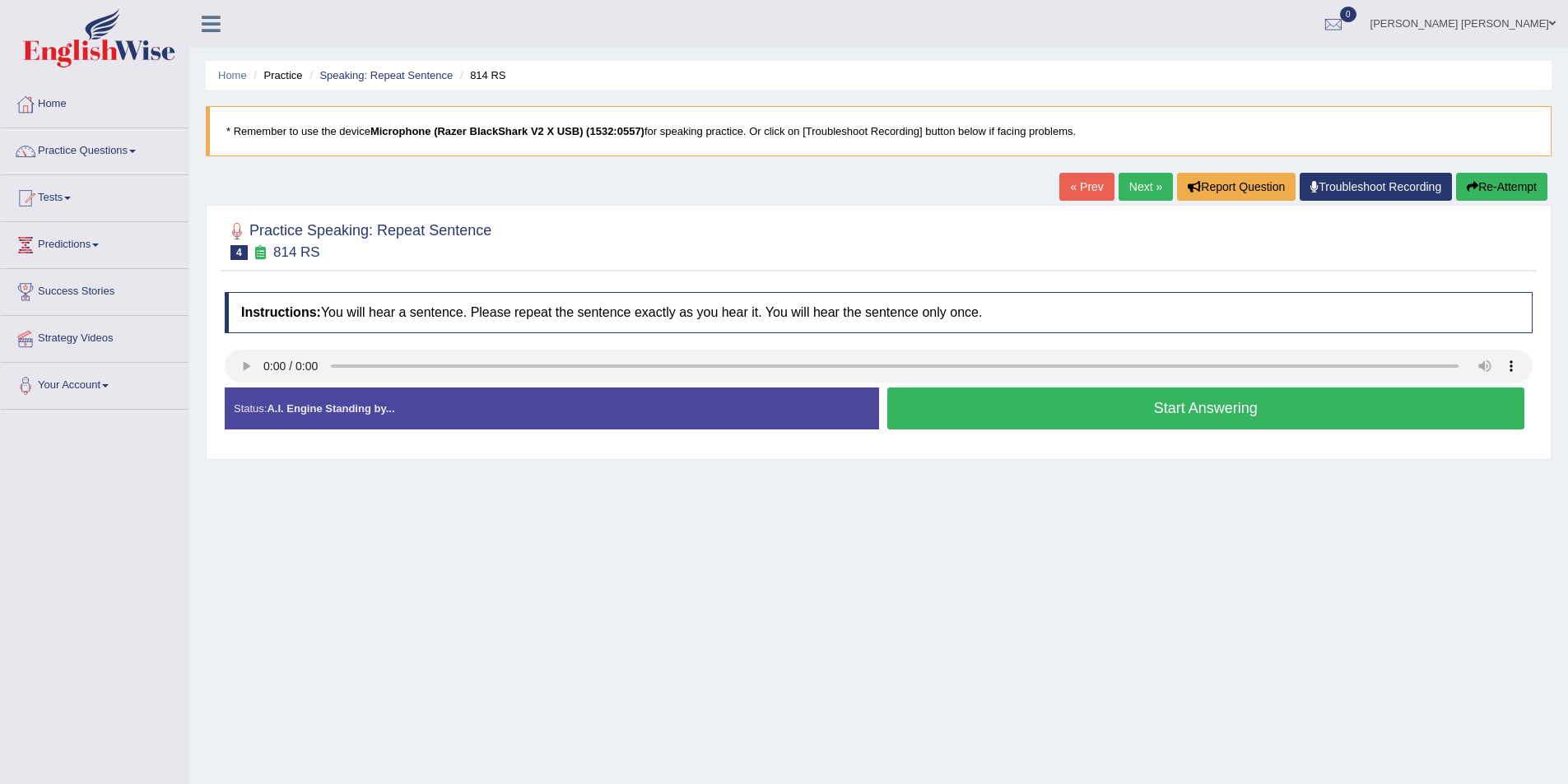
click at [1012, 413] on button "Start Answering" at bounding box center [1206, 408] width 638 height 42
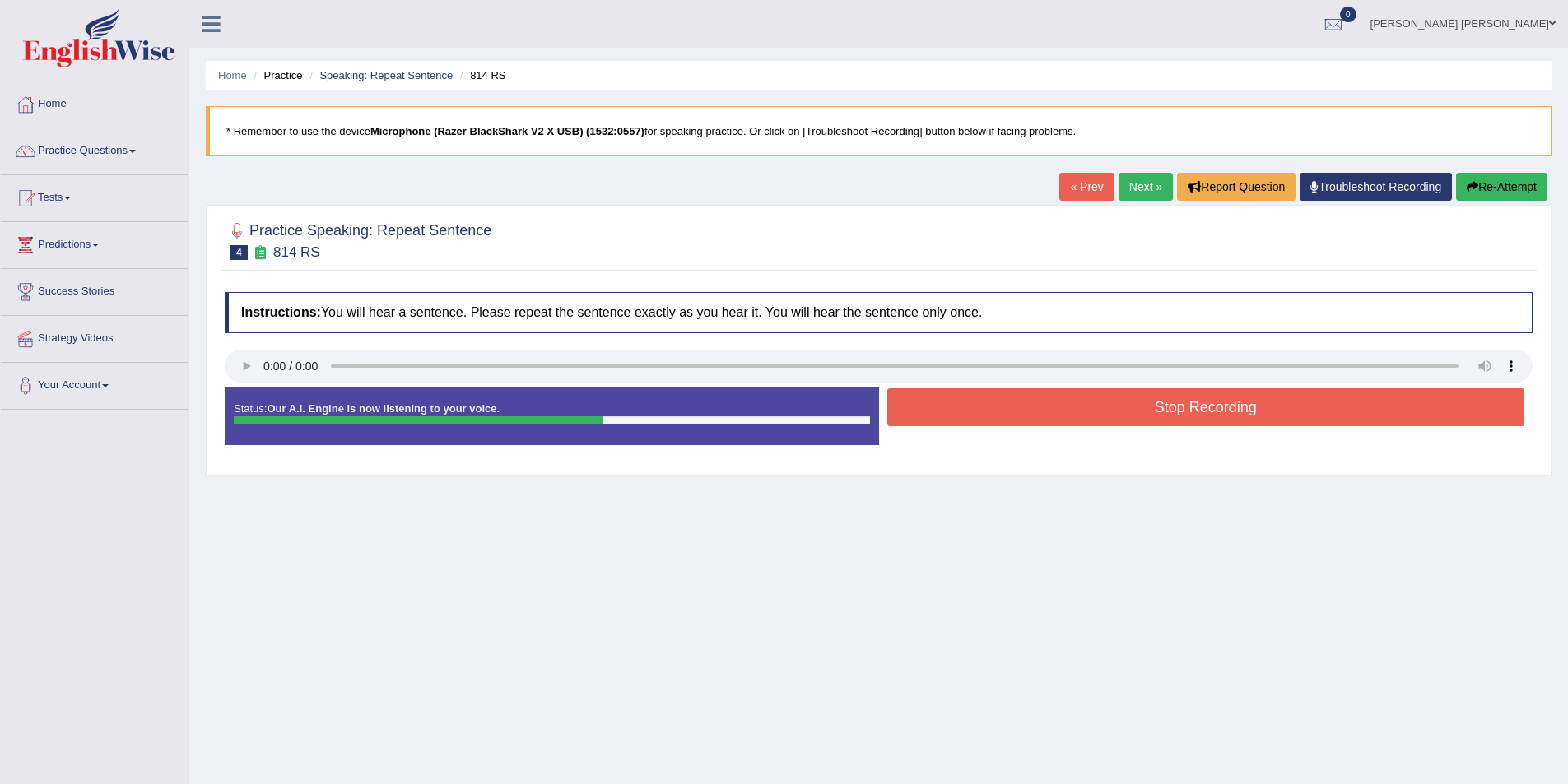
click at [1033, 410] on button "Stop Recording" at bounding box center [1206, 406] width 638 height 38
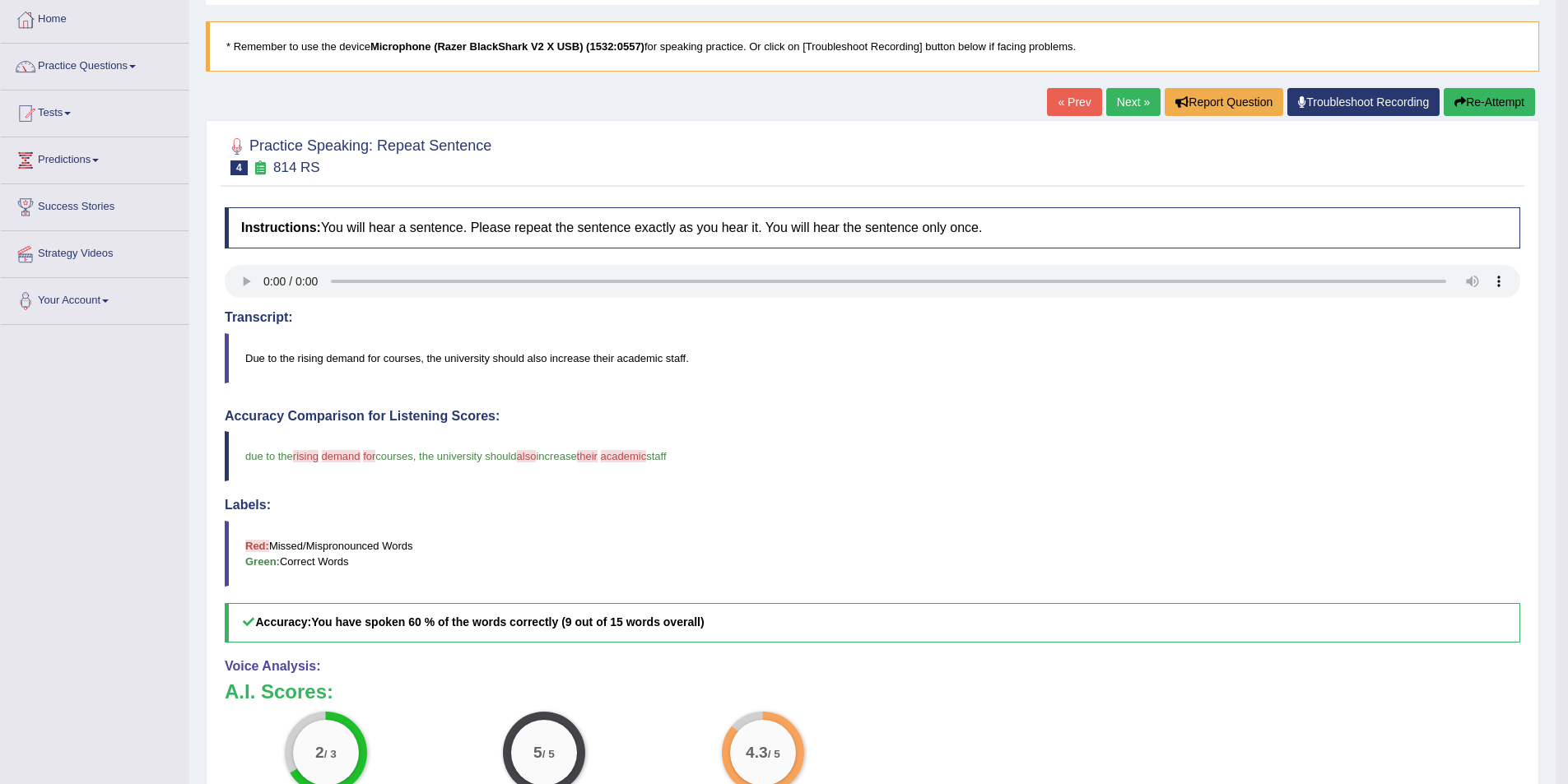
scroll to position [82, 0]
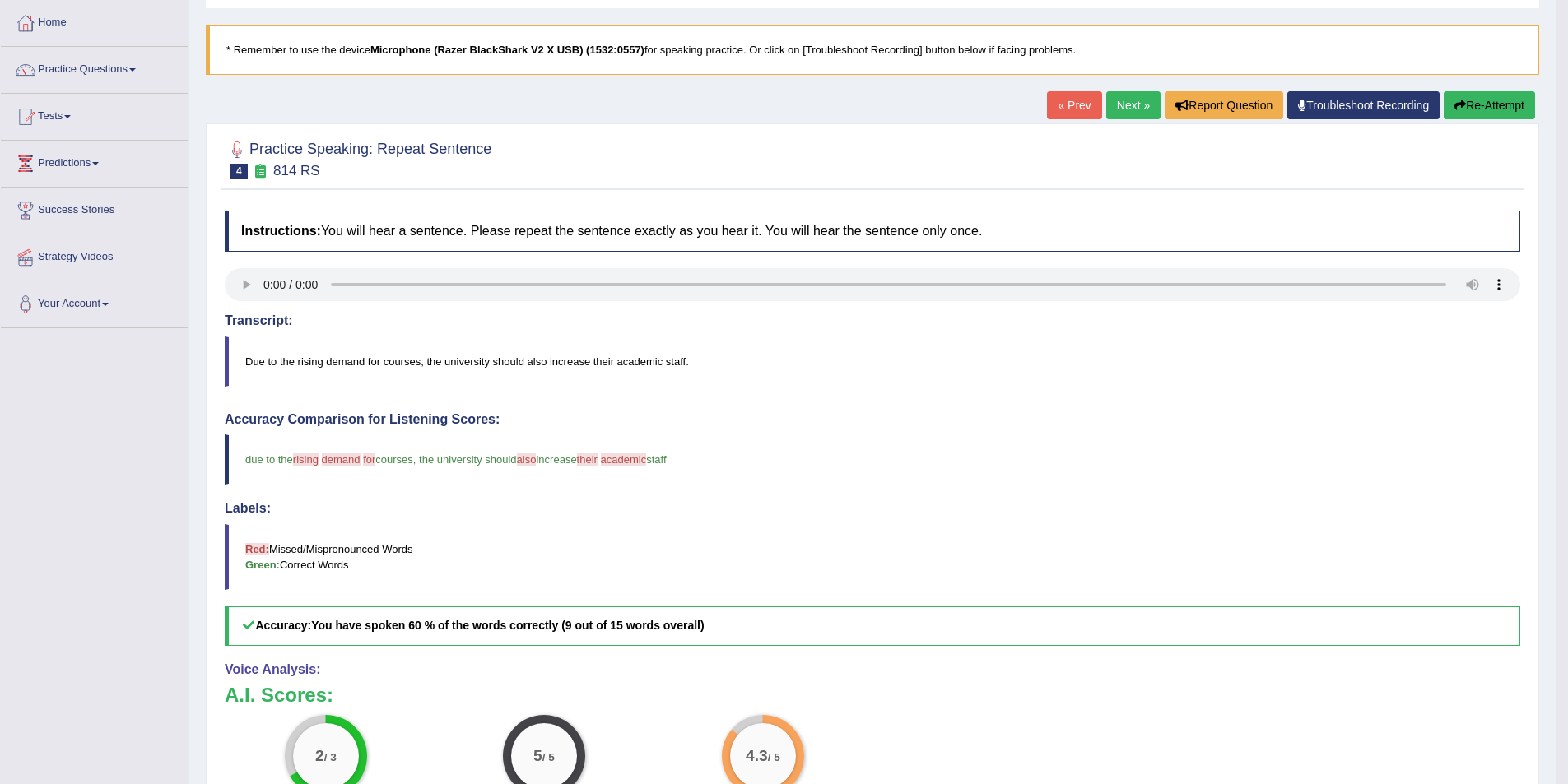
click at [1116, 100] on link "Next »" at bounding box center [1133, 105] width 54 height 28
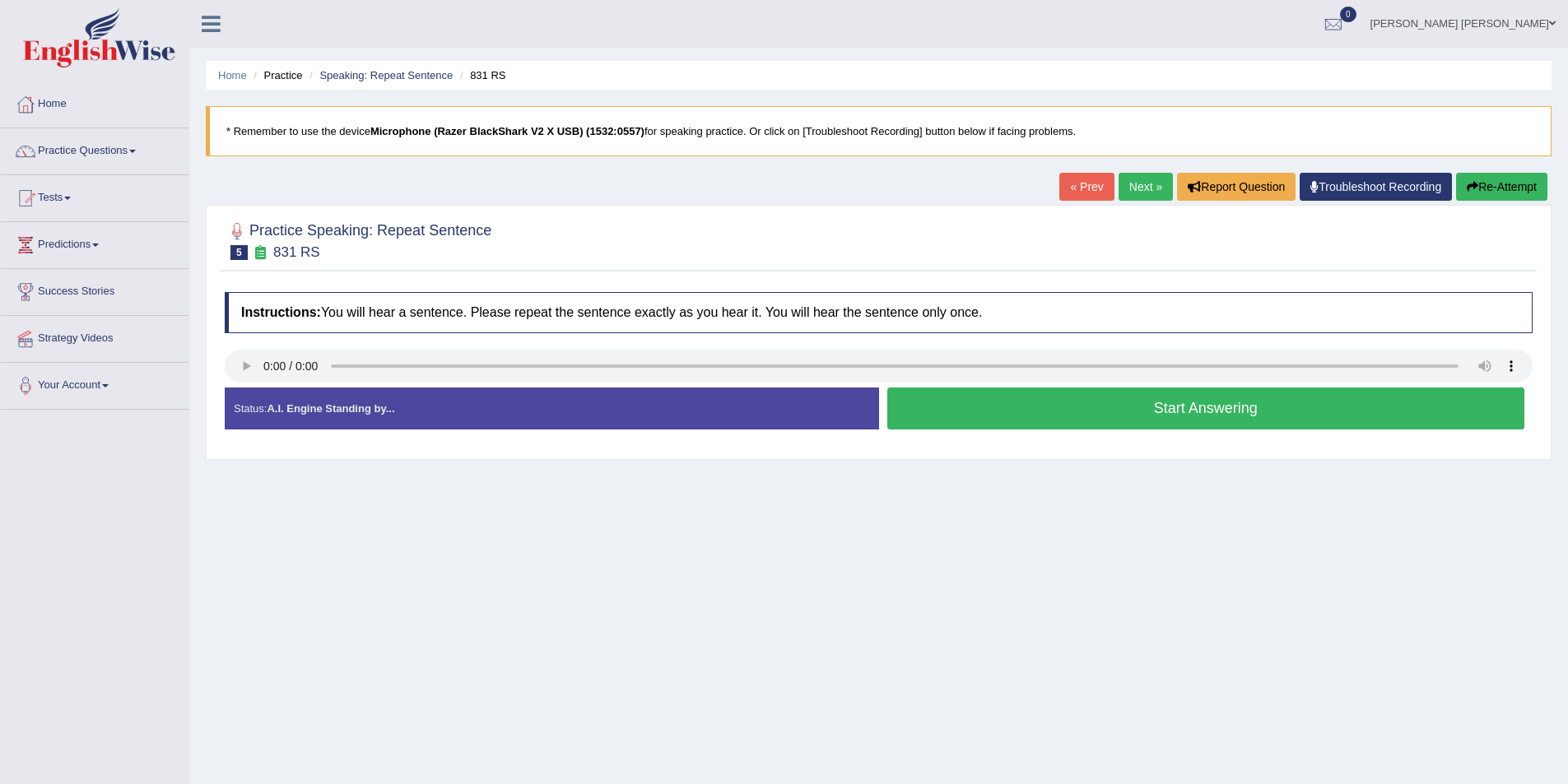
click at [975, 425] on button "Start Answering" at bounding box center [1206, 408] width 638 height 42
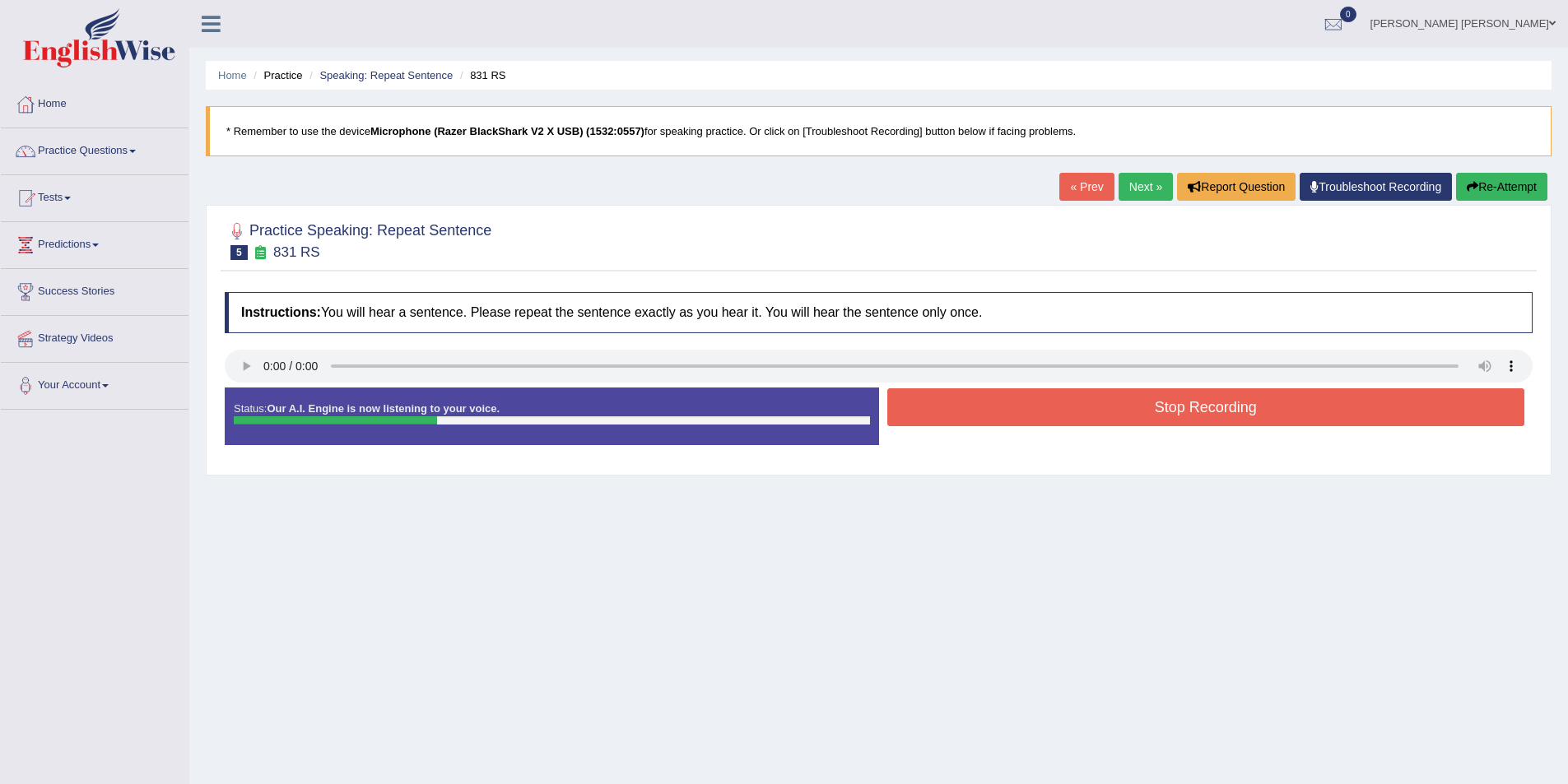
click at [1003, 415] on button "Stop Recording" at bounding box center [1206, 406] width 638 height 38
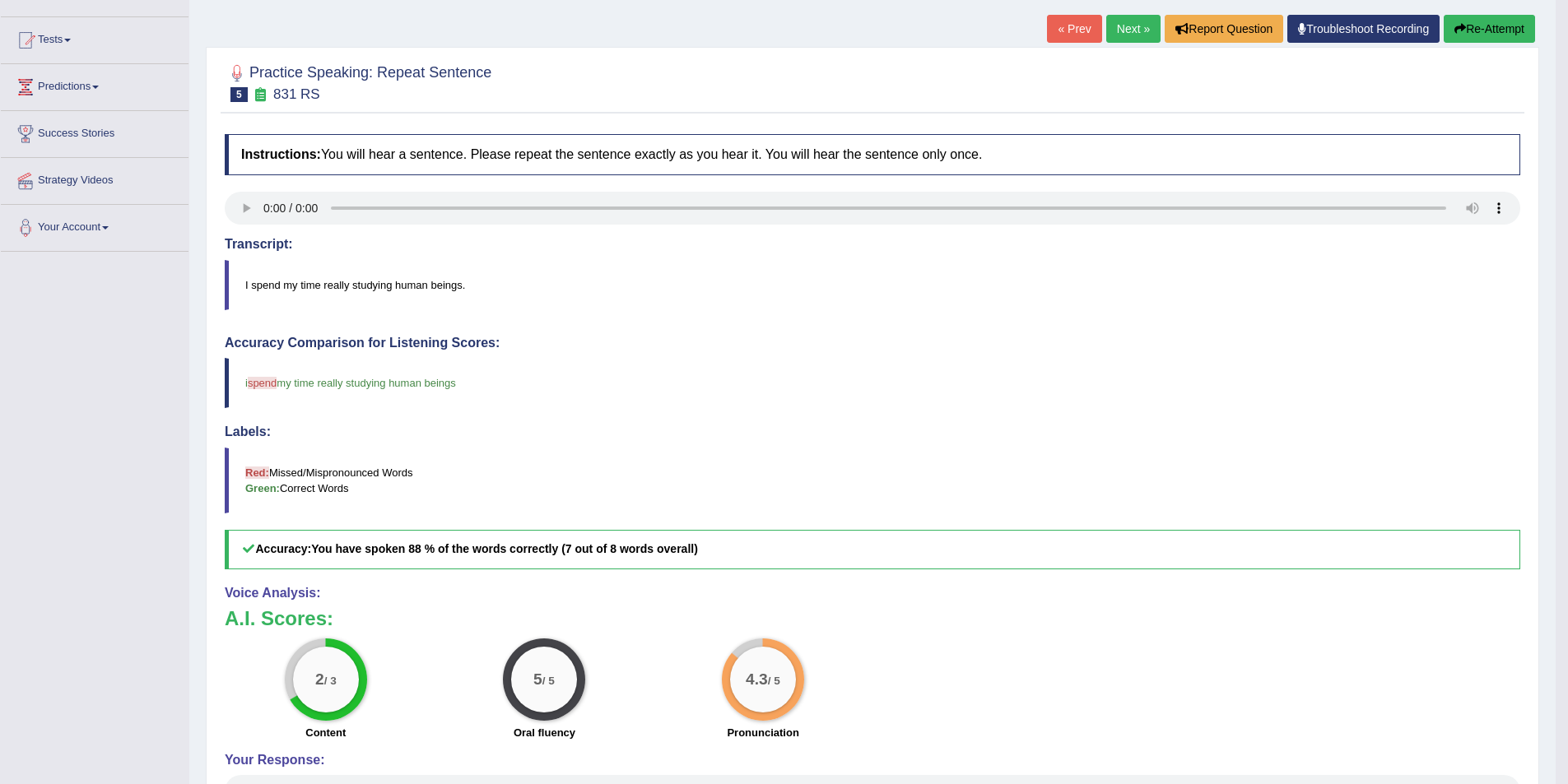
scroll to position [165, 0]
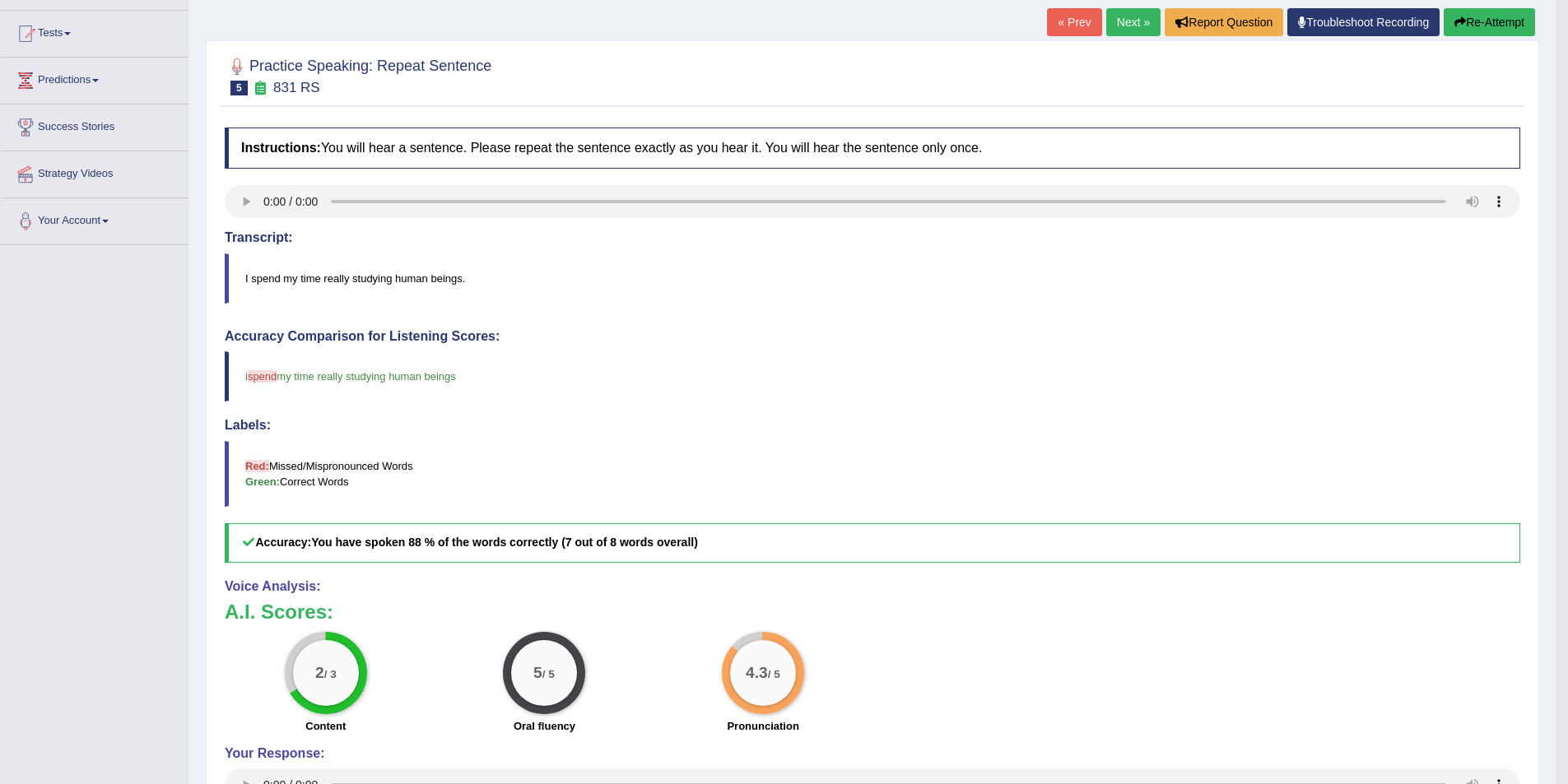
click at [1130, 13] on link "Next »" at bounding box center [1133, 22] width 54 height 28
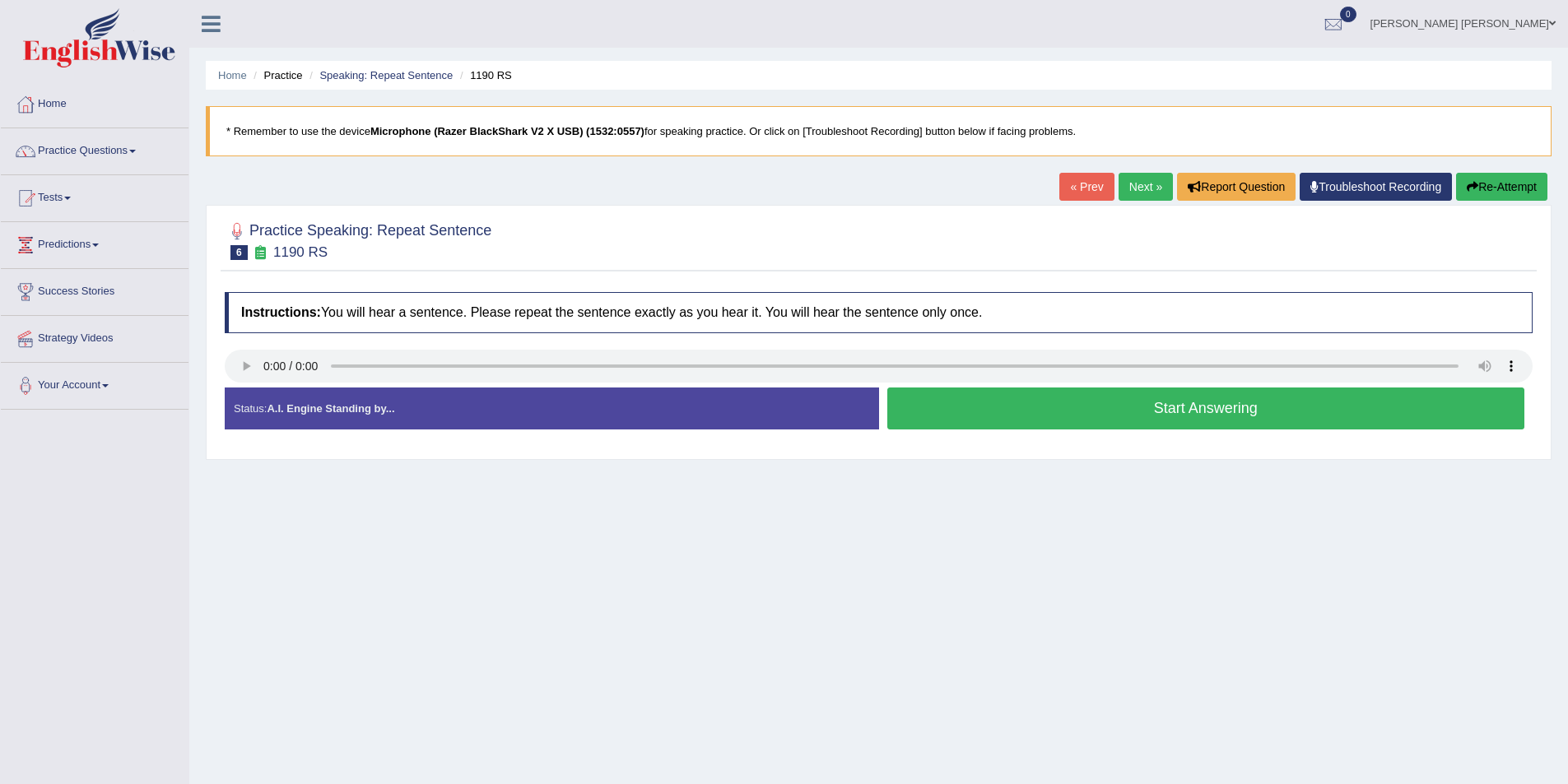
click at [973, 431] on div "Start Answering" at bounding box center [1206, 410] width 654 height 46
click at [980, 418] on button "Start Answering" at bounding box center [1206, 408] width 638 height 42
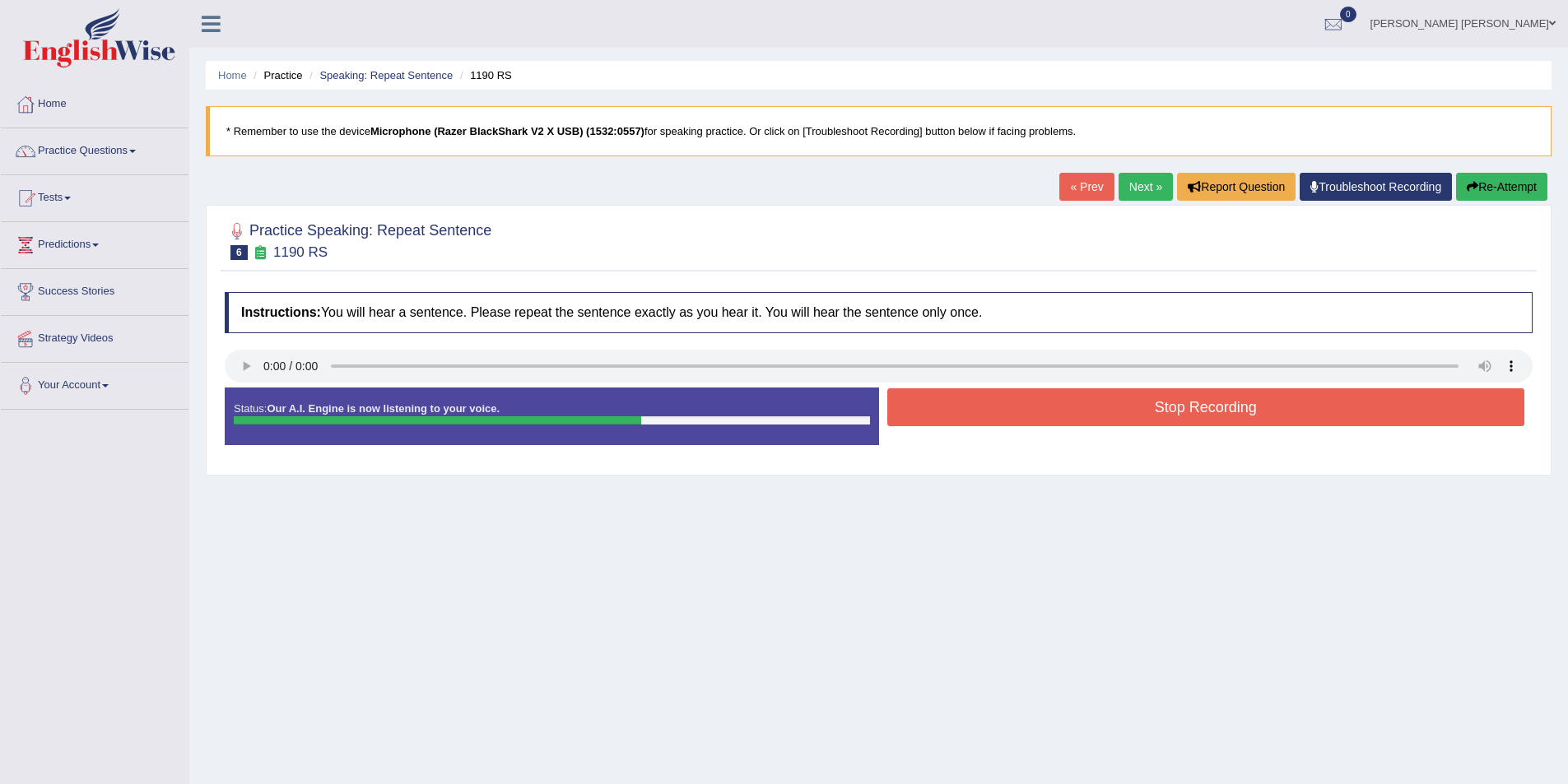
click at [992, 397] on button "Stop Recording" at bounding box center [1206, 406] width 638 height 38
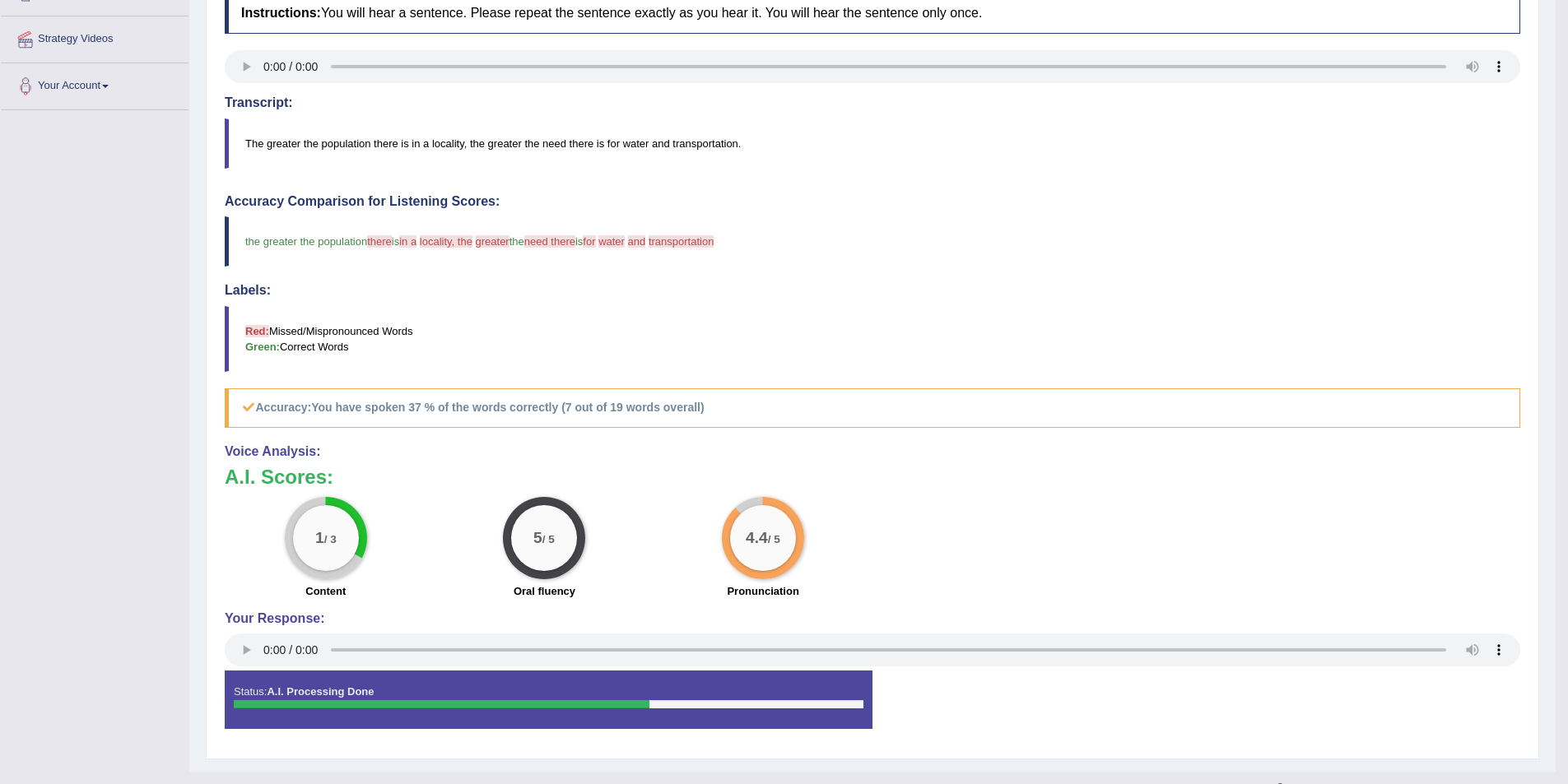
scroll to position [164, 0]
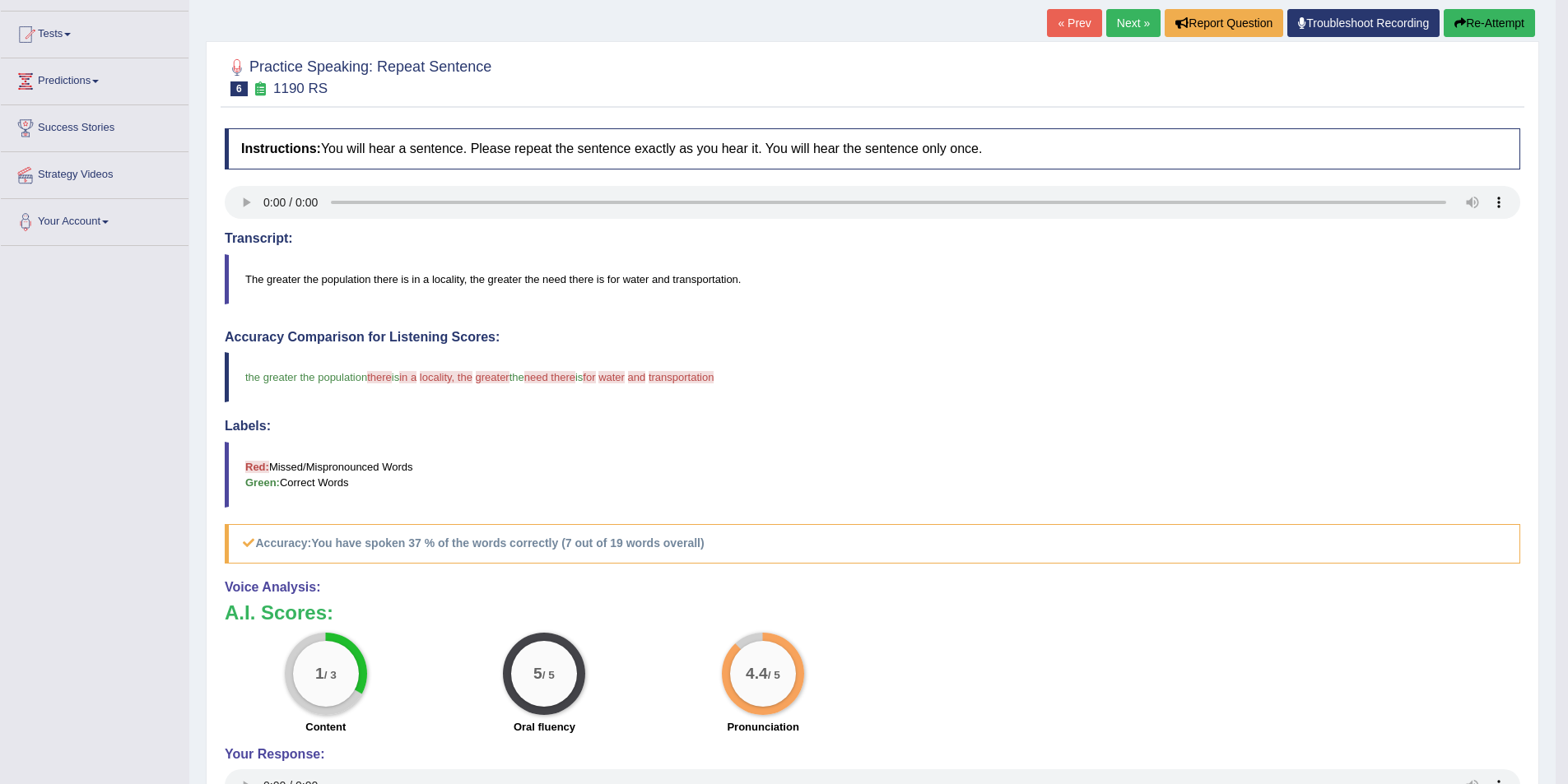
click at [386, 274] on blockquote "The greater the population there is in a locality, the greater the need there i…" at bounding box center [872, 279] width 1295 height 50
click at [385, 278] on blockquote "The greater the population there is in a locality, the greater the need there i…" at bounding box center [872, 279] width 1295 height 50
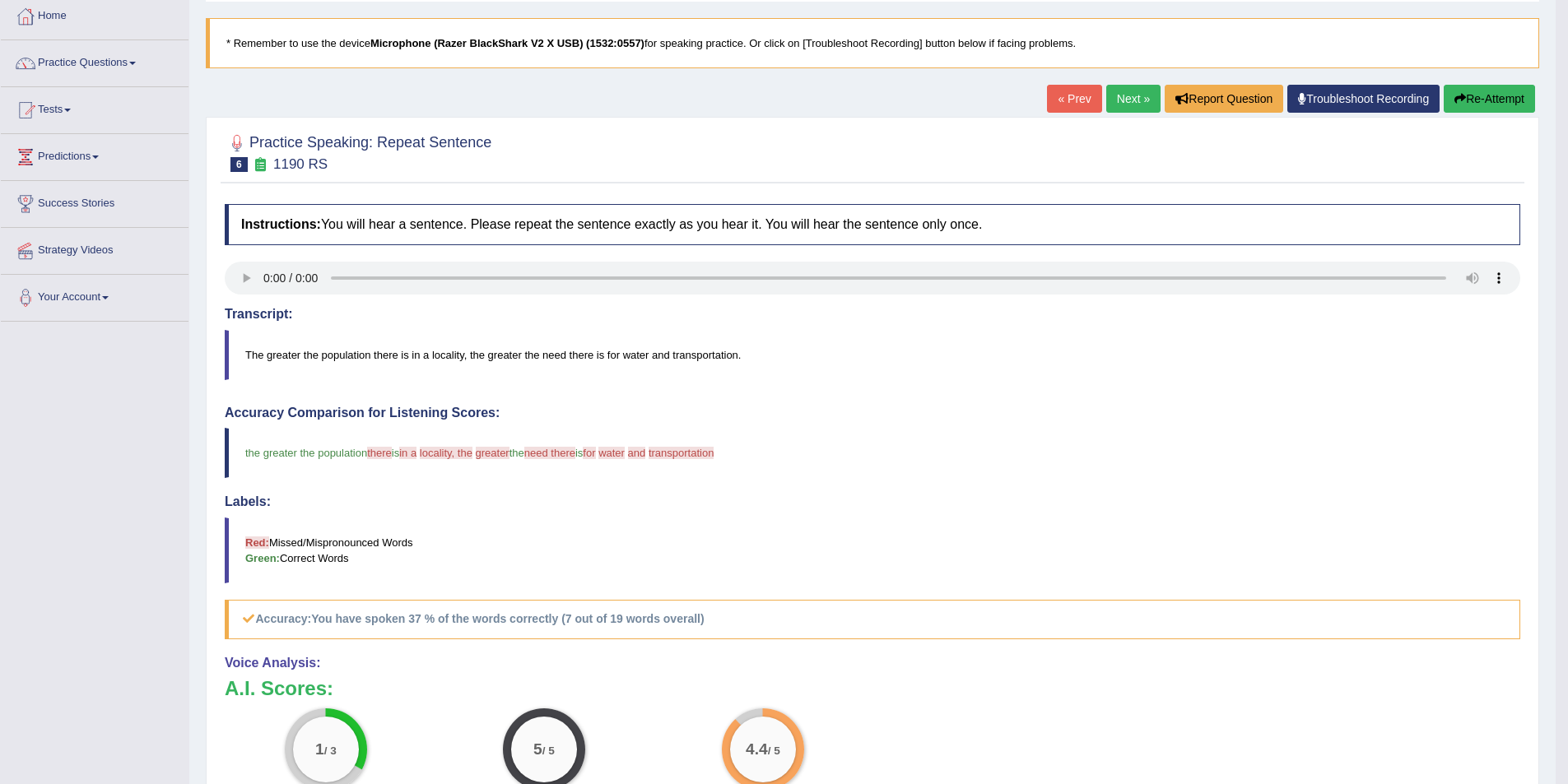
scroll to position [82, 0]
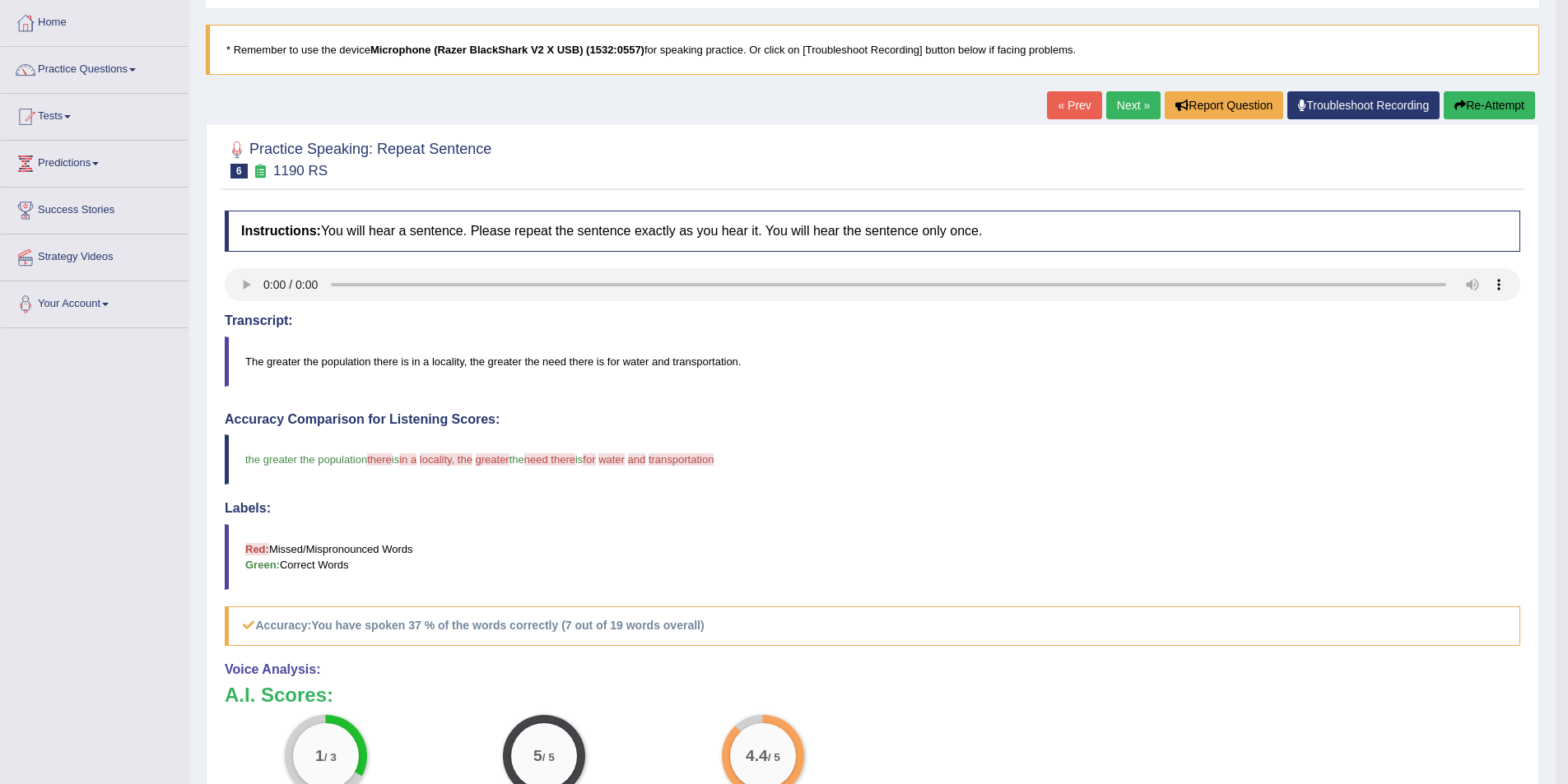
click at [421, 353] on blockquote "The greater the population there is in a locality, the greater the need there i…" at bounding box center [872, 361] width 1295 height 50
drag, startPoint x: 427, startPoint y: 360, endPoint x: 432, endPoint y: 369, distance: 10.3
click at [429, 361] on blockquote "The greater the population there is in a locality, the greater the need there i…" at bounding box center [872, 361] width 1295 height 50
click at [432, 369] on blockquote "The greater the population there is in a locality, the greater the need there i…" at bounding box center [872, 361] width 1295 height 50
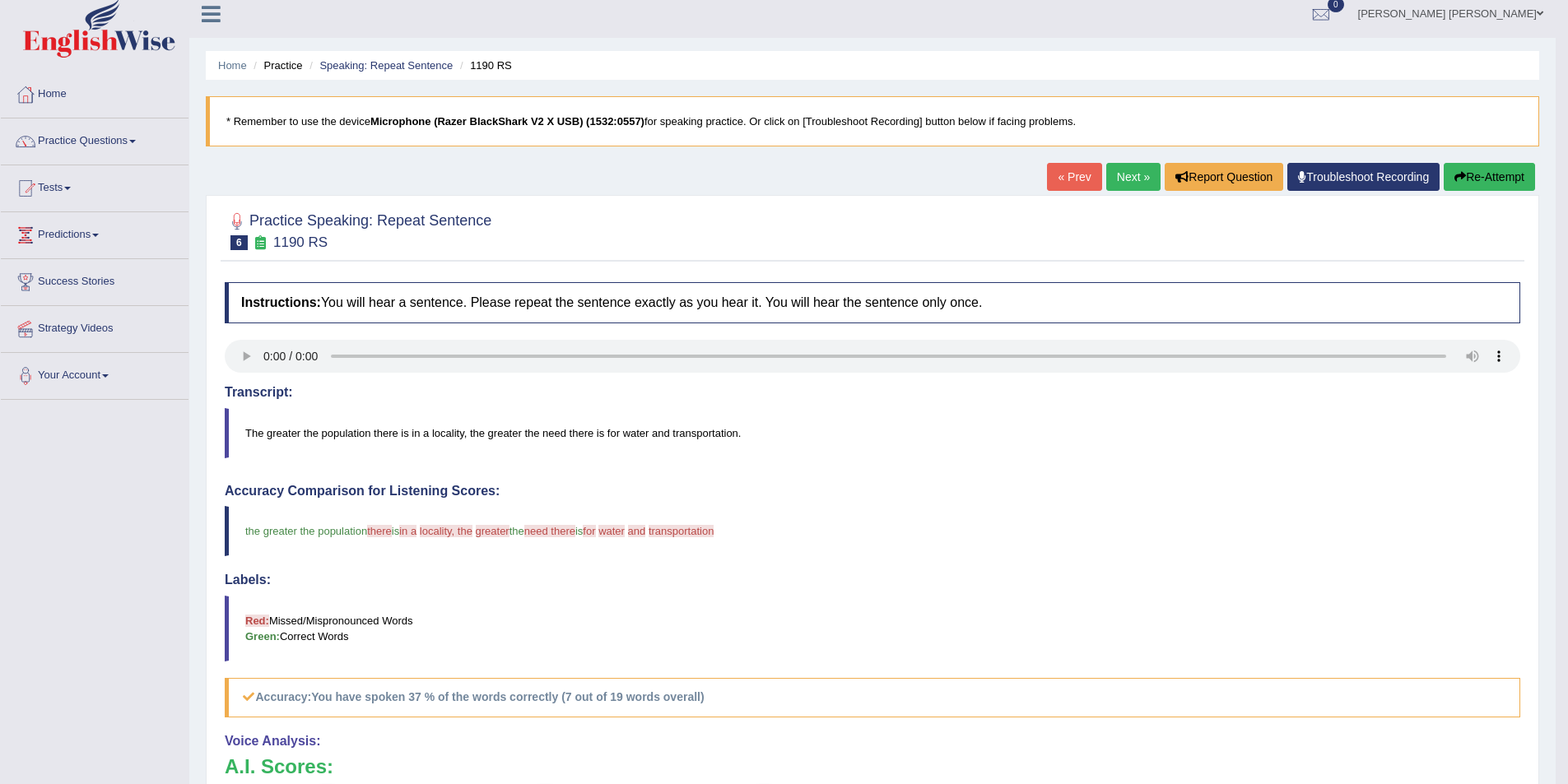
scroll to position [0, 0]
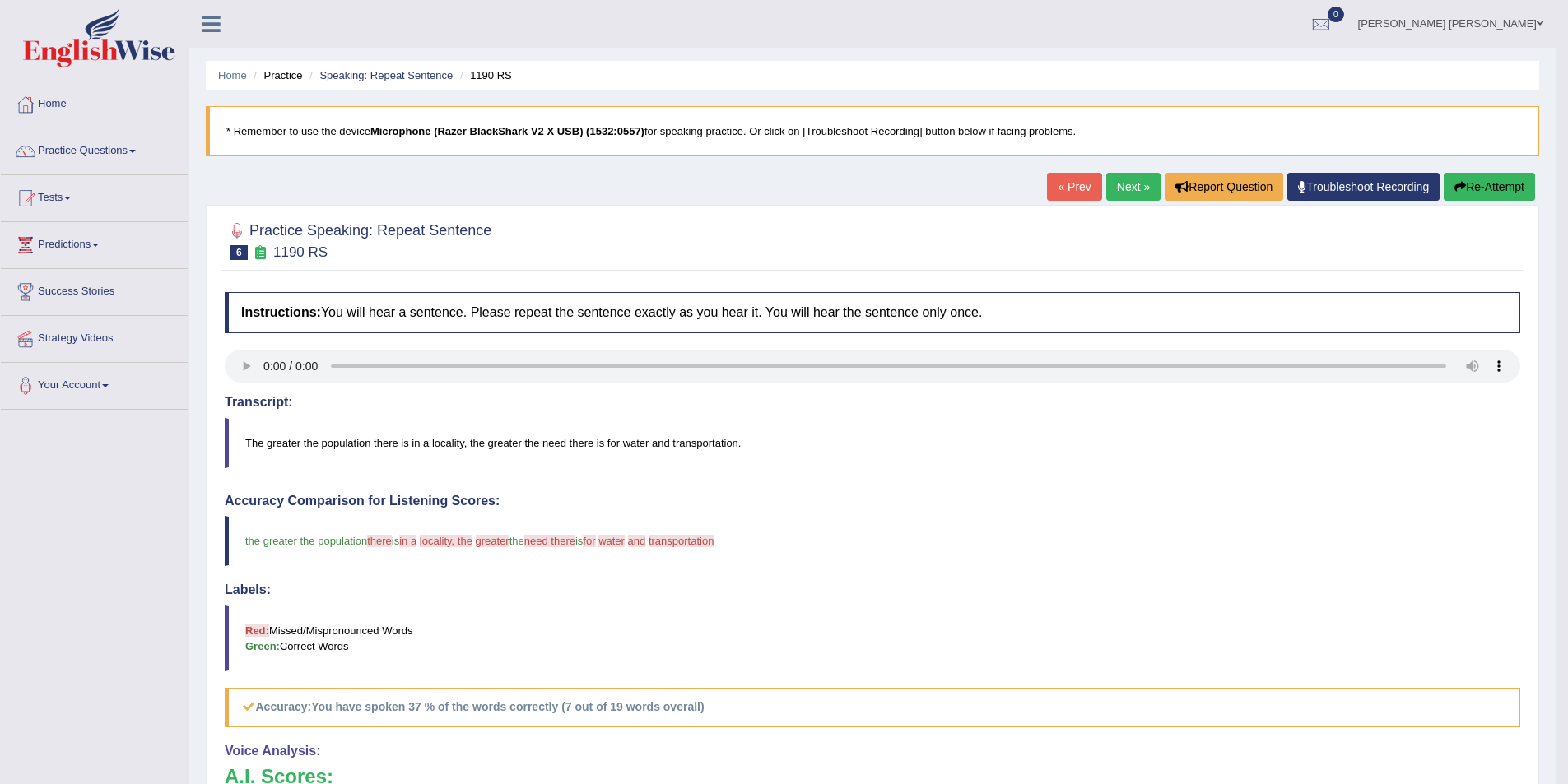
click at [1135, 185] on link "Next »" at bounding box center [1133, 186] width 54 height 28
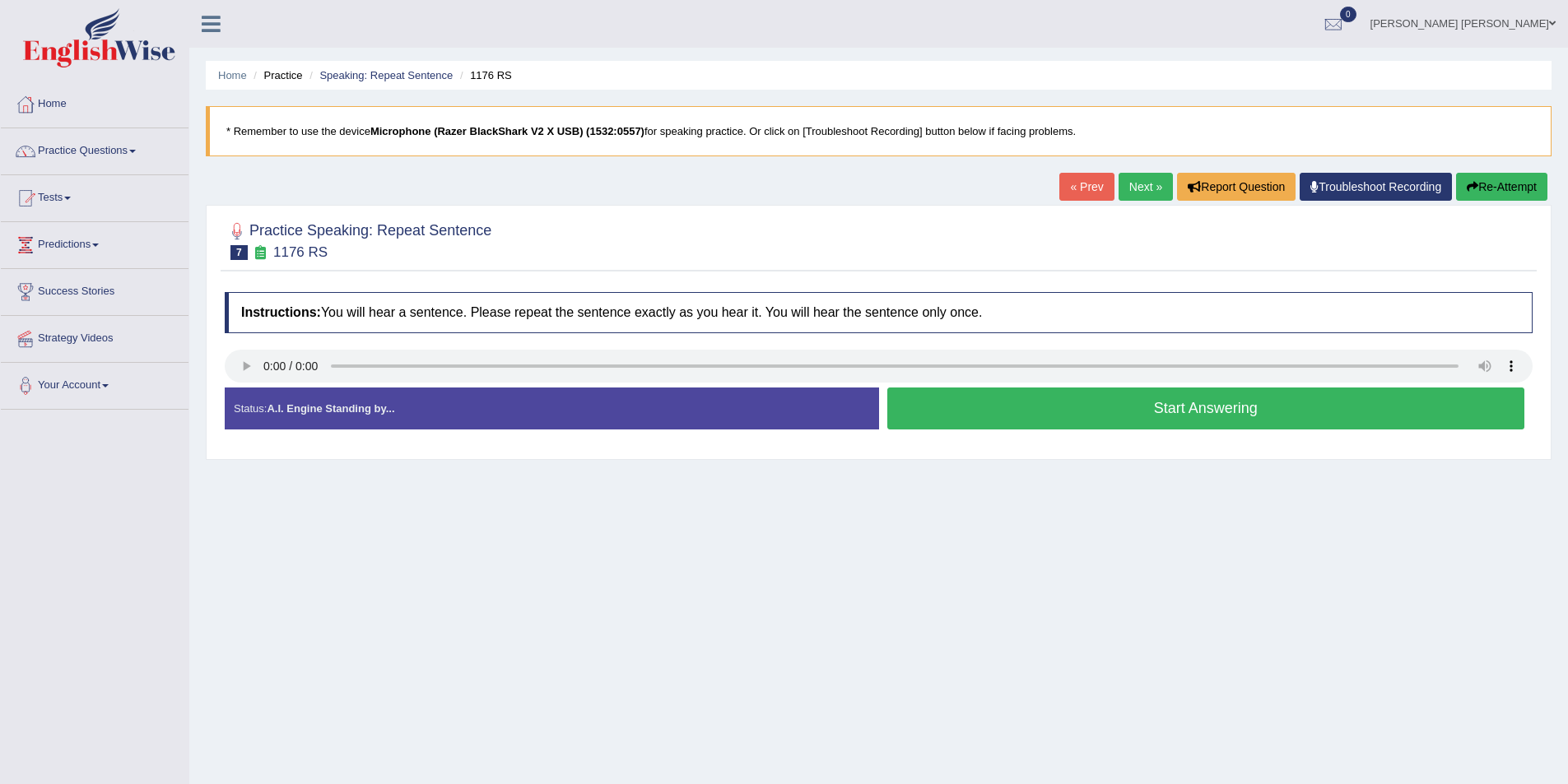
click at [1052, 419] on button "Start Answering" at bounding box center [1206, 408] width 638 height 42
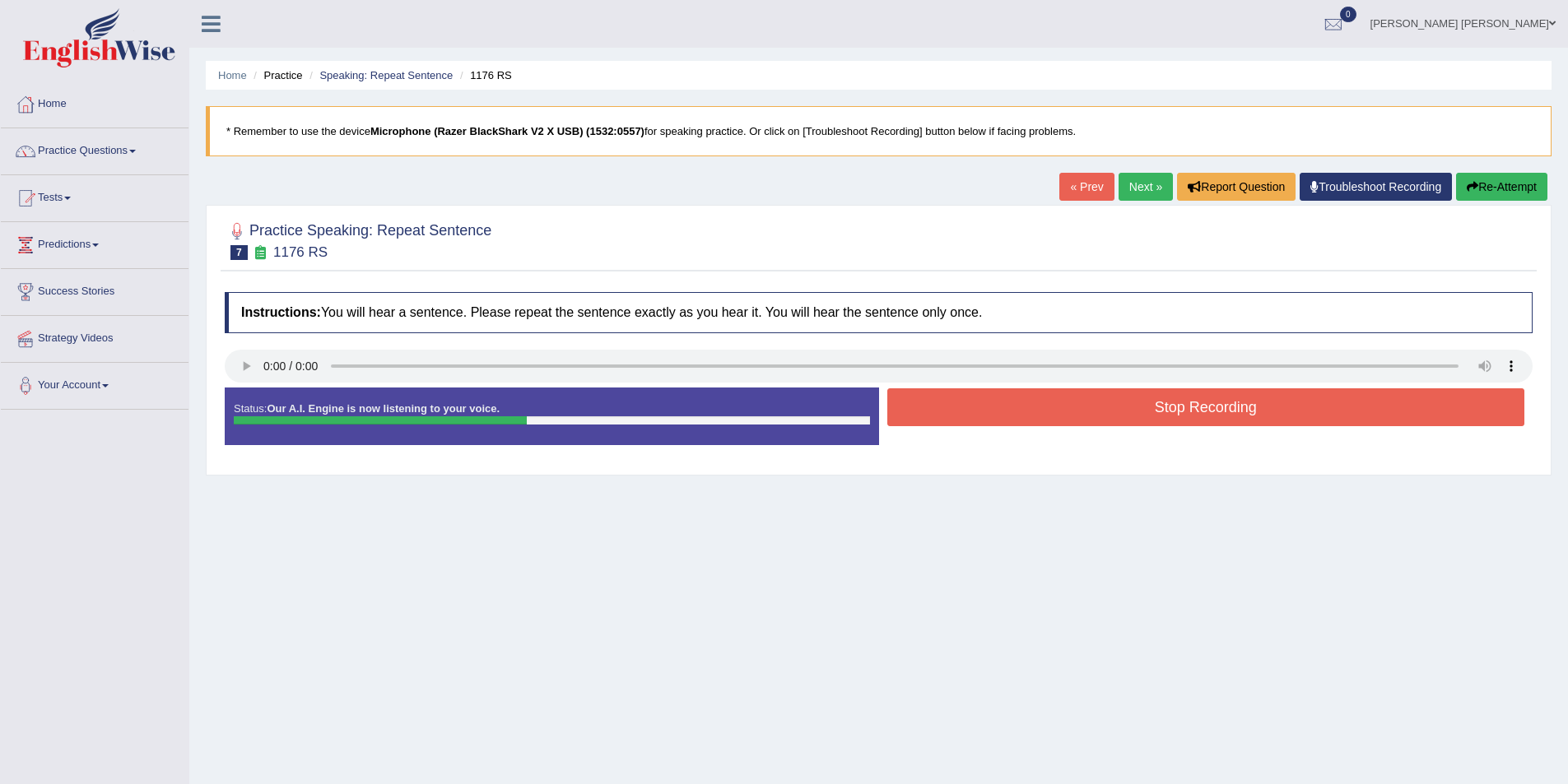
click at [1017, 401] on button "Stop Recording" at bounding box center [1206, 406] width 638 height 38
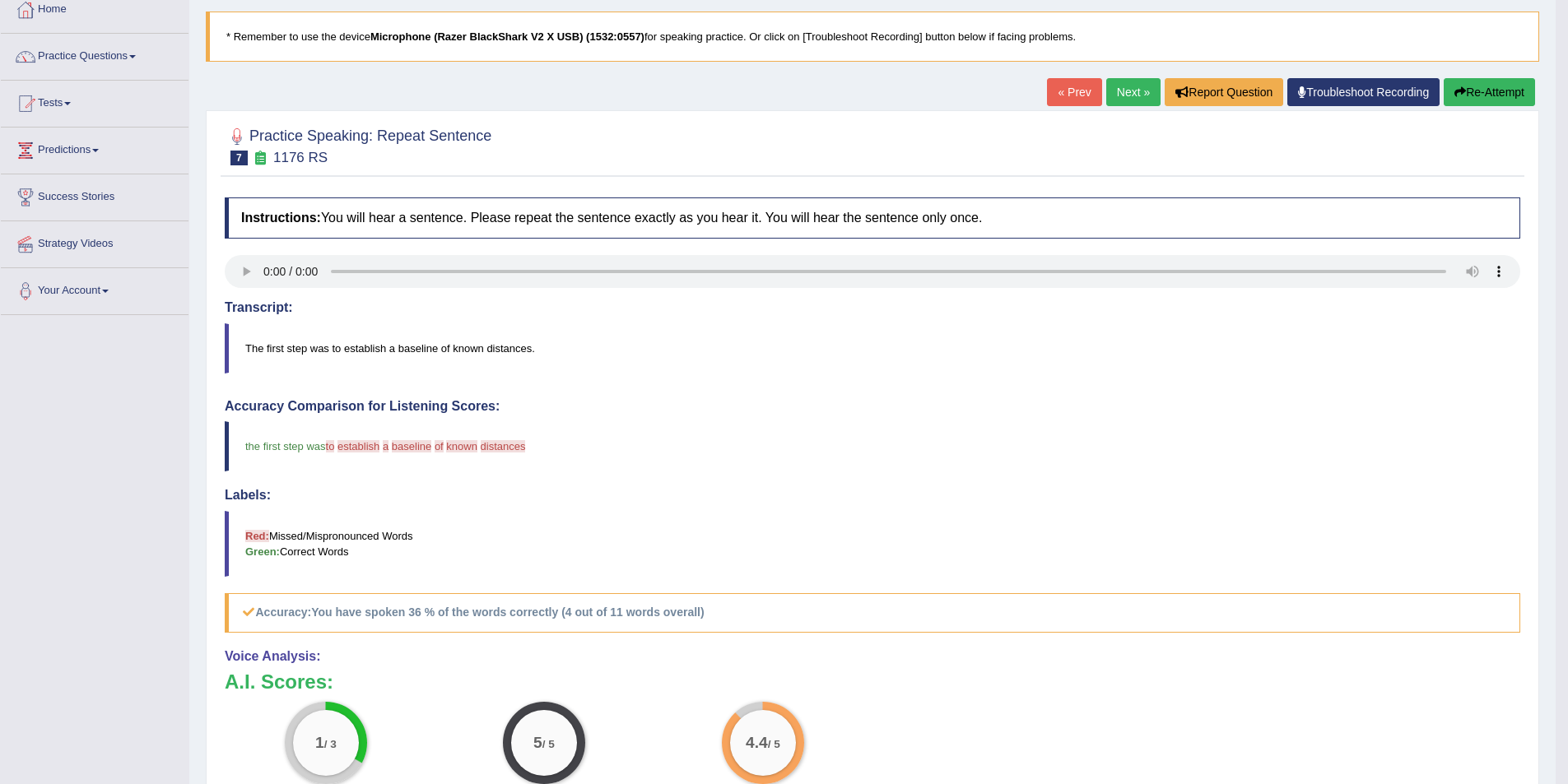
scroll to position [82, 0]
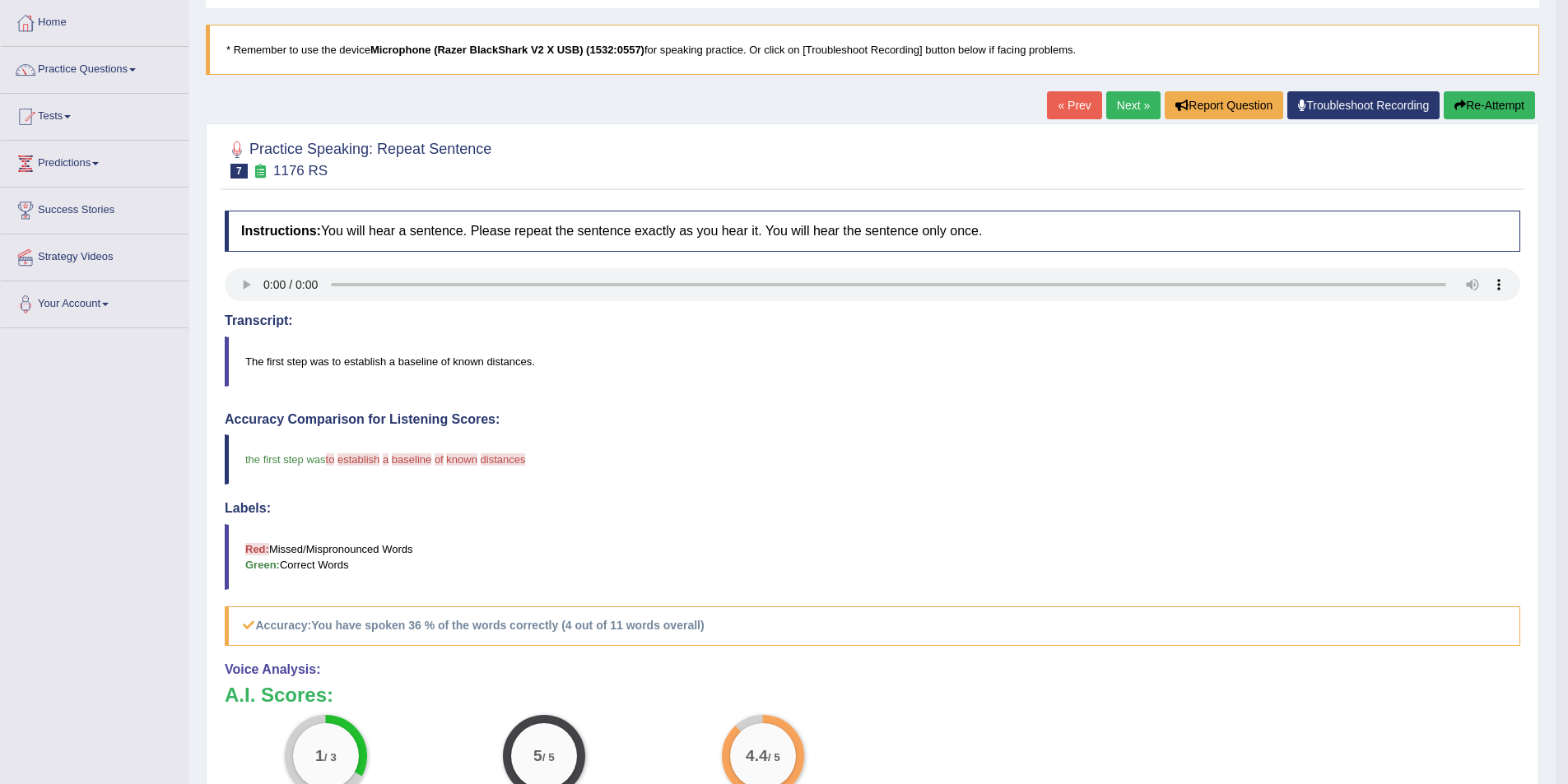
click at [1113, 106] on link "Next »" at bounding box center [1133, 105] width 54 height 28
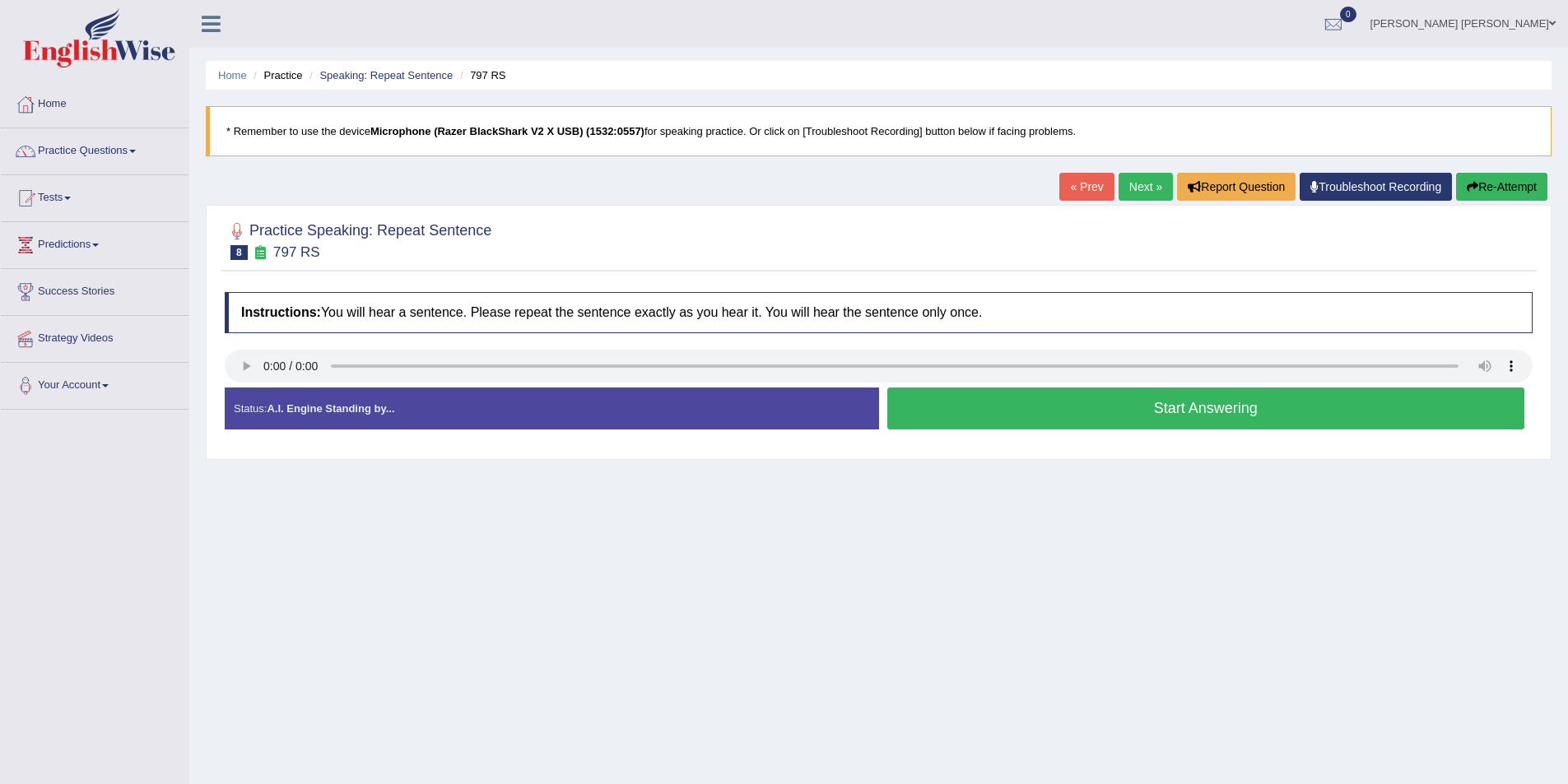
click at [1073, 405] on button "Start Answering" at bounding box center [1206, 408] width 638 height 42
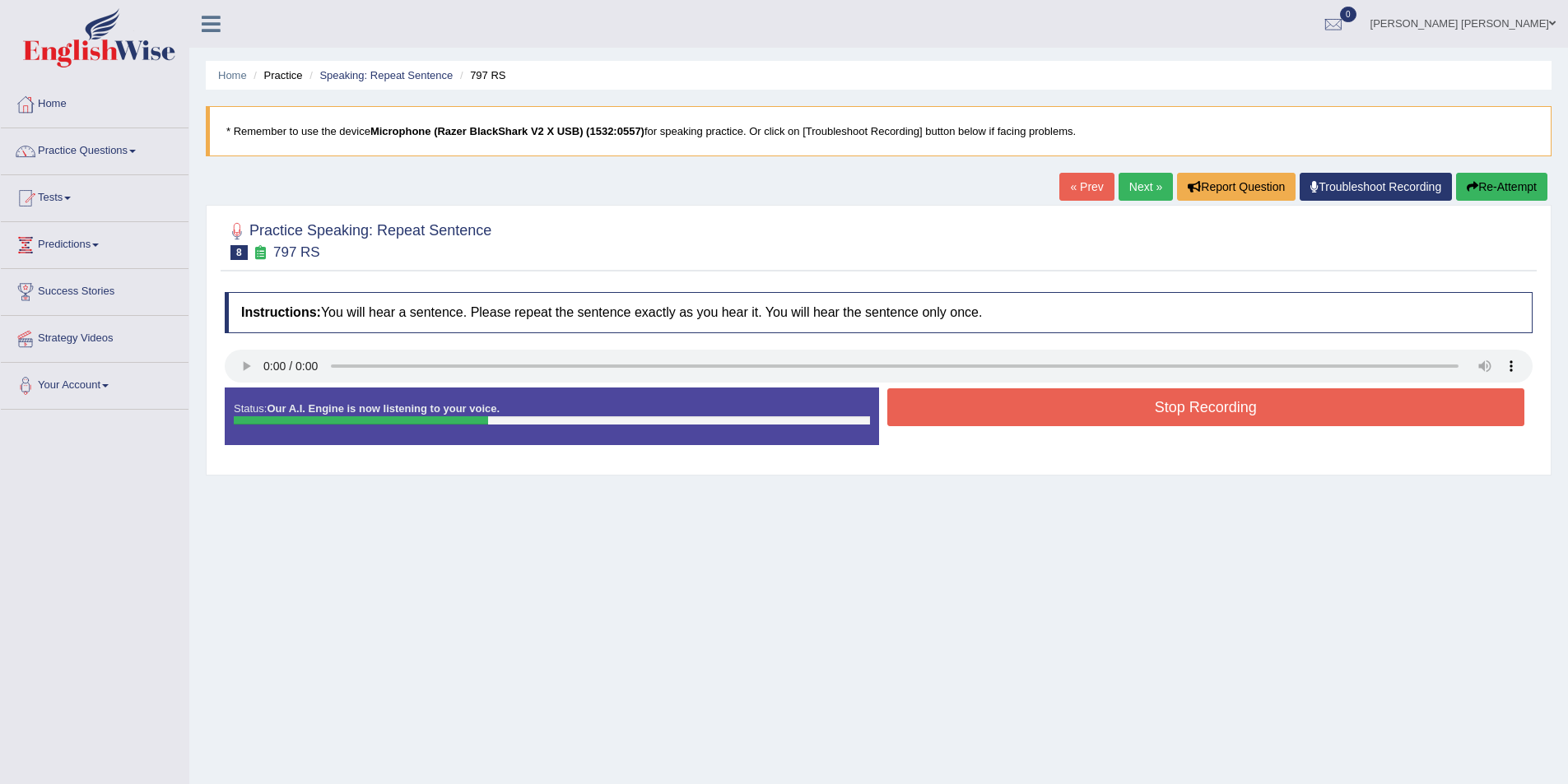
click at [1064, 405] on button "Stop Recording" at bounding box center [1206, 406] width 638 height 38
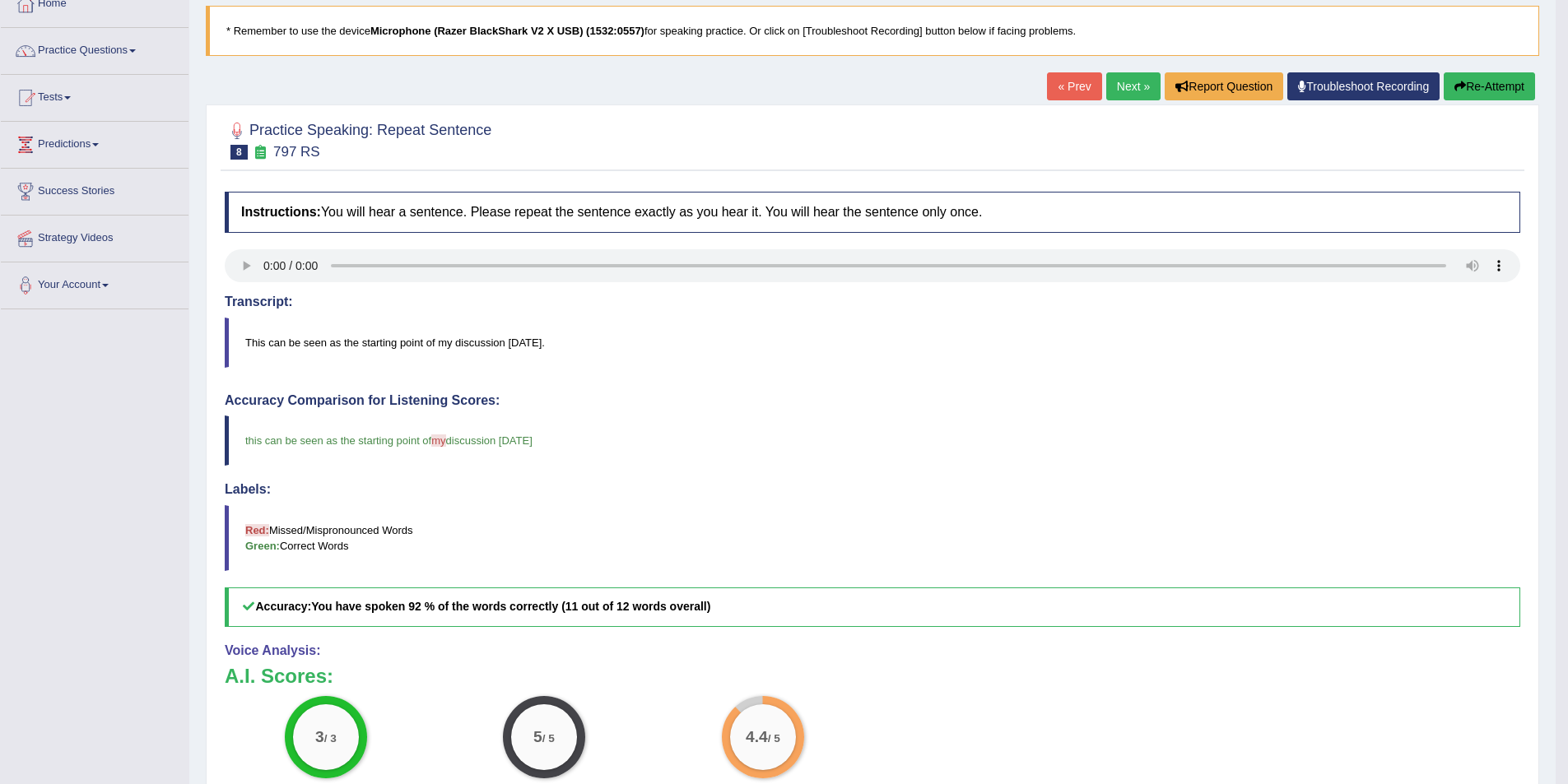
scroll to position [82, 0]
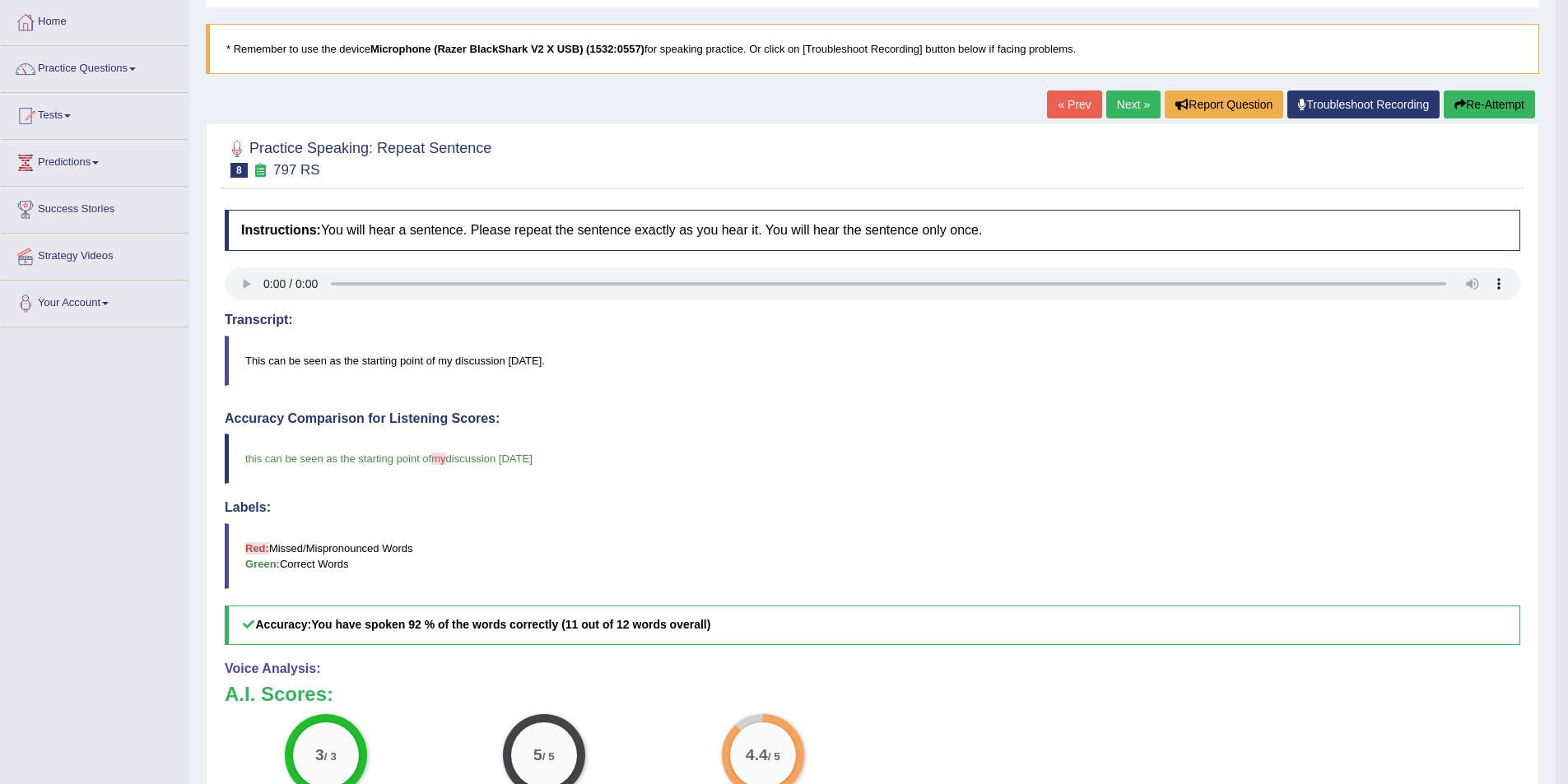
click at [1129, 111] on link "Next »" at bounding box center [1133, 104] width 54 height 28
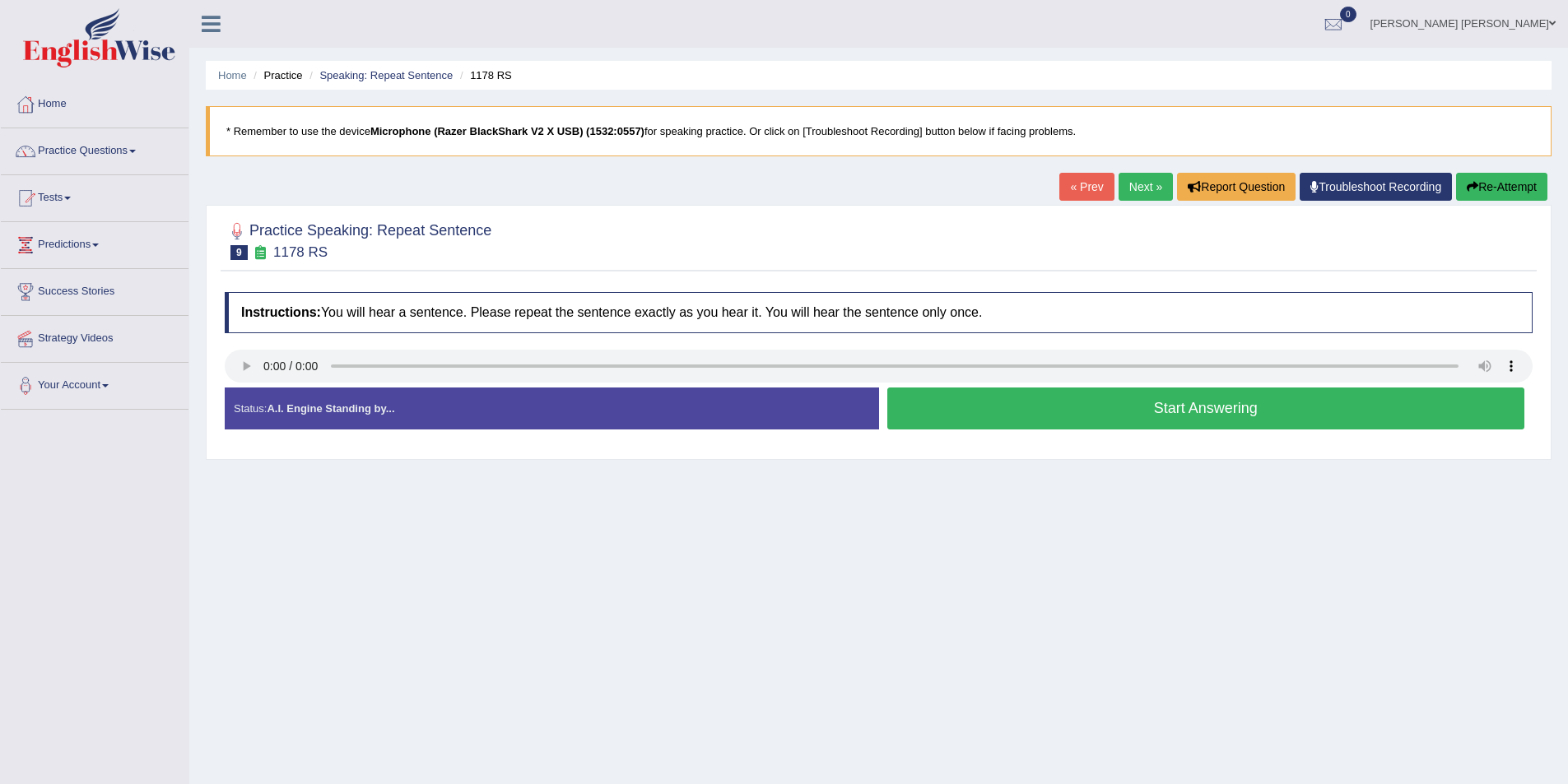
click at [1001, 400] on button "Start Answering" at bounding box center [1206, 408] width 638 height 42
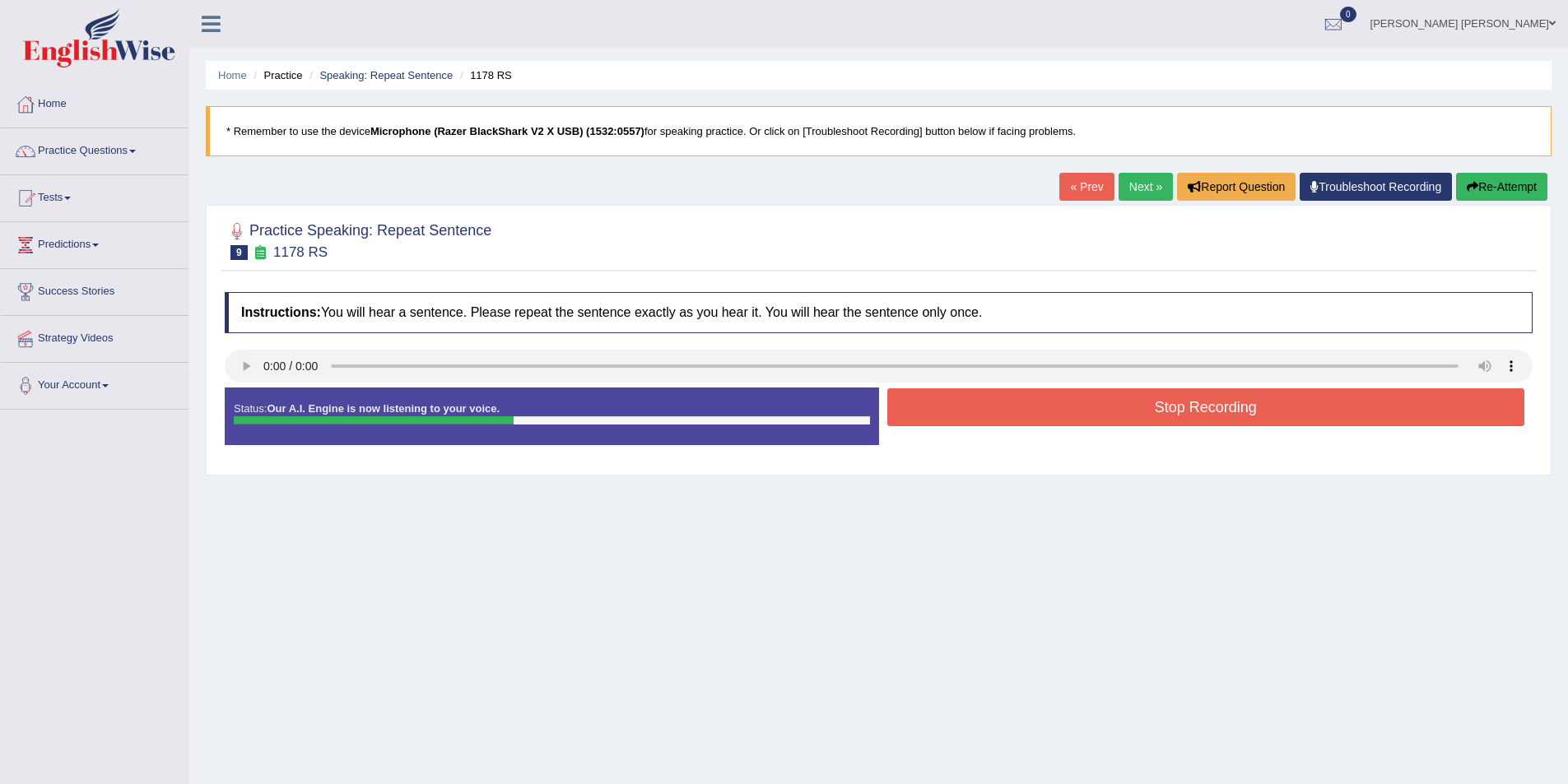
click at [1033, 400] on button "Stop Recording" at bounding box center [1206, 406] width 638 height 38
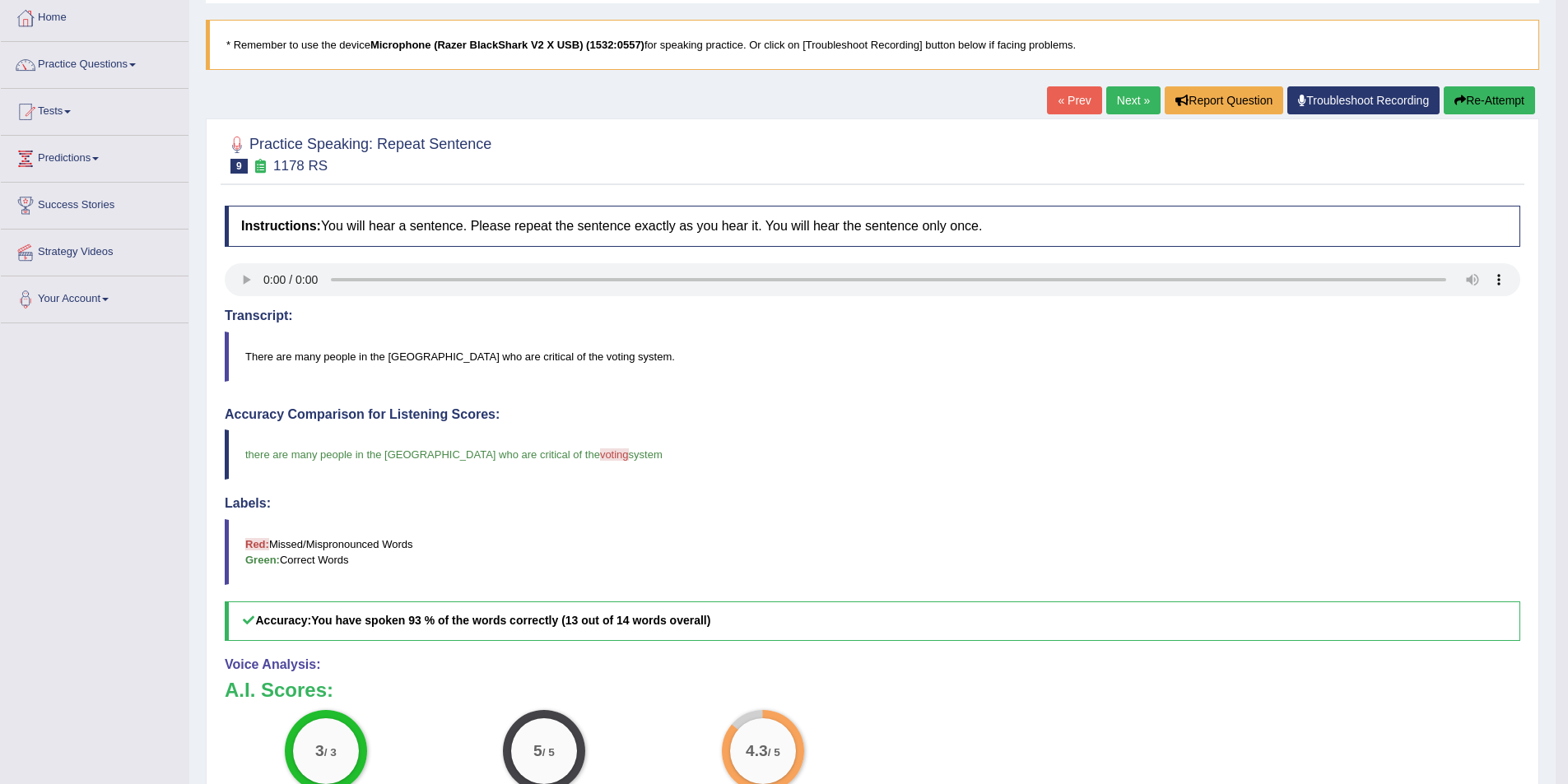
scroll to position [82, 0]
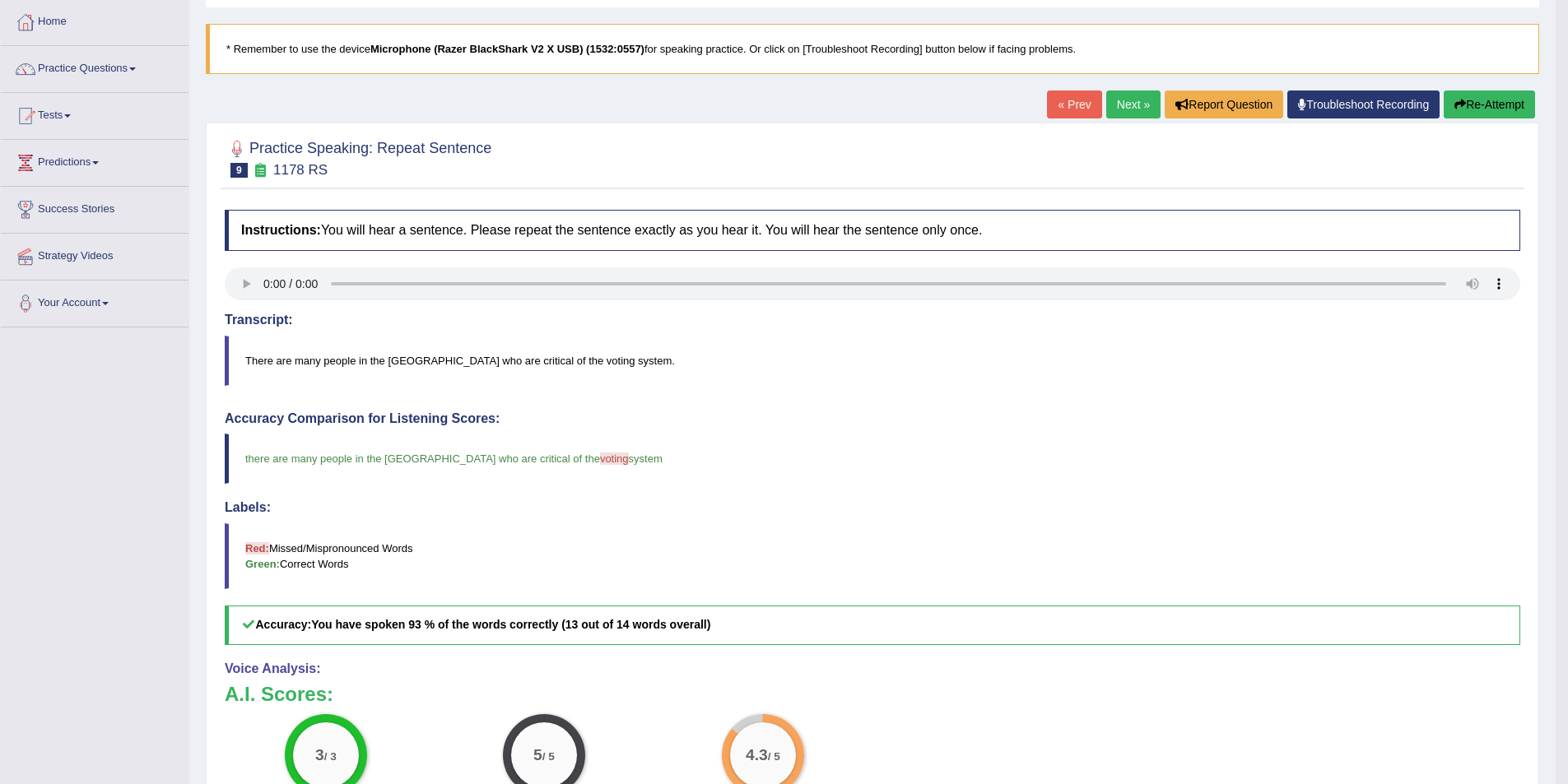
click at [1134, 114] on link "Next »" at bounding box center [1133, 104] width 54 height 28
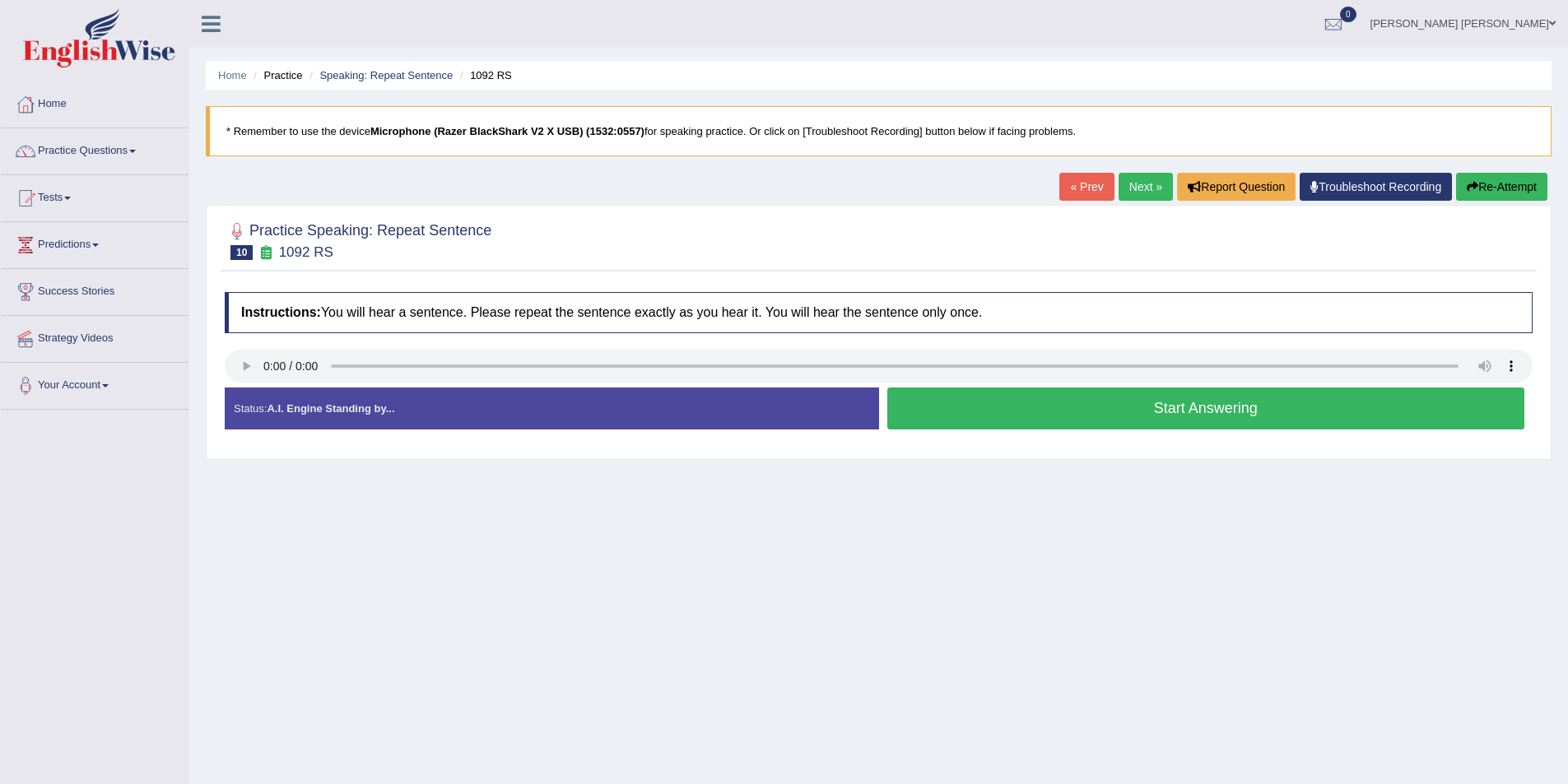
click at [938, 422] on button "Start Answering" at bounding box center [1206, 408] width 638 height 42
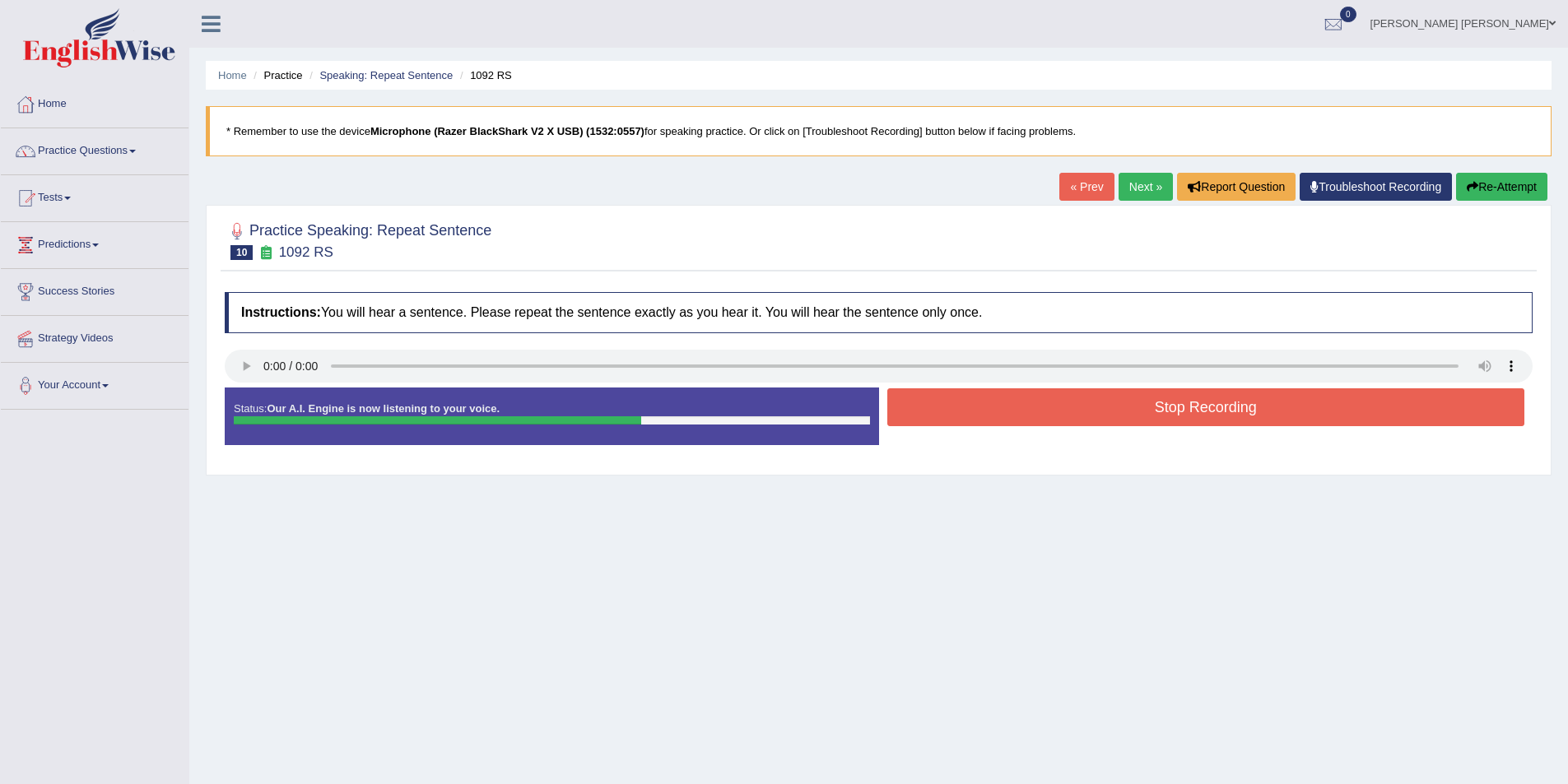
click at [995, 398] on button "Stop Recording" at bounding box center [1206, 406] width 638 height 38
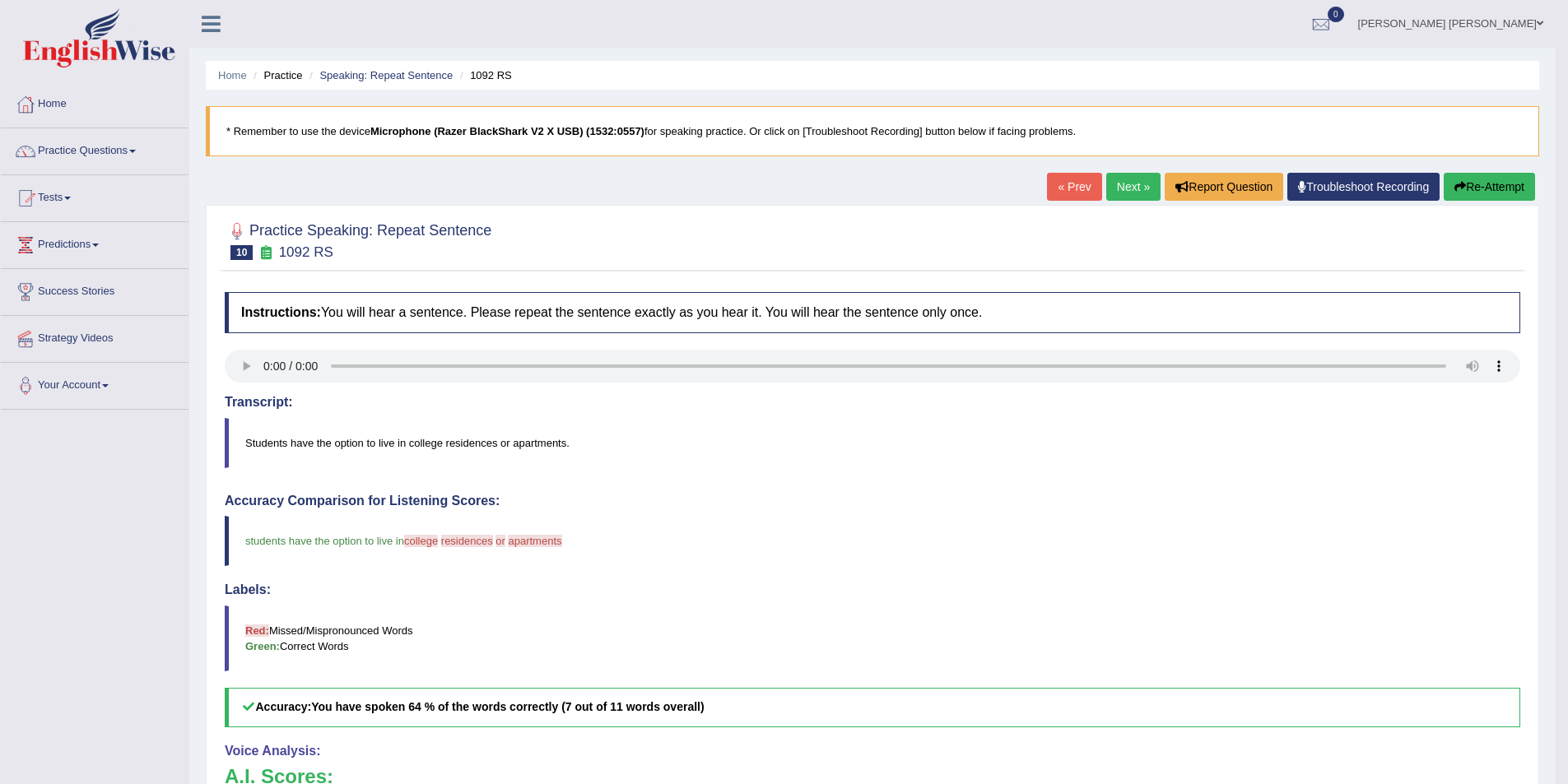
click at [1114, 181] on link "Next »" at bounding box center [1133, 186] width 54 height 28
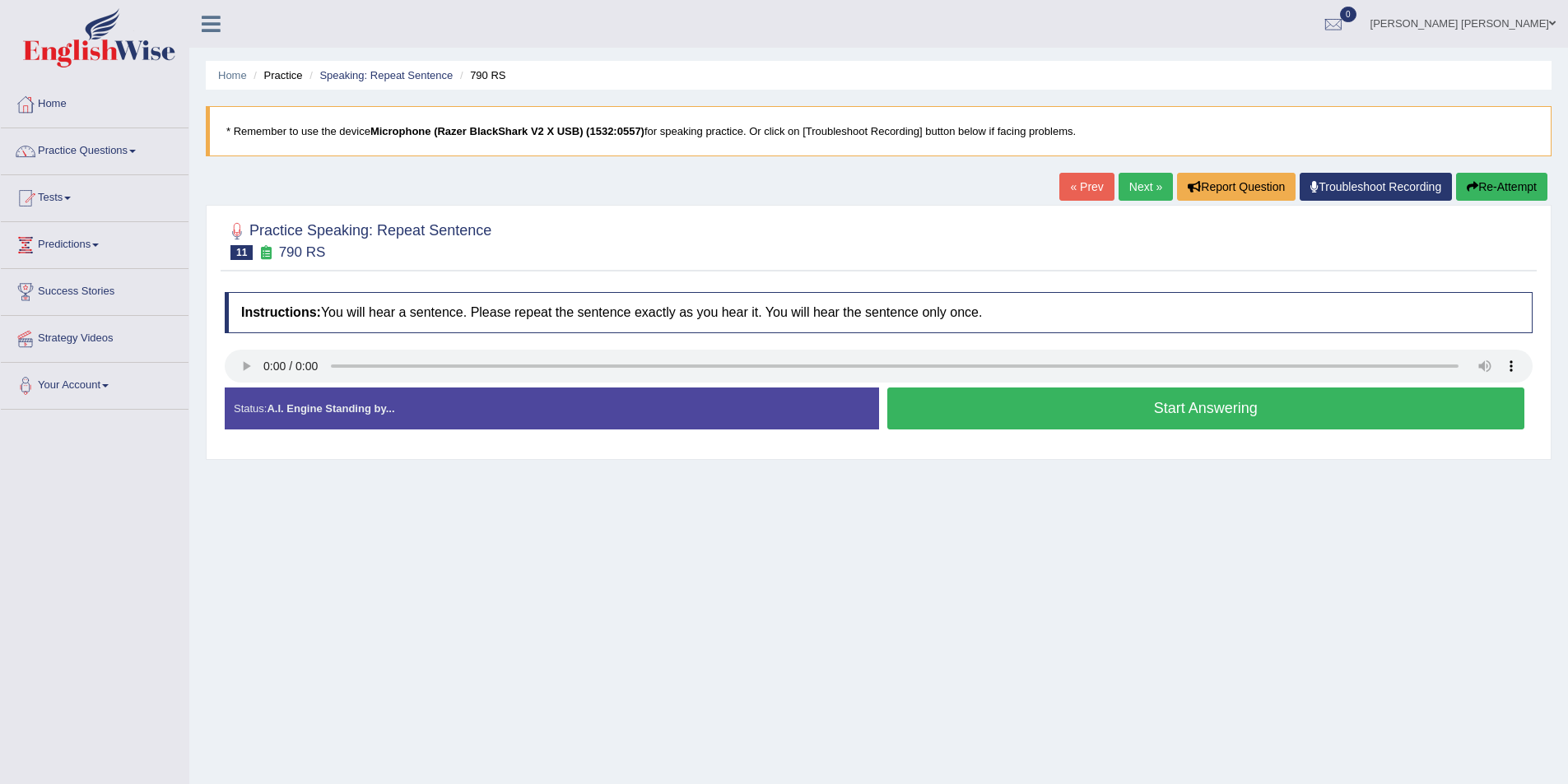
click at [952, 408] on button "Start Answering" at bounding box center [1206, 408] width 638 height 42
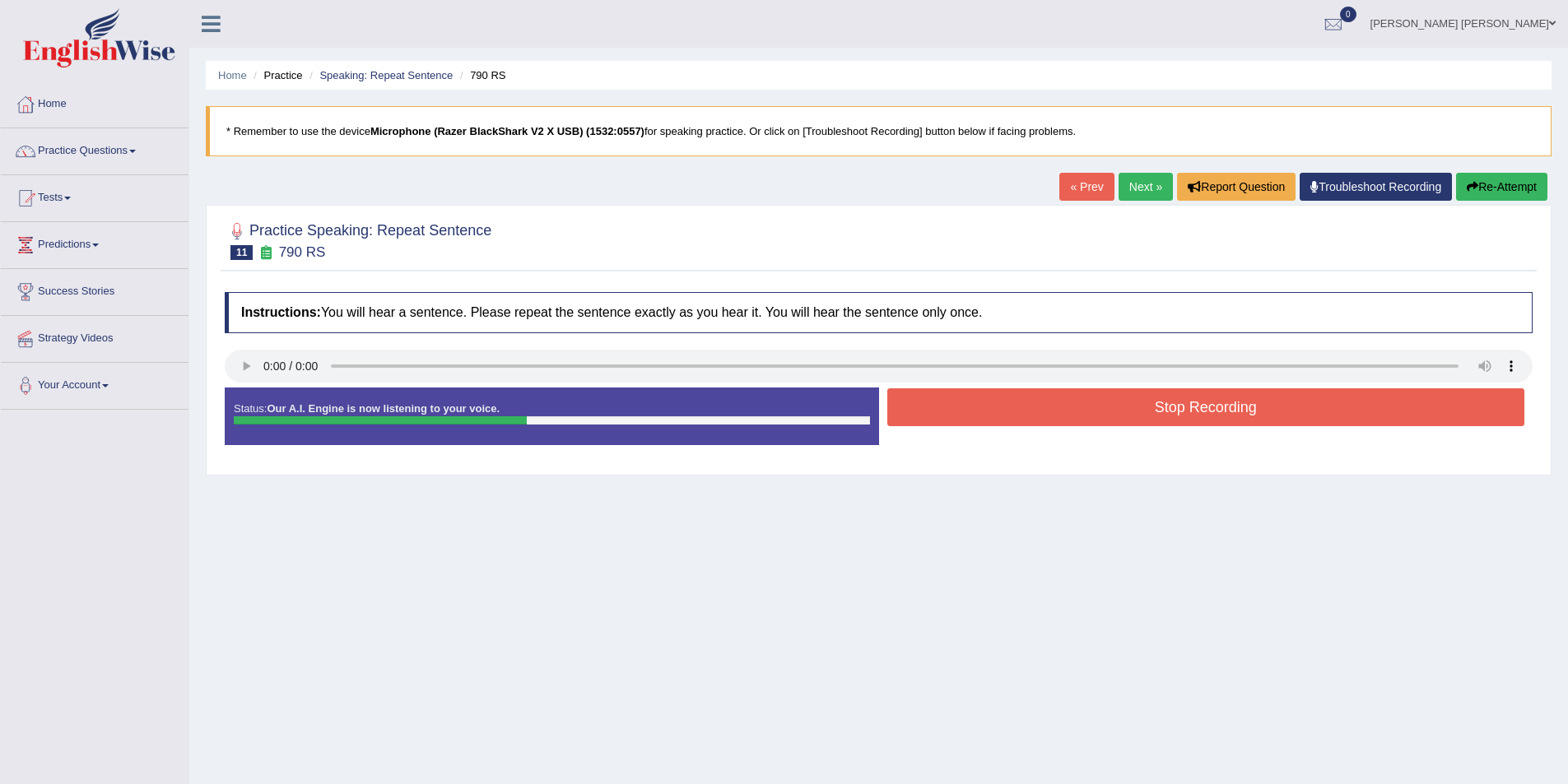
click at [909, 417] on button "Stop Recording" at bounding box center [1206, 406] width 638 height 38
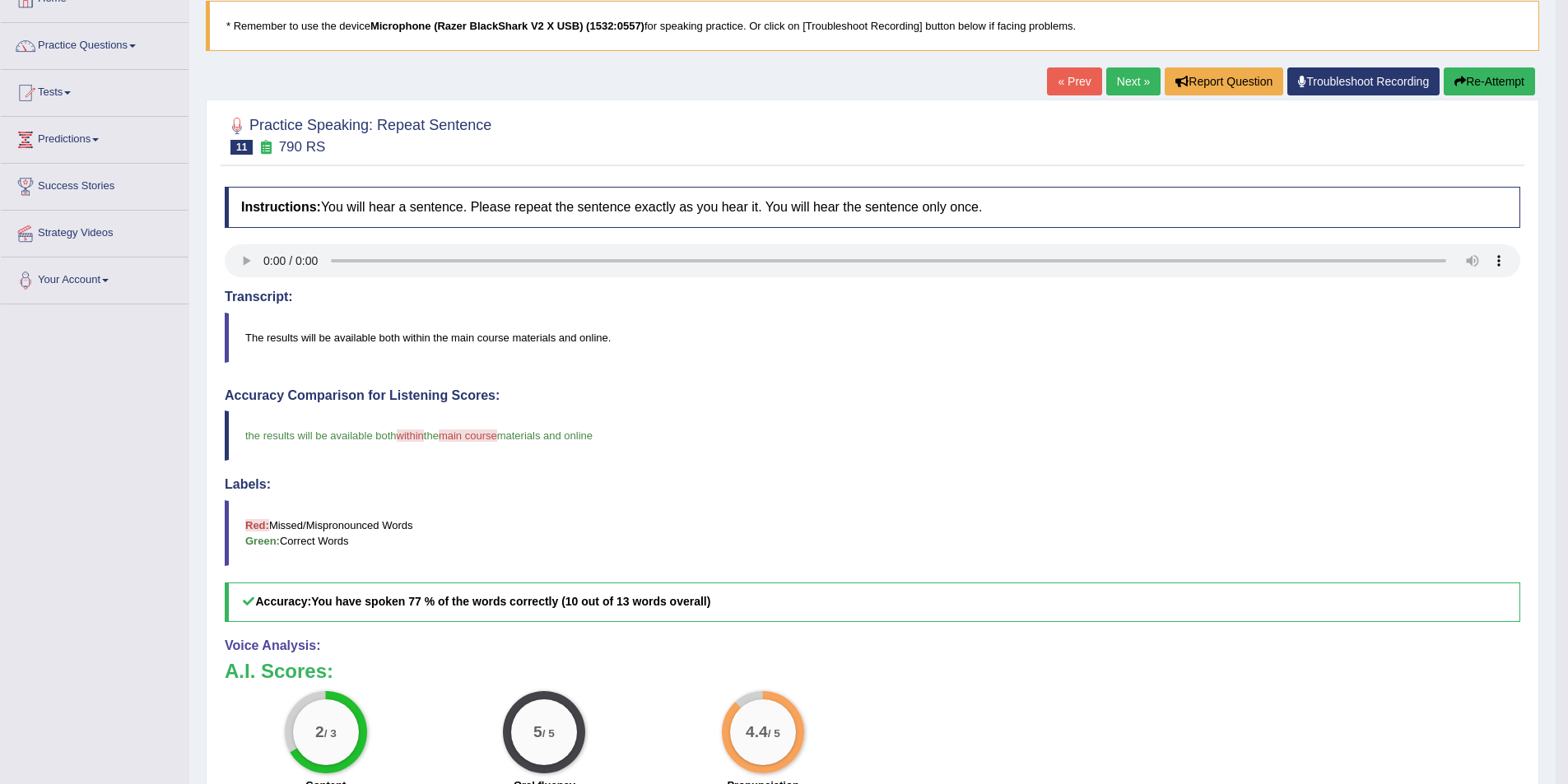
scroll to position [82, 0]
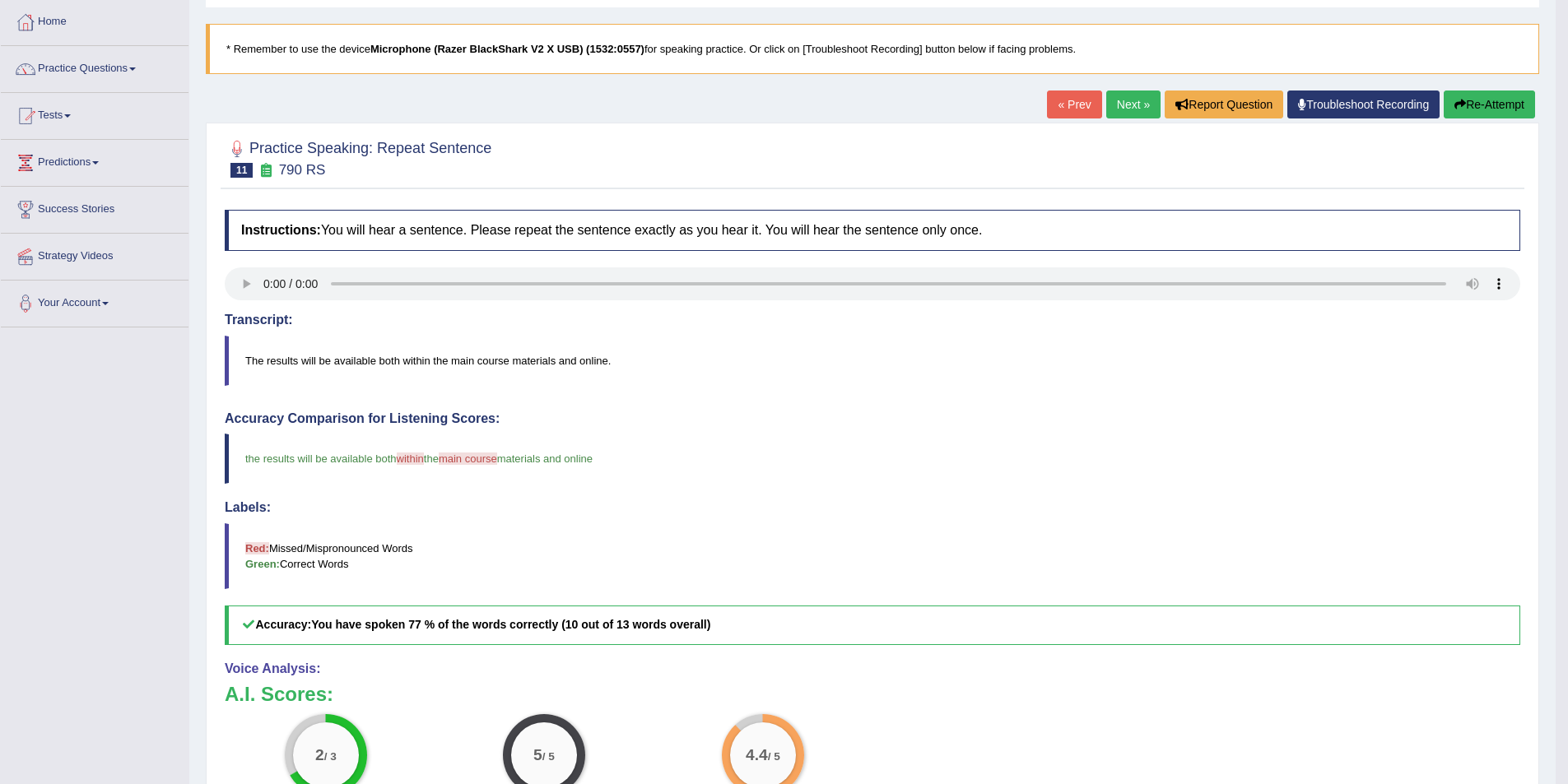
click at [1119, 103] on link "Next »" at bounding box center [1133, 104] width 54 height 28
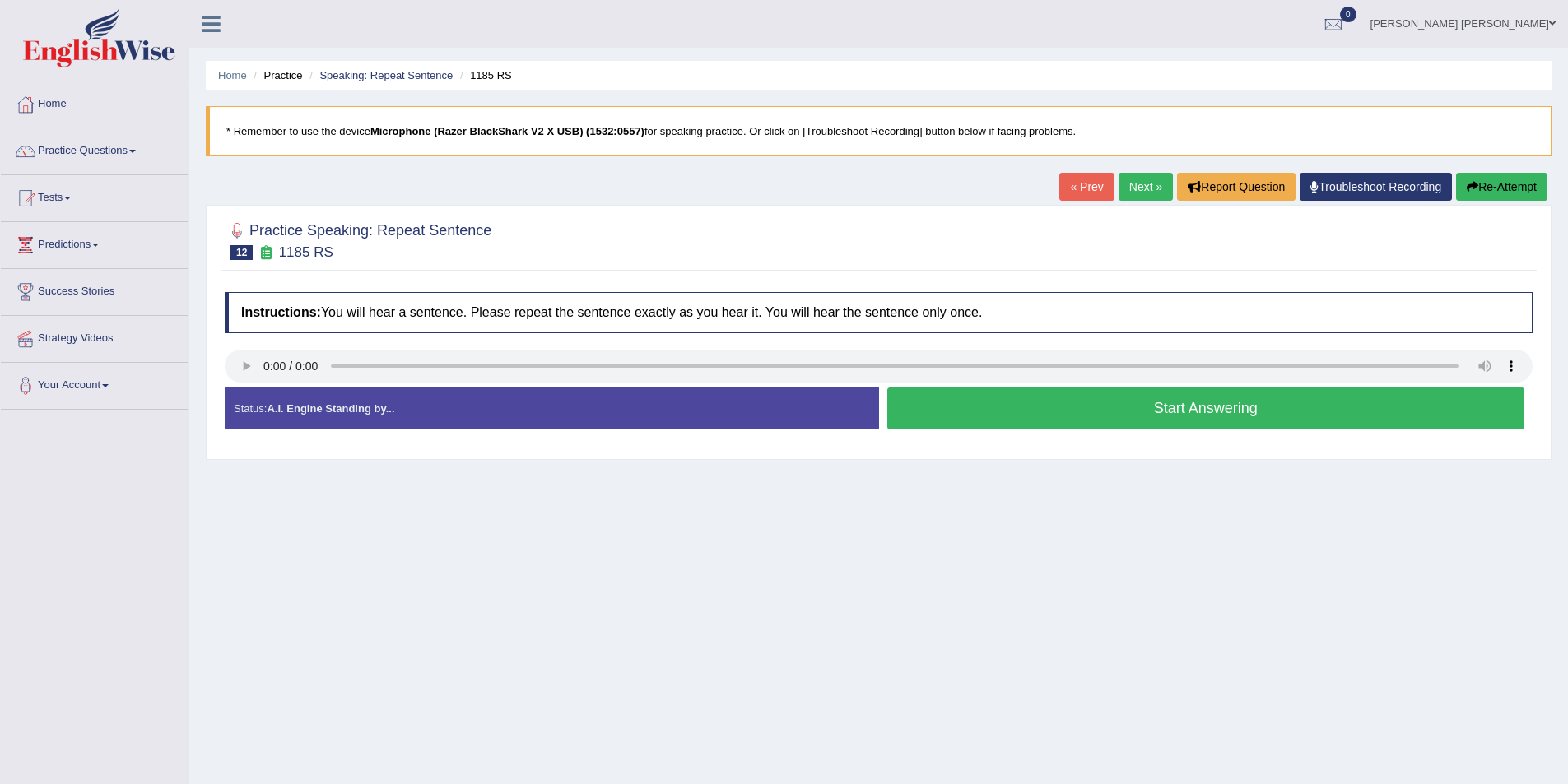
click at [1101, 409] on button "Start Answering" at bounding box center [1206, 408] width 638 height 42
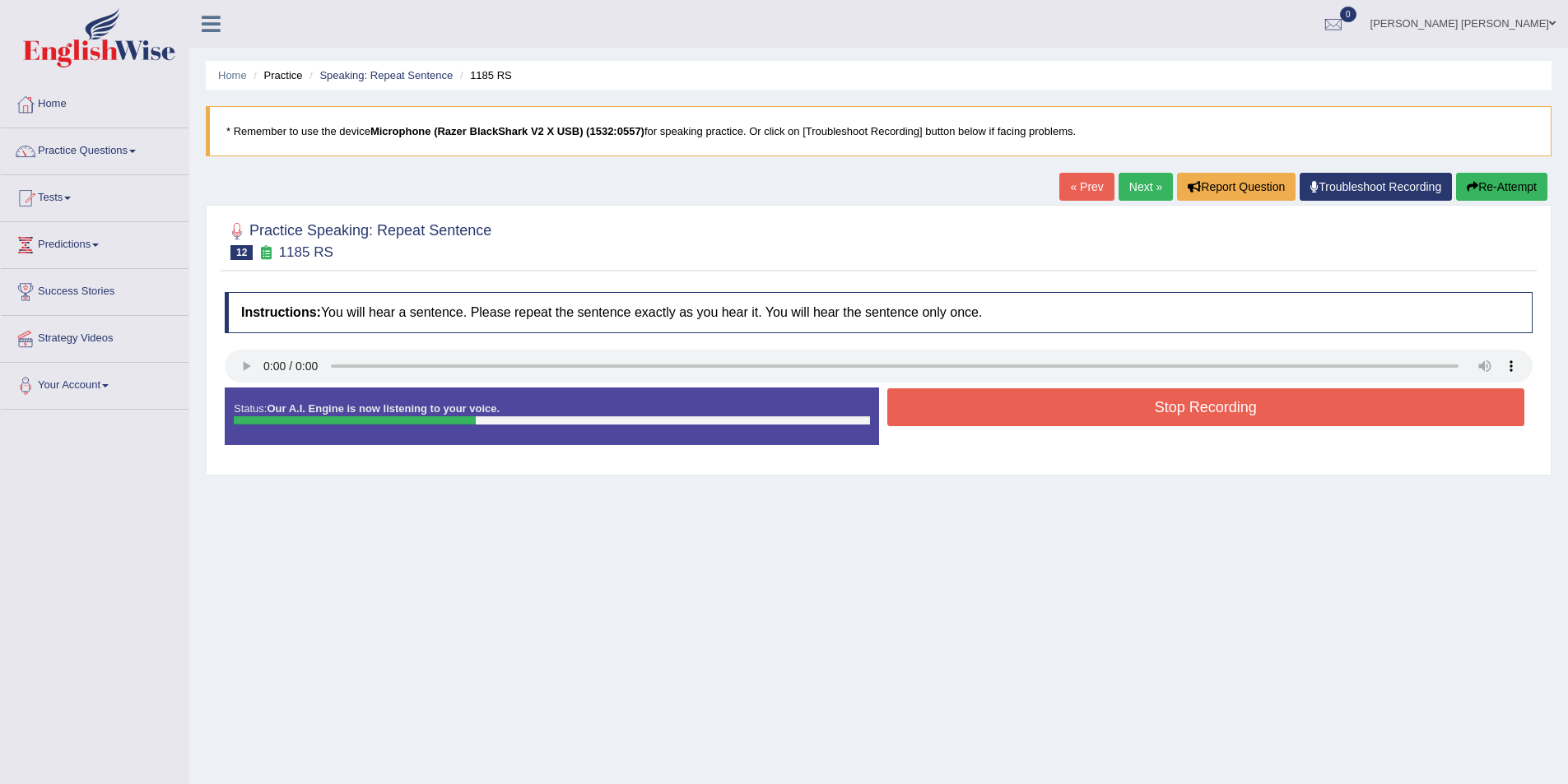
click at [1128, 419] on button "Stop Recording" at bounding box center [1206, 406] width 638 height 38
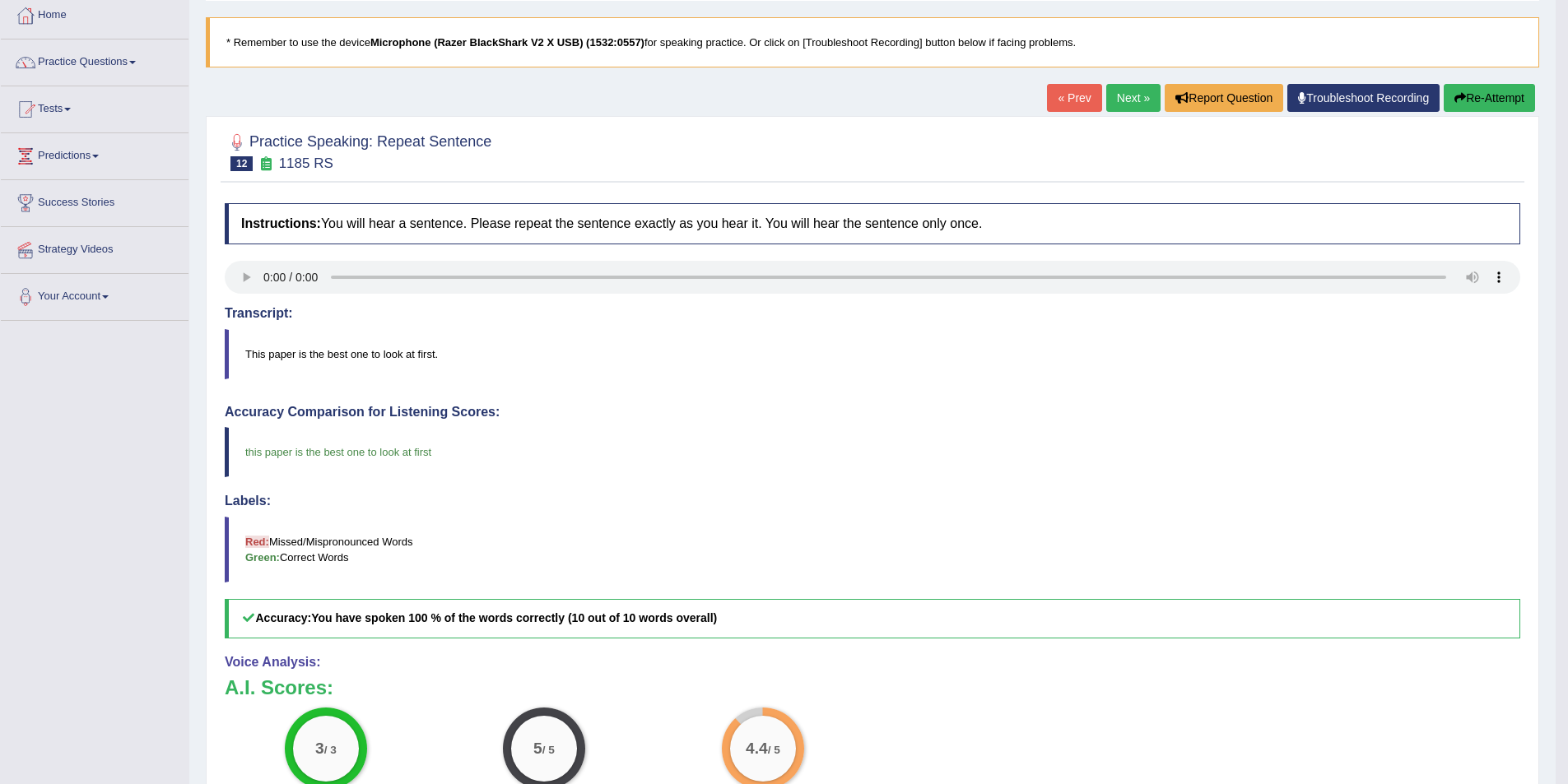
scroll to position [82, 0]
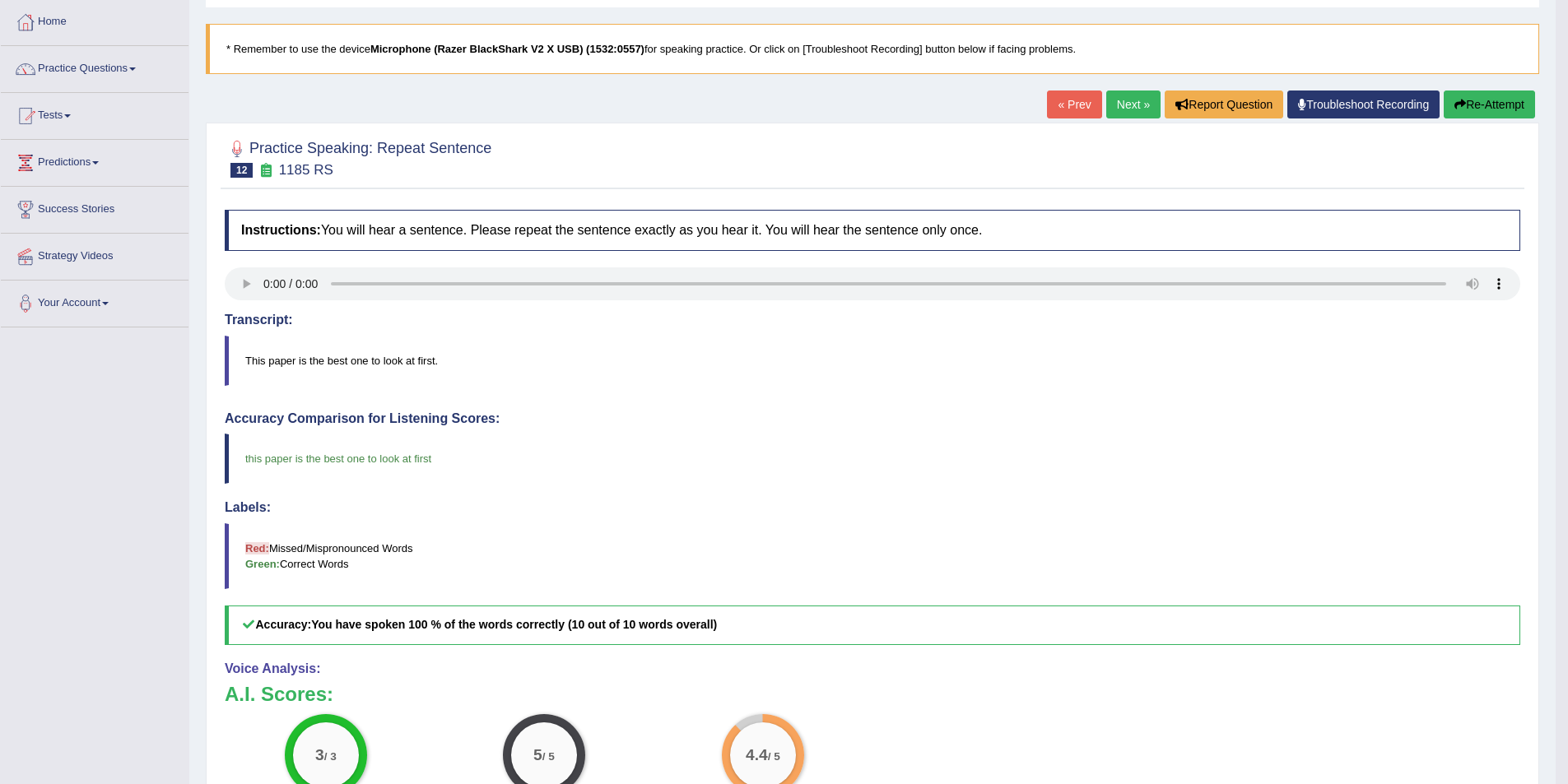
click at [1129, 110] on link "Next »" at bounding box center [1133, 104] width 54 height 28
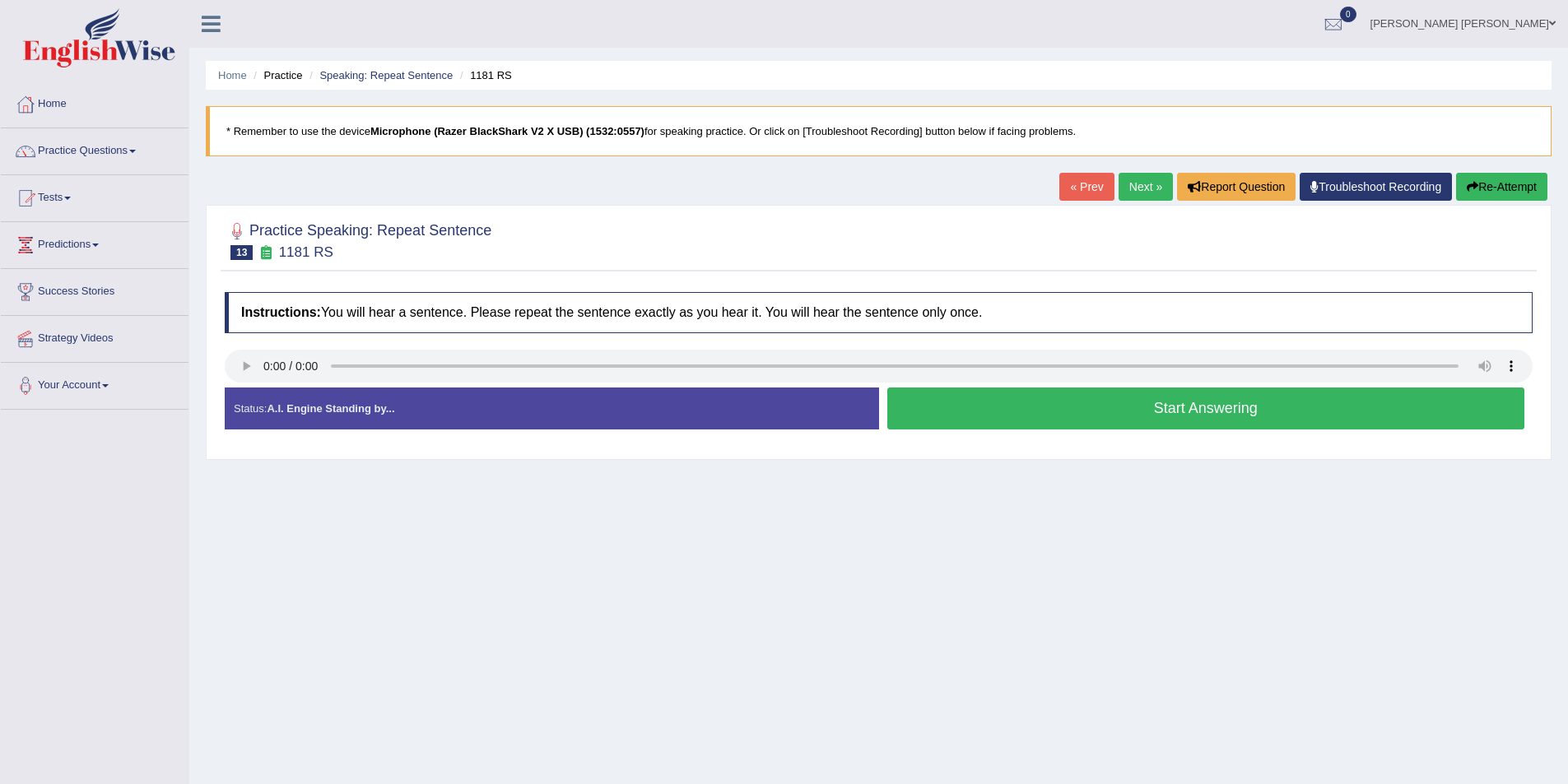
click at [986, 400] on button "Start Answering" at bounding box center [1206, 408] width 638 height 42
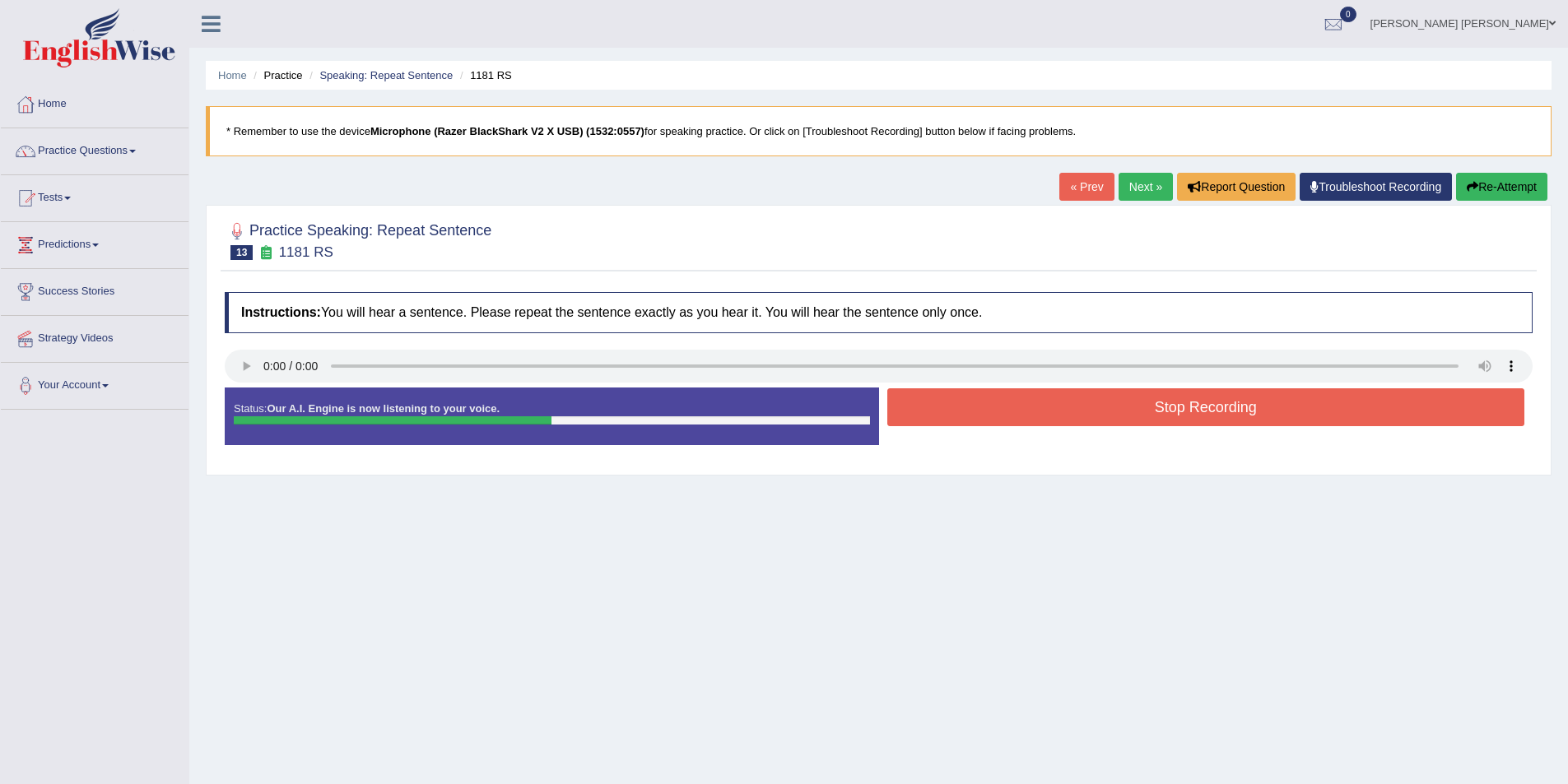
click at [966, 400] on button "Stop Recording" at bounding box center [1206, 406] width 638 height 38
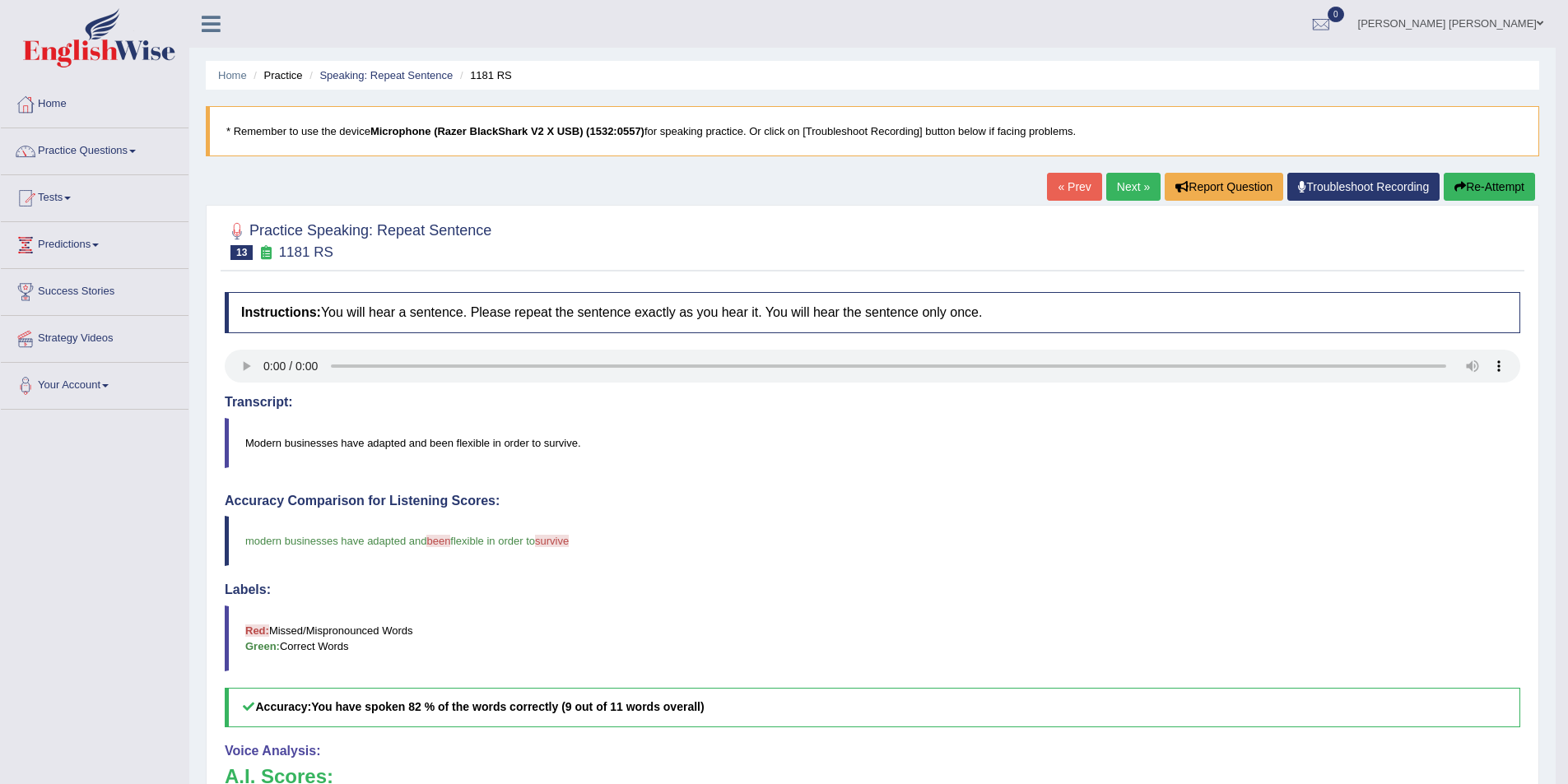
click at [1119, 188] on link "Next »" at bounding box center [1133, 186] width 54 height 28
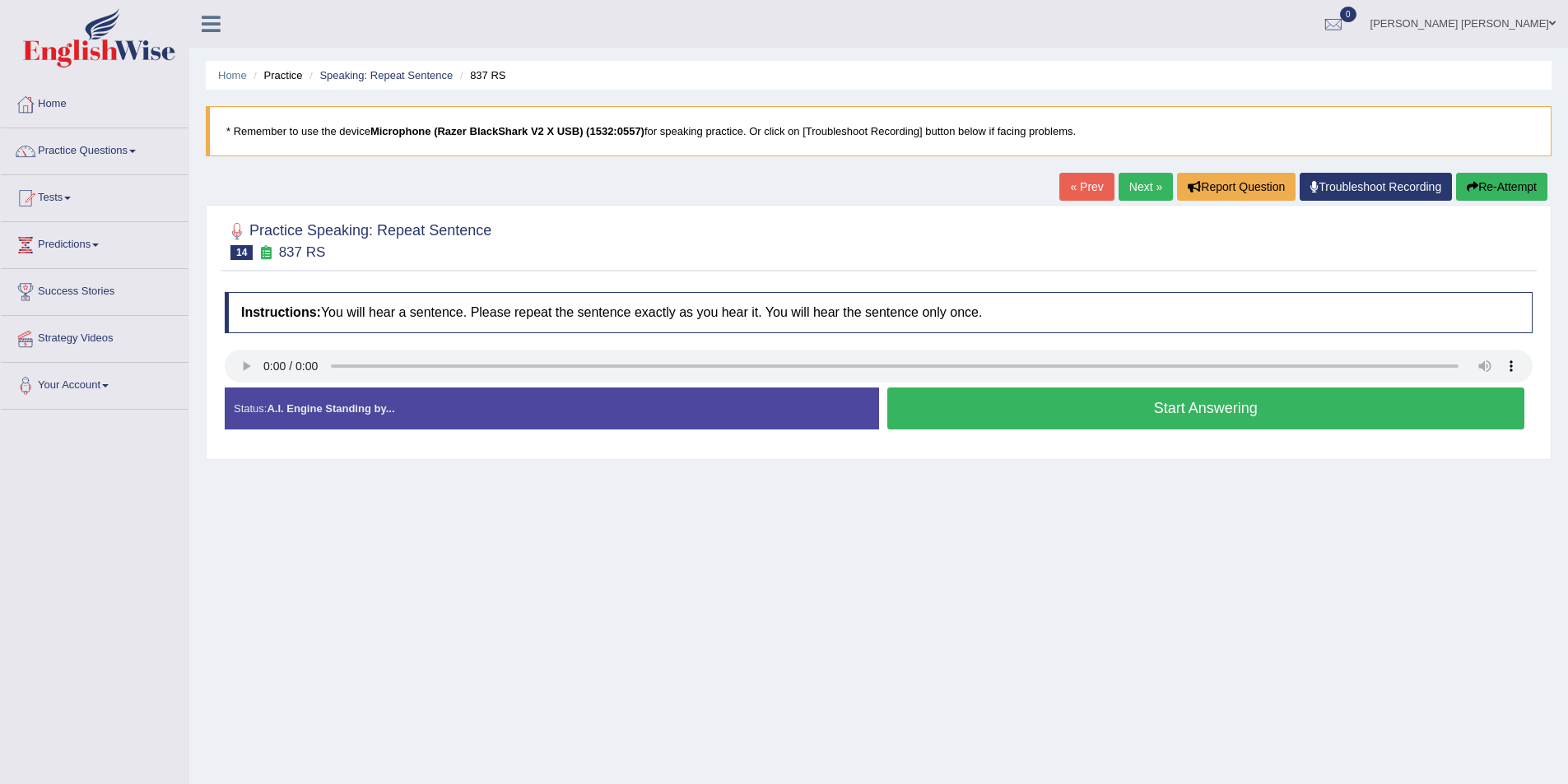
click at [991, 409] on button "Start Answering" at bounding box center [1206, 408] width 638 height 42
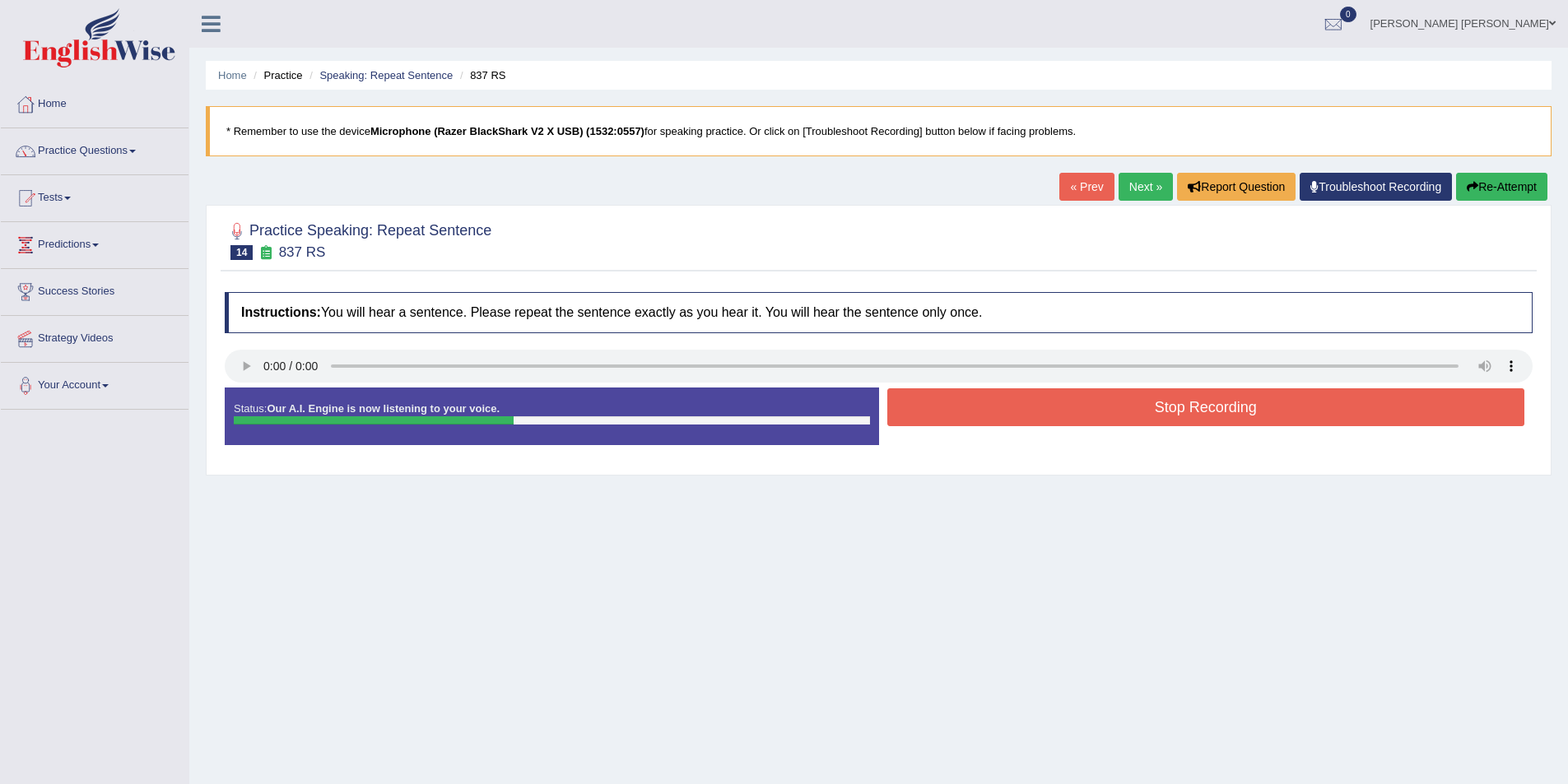
click at [997, 409] on button "Stop Recording" at bounding box center [1206, 406] width 638 height 38
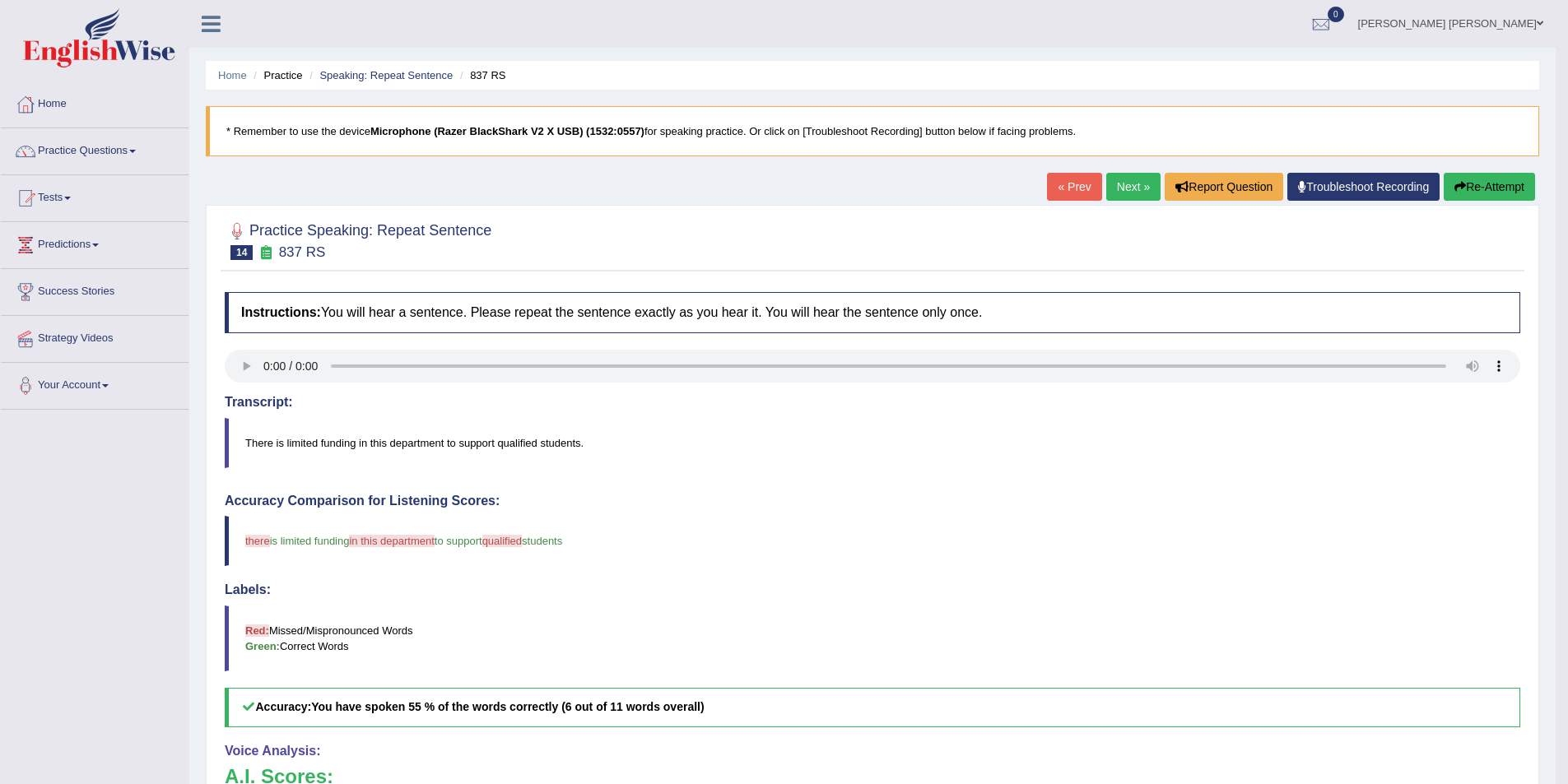
click at [1135, 190] on link "Next »" at bounding box center [1133, 186] width 54 height 28
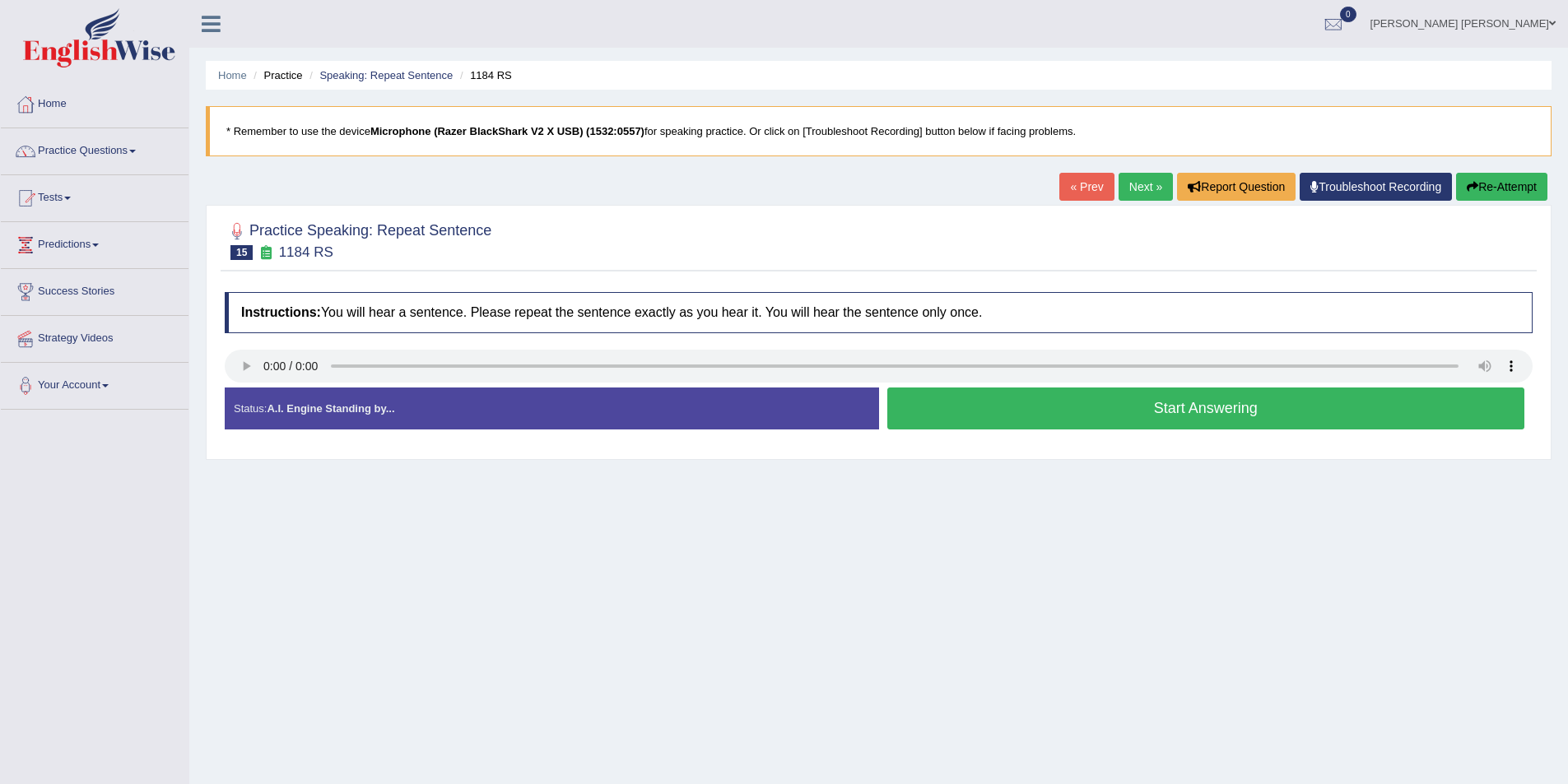
click at [1113, 403] on button "Start Answering" at bounding box center [1206, 408] width 638 height 42
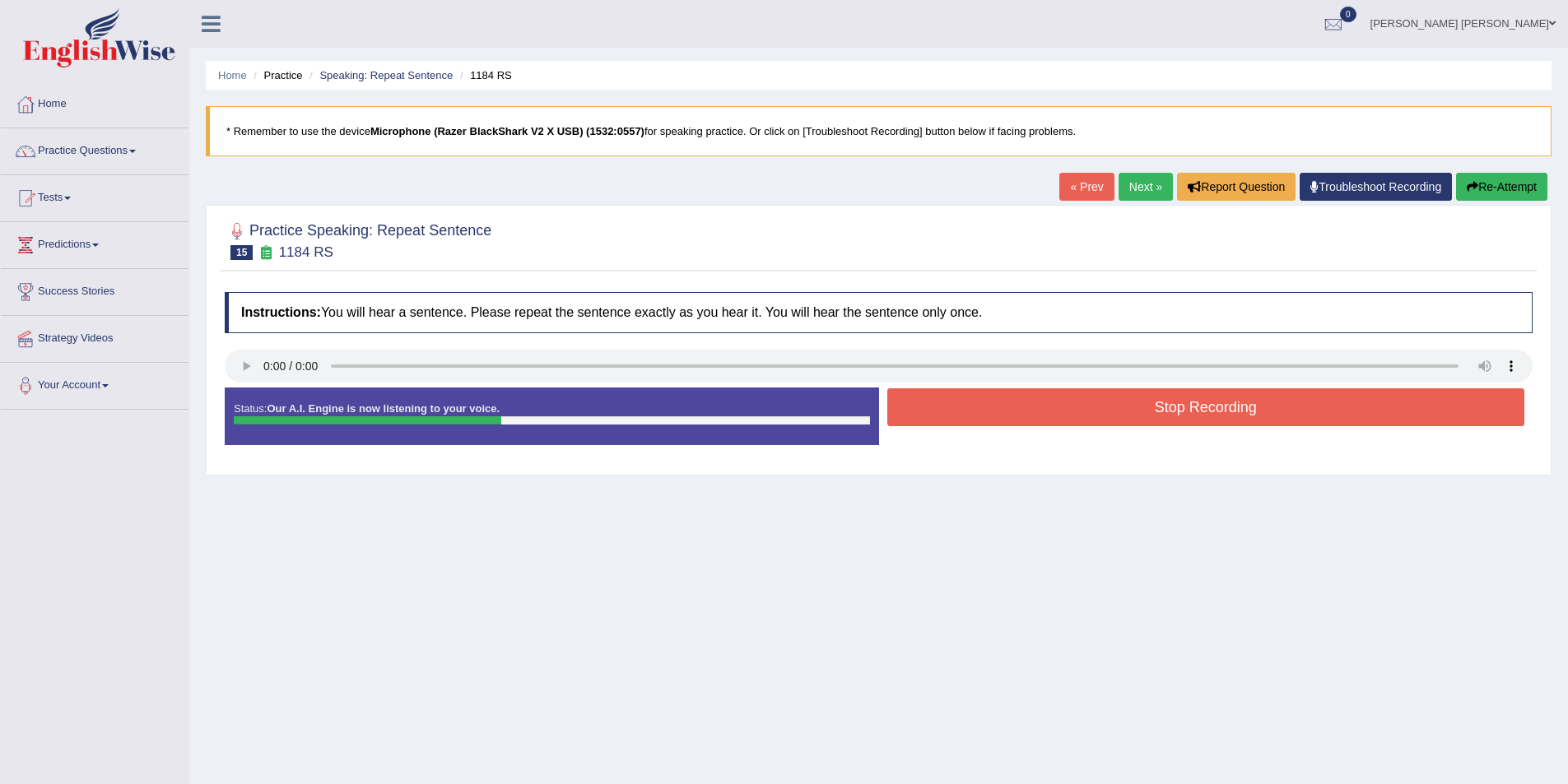
click at [1167, 397] on button "Stop Recording" at bounding box center [1206, 406] width 638 height 38
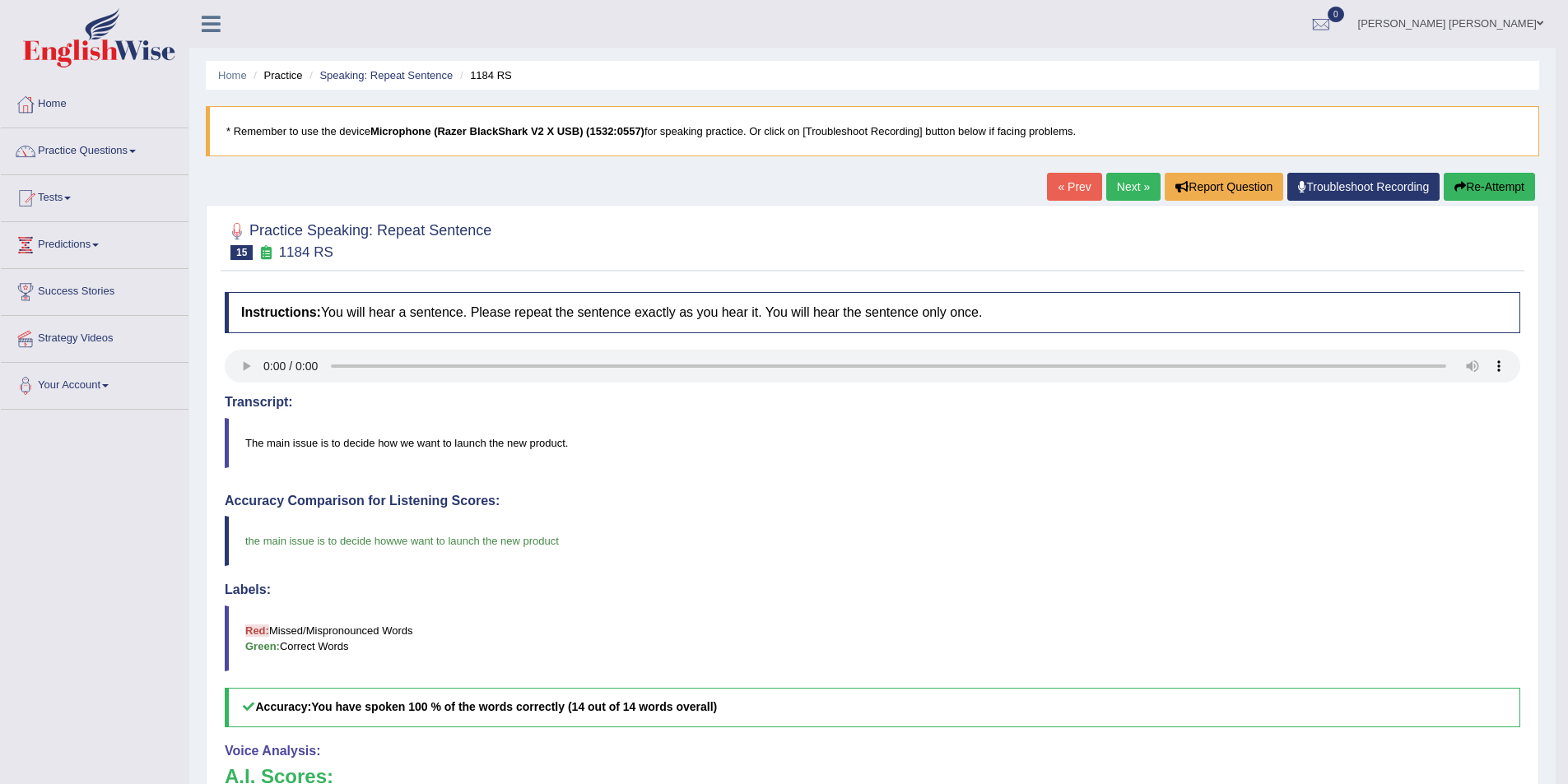
click at [1123, 183] on link "Next »" at bounding box center [1133, 186] width 54 height 28
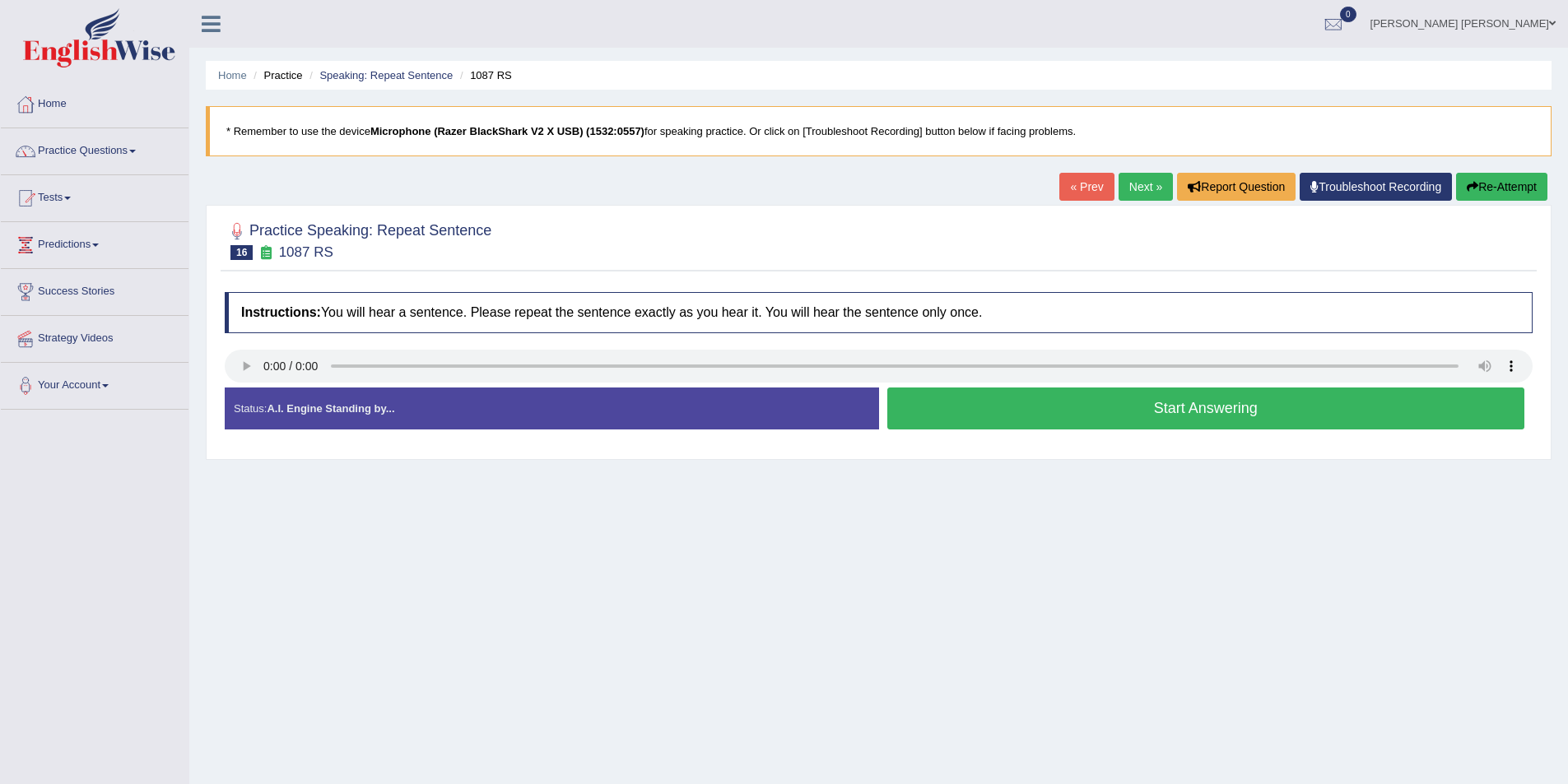
click at [1067, 414] on button "Start Answering" at bounding box center [1206, 408] width 638 height 42
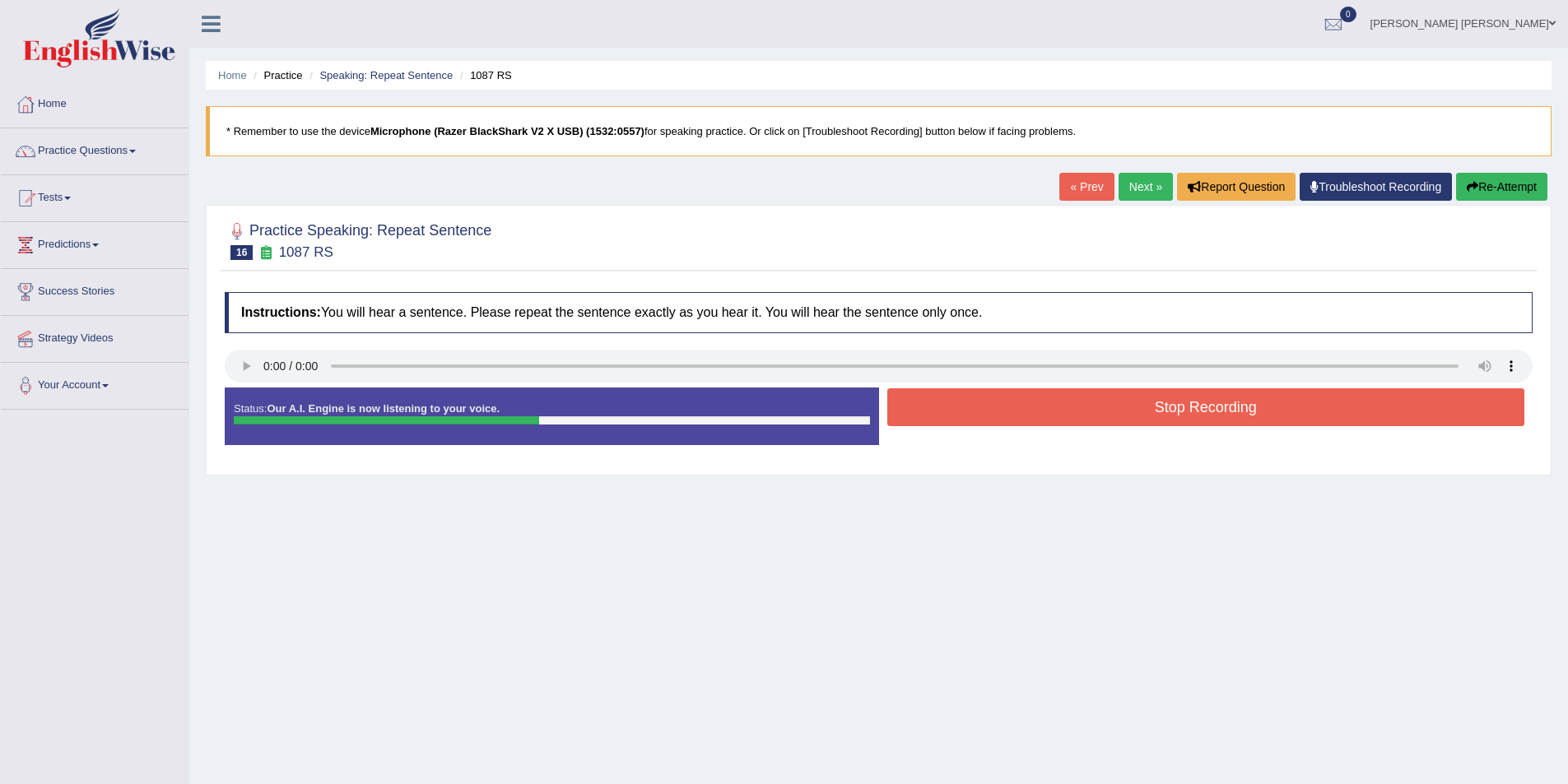
click at [1033, 397] on button "Stop Recording" at bounding box center [1206, 406] width 638 height 38
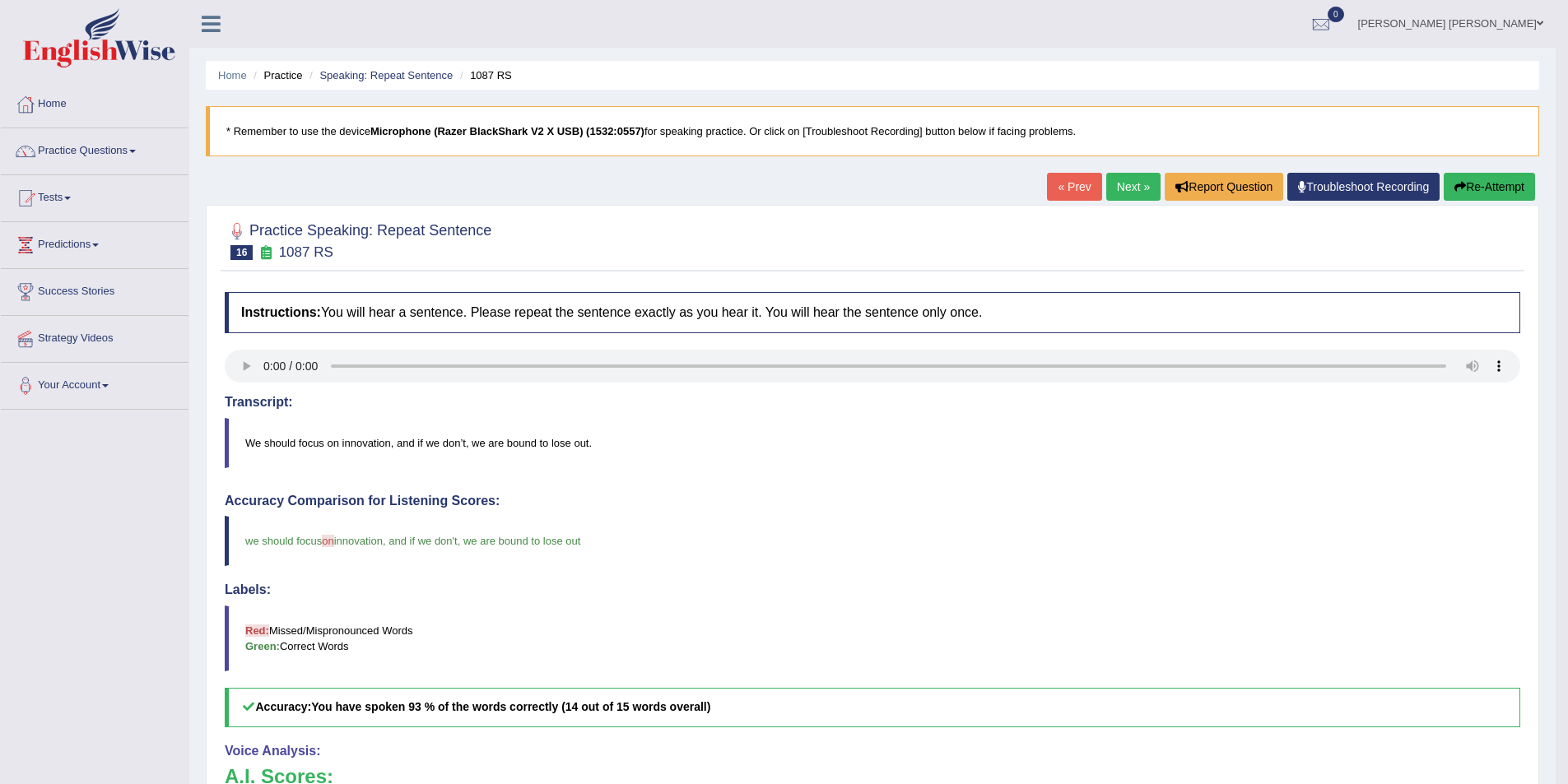
click at [1129, 188] on link "Next »" at bounding box center [1133, 186] width 54 height 28
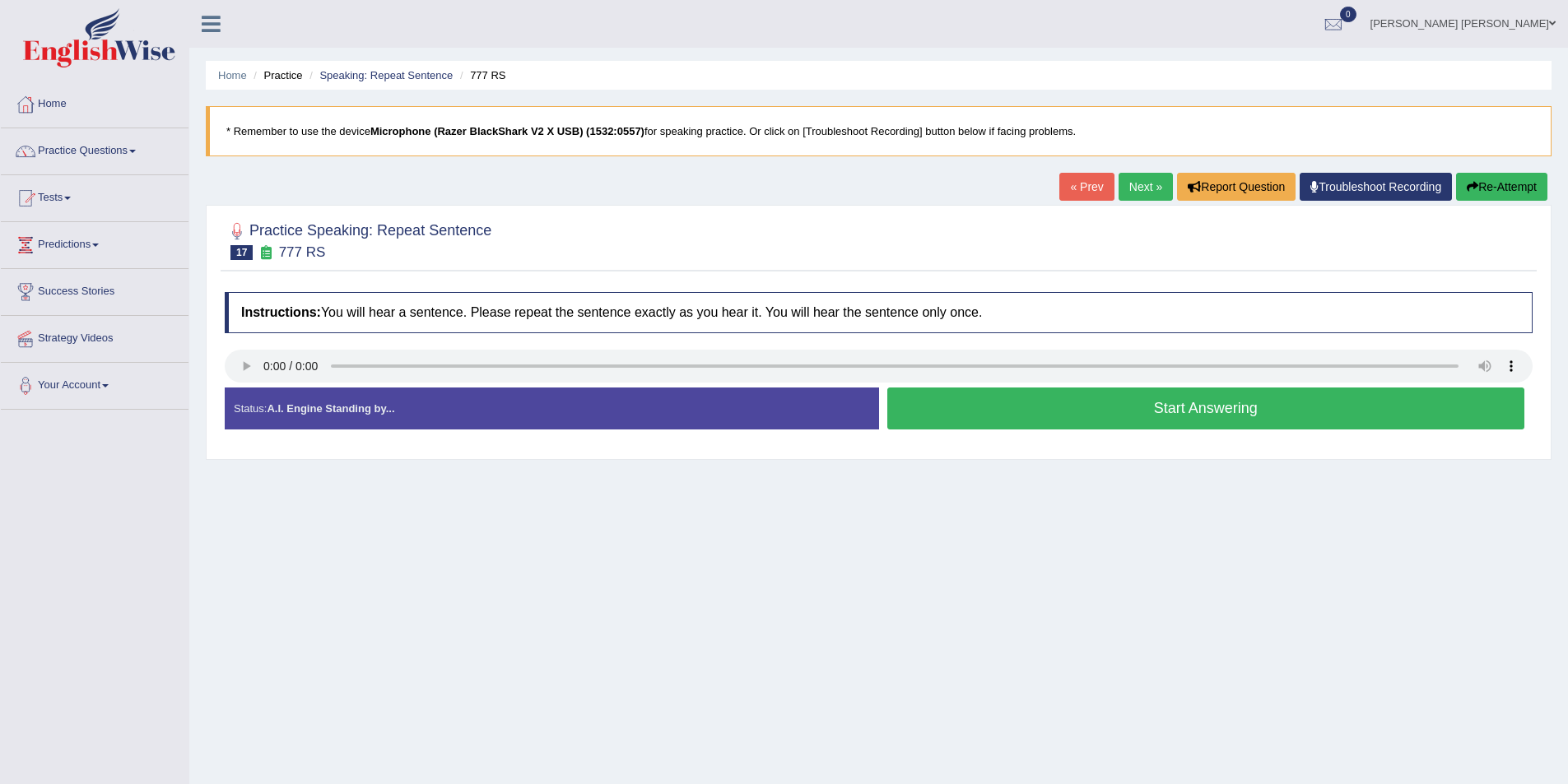
click at [946, 405] on button "Start Answering" at bounding box center [1206, 408] width 638 height 42
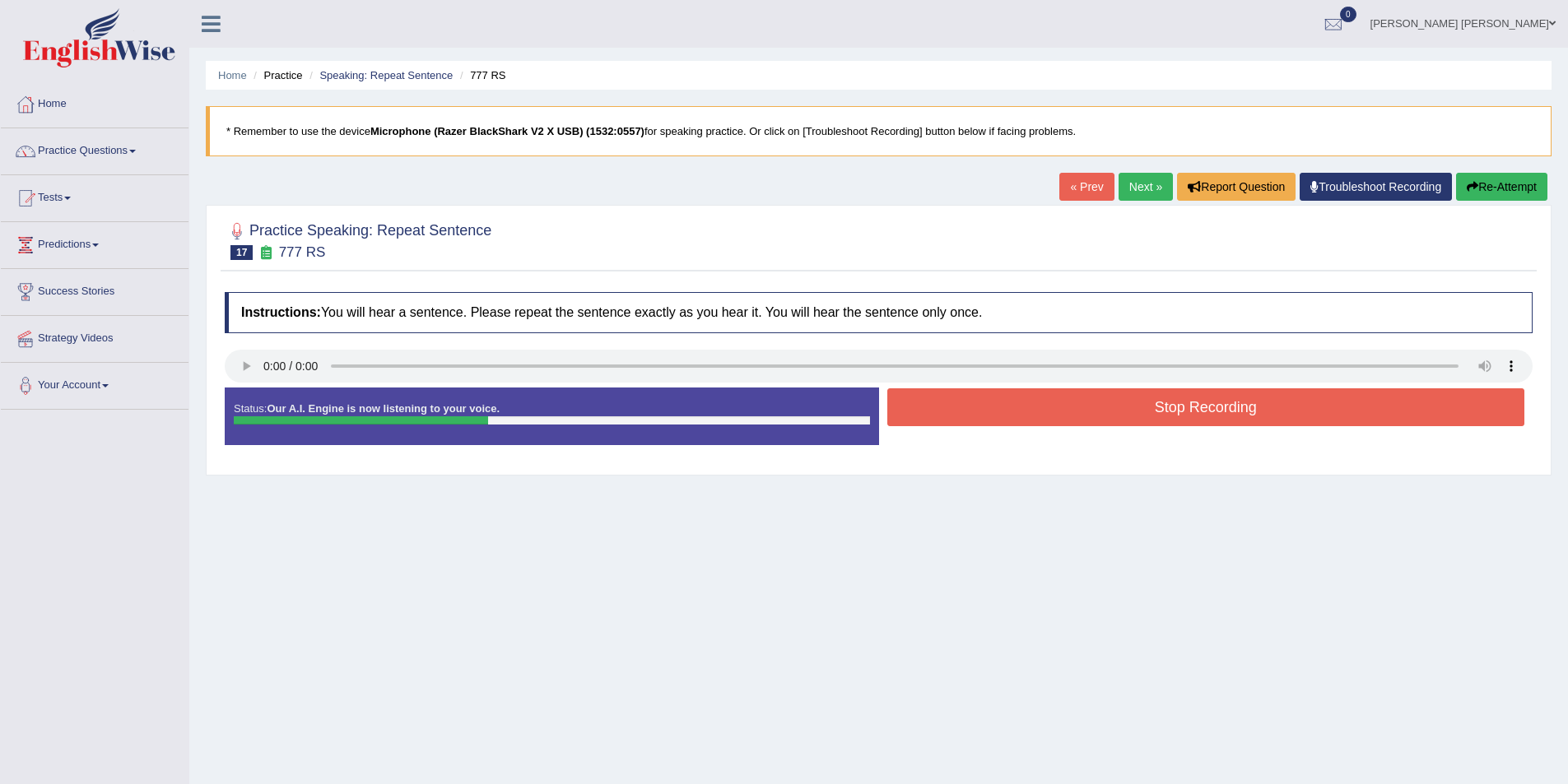
click at [966, 400] on button "Stop Recording" at bounding box center [1206, 406] width 638 height 38
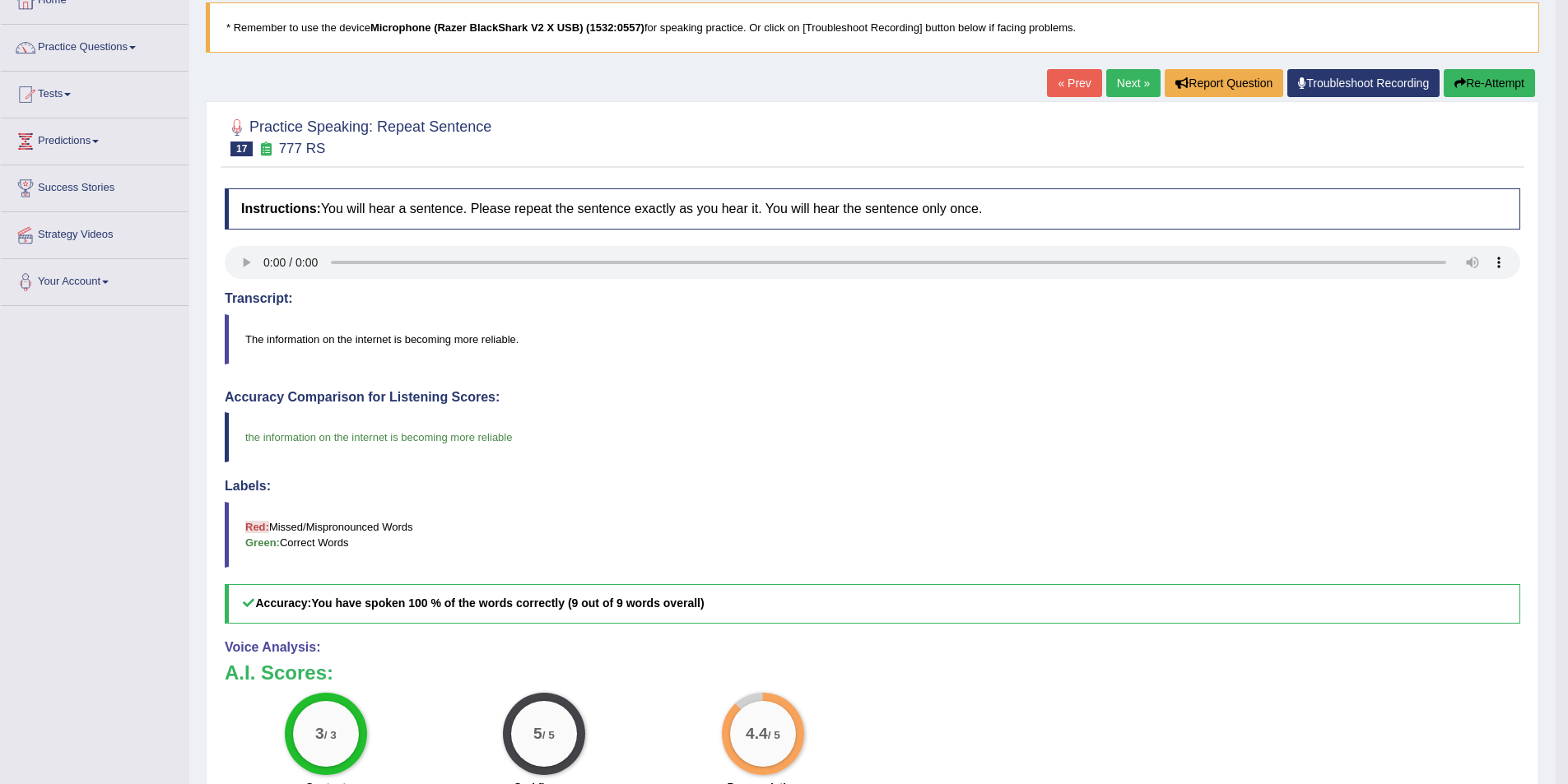
scroll to position [82, 0]
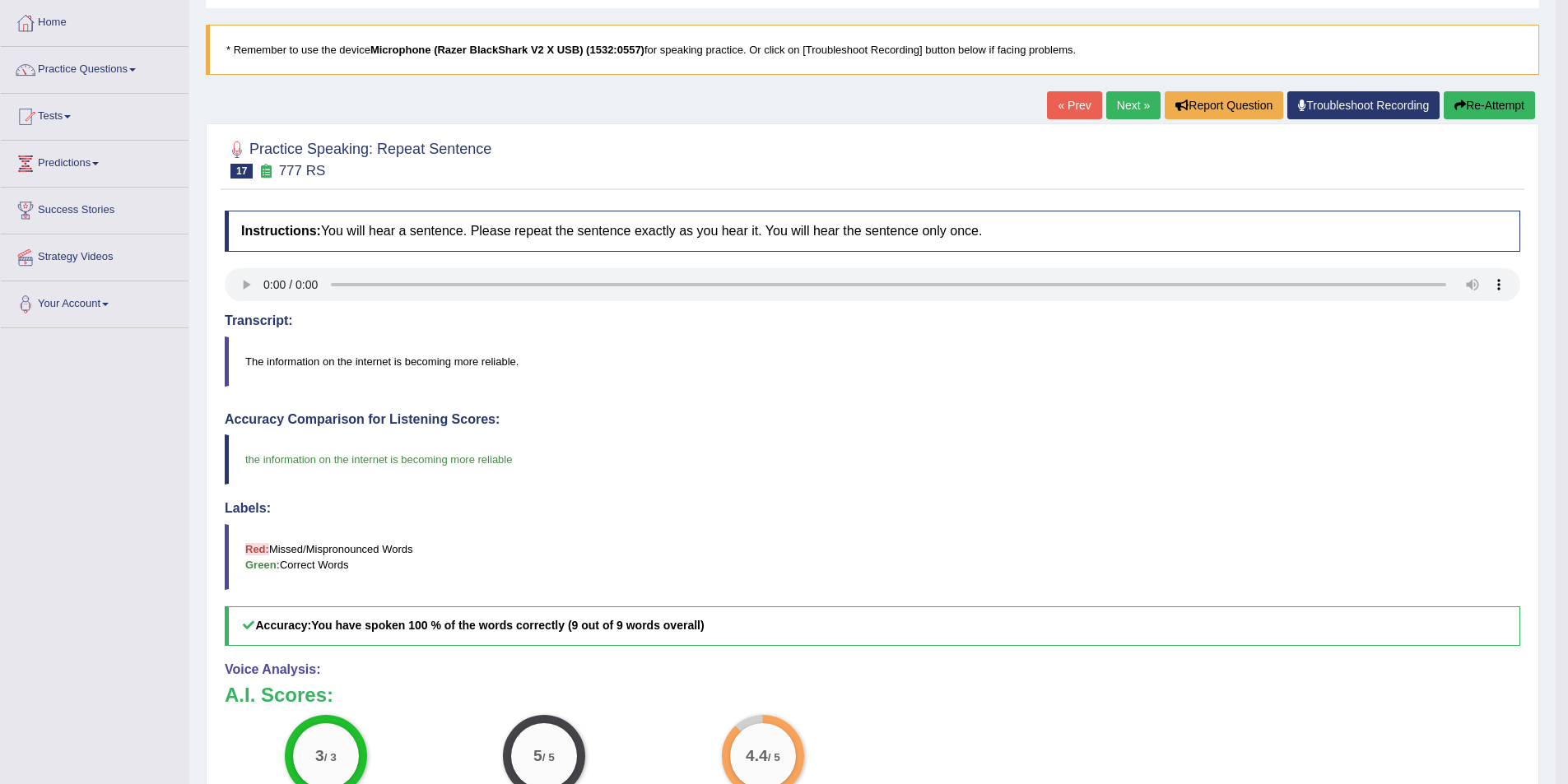
click at [1117, 106] on link "Next »" at bounding box center [1133, 105] width 54 height 28
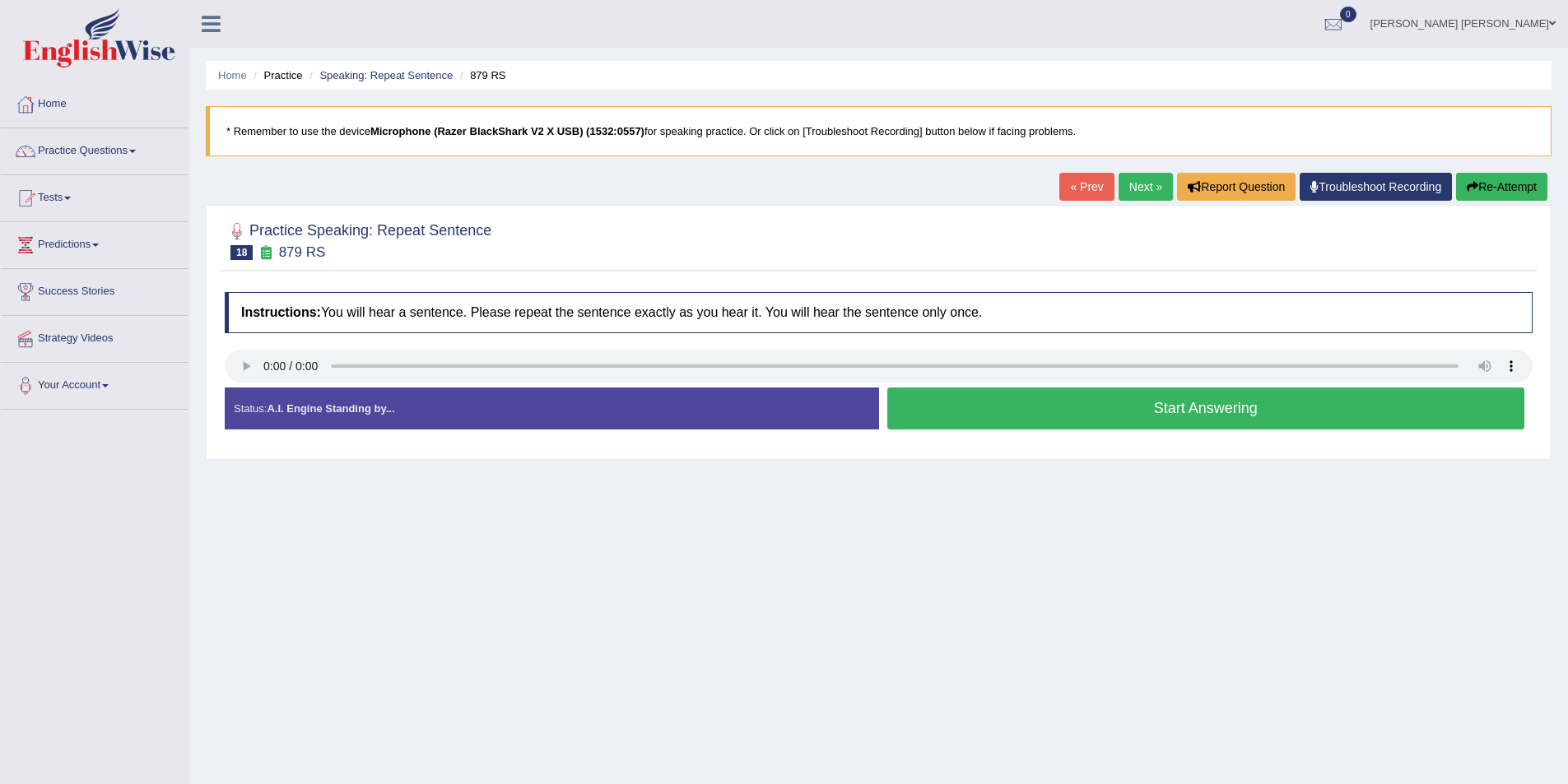
click at [1047, 400] on button "Start Answering" at bounding box center [1206, 408] width 638 height 42
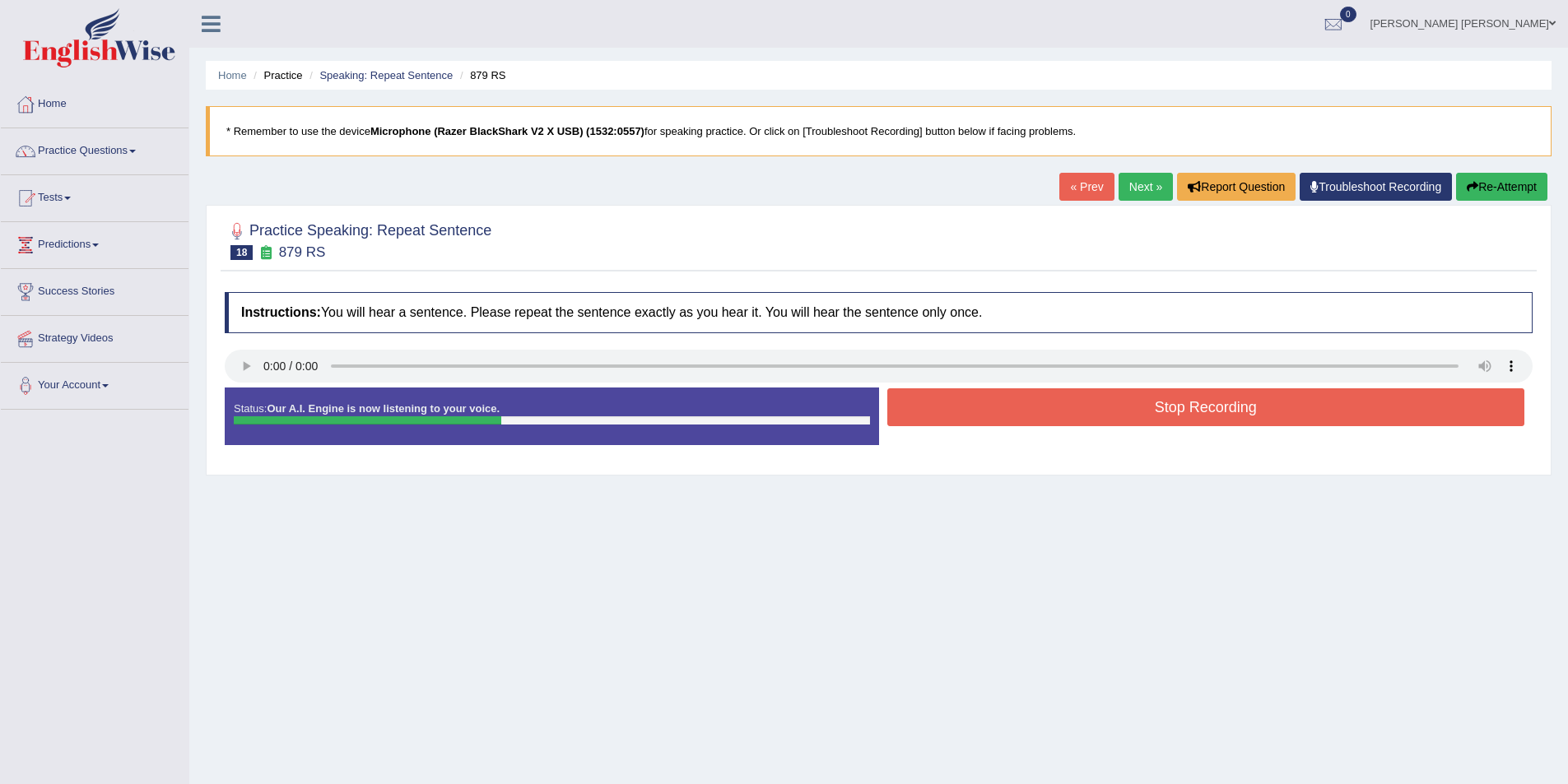
click at [1097, 405] on button "Stop Recording" at bounding box center [1206, 406] width 638 height 38
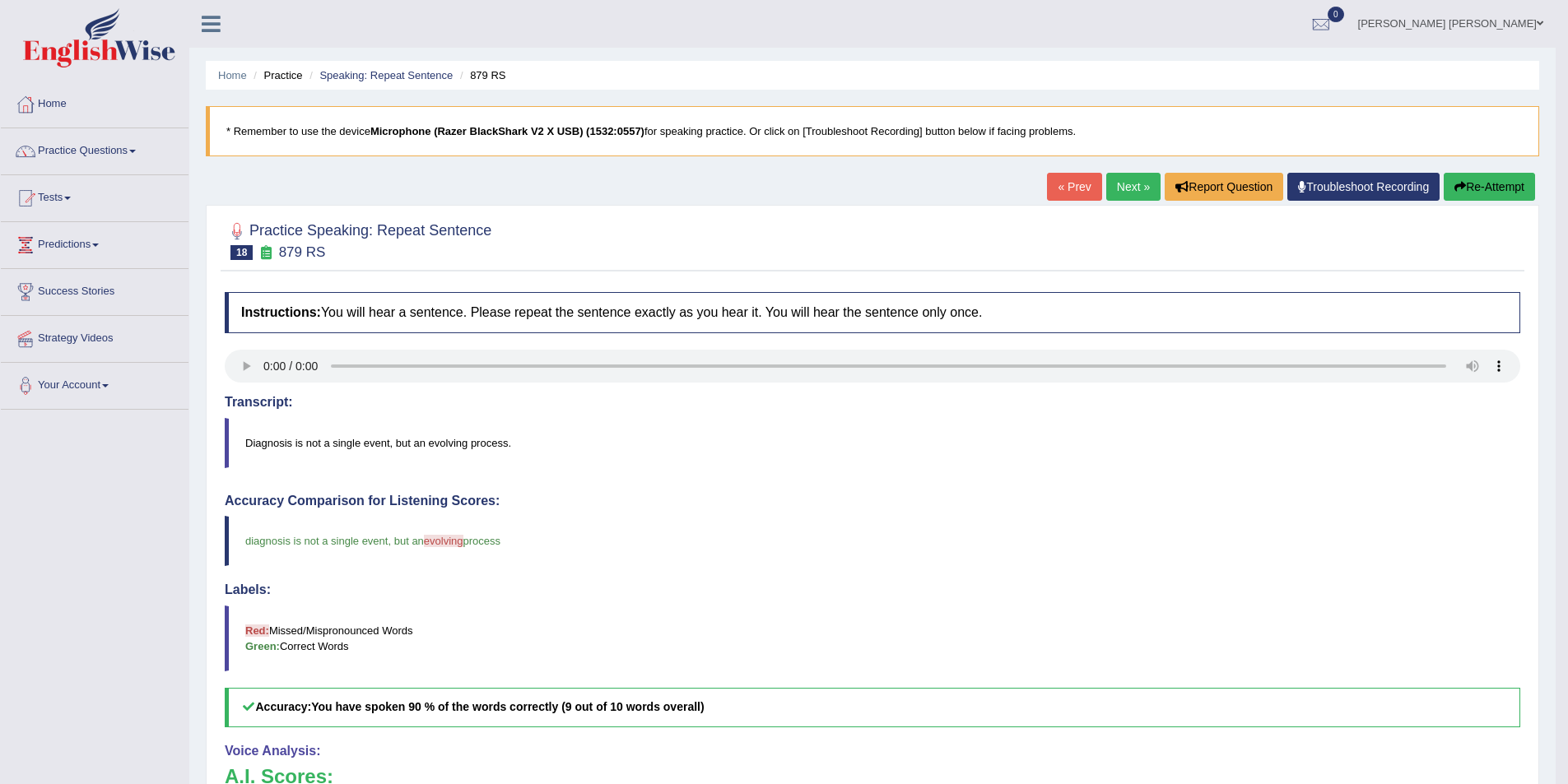
click at [1132, 186] on link "Next »" at bounding box center [1133, 186] width 54 height 28
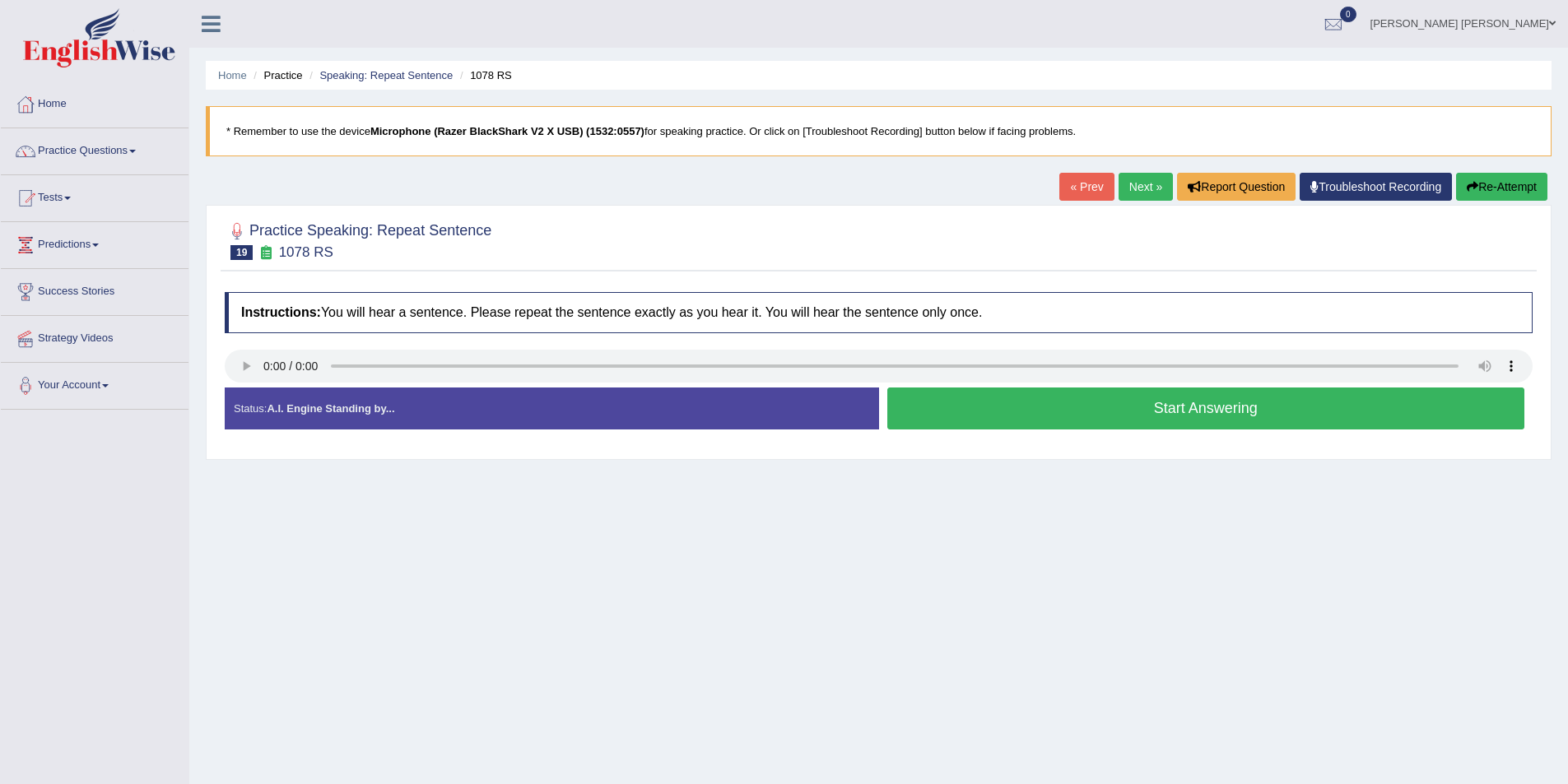
click at [996, 405] on button "Start Answering" at bounding box center [1206, 408] width 638 height 42
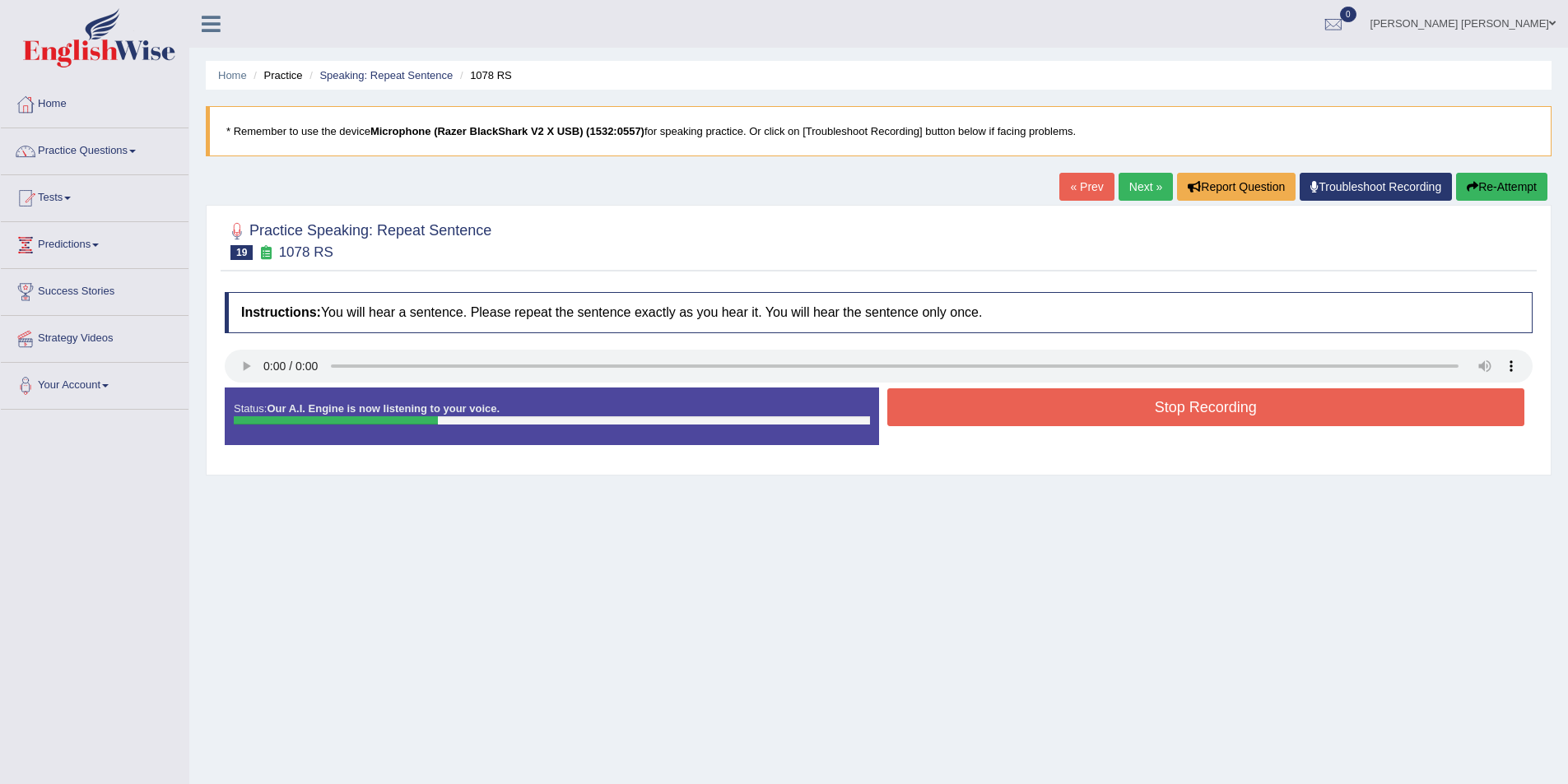
click at [1076, 399] on button "Stop Recording" at bounding box center [1206, 406] width 638 height 38
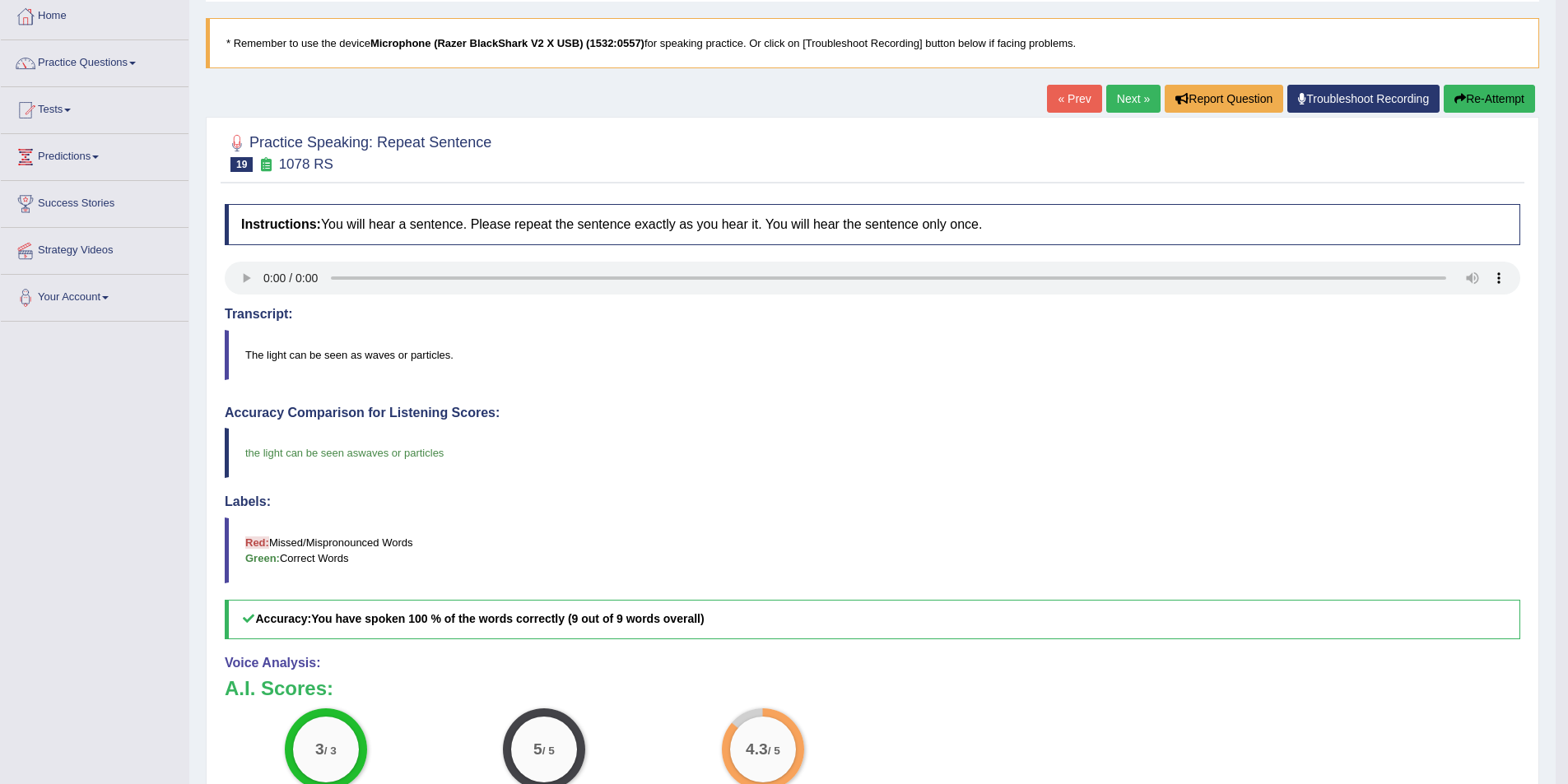
scroll to position [82, 0]
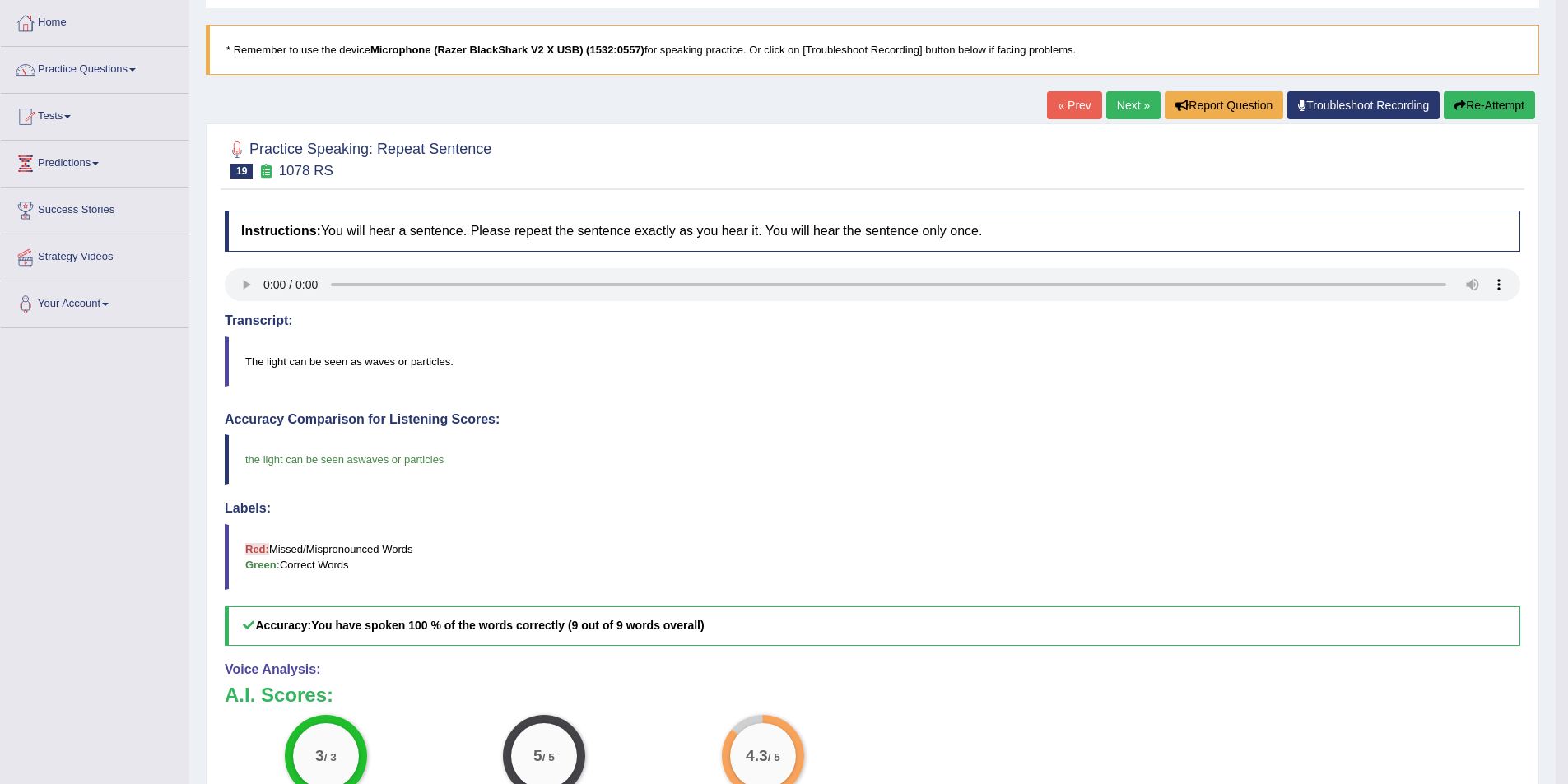
click at [1131, 104] on link "Next »" at bounding box center [1133, 105] width 54 height 28
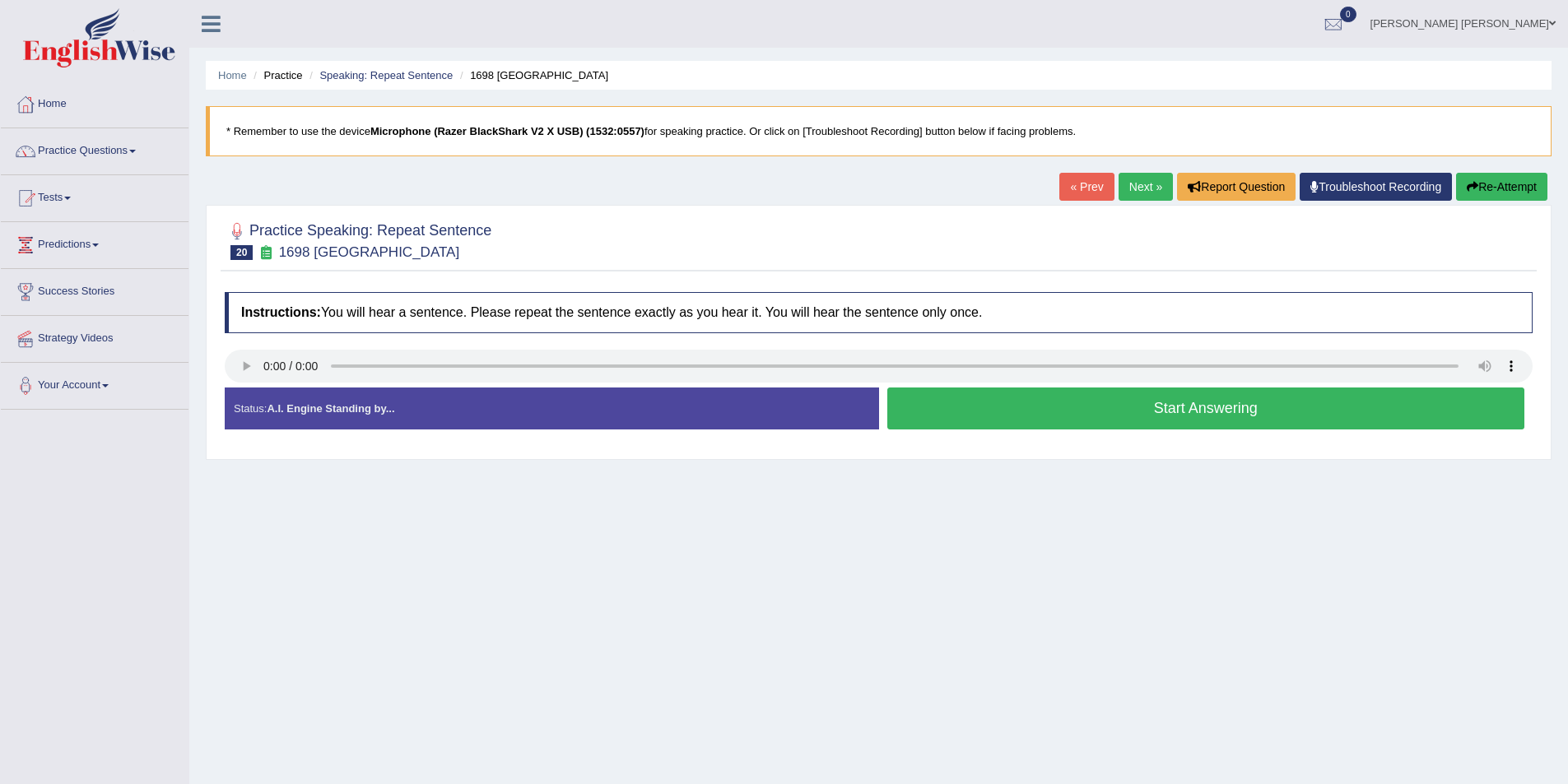
click at [972, 413] on button "Start Answering" at bounding box center [1206, 408] width 638 height 42
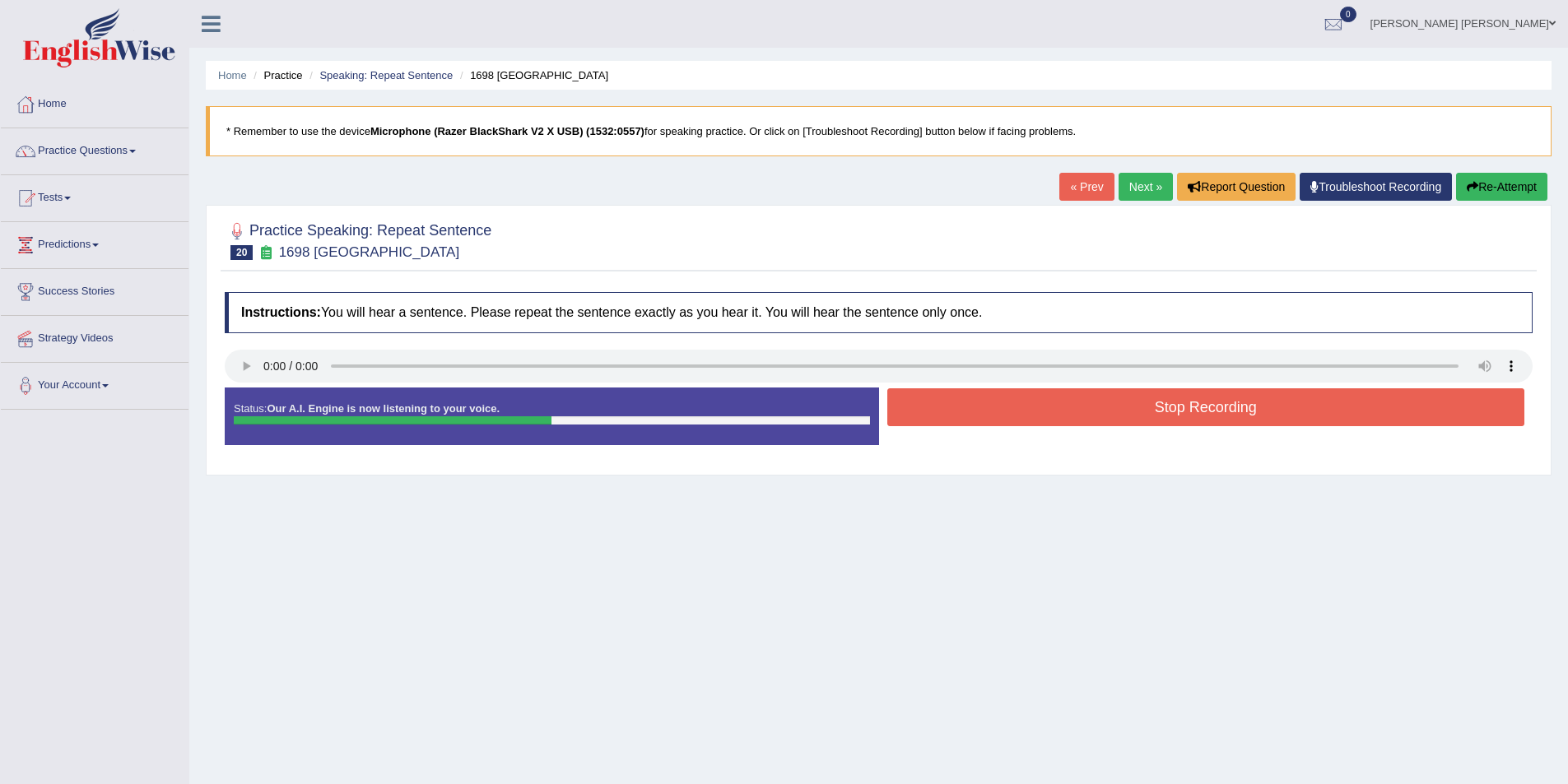
click at [946, 397] on button "Stop Recording" at bounding box center [1206, 406] width 638 height 38
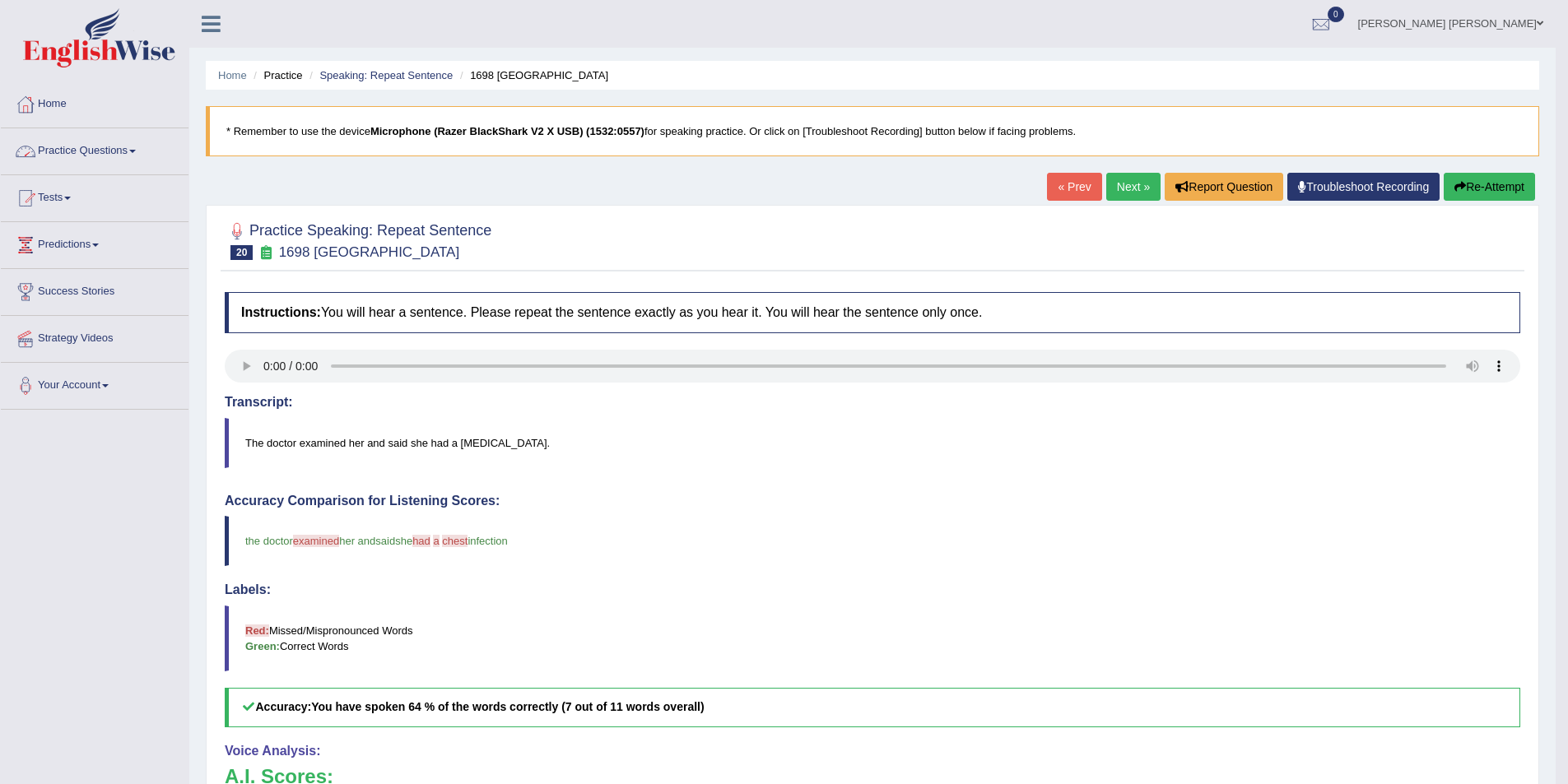
click at [149, 145] on link "Practice Questions" at bounding box center [94, 148] width 188 height 41
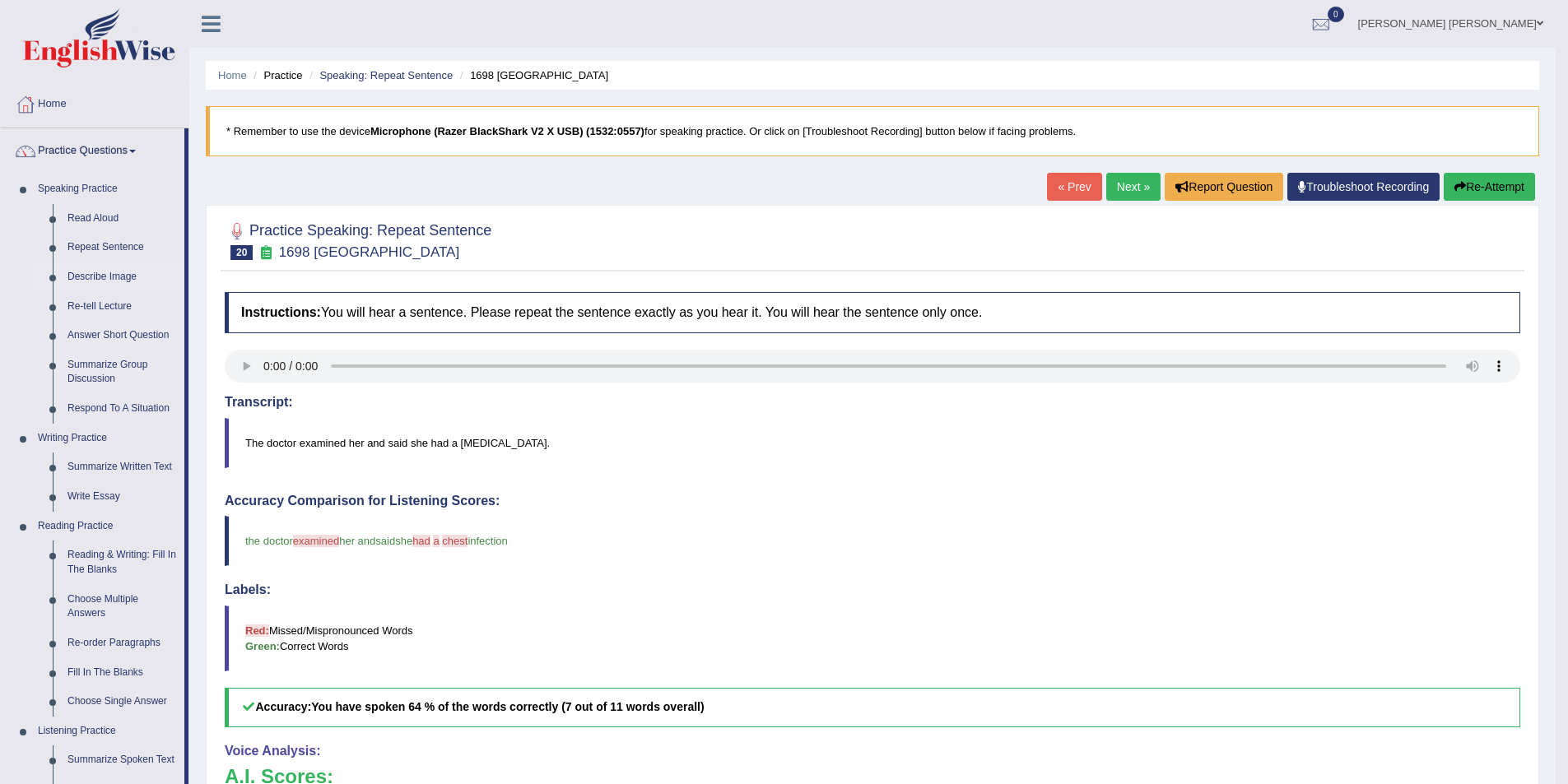
click at [107, 273] on link "Describe Image" at bounding box center [121, 276] width 124 height 30
